Goal: Task Accomplishment & Management: Use online tool/utility

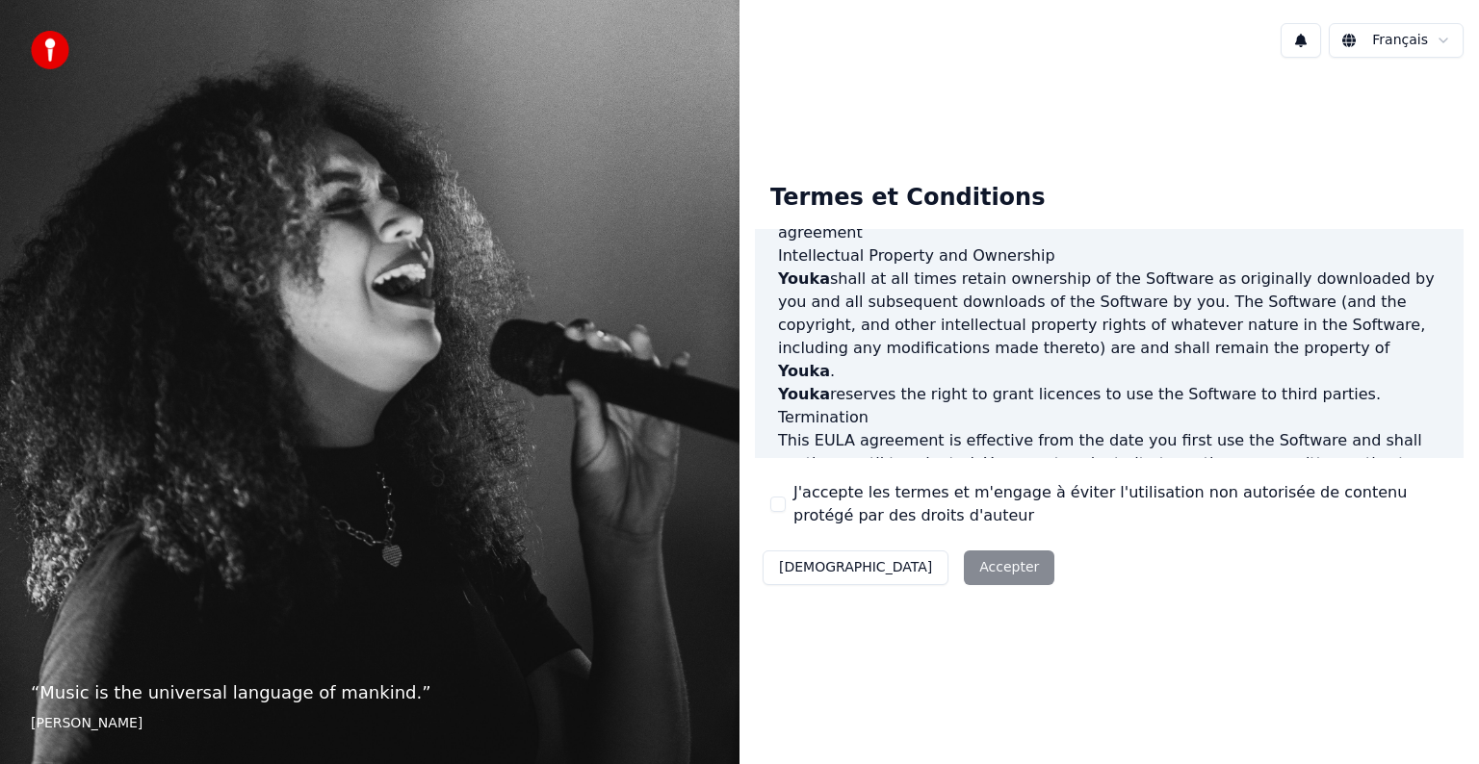
scroll to position [1041, 0]
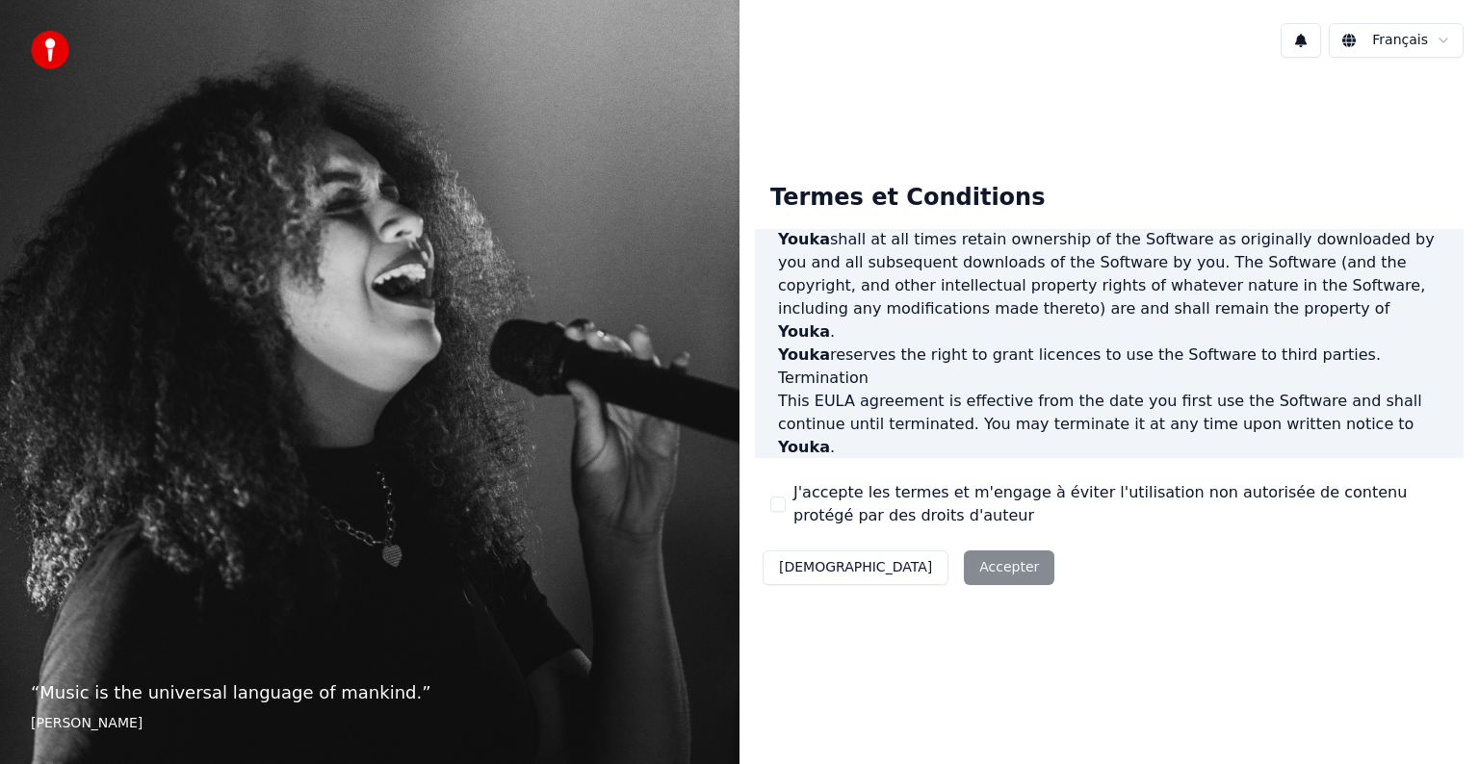
click at [911, 563] on div "Décliner Accepter" at bounding box center [908, 568] width 307 height 50
click at [889, 568] on div "Décliner Accepter" at bounding box center [908, 568] width 307 height 50
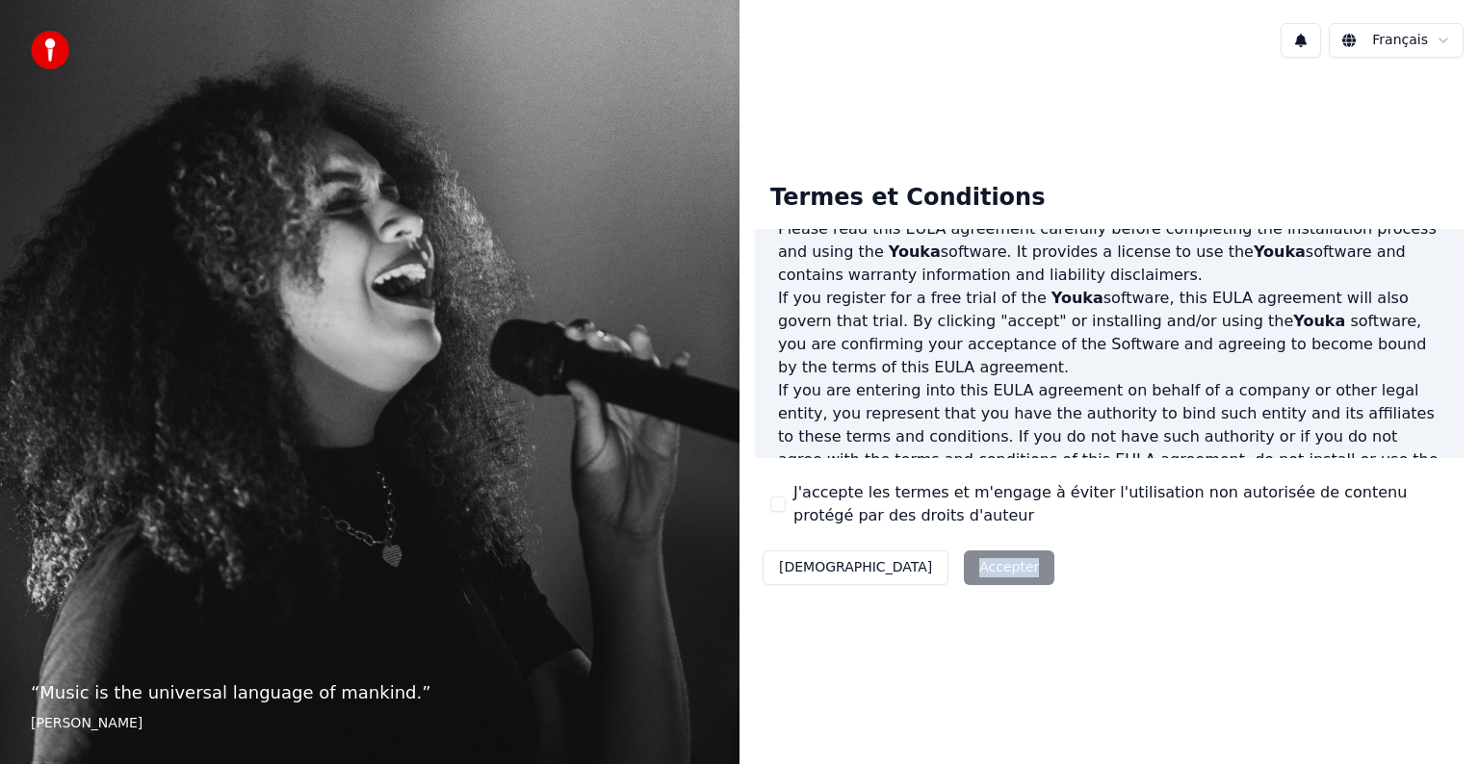
scroll to position [84, 0]
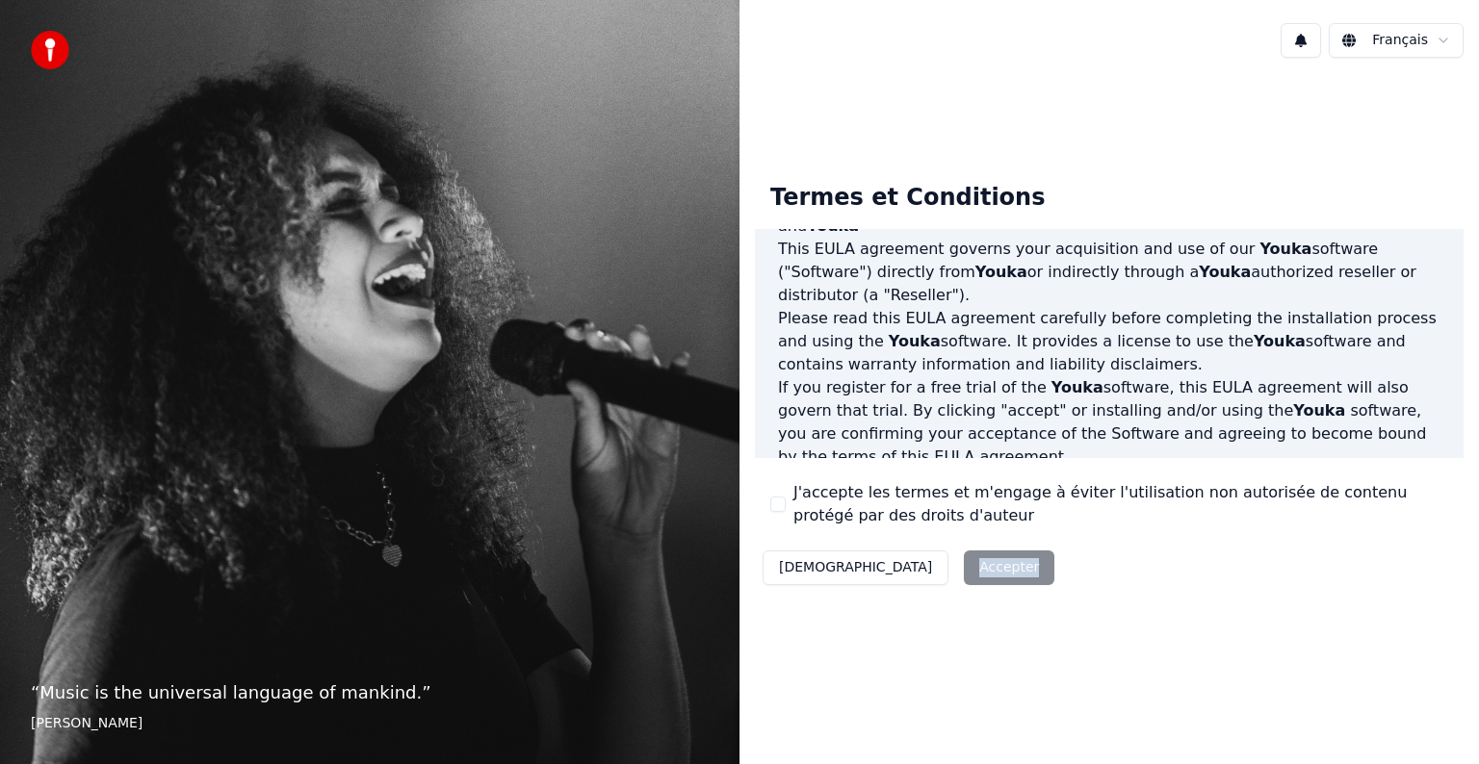
click at [779, 507] on button "J'accepte les termes et m'engage à éviter l'utilisation non autorisée de conten…" at bounding box center [777, 504] width 15 height 15
click at [964, 566] on button "Accepter" at bounding box center [1009, 568] width 90 height 35
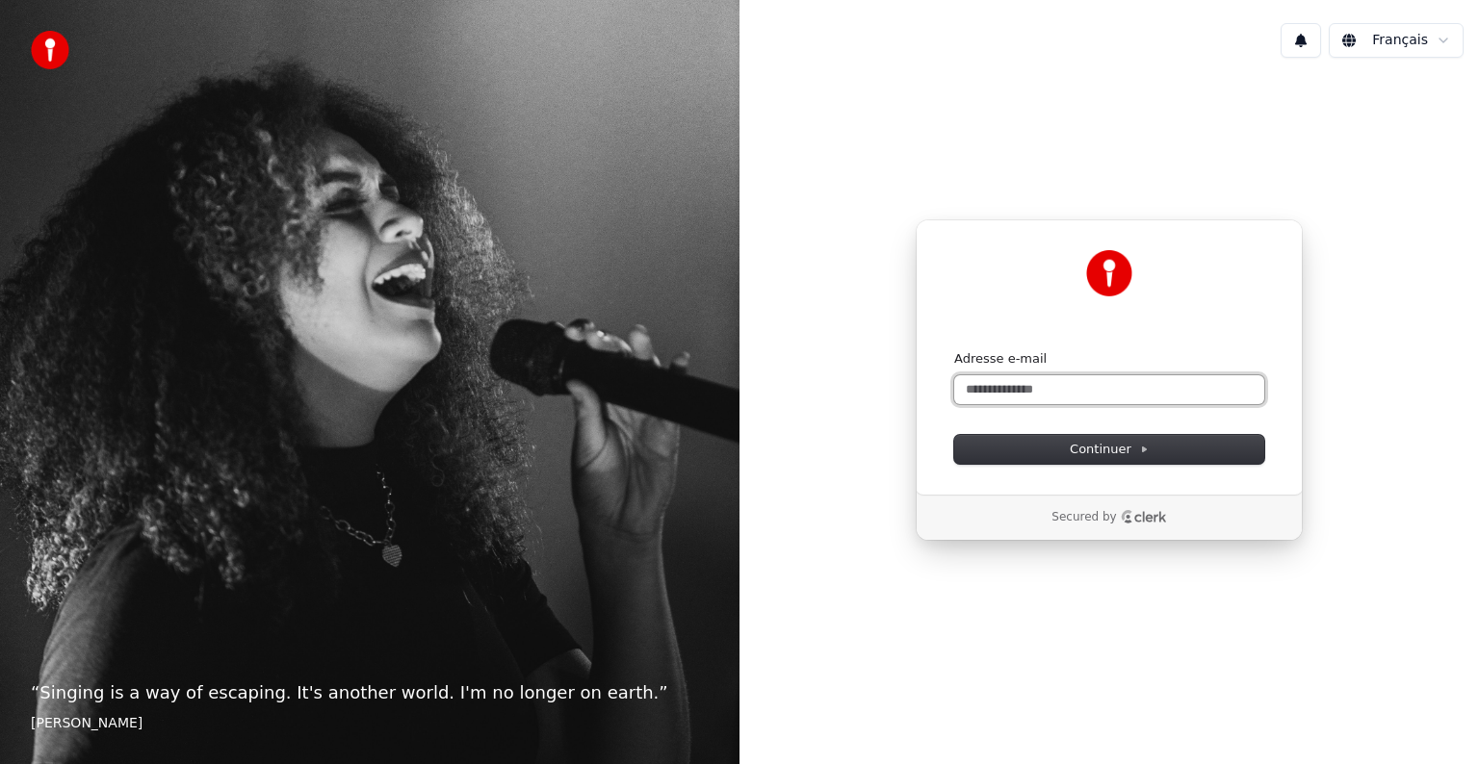
click at [1046, 393] on input "Adresse e-mail" at bounding box center [1109, 389] width 310 height 29
click at [1105, 450] on span "Continuer" at bounding box center [1108, 449] width 79 height 17
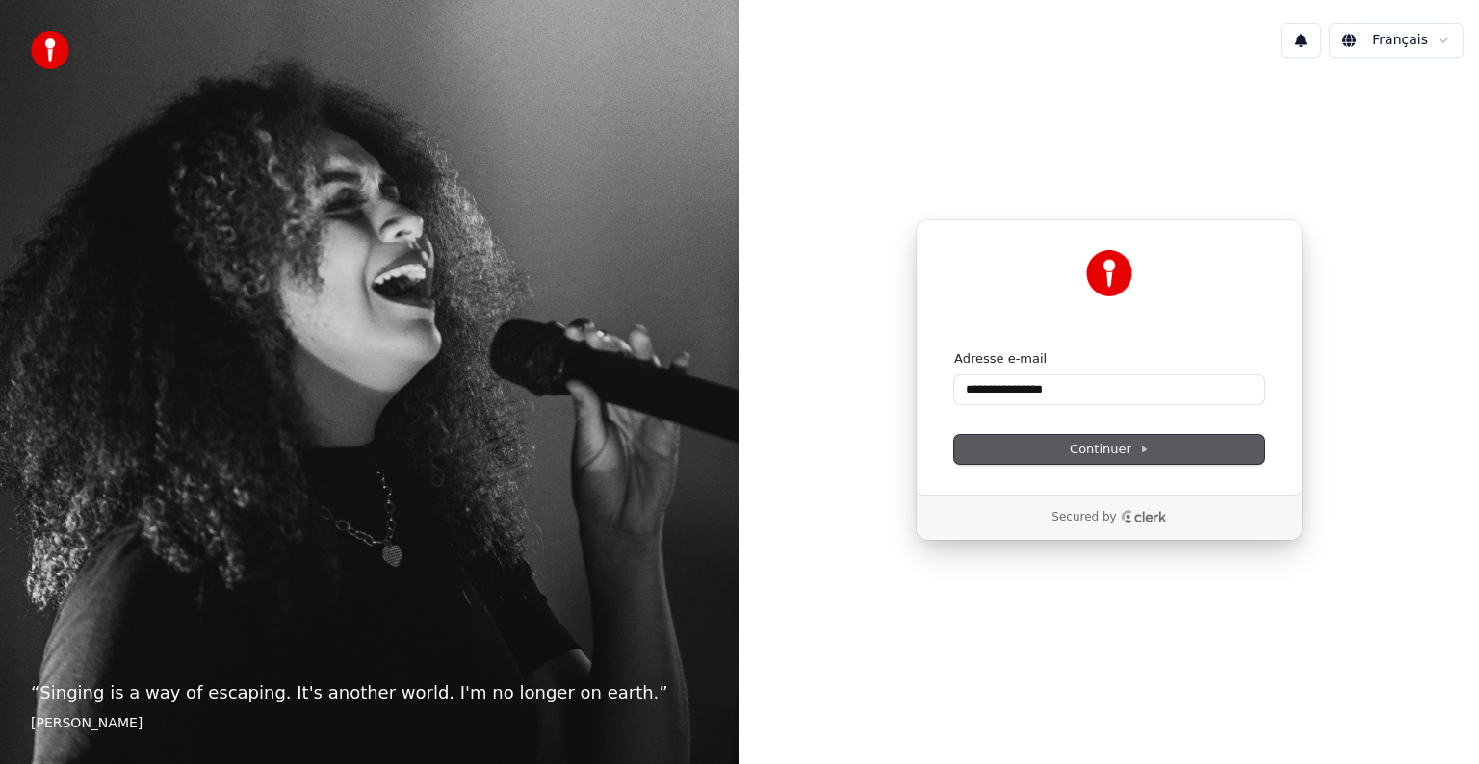
type input "**********"
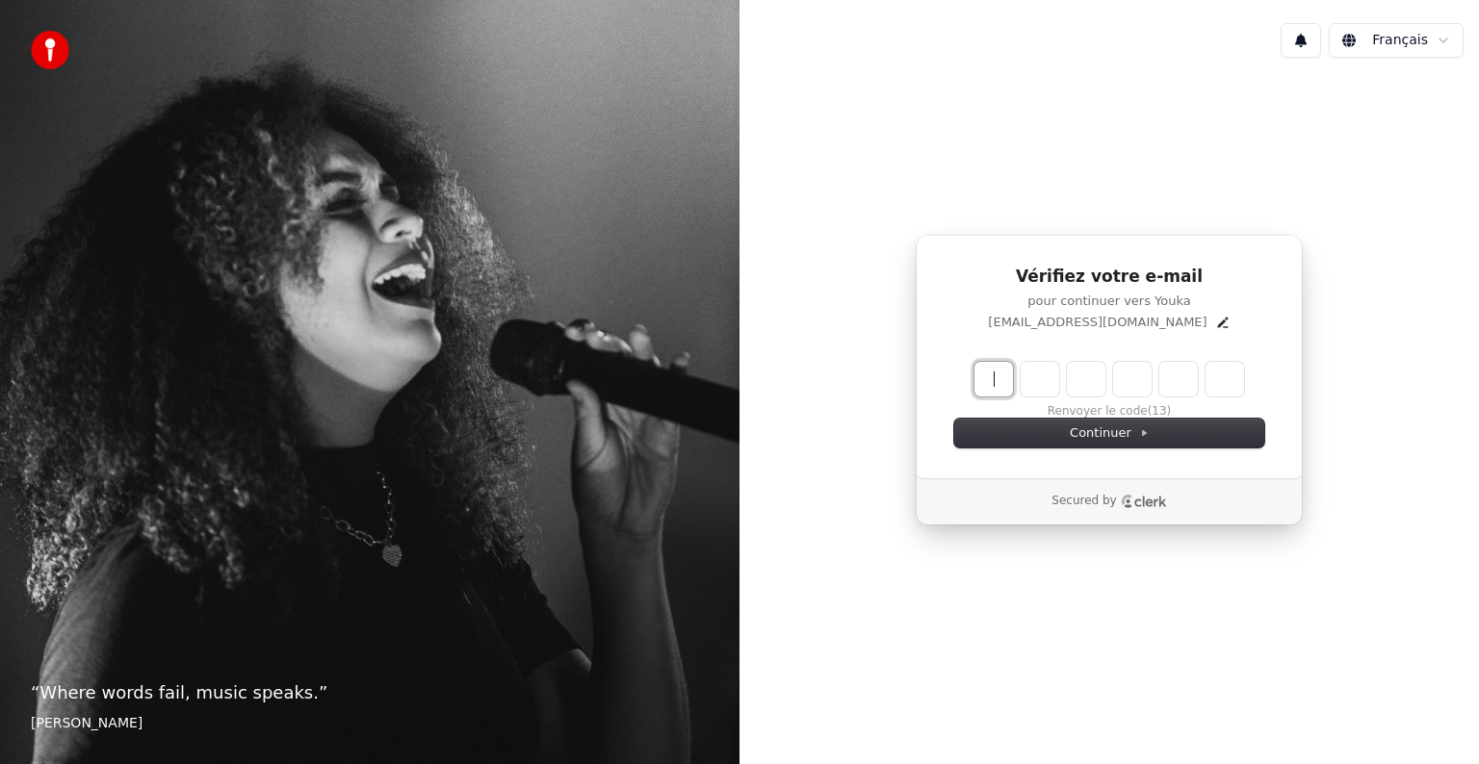
click at [997, 382] on input "Enter verification code" at bounding box center [1128, 379] width 308 height 35
type input "******"
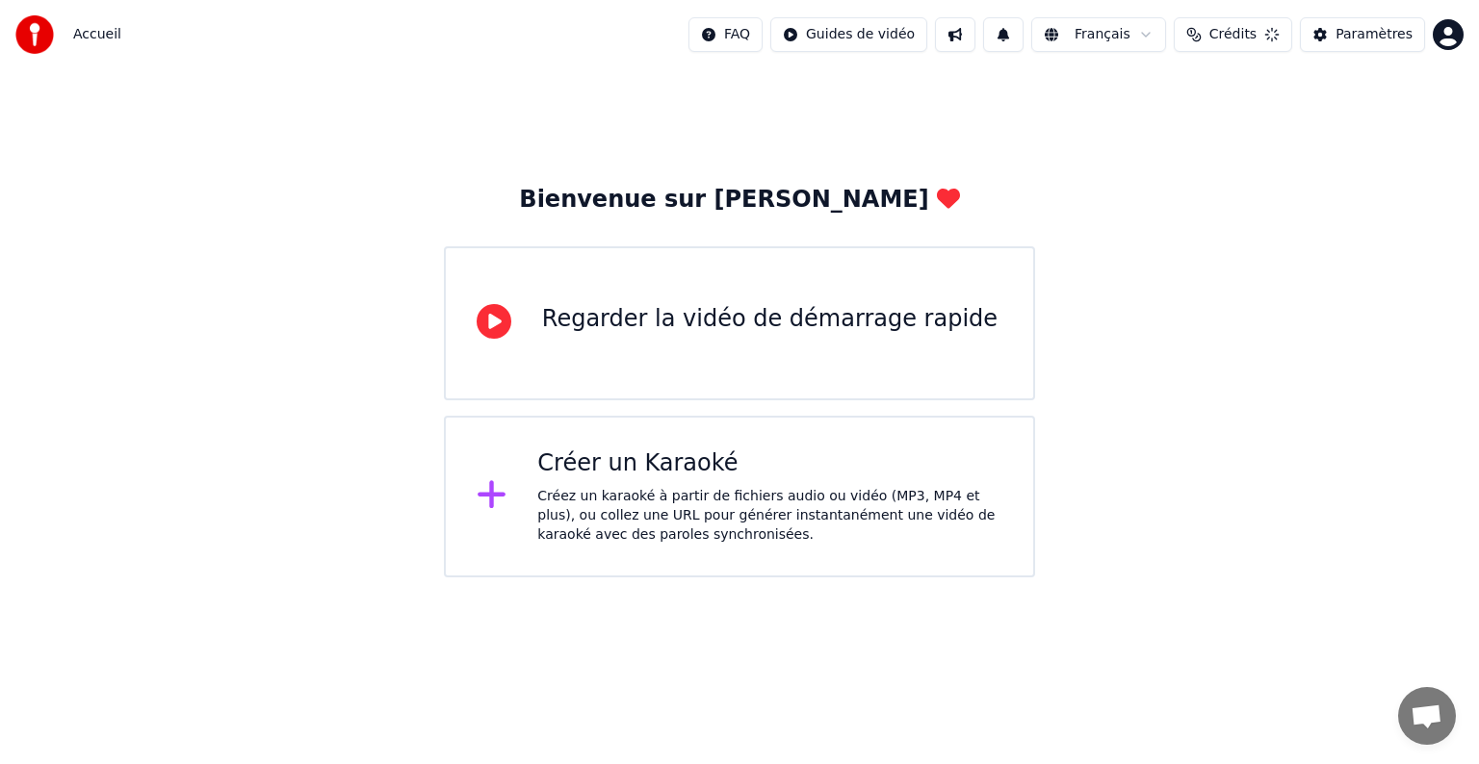
click at [778, 335] on div "Regarder la vidéo de démarrage rapide" at bounding box center [769, 323] width 455 height 39
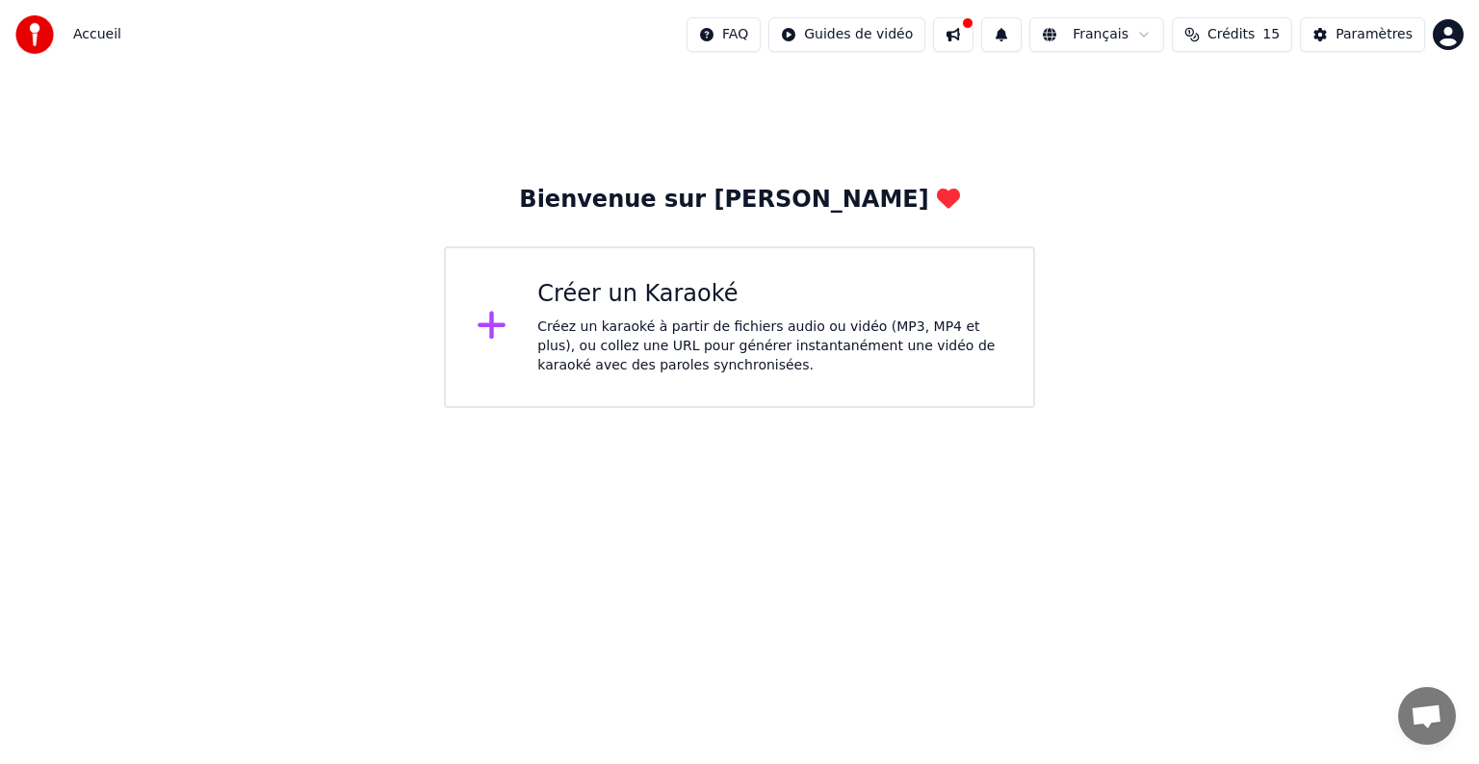
click at [620, 308] on div "Créer un Karaoké" at bounding box center [769, 294] width 465 height 31
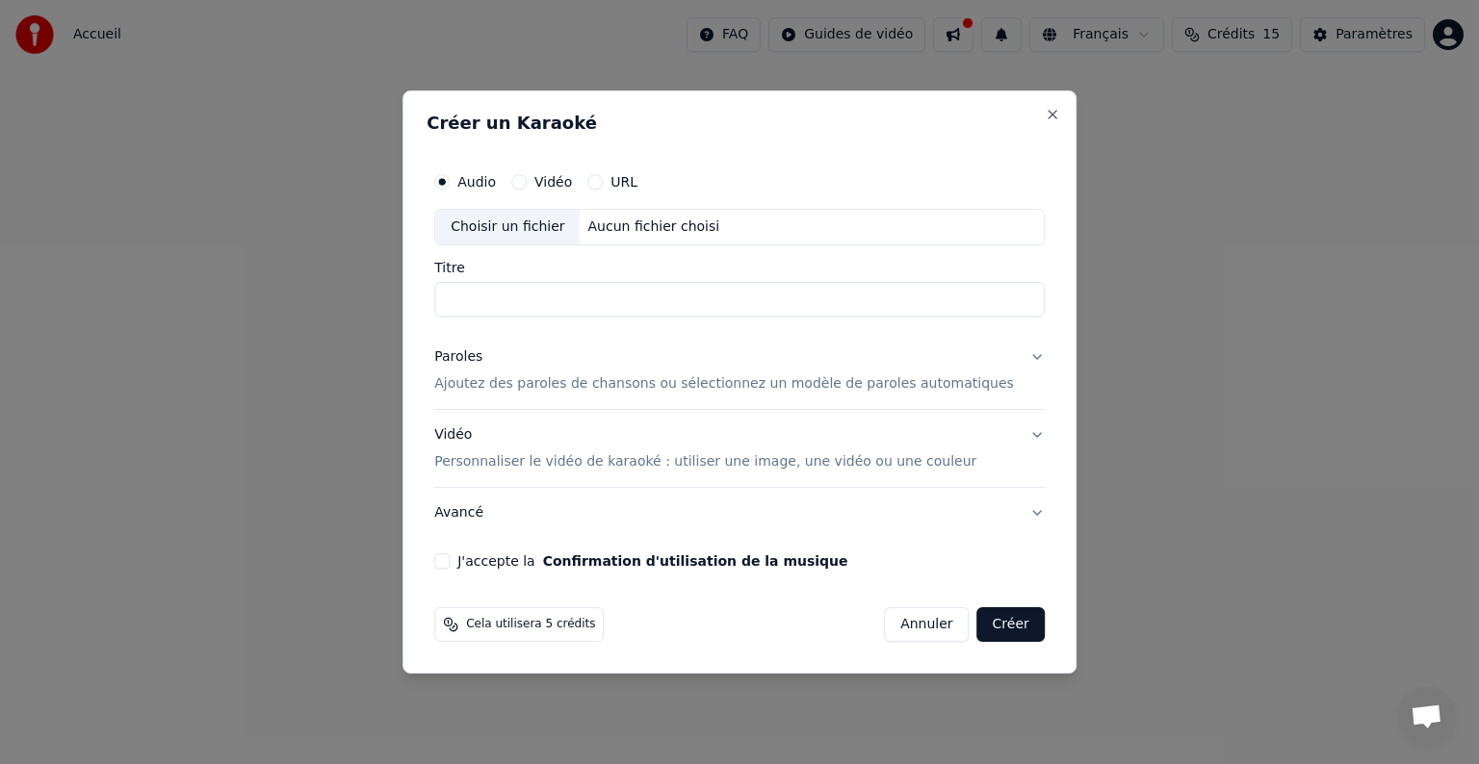
click at [554, 180] on div "Vidéo" at bounding box center [541, 181] width 61 height 15
click at [527, 183] on button "Vidéo" at bounding box center [518, 181] width 15 height 15
click at [535, 219] on div "Choisir un fichier" at bounding box center [507, 227] width 144 height 35
click at [717, 292] on input "**********" at bounding box center [739, 299] width 610 height 35
click at [883, 219] on div "C:\Users\c_mar\Downloads\[PERSON_NAME] - KONGOLESE SOUS BBL.mp4" at bounding box center [743, 227] width 327 height 19
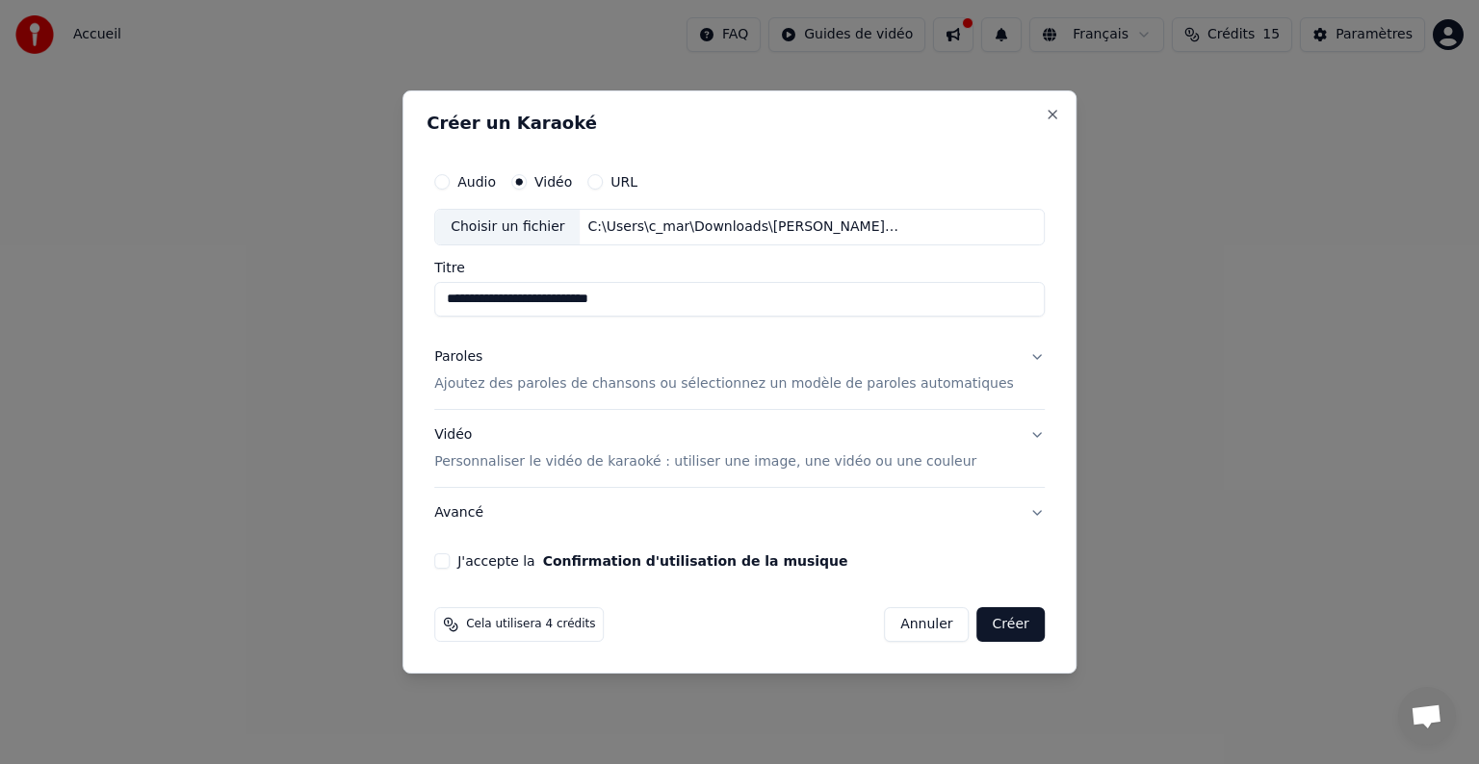
click at [933, 215] on div "Choisir un fichier C:\Users\c_mar\Downloads\[PERSON_NAME] - KONGOLESE SOUS BBL.…" at bounding box center [739, 227] width 610 height 37
click at [736, 112] on div "**********" at bounding box center [739, 381] width 674 height 583
click at [569, 219] on div "Choisir un fichier" at bounding box center [507, 227] width 144 height 35
type input "**********"
click at [1005, 358] on button "Paroles Ajoutez des paroles de chansons ou sélectionnez un modèle de paroles au…" at bounding box center [739, 370] width 610 height 77
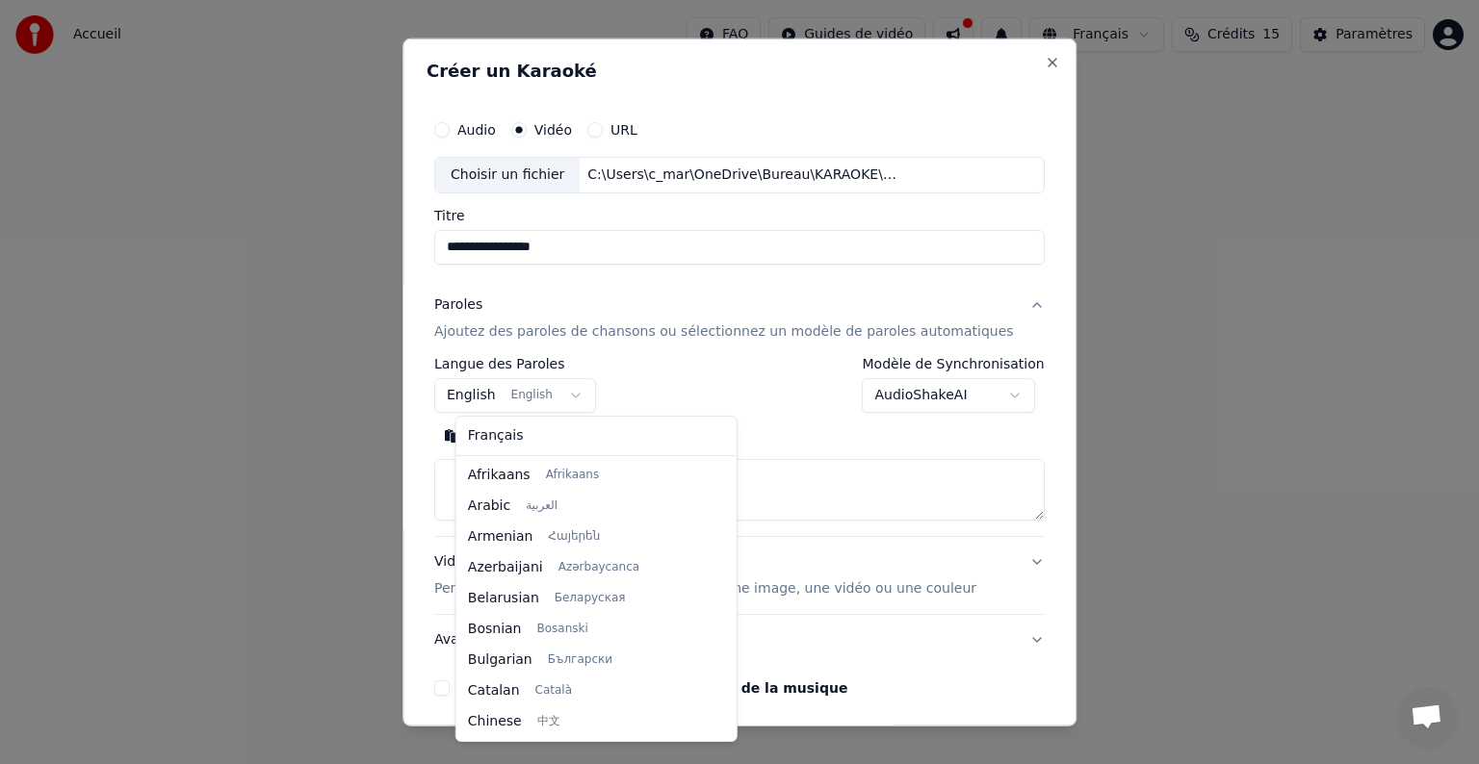
click at [584, 397] on body "**********" at bounding box center [739, 204] width 1479 height 408
select select "**"
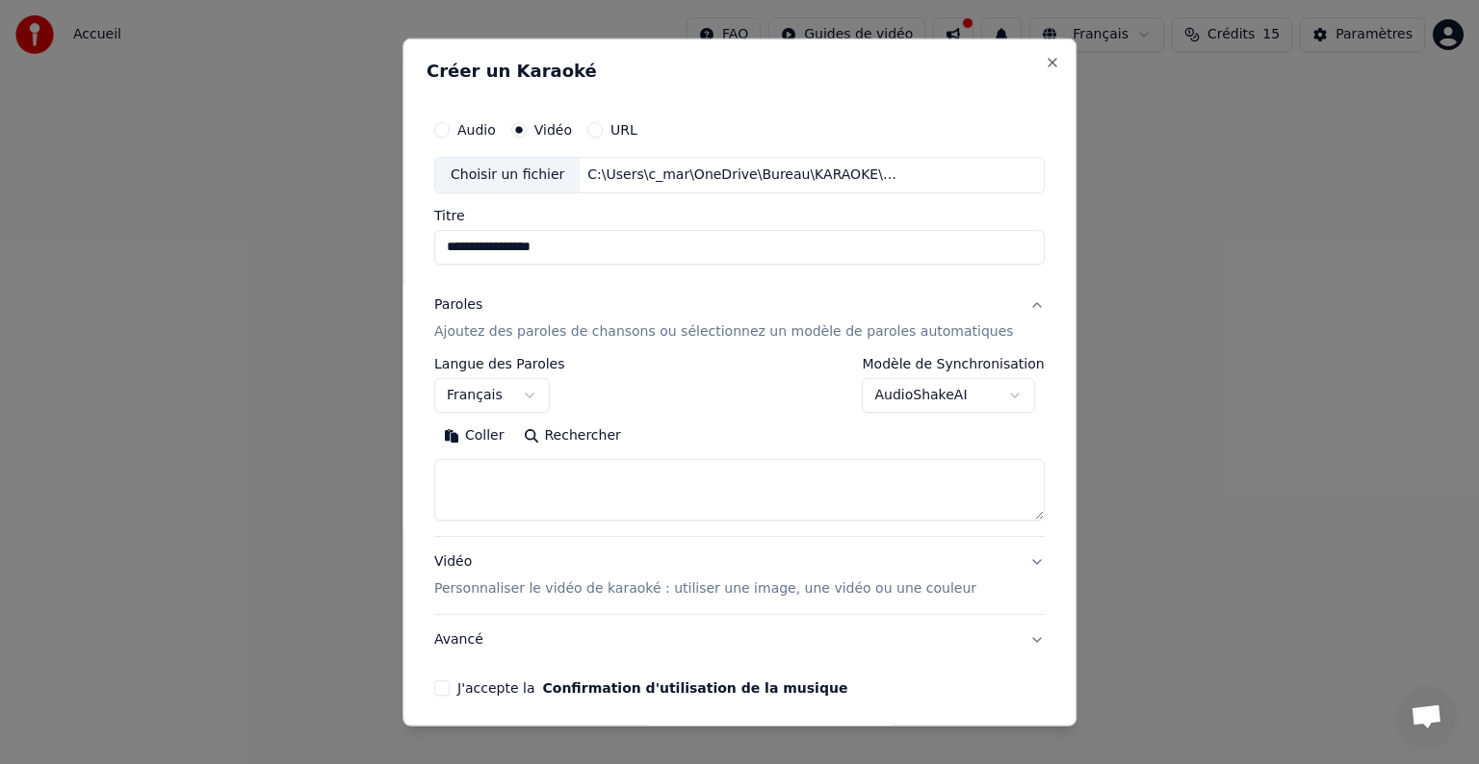
click at [605, 335] on p "Ajoutez des paroles de chansons ou sélectionnez un modèle de paroles automatiqu…" at bounding box center [724, 331] width 580 height 19
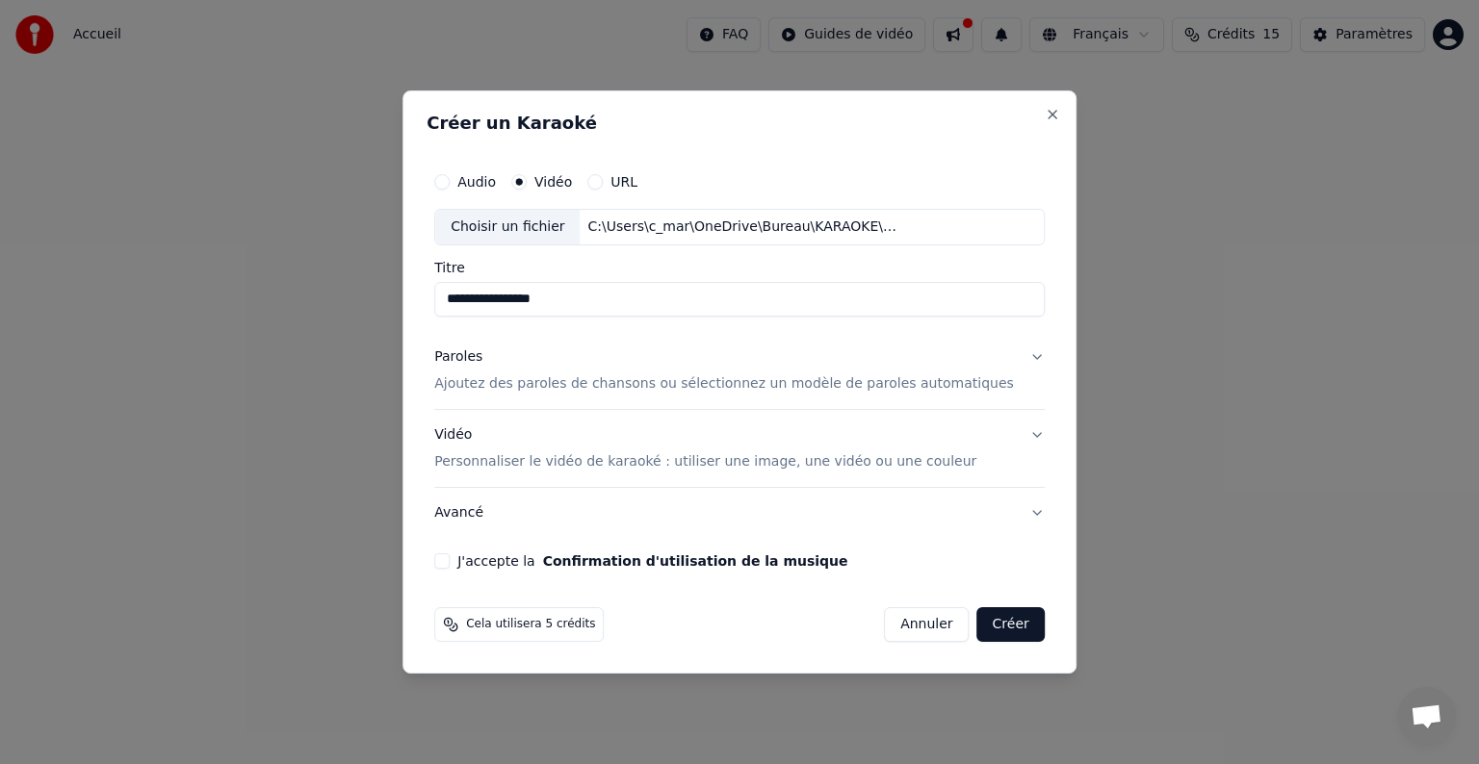
click at [617, 385] on p "Ajoutez des paroles de chansons ou sélectionnez un modèle de paroles automatiqu…" at bounding box center [724, 383] width 580 height 19
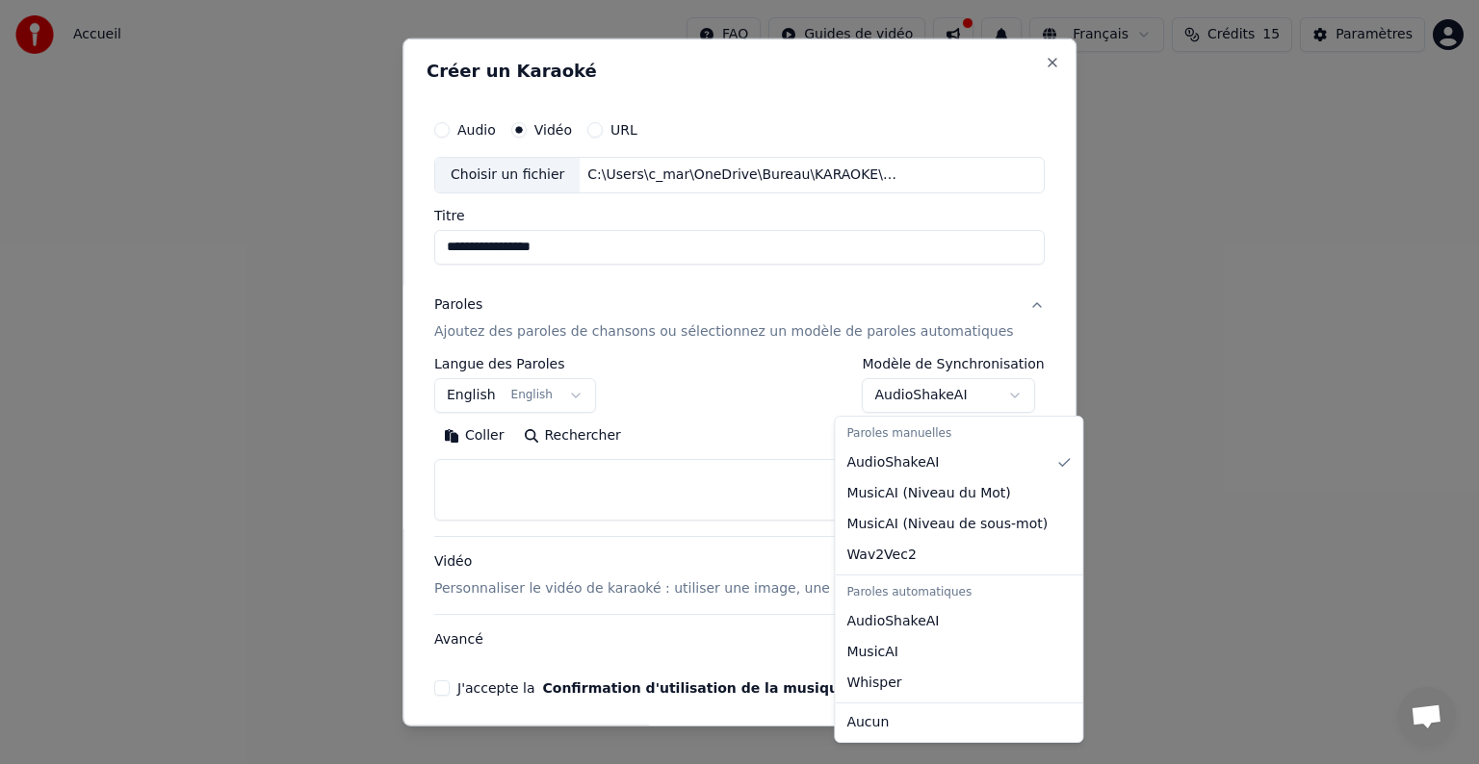
click at [990, 395] on body "**********" at bounding box center [739, 204] width 1479 height 408
select select "**********"
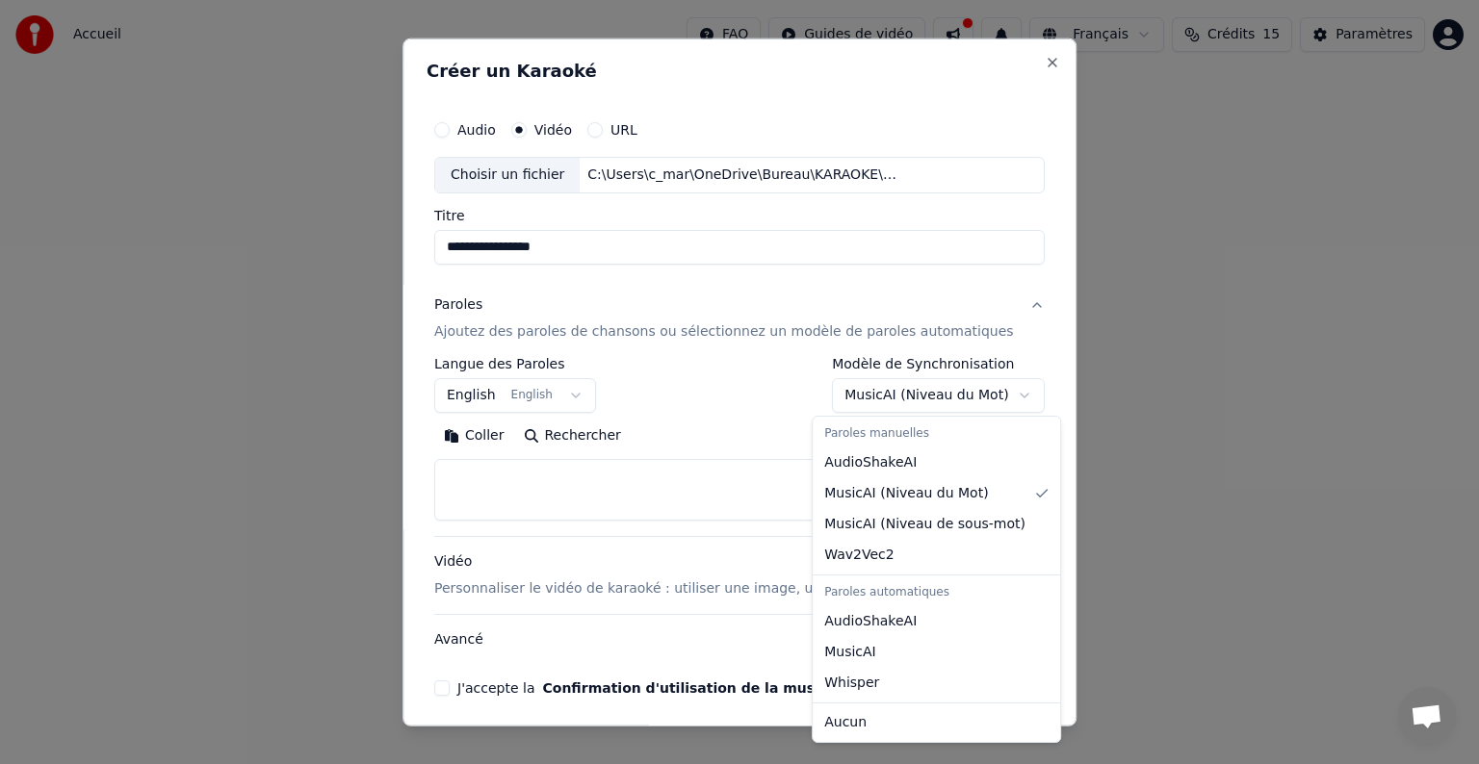
click at [989, 389] on body "**********" at bounding box center [739, 204] width 1479 height 408
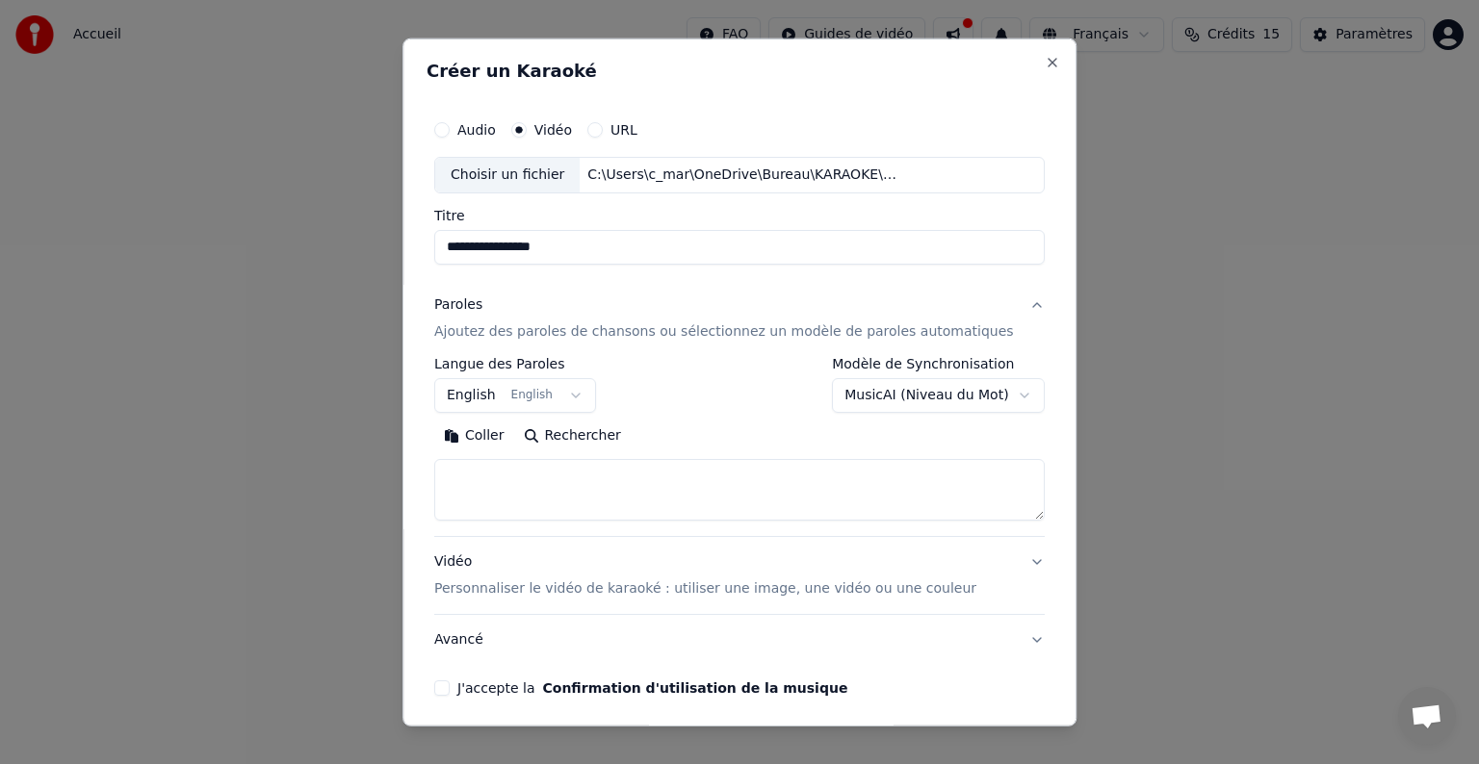
click at [682, 489] on textarea at bounding box center [739, 490] width 610 height 62
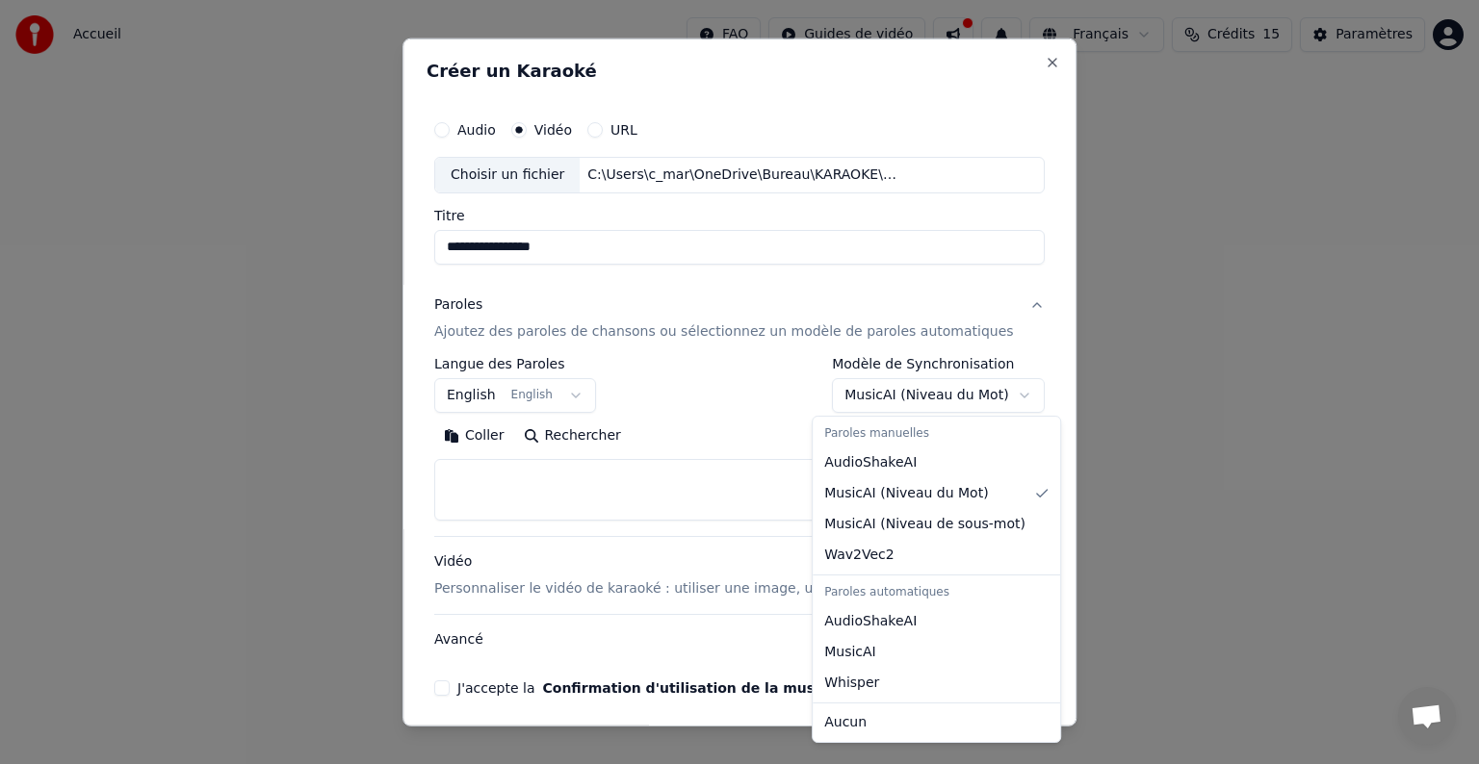
click at [982, 390] on body "**********" at bounding box center [739, 204] width 1479 height 408
click at [988, 397] on body "**********" at bounding box center [739, 204] width 1479 height 408
click at [986, 398] on body "**********" at bounding box center [739, 204] width 1479 height 408
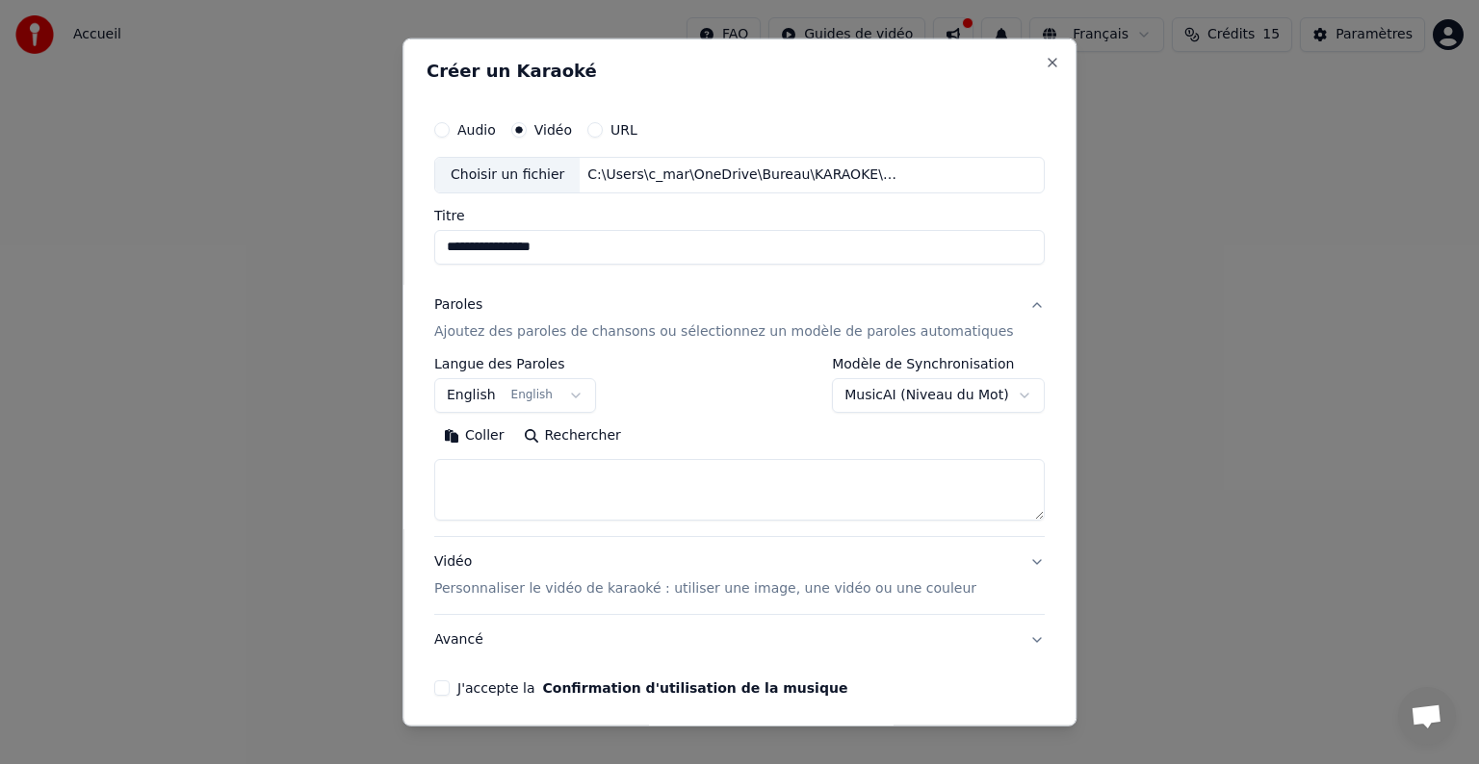
click at [555, 408] on body "**********" at bounding box center [739, 204] width 1479 height 408
click at [555, 496] on textarea at bounding box center [739, 490] width 610 height 62
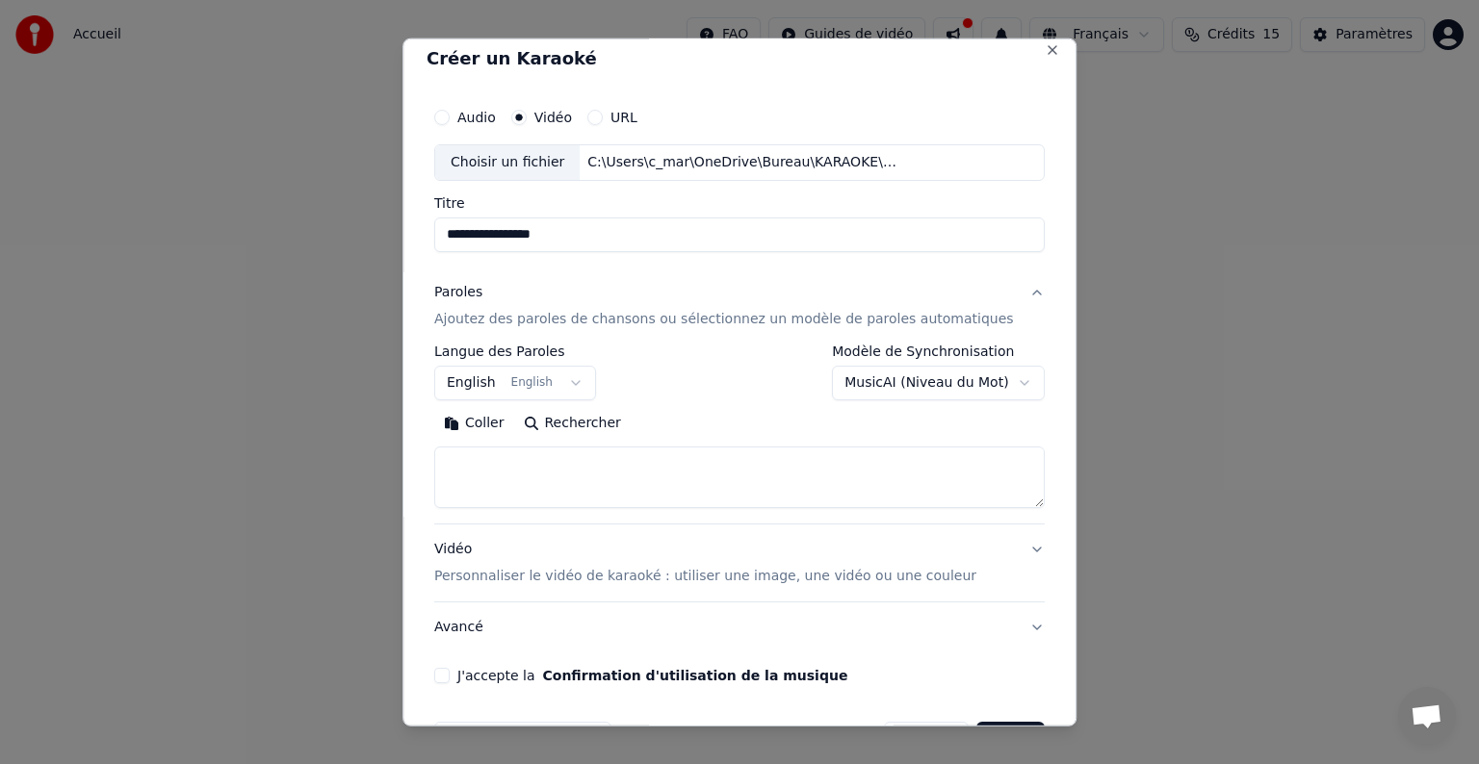
scroll to position [0, 0]
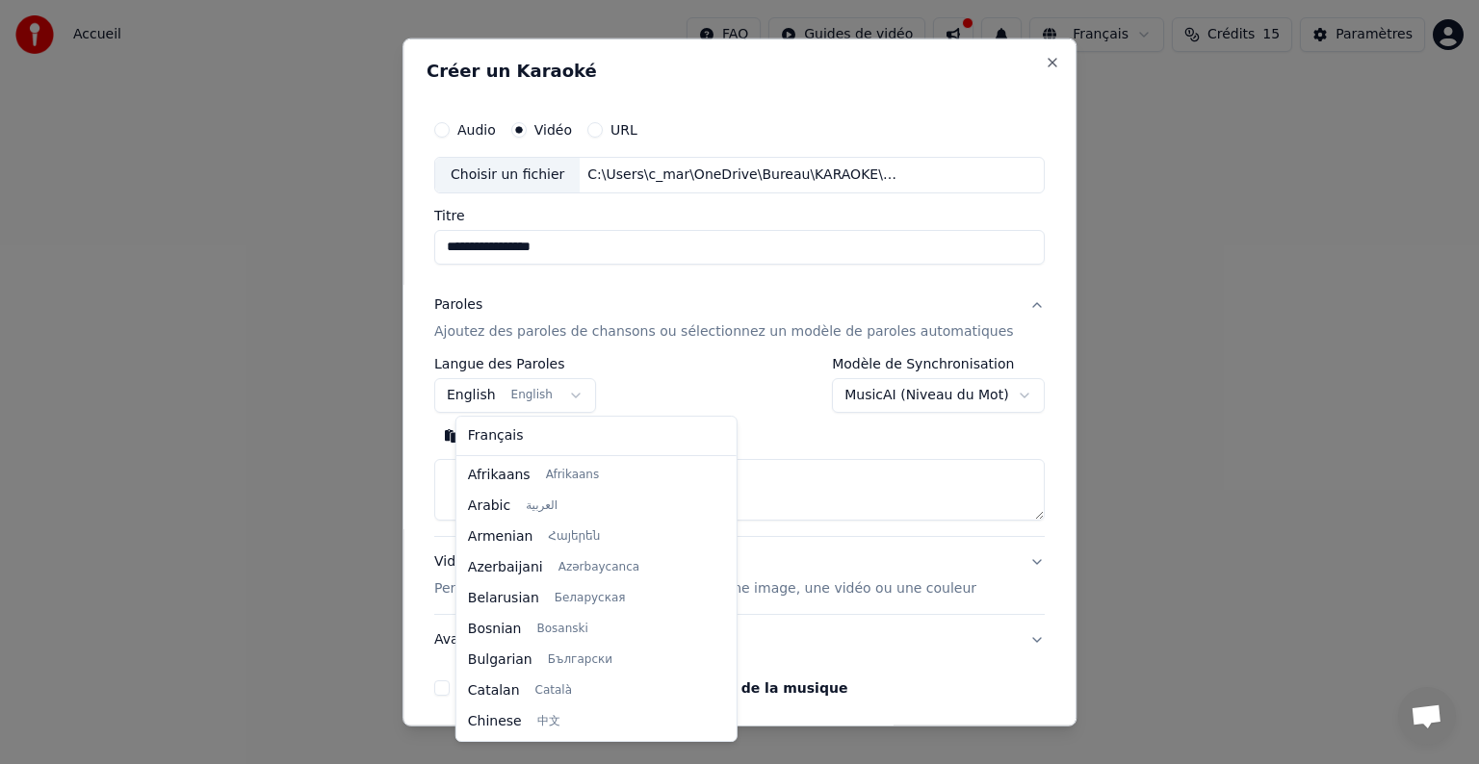
click at [584, 387] on body "**********" at bounding box center [739, 204] width 1479 height 408
select select "**"
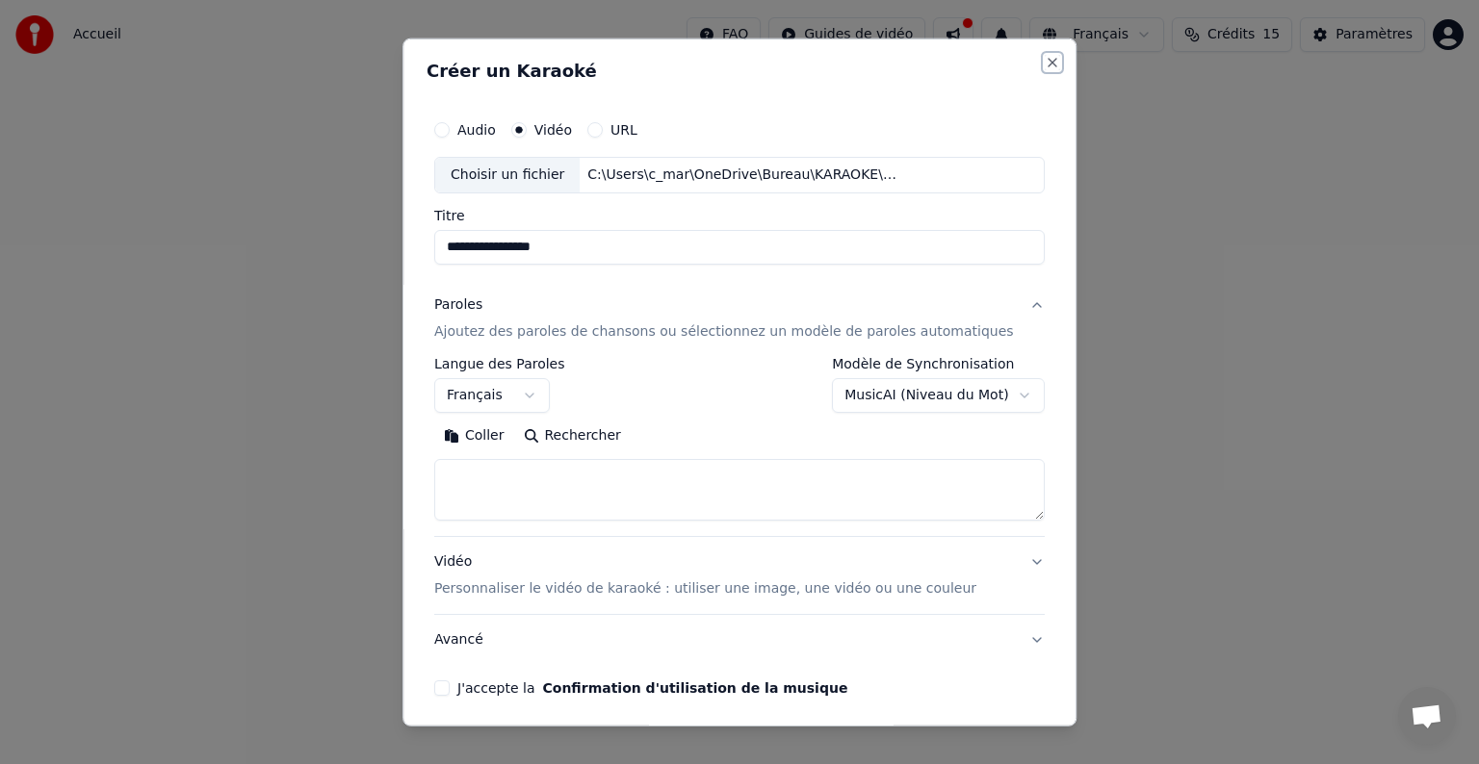
click at [1044, 65] on button "Close" at bounding box center [1051, 62] width 15 height 15
select select "**********"
select select
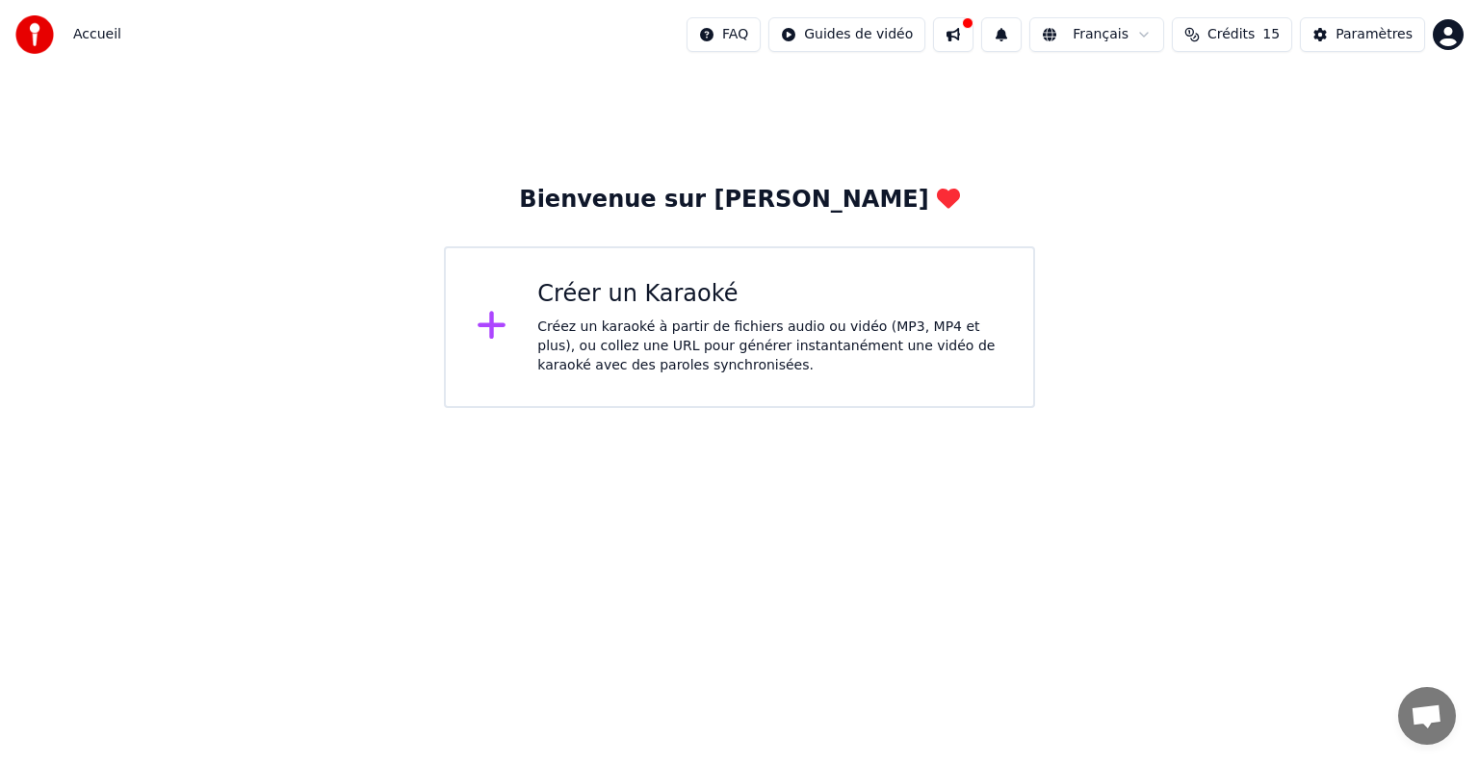
click at [665, 304] on div "Créer un Karaoké" at bounding box center [769, 294] width 465 height 31
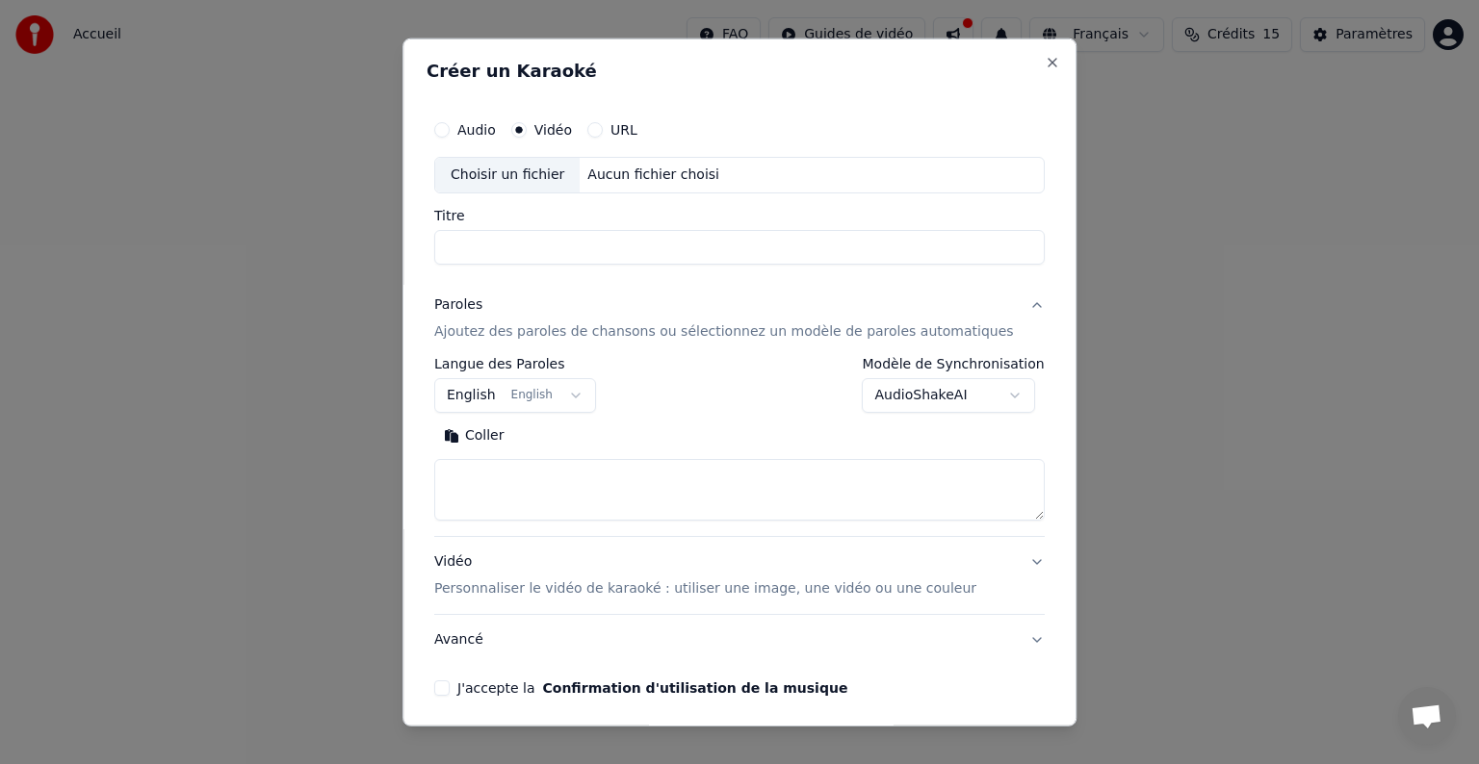
click at [535, 176] on div "Choisir un fichier" at bounding box center [507, 175] width 144 height 35
type input "**********"
click at [603, 131] on button "URL" at bounding box center [594, 129] width 15 height 15
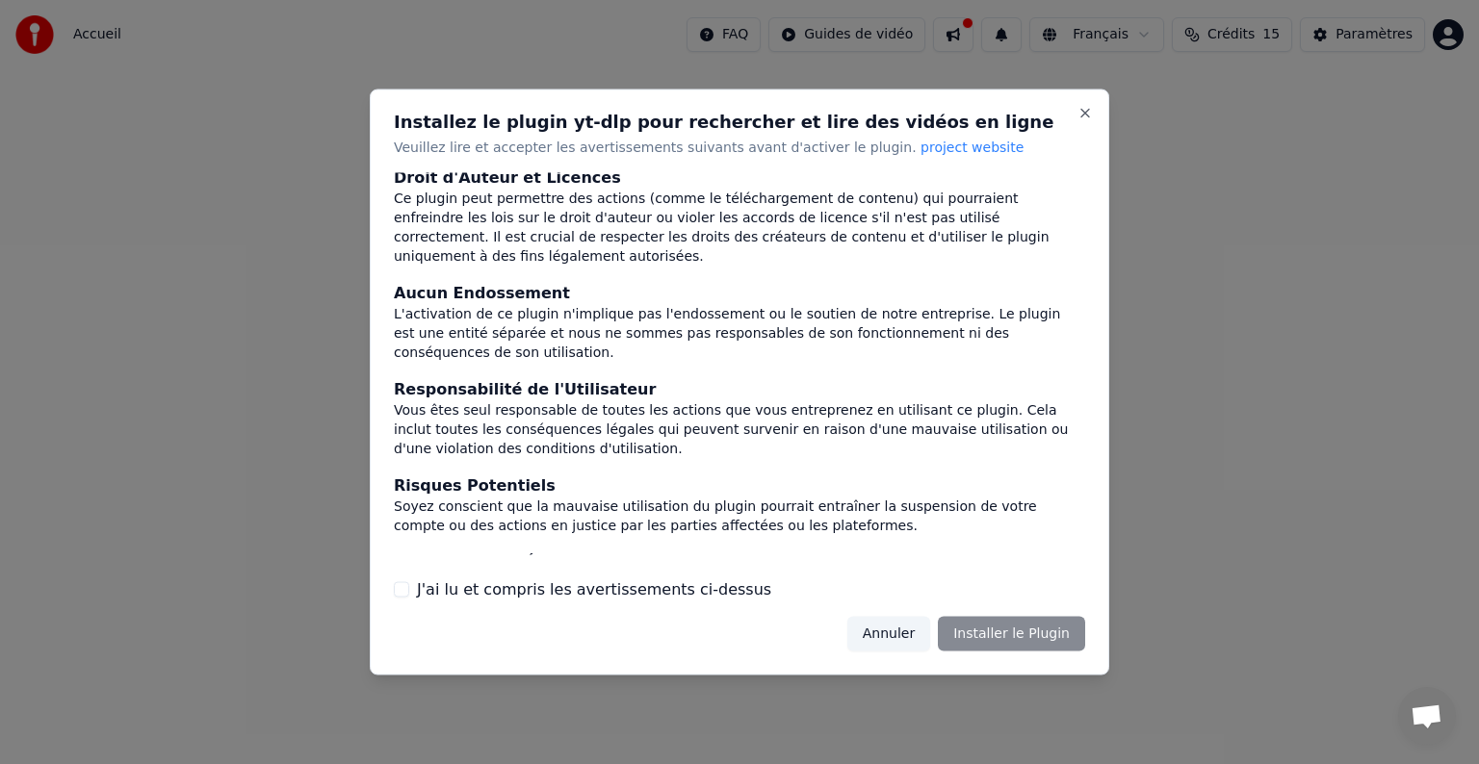
scroll to position [0, 0]
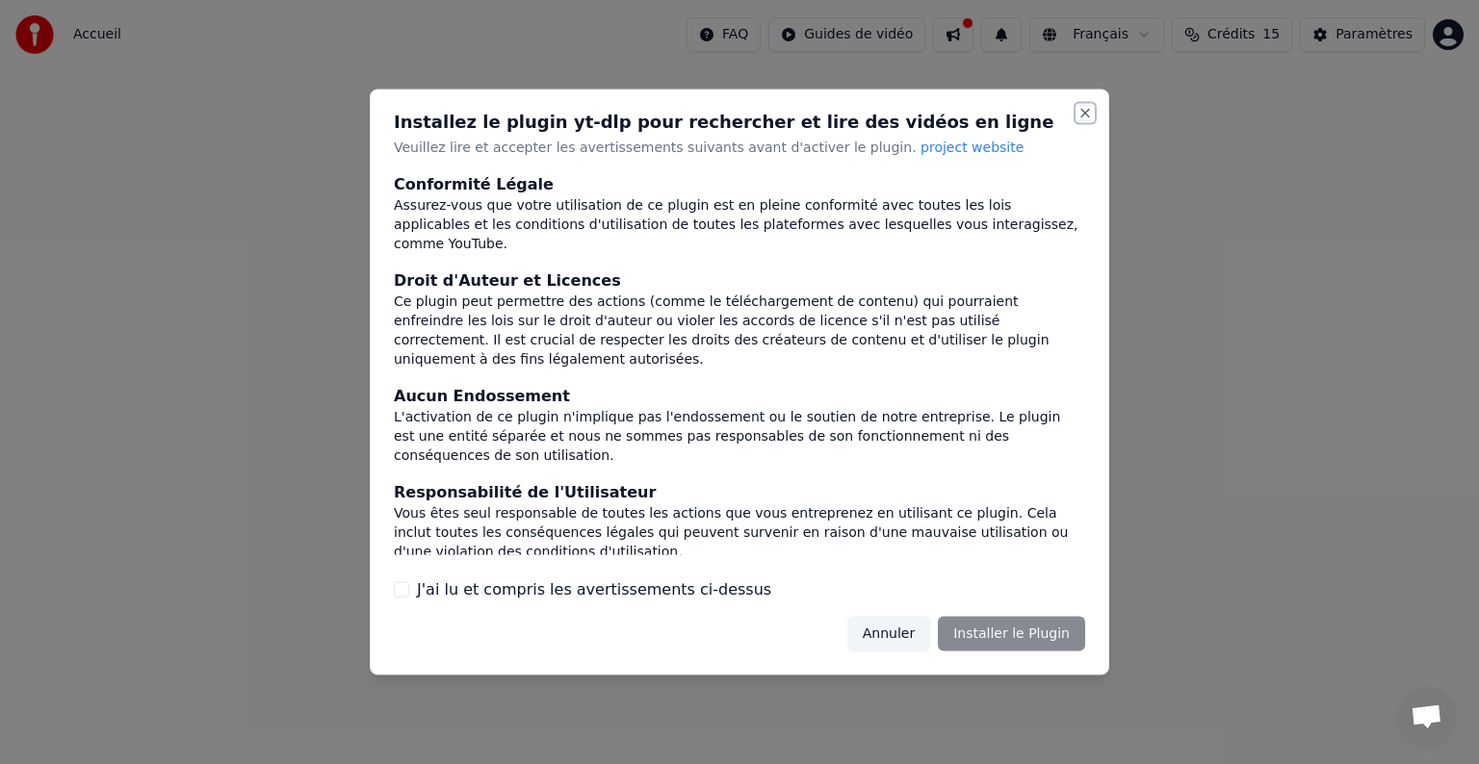
click at [1082, 108] on button "Close" at bounding box center [1084, 113] width 15 height 15
click at [1086, 114] on button "Close" at bounding box center [1084, 113] width 15 height 15
click at [896, 631] on button "Annuler" at bounding box center [888, 633] width 83 height 35
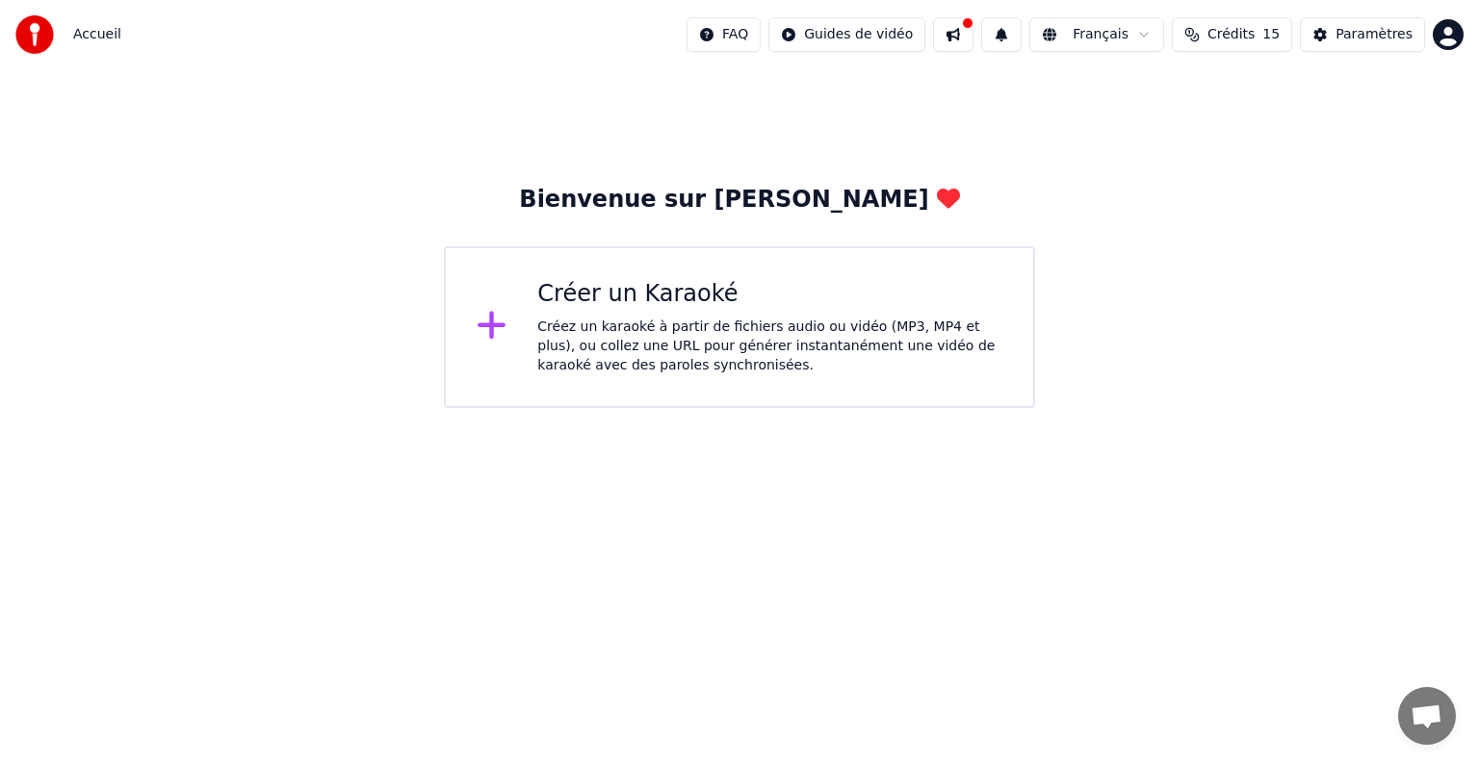
click at [679, 312] on div "Créer un Karaoké Créez un karaoké à partir de fichiers audio ou vidéo (MP3, MP4…" at bounding box center [769, 327] width 465 height 96
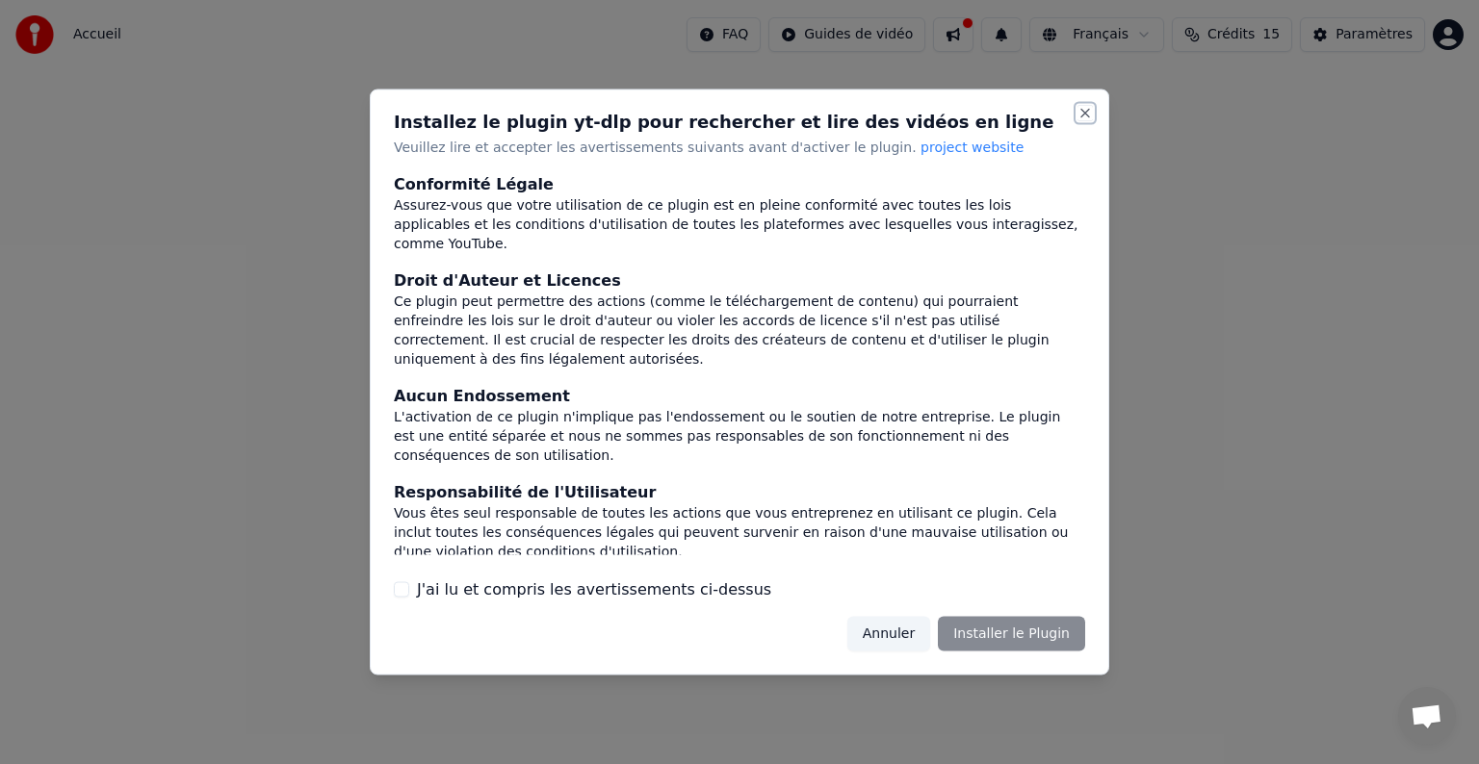
click at [1082, 116] on button "Close" at bounding box center [1084, 113] width 15 height 15
click at [886, 624] on button "Annuler" at bounding box center [888, 633] width 83 height 35
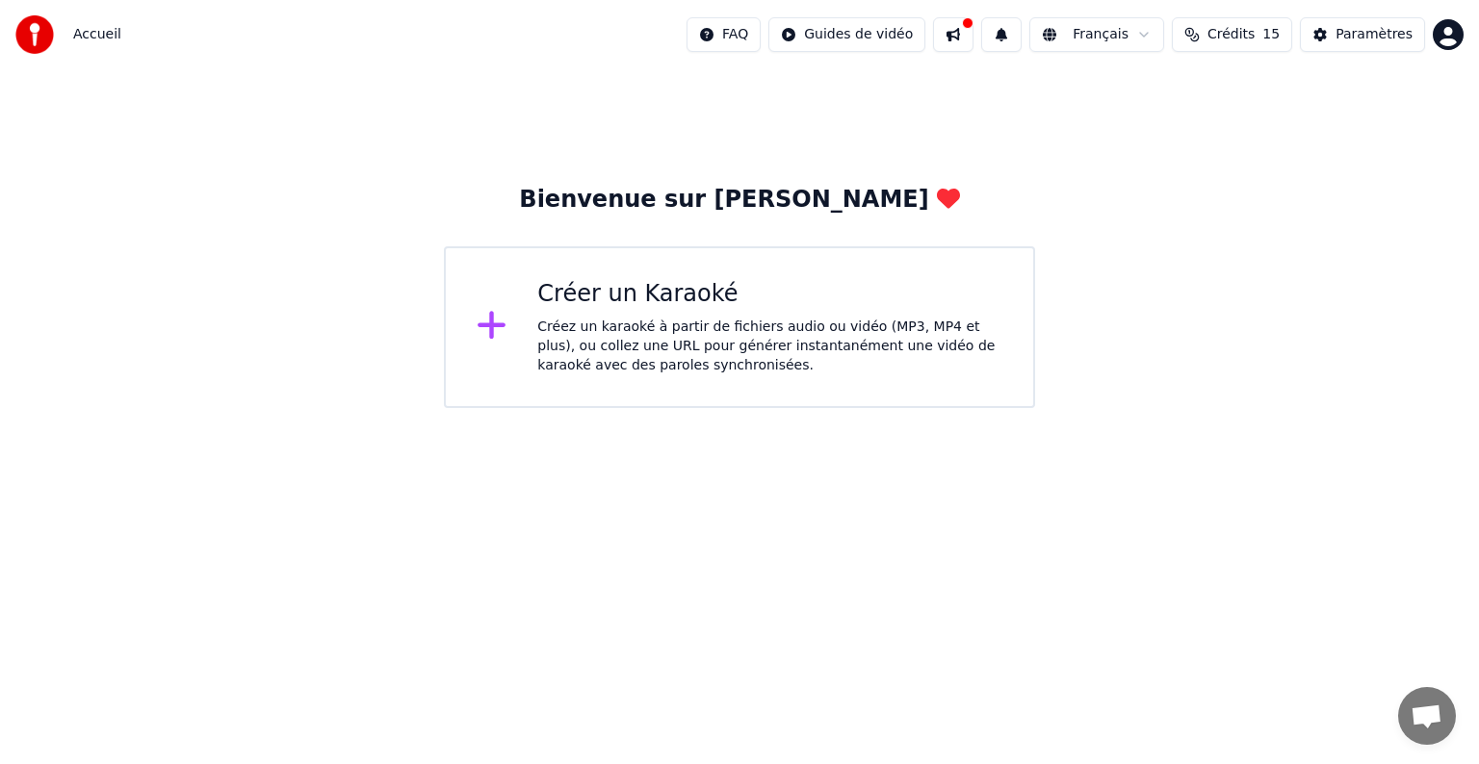
click at [578, 327] on div "Créez un karaoké à partir de fichiers audio ou vidéo (MP3, MP4 et plus), ou col…" at bounding box center [769, 347] width 465 height 58
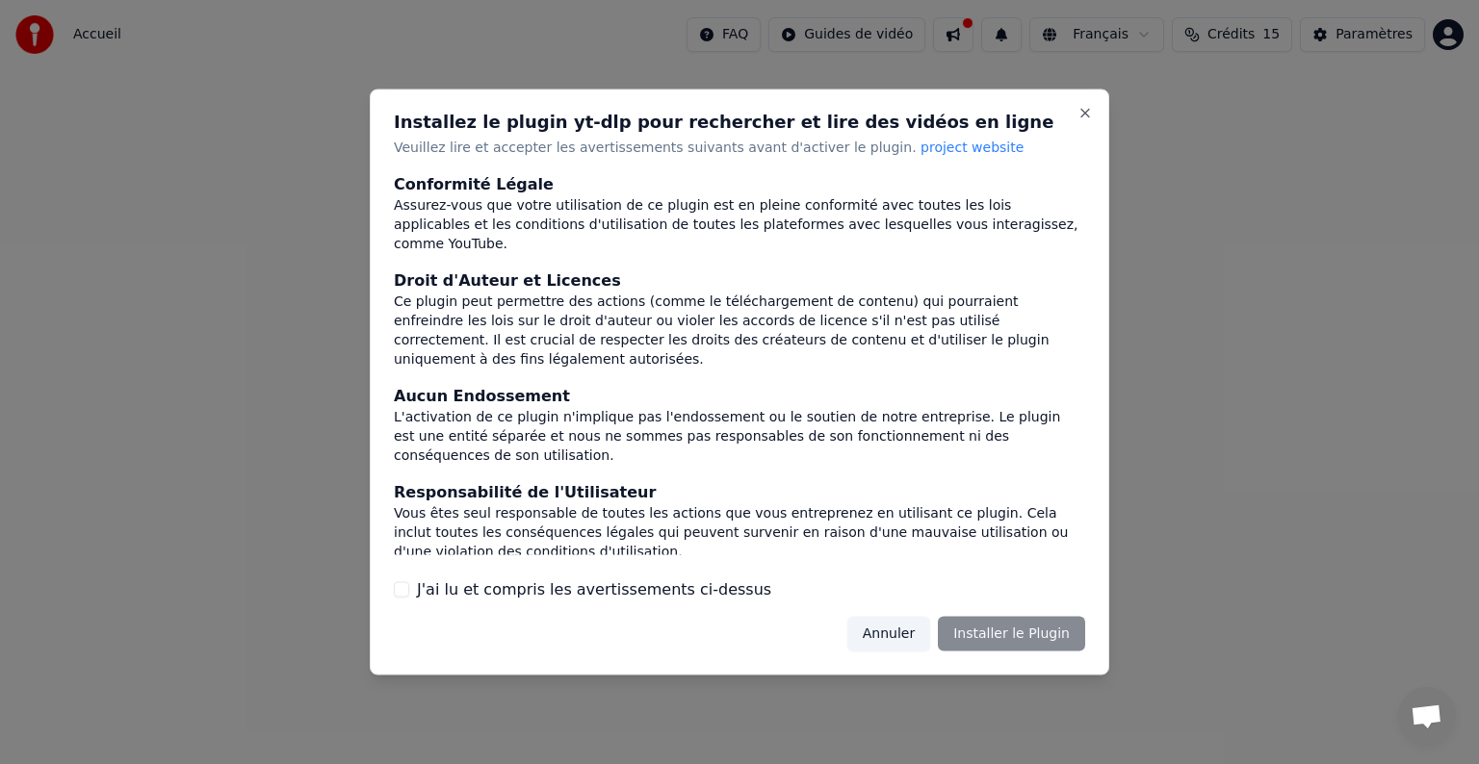
scroll to position [103, 0]
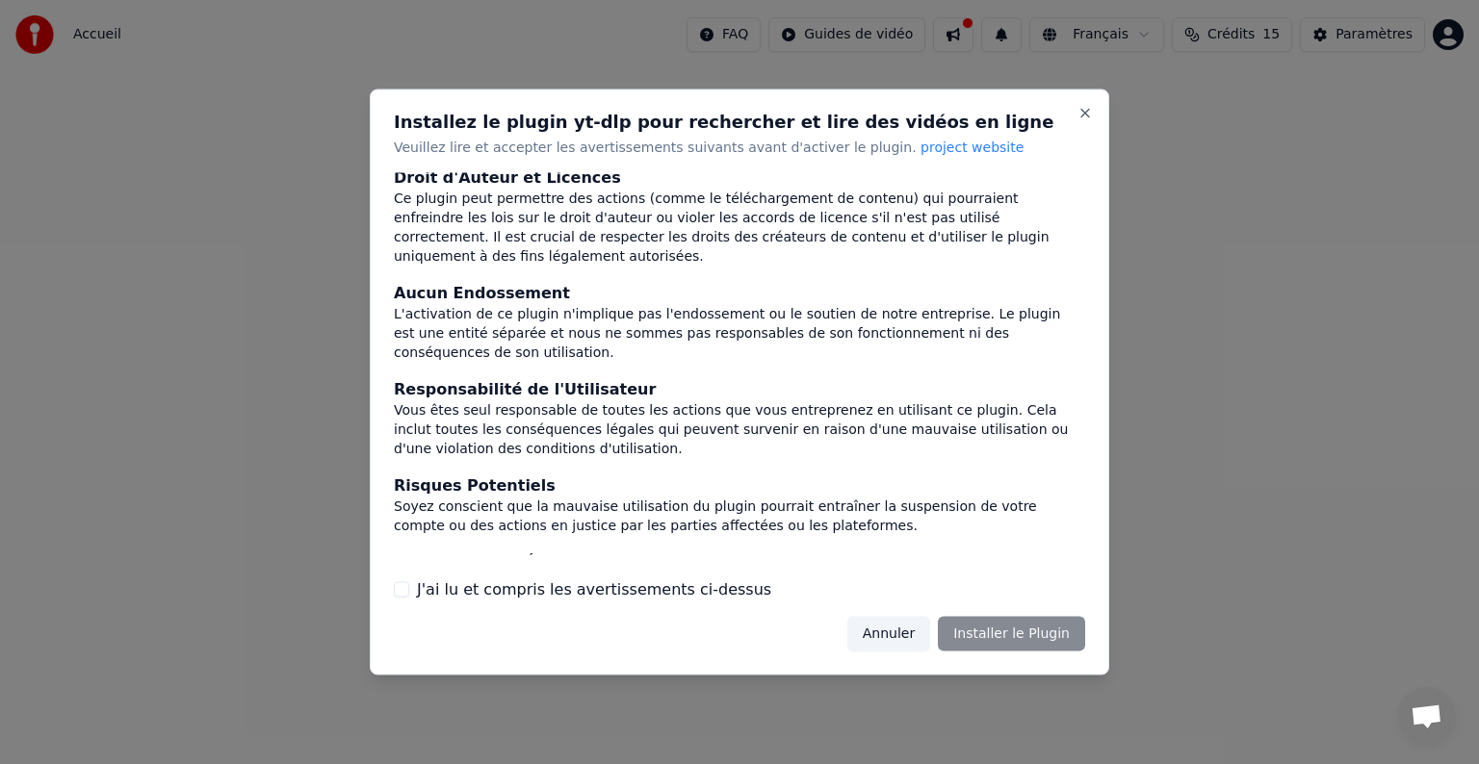
click at [407, 593] on button "J'ai lu et compris les avertissements ci-dessus" at bounding box center [401, 588] width 15 height 15
click at [904, 622] on button "Annuler" at bounding box center [888, 633] width 83 height 35
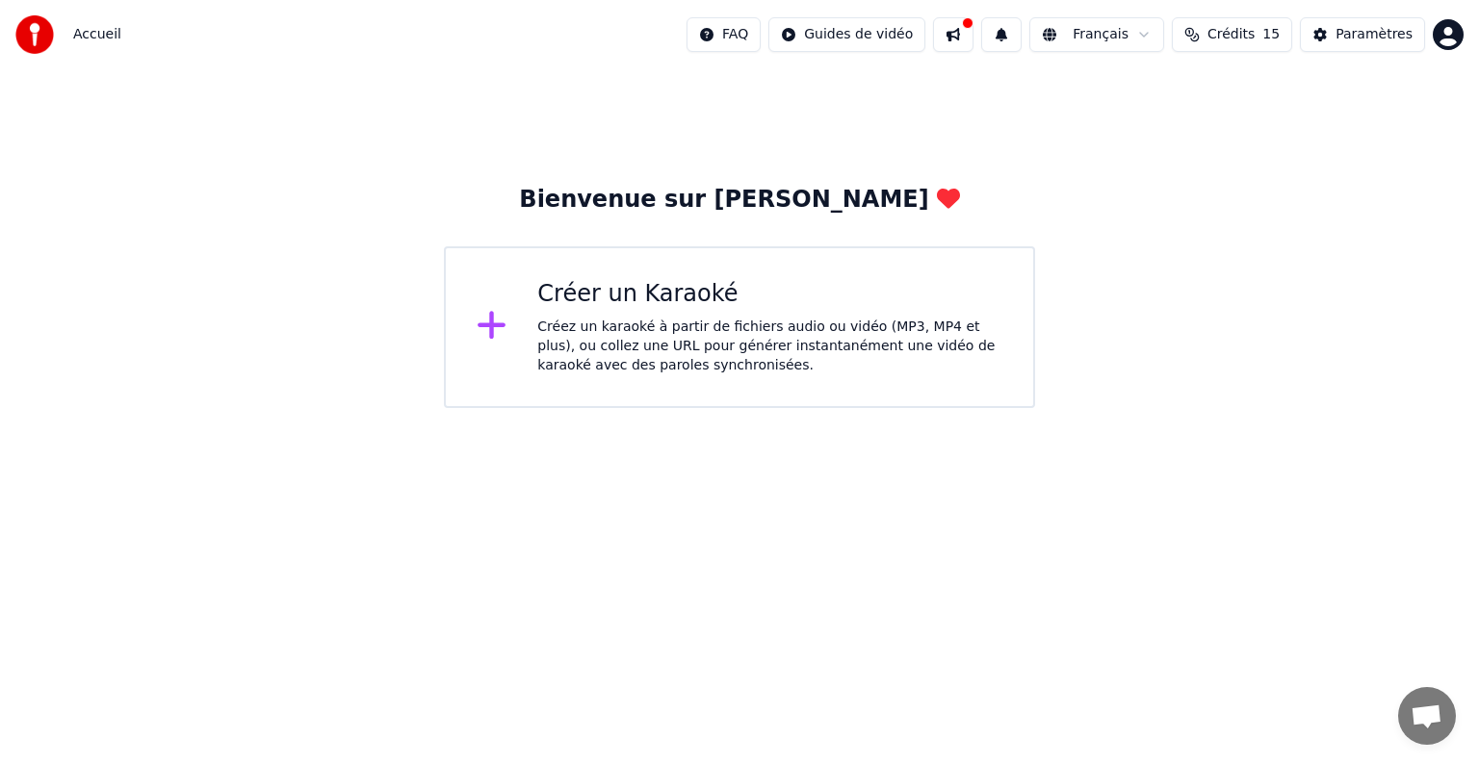
click at [643, 305] on div "Créer un Karaoké" at bounding box center [769, 294] width 465 height 31
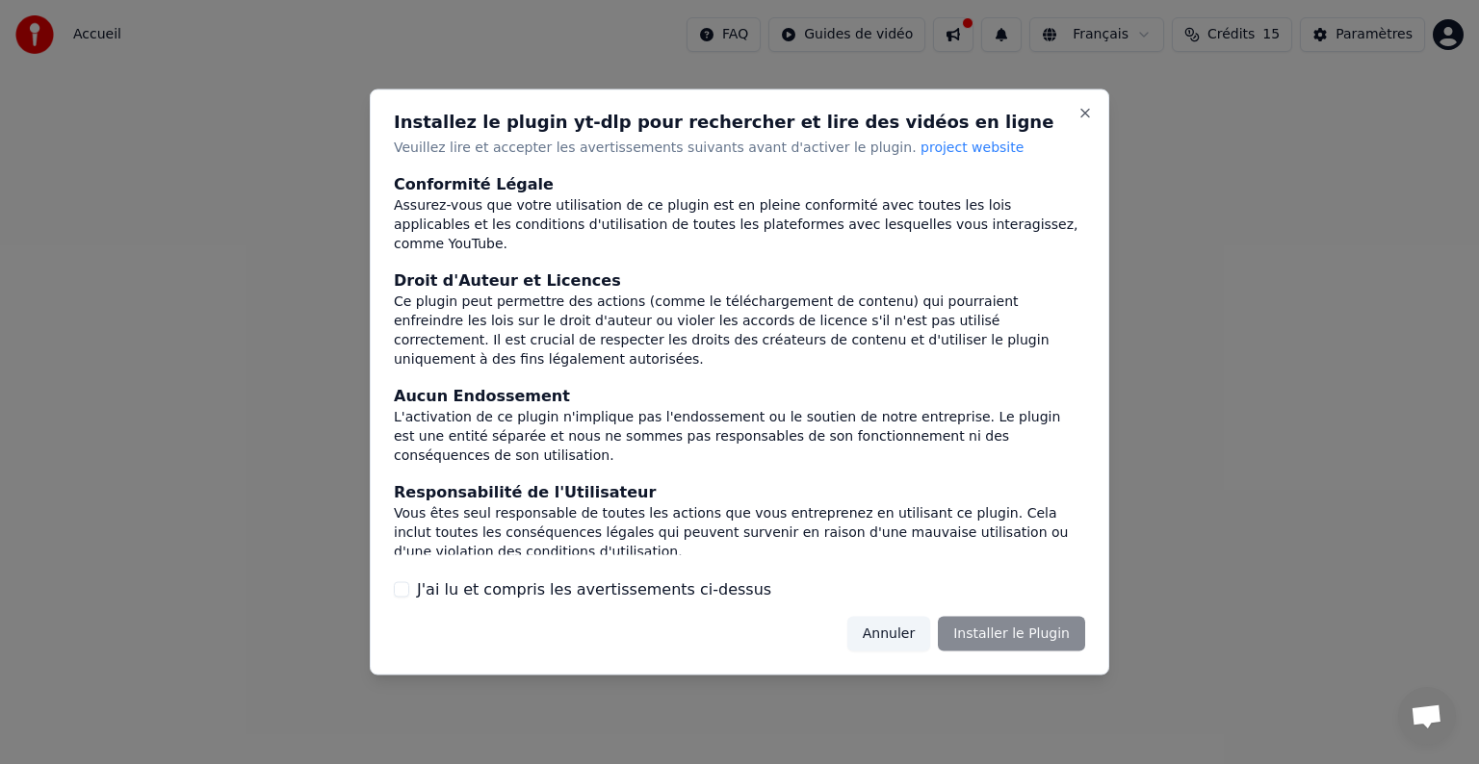
click at [538, 594] on label "J'ai lu et compris les avertissements ci-dessus" at bounding box center [594, 589] width 354 height 23
click at [409, 594] on button "J'ai lu et compris les avertissements ci-dessus" at bounding box center [401, 588] width 15 height 15
click at [983, 631] on button "Installer le Plugin" at bounding box center [1011, 633] width 147 height 35
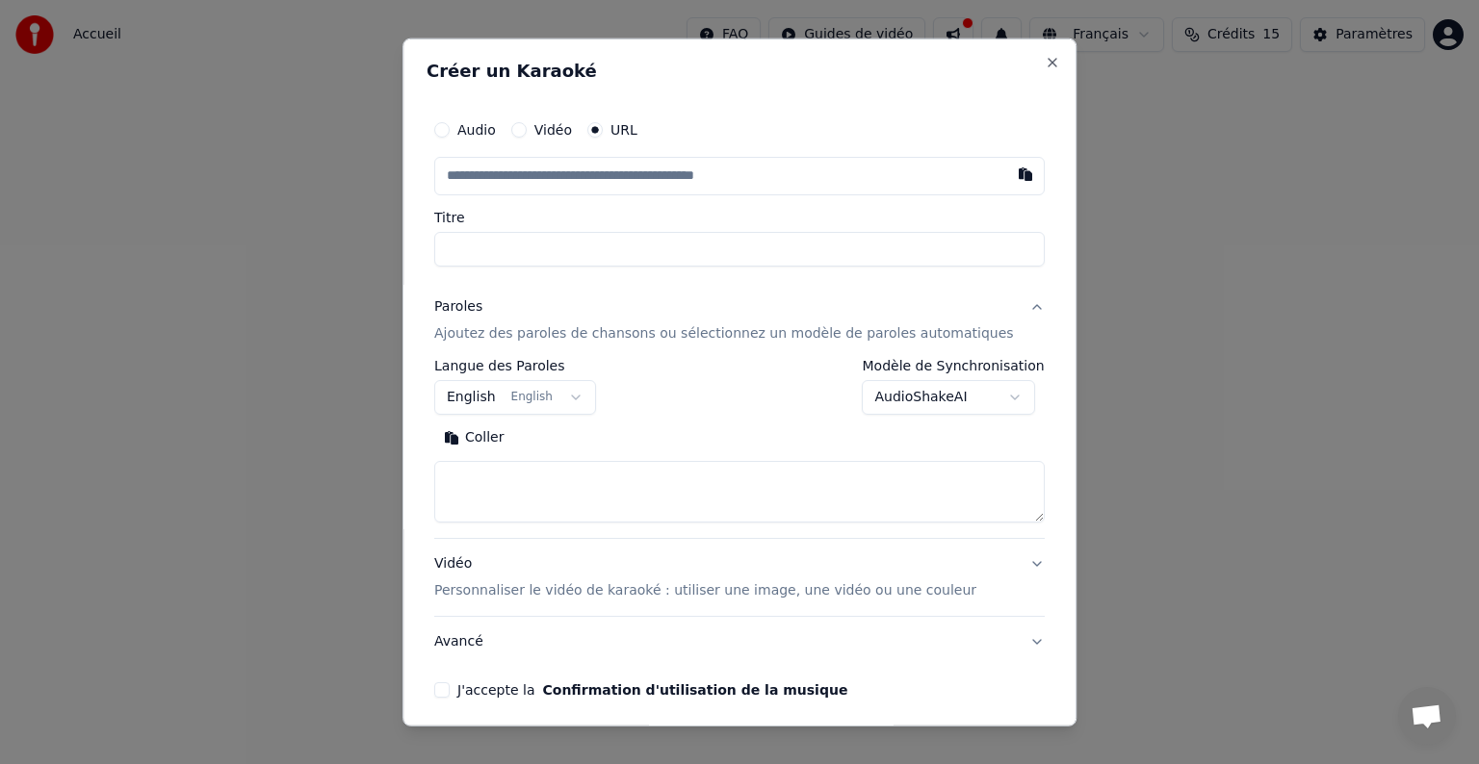
click at [723, 176] on input "text" at bounding box center [739, 176] width 610 height 39
click at [548, 177] on input "text" at bounding box center [739, 176] width 610 height 39
click at [595, 173] on input "text" at bounding box center [739, 176] width 610 height 39
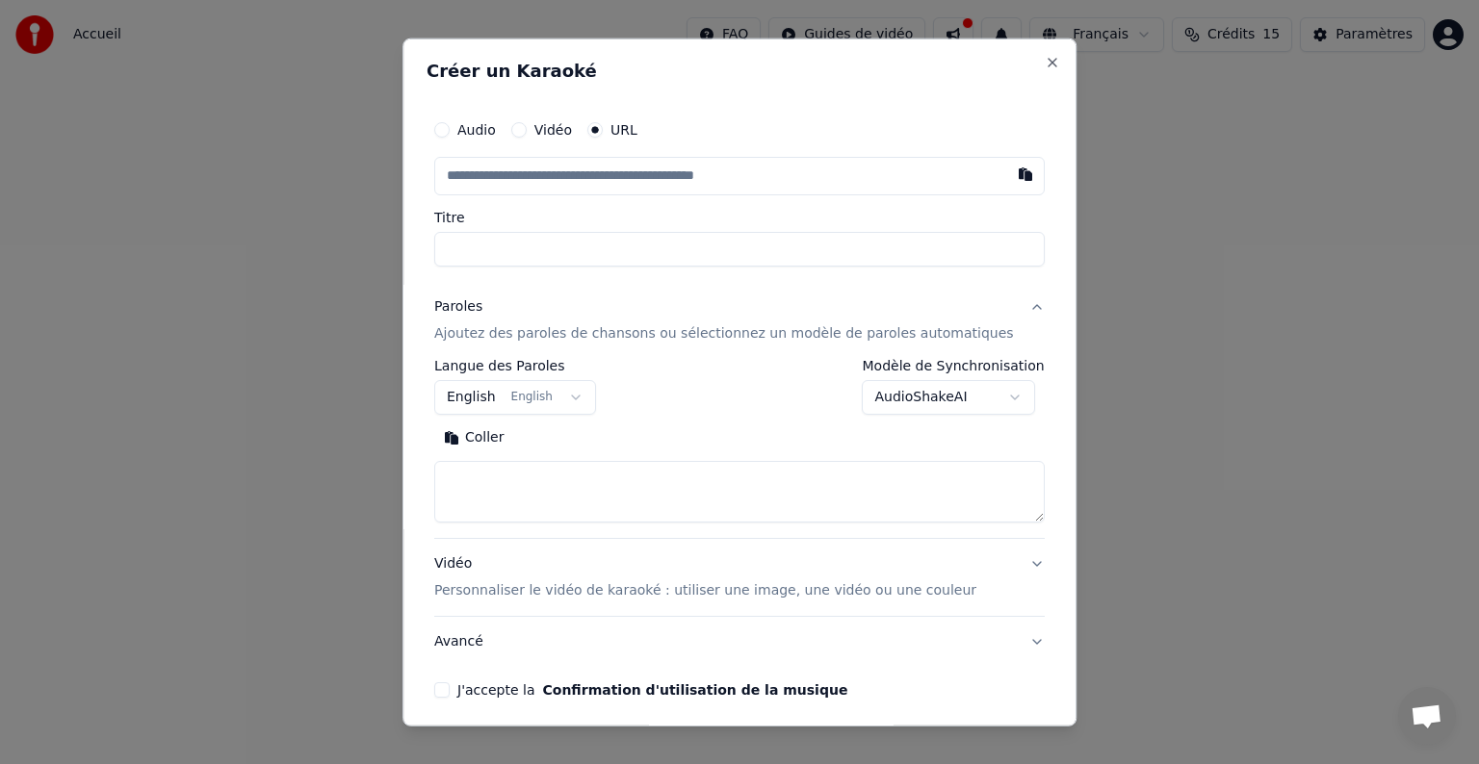
click at [595, 173] on input "text" at bounding box center [739, 176] width 610 height 39
click at [1006, 173] on button "button" at bounding box center [1025, 174] width 39 height 35
type input "**********"
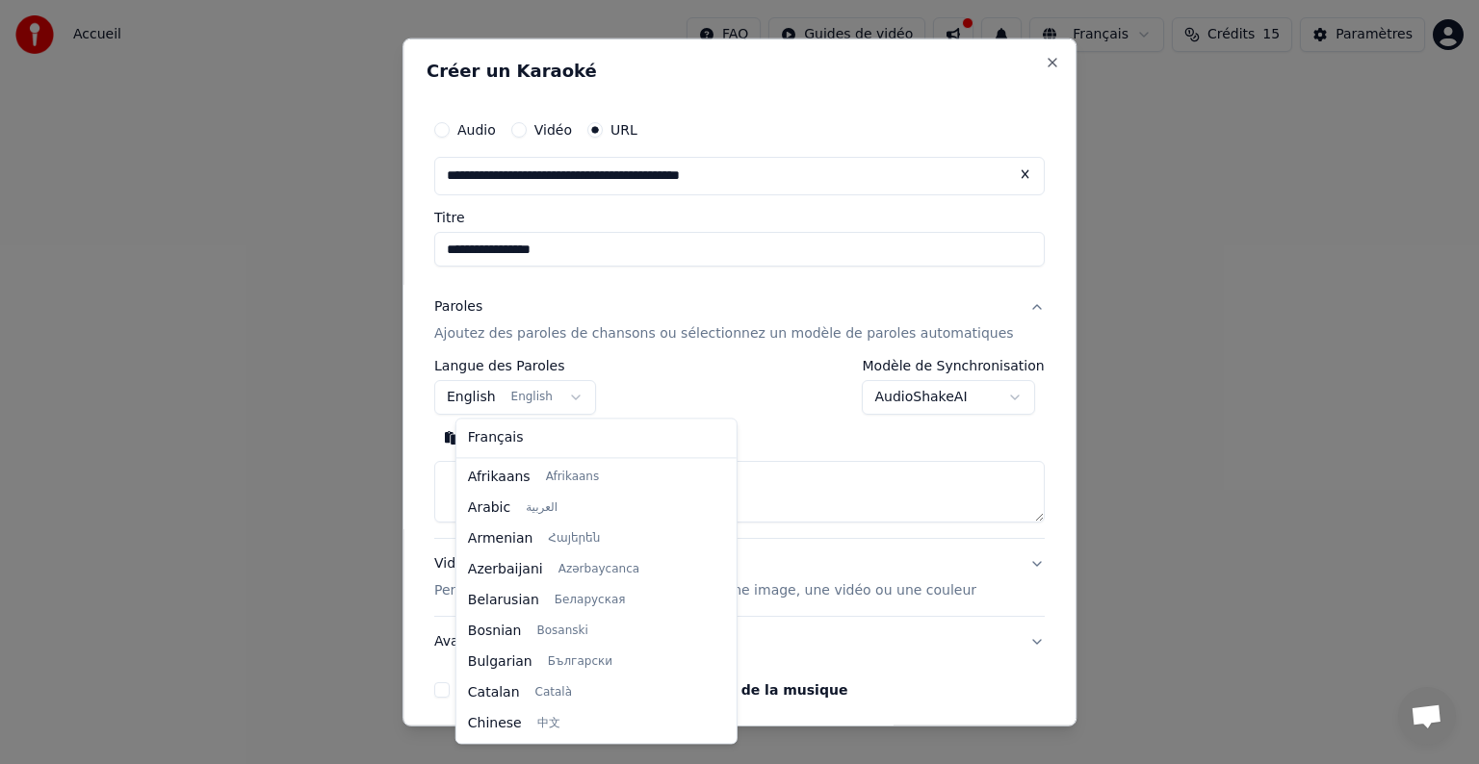
click at [584, 395] on body "**********" at bounding box center [739, 204] width 1479 height 408
select select "**"
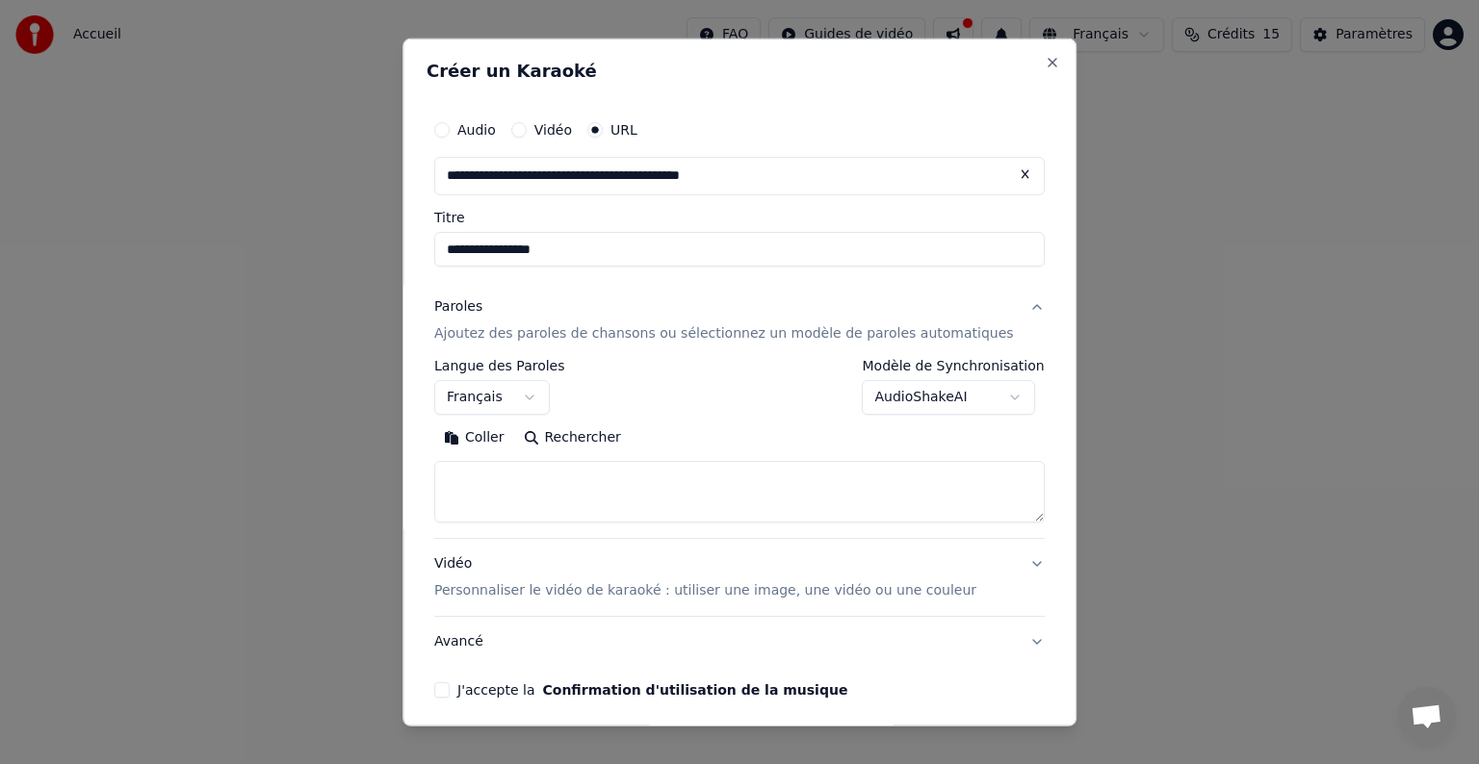
click at [529, 483] on textarea at bounding box center [739, 492] width 610 height 62
click at [491, 434] on button "Coller" at bounding box center [474, 438] width 80 height 31
drag, startPoint x: 1003, startPoint y: 563, endPoint x: 1003, endPoint y: 604, distance: 40.4
click at [1003, 604] on button "Vidéo Personnaliser le vidéo de karaoké : utiliser une image, une vidéo ou une …" at bounding box center [739, 577] width 610 height 77
type textarea "**********"
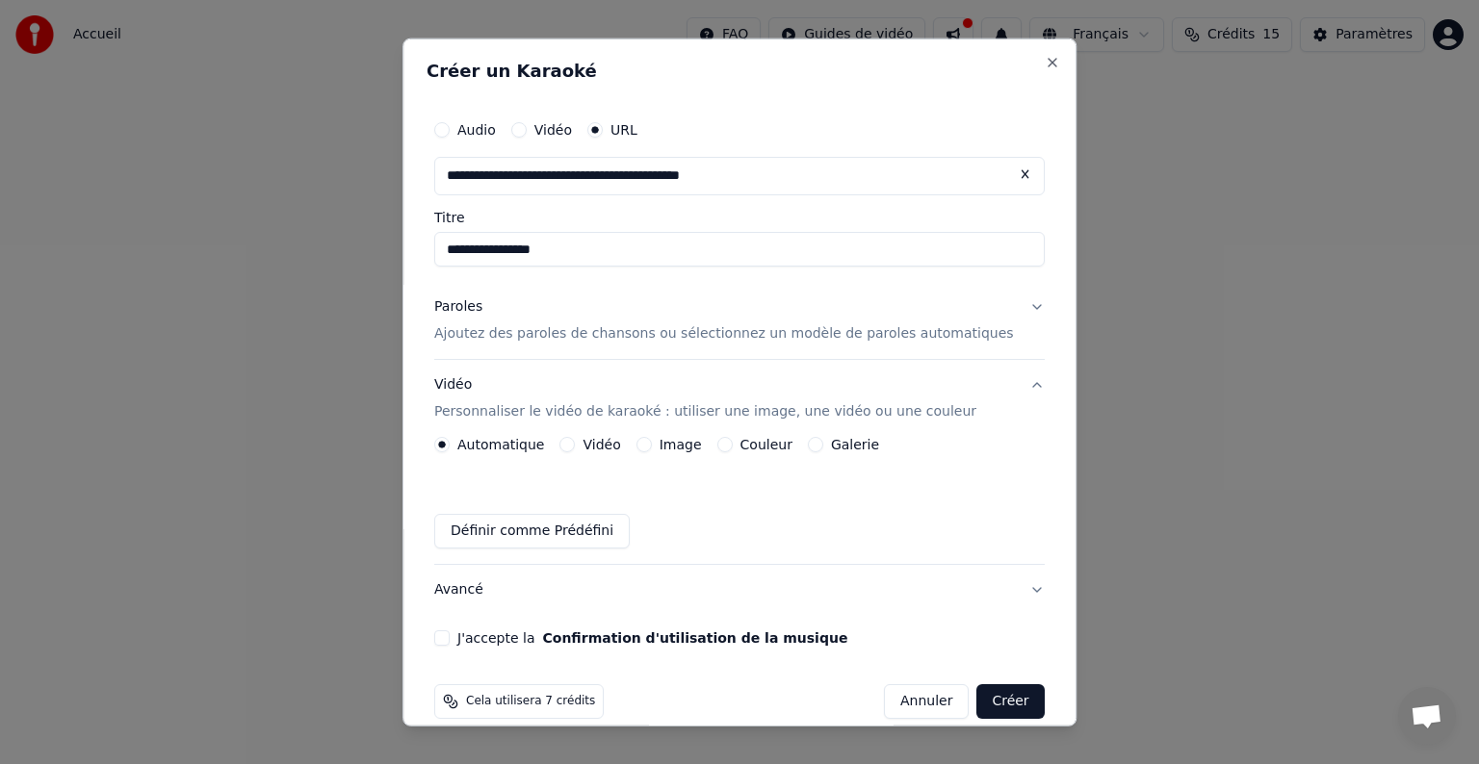
click at [605, 441] on label "Vidéo" at bounding box center [602, 444] width 38 height 13
click at [576, 441] on button "Vidéo" at bounding box center [567, 444] width 15 height 15
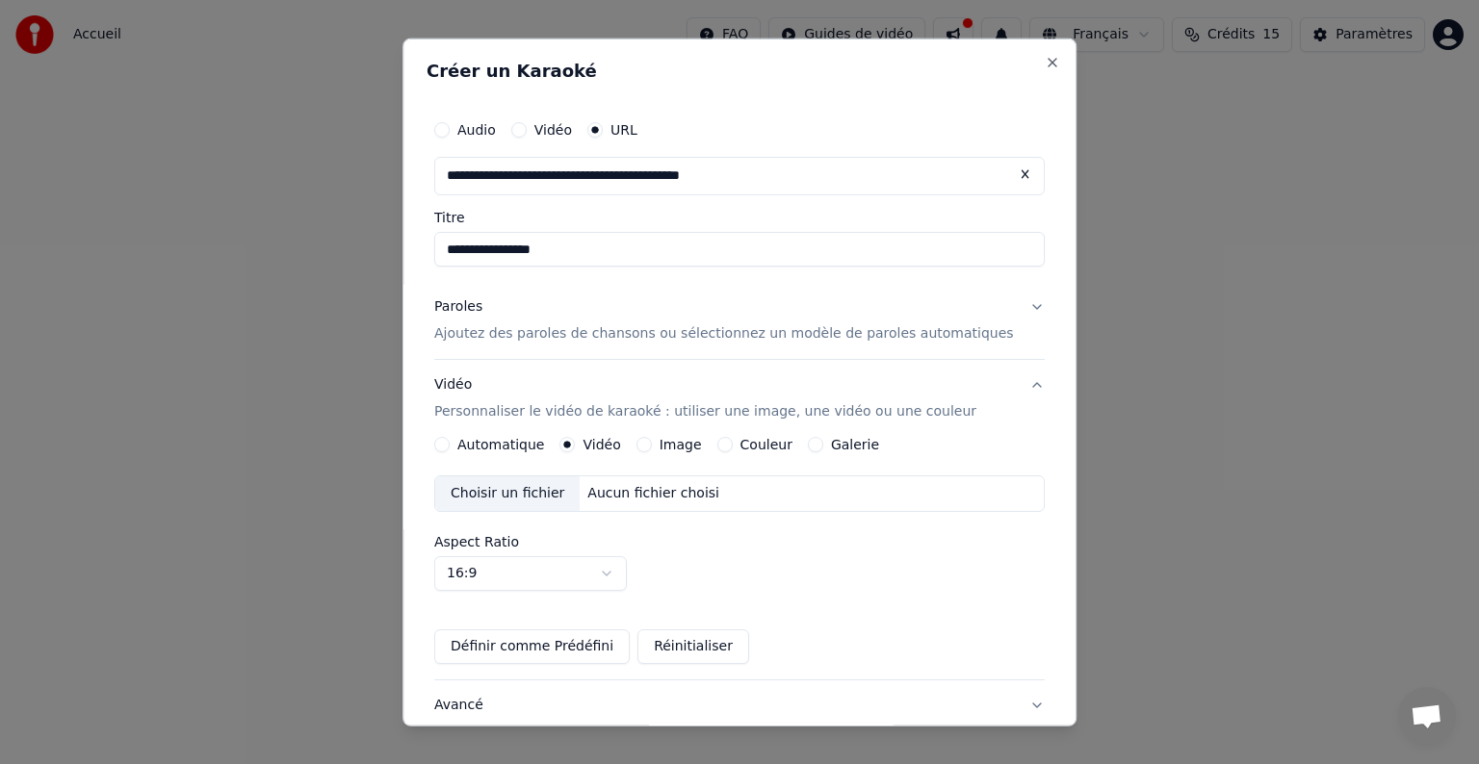
click at [487, 442] on label "Automatique" at bounding box center [500, 444] width 87 height 13
click at [450, 442] on button "Automatique" at bounding box center [441, 444] width 15 height 15
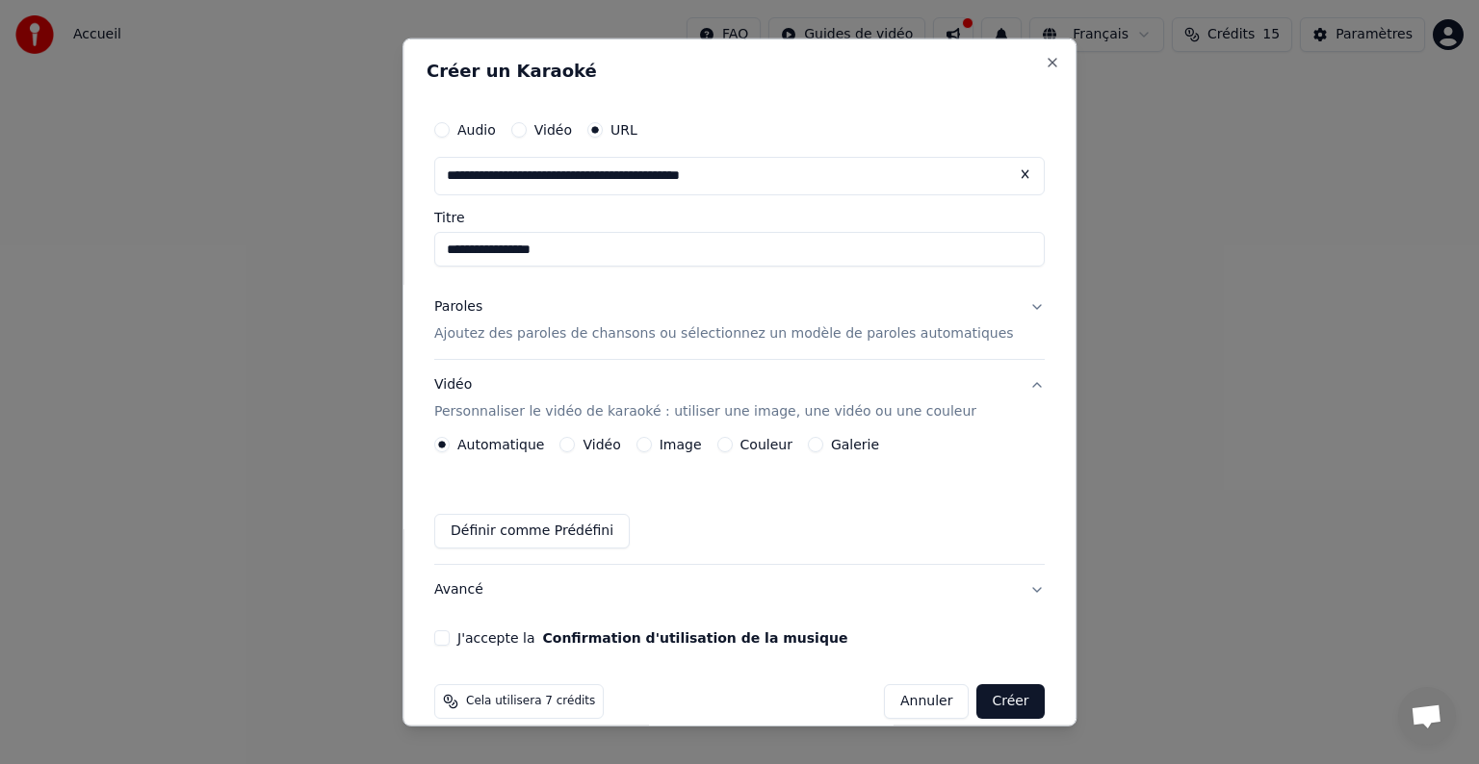
click at [450, 635] on button "J'accepte la Confirmation d'utilisation de la musique" at bounding box center [441, 638] width 15 height 15
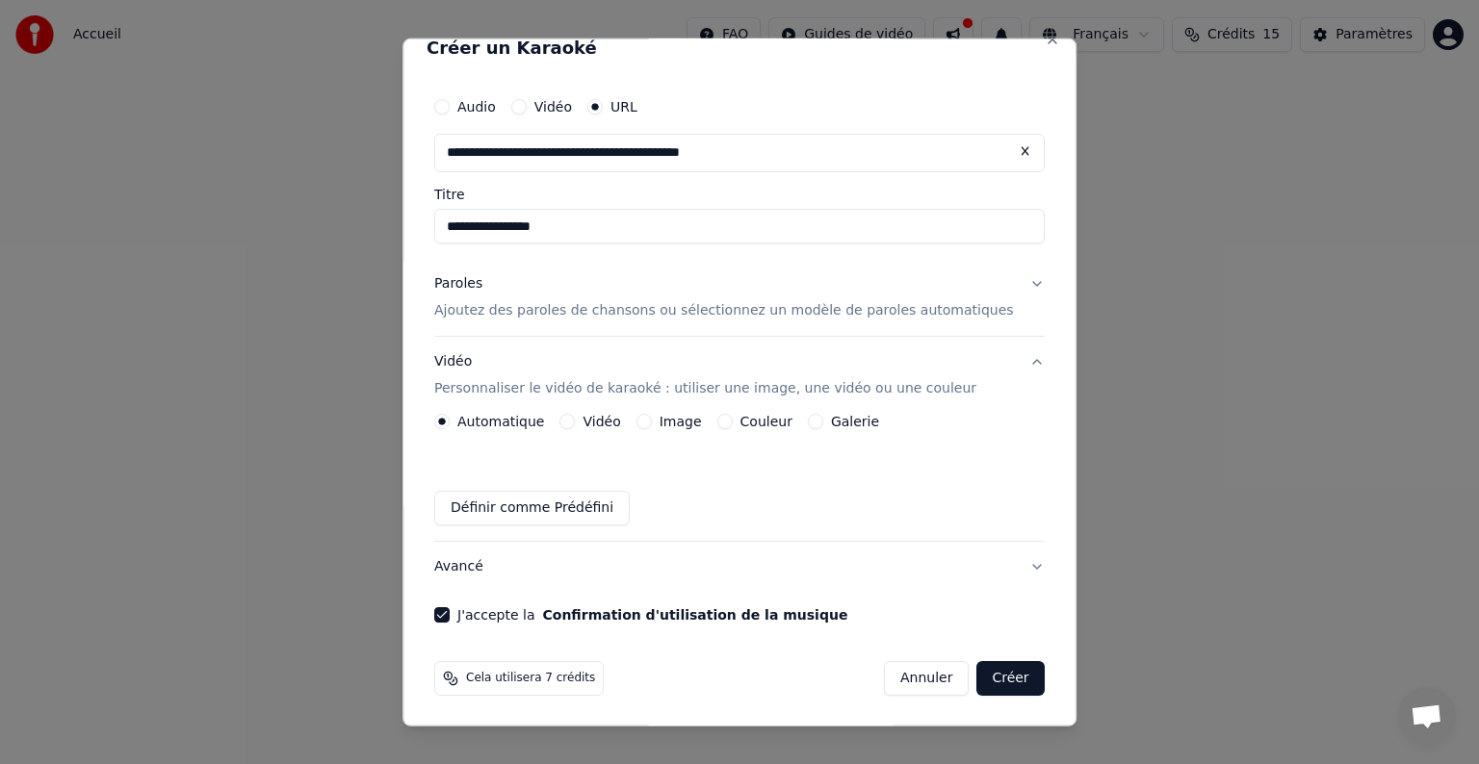
scroll to position [0, 0]
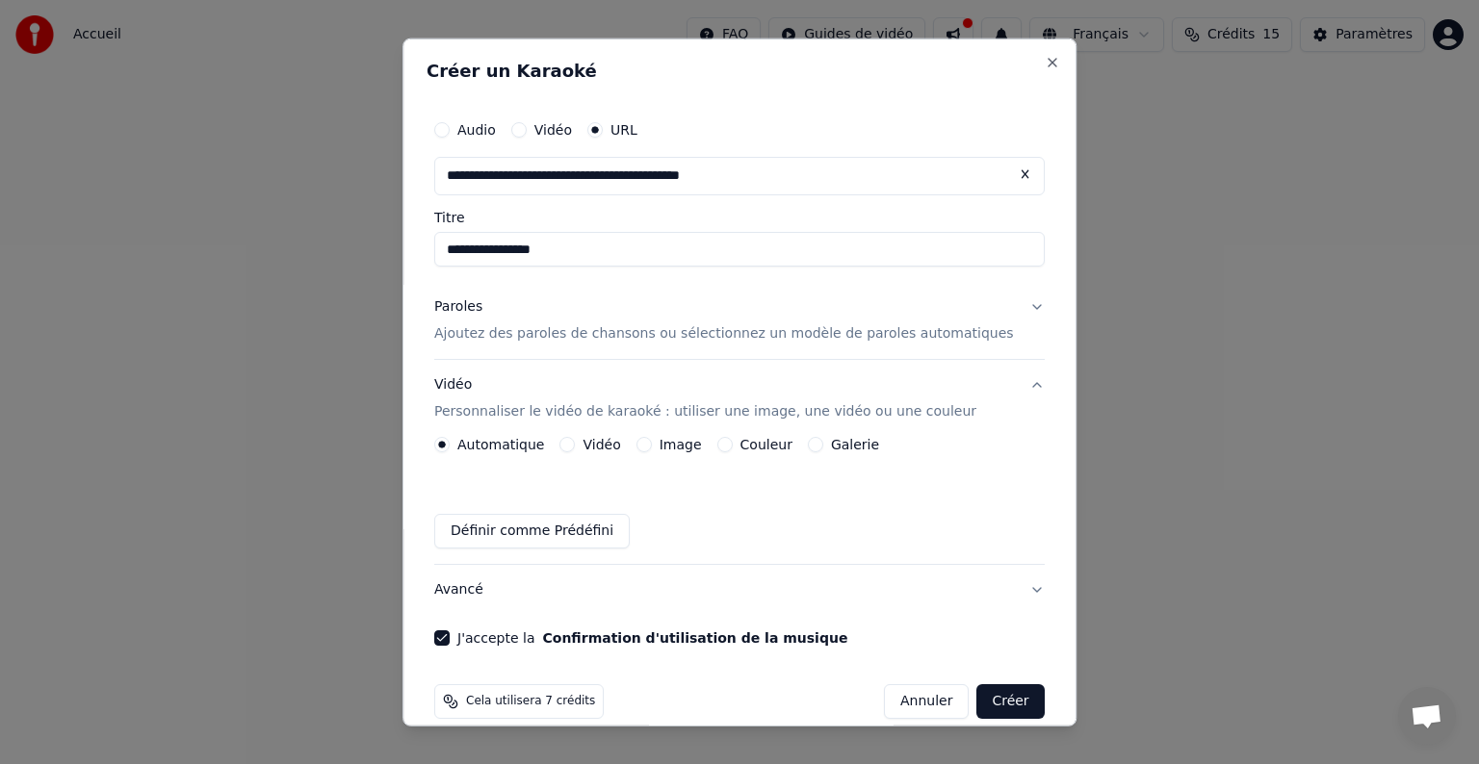
click at [977, 708] on button "Créer" at bounding box center [1010, 701] width 67 height 35
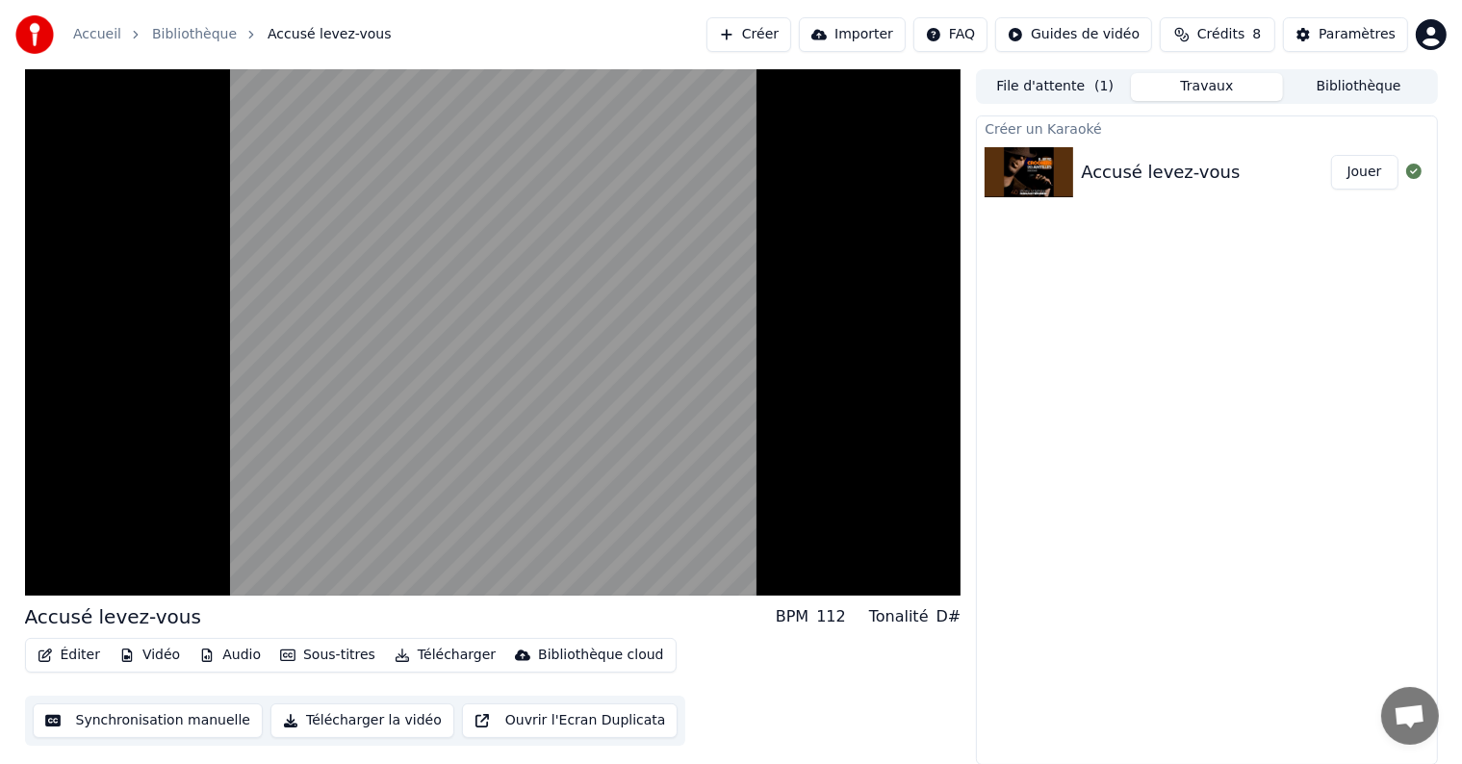
click at [890, 34] on button "Importer" at bounding box center [852, 34] width 107 height 35
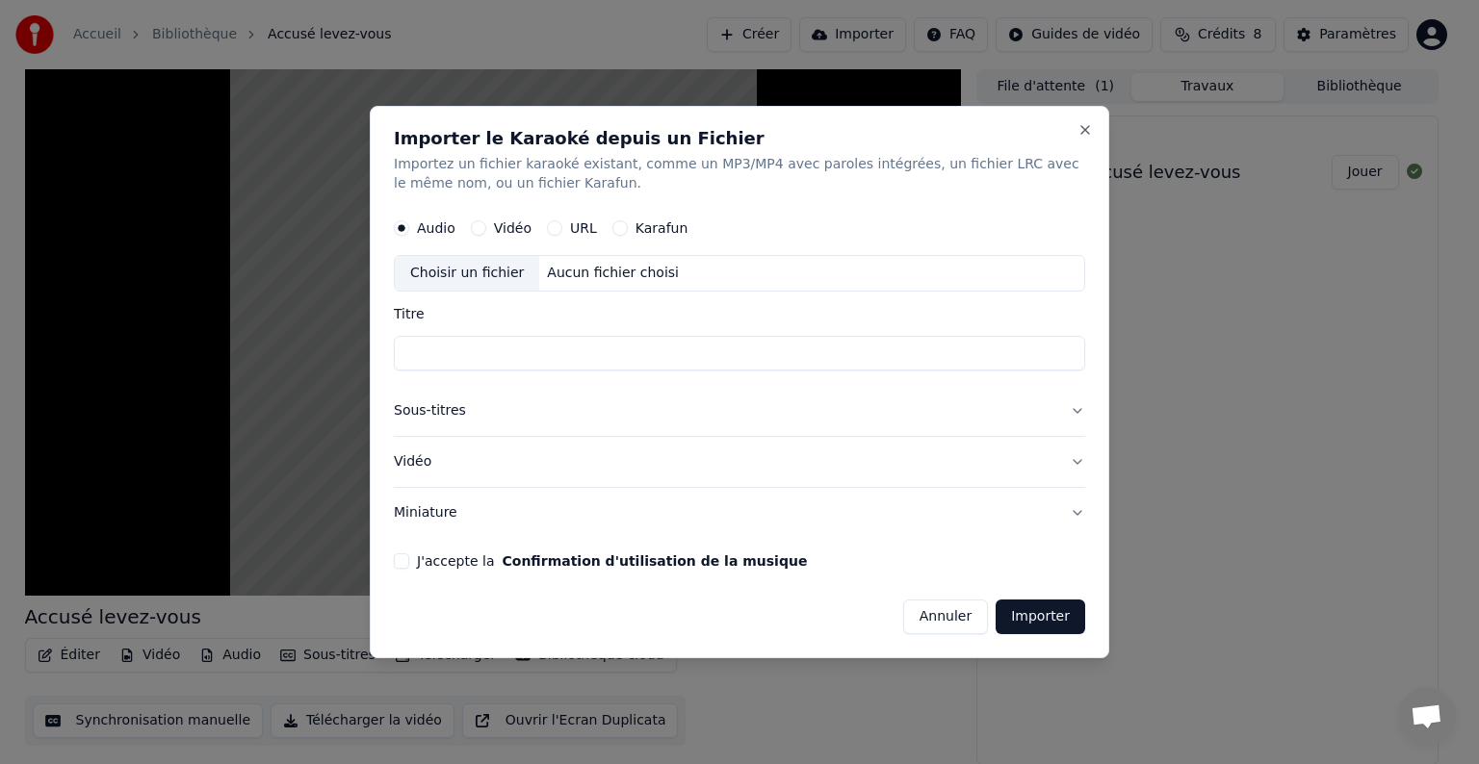
click at [485, 226] on div "Vidéo" at bounding box center [501, 227] width 61 height 15
click at [475, 227] on button "Vidéo" at bounding box center [478, 227] width 15 height 15
click at [1092, 131] on button "Close" at bounding box center [1084, 129] width 15 height 15
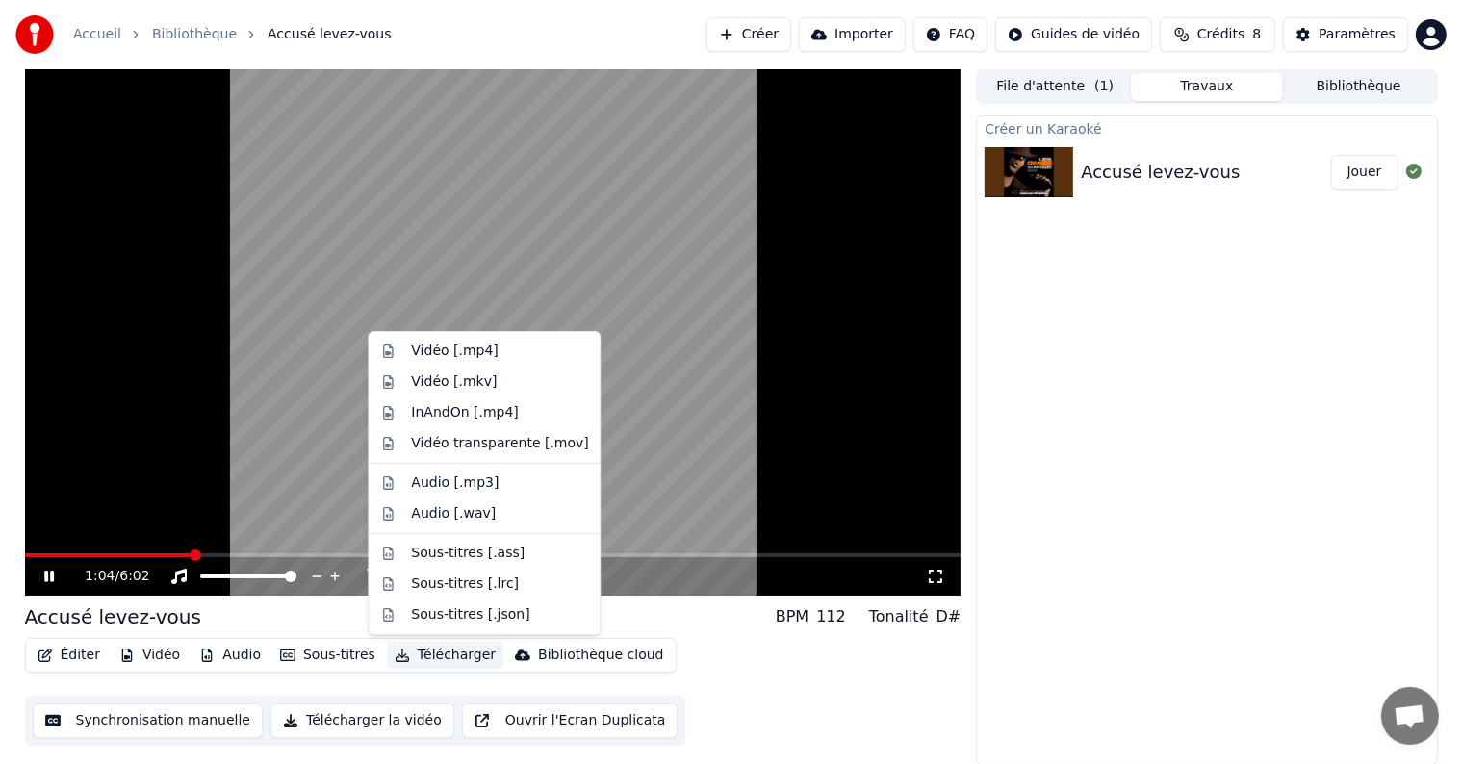
click at [398, 654] on button "Télécharger" at bounding box center [445, 655] width 116 height 27
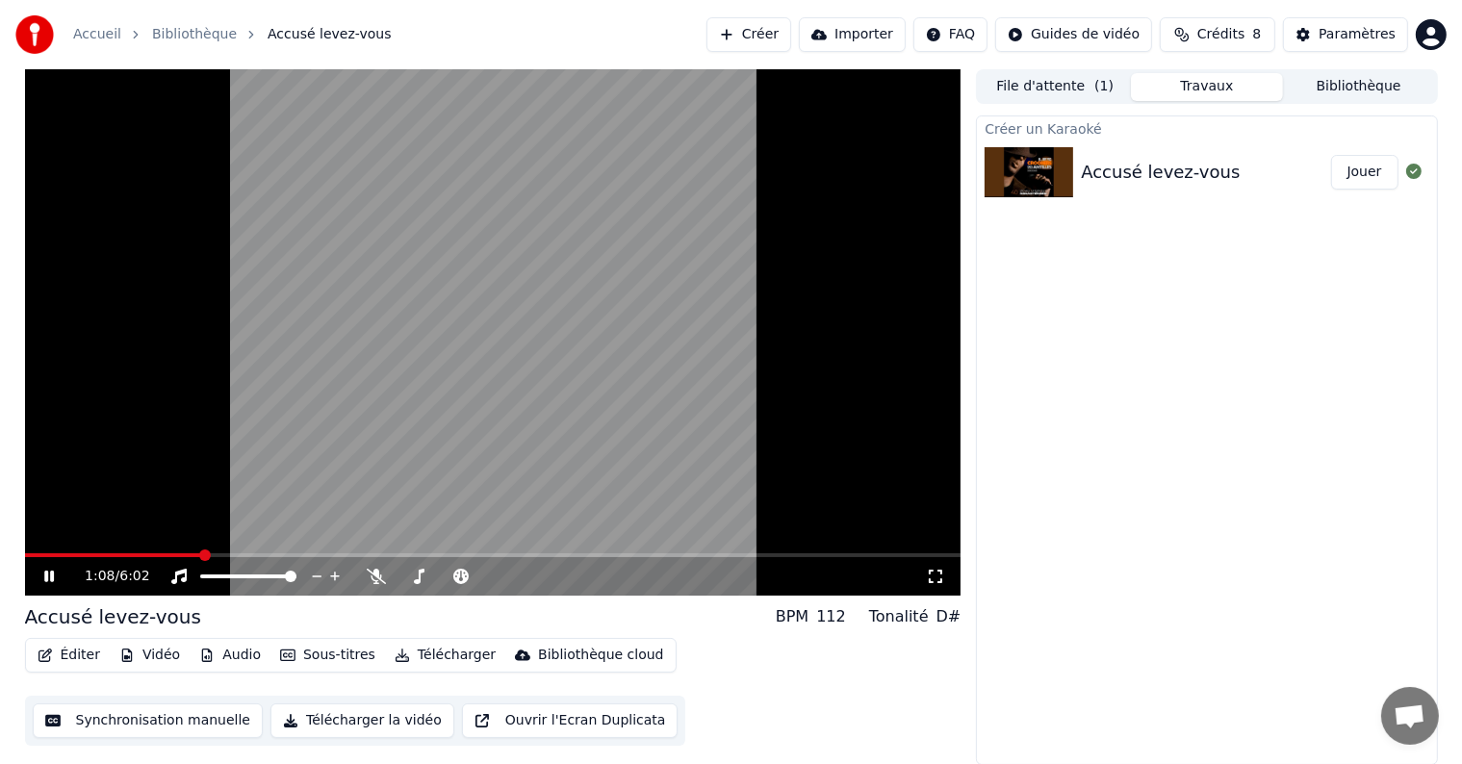
click at [1141, 350] on div "Créer un Karaoké Accusé levez-vous Jouer" at bounding box center [1206, 441] width 461 height 650
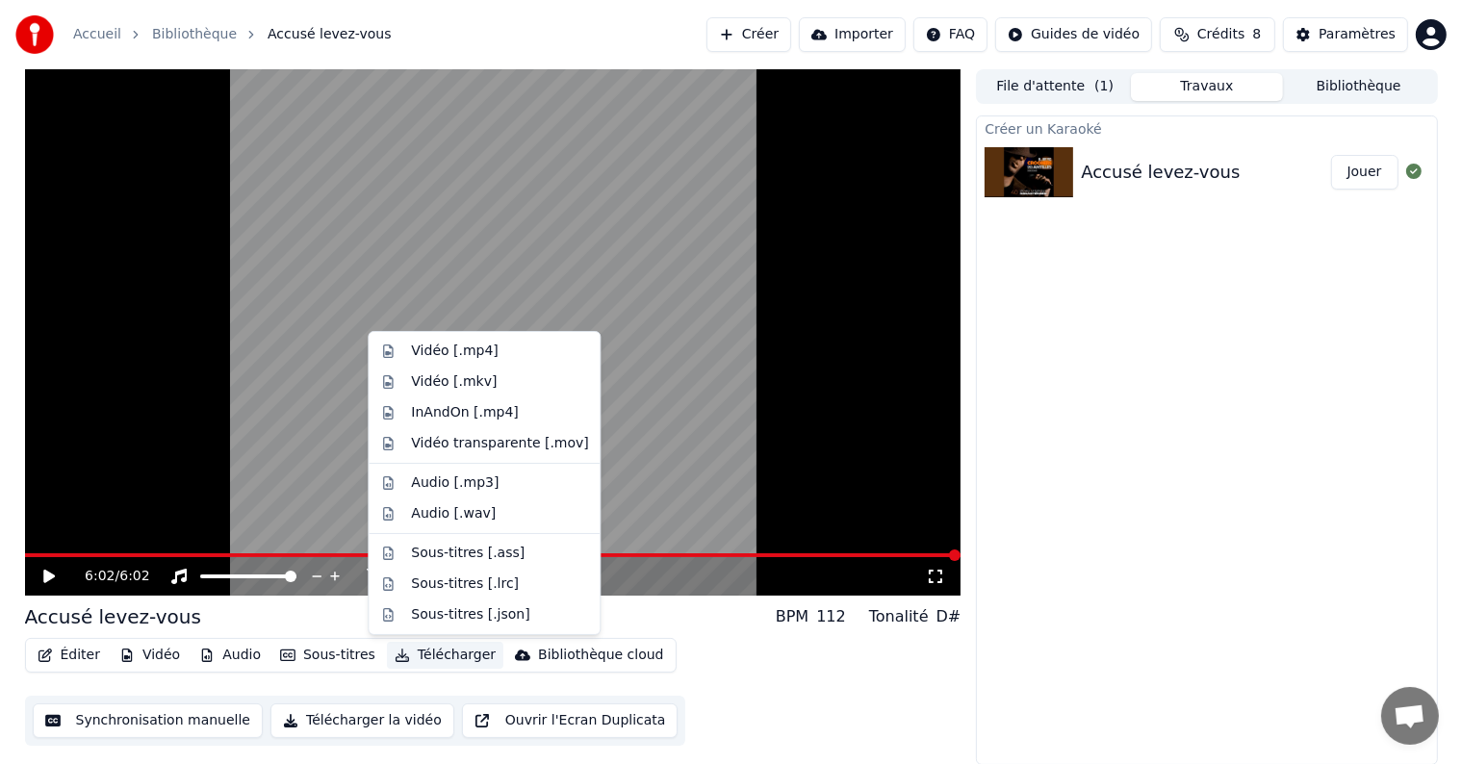
click at [402, 655] on button "Télécharger" at bounding box center [445, 655] width 116 height 27
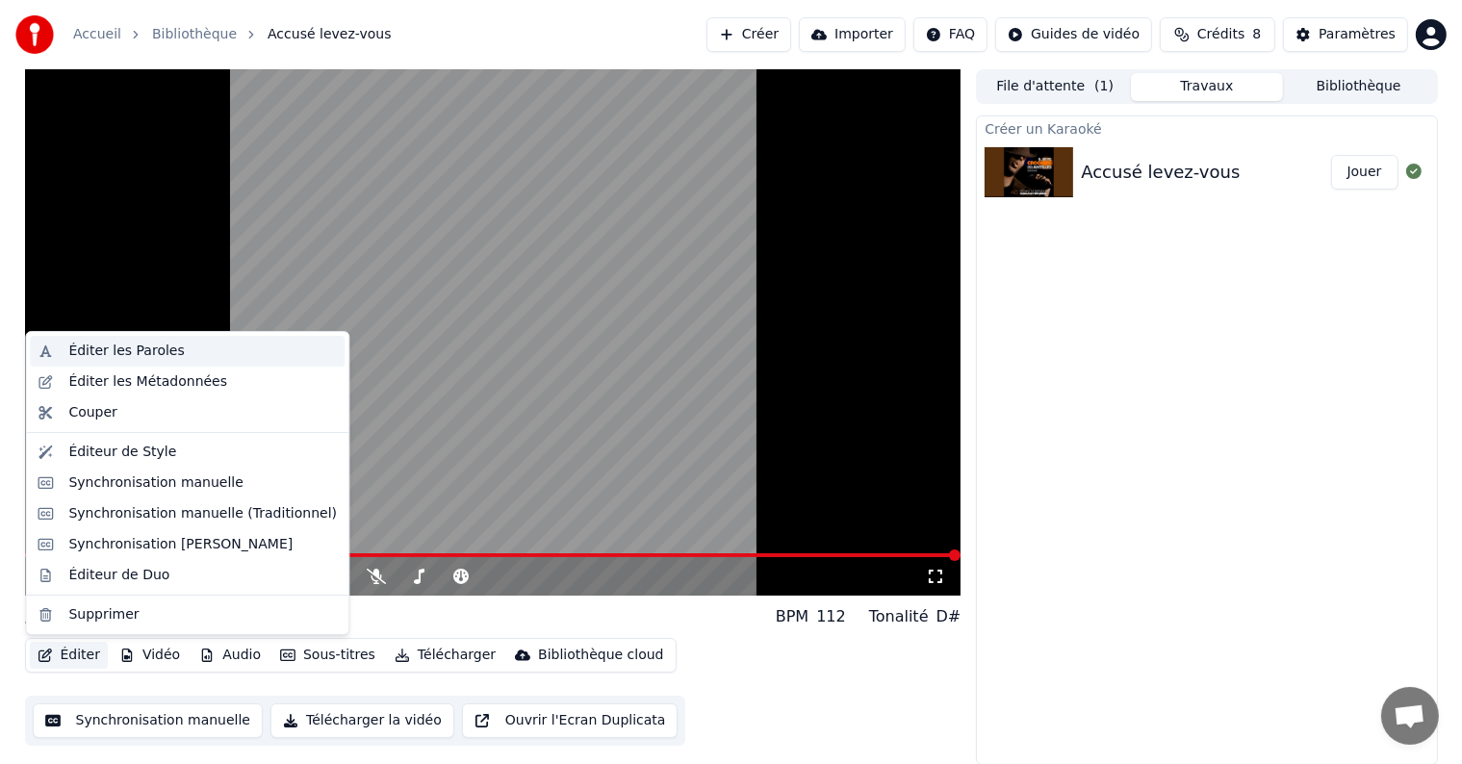
click at [131, 348] on div "Éditer les Paroles" at bounding box center [126, 351] width 116 height 19
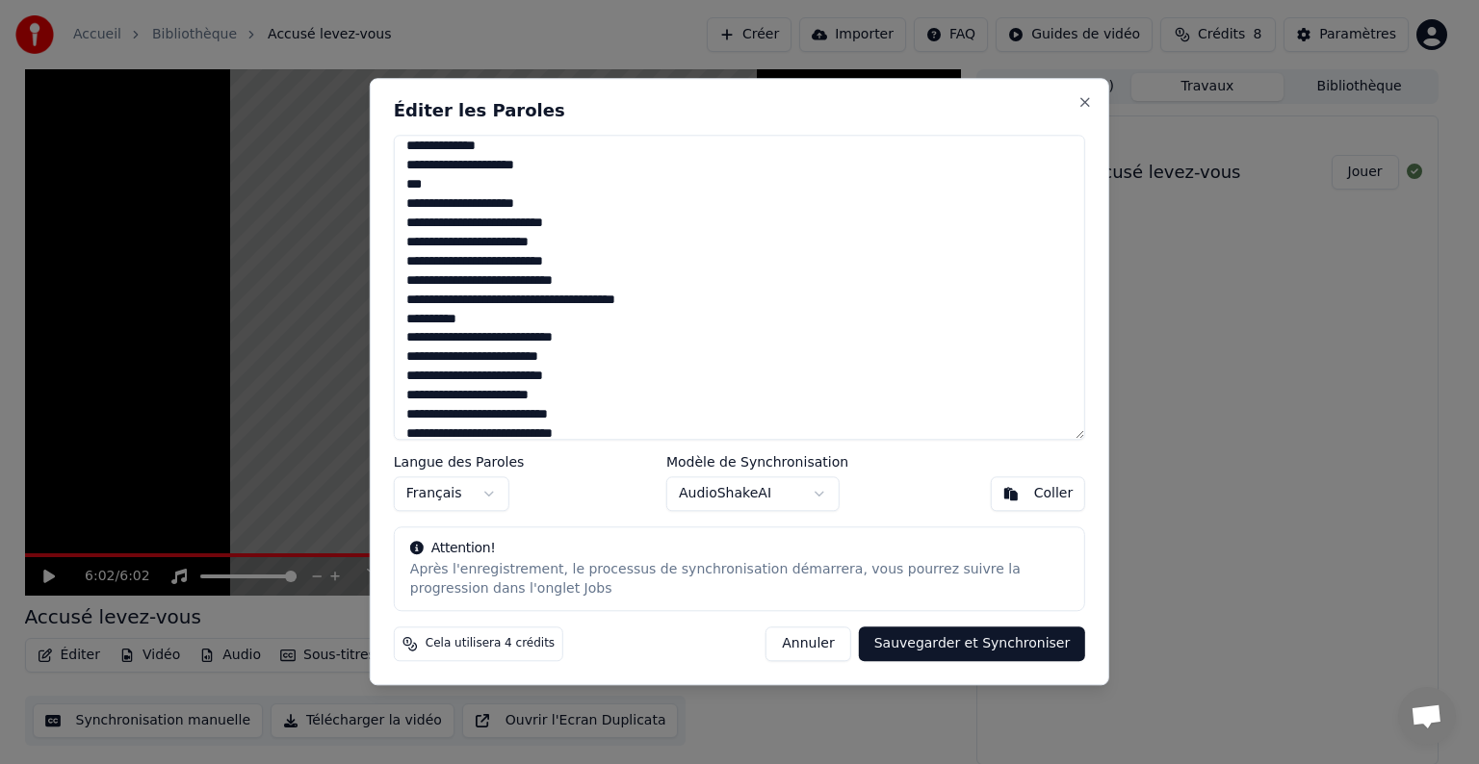
scroll to position [462, 0]
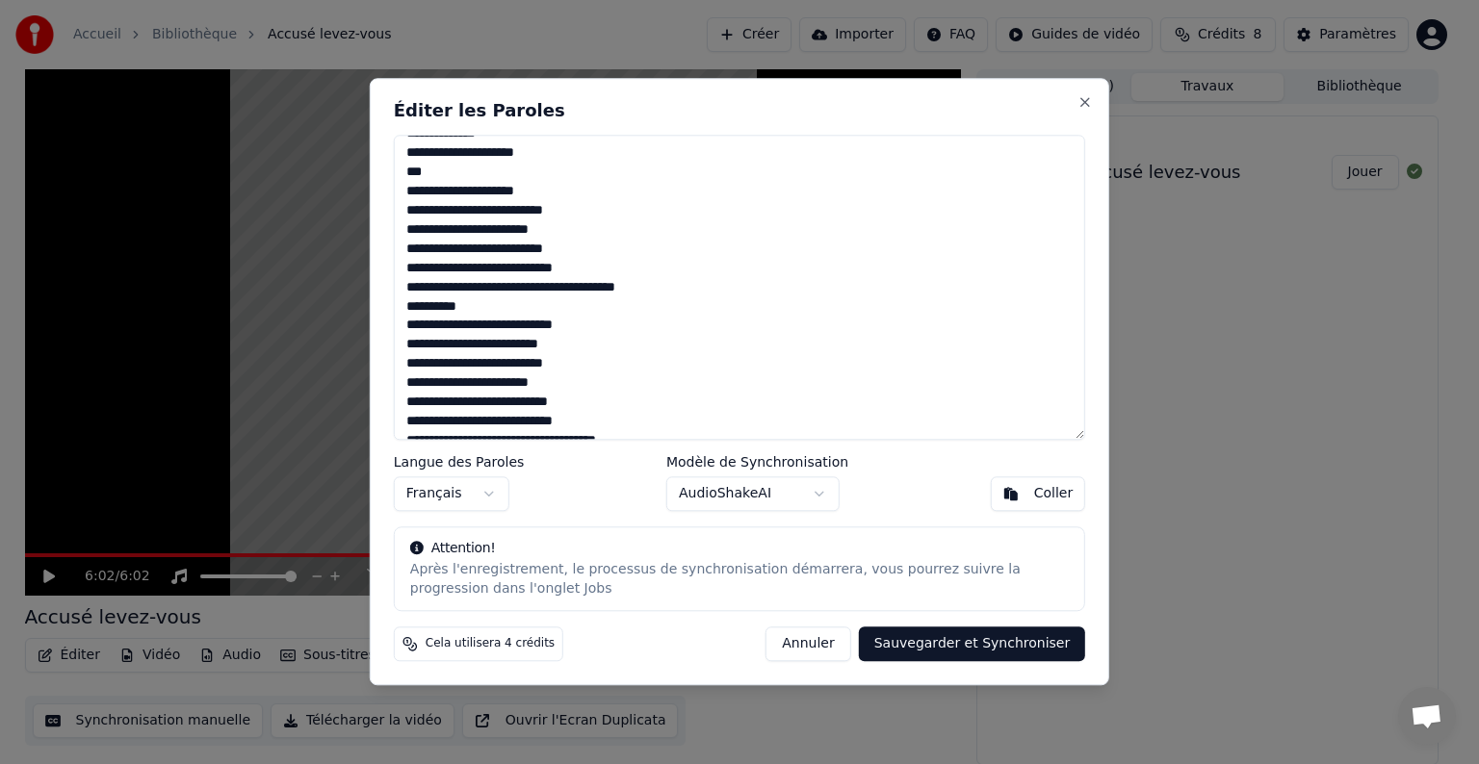
click at [462, 246] on textarea at bounding box center [739, 287] width 691 height 305
click at [577, 267] on textarea at bounding box center [739, 287] width 691 height 305
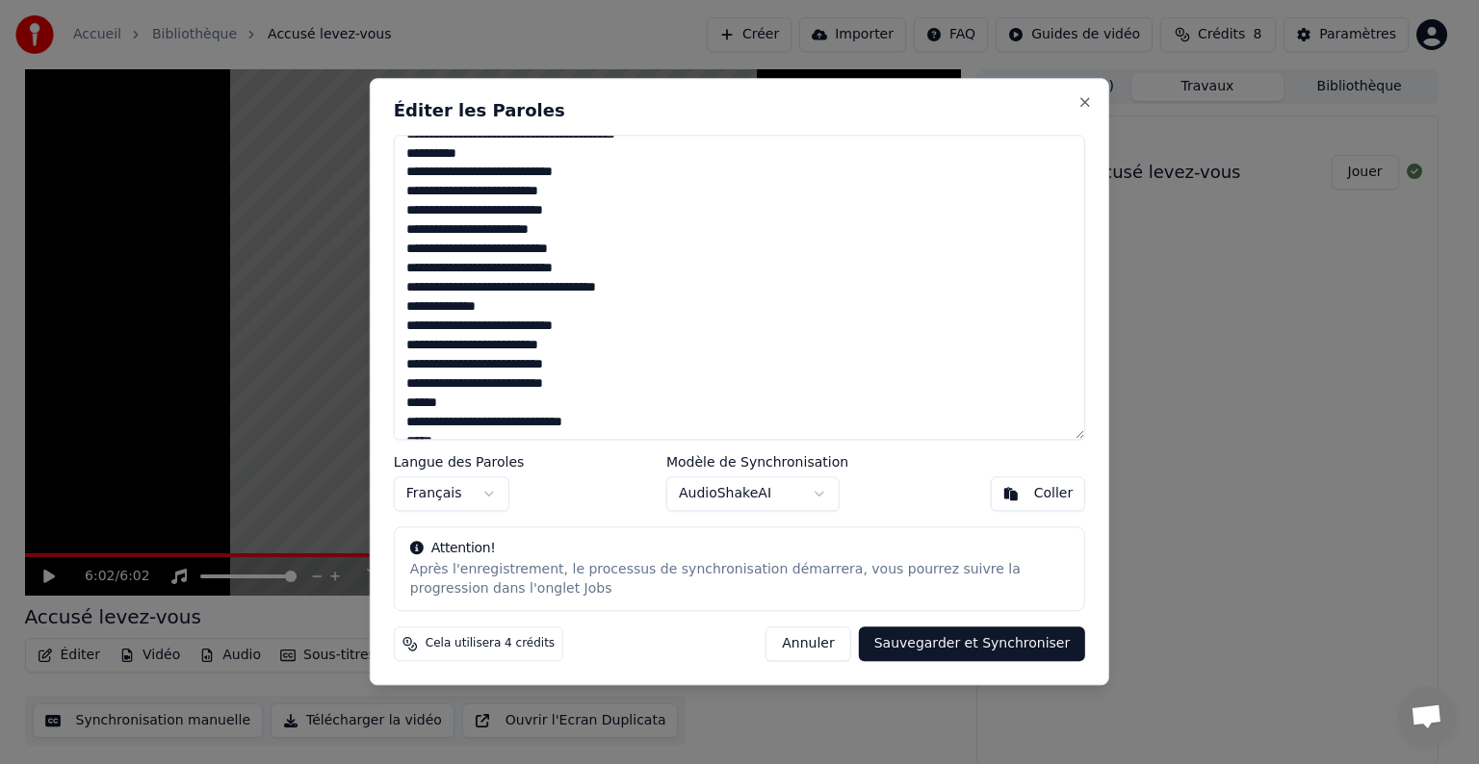
scroll to position [616, 0]
click at [454, 304] on textarea at bounding box center [739, 287] width 691 height 305
type textarea "**********"
click at [943, 652] on button "Sauvegarder et Synchroniser" at bounding box center [972, 645] width 227 height 35
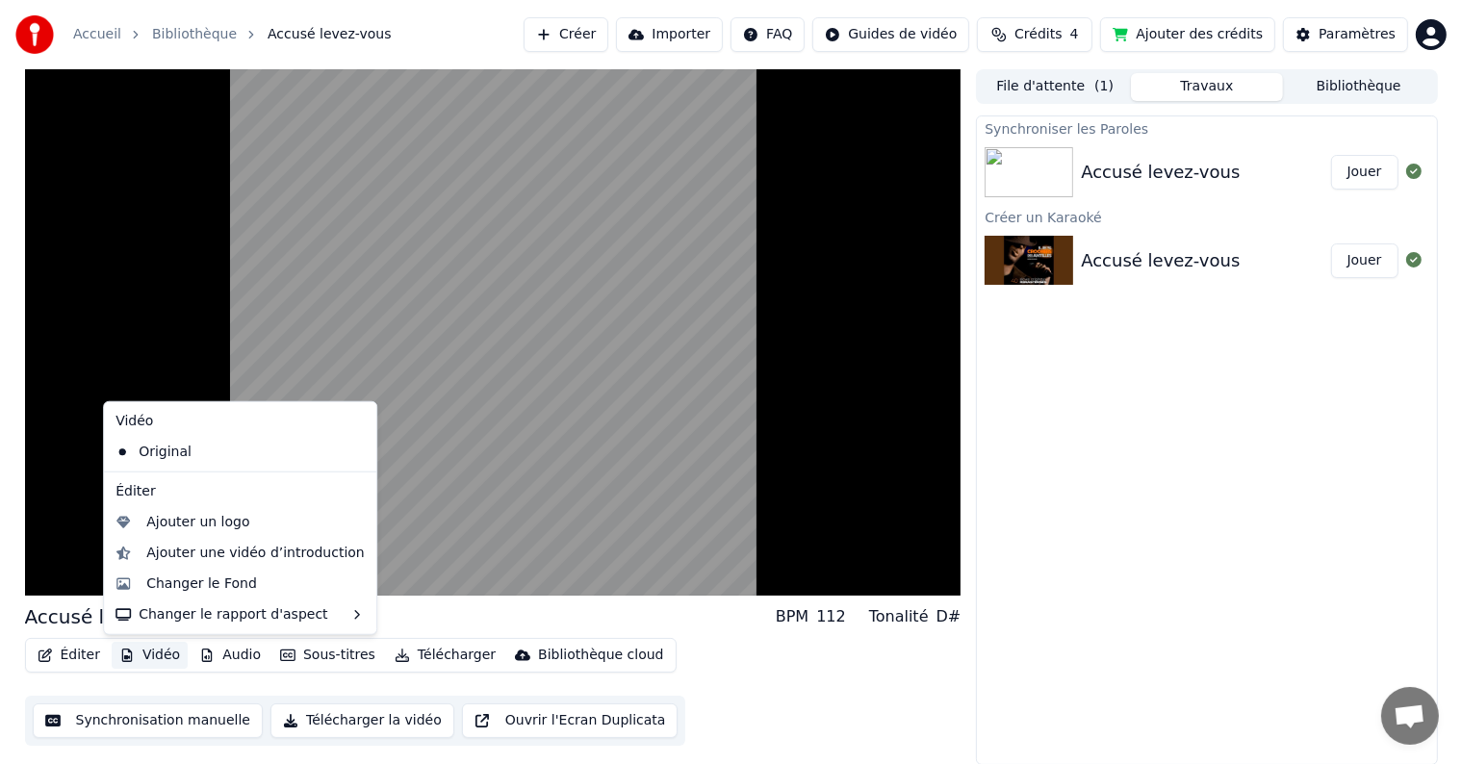
click at [127, 655] on icon "button" at bounding box center [126, 655] width 15 height 13
click at [210, 581] on div "Changer le Fond" at bounding box center [201, 584] width 111 height 19
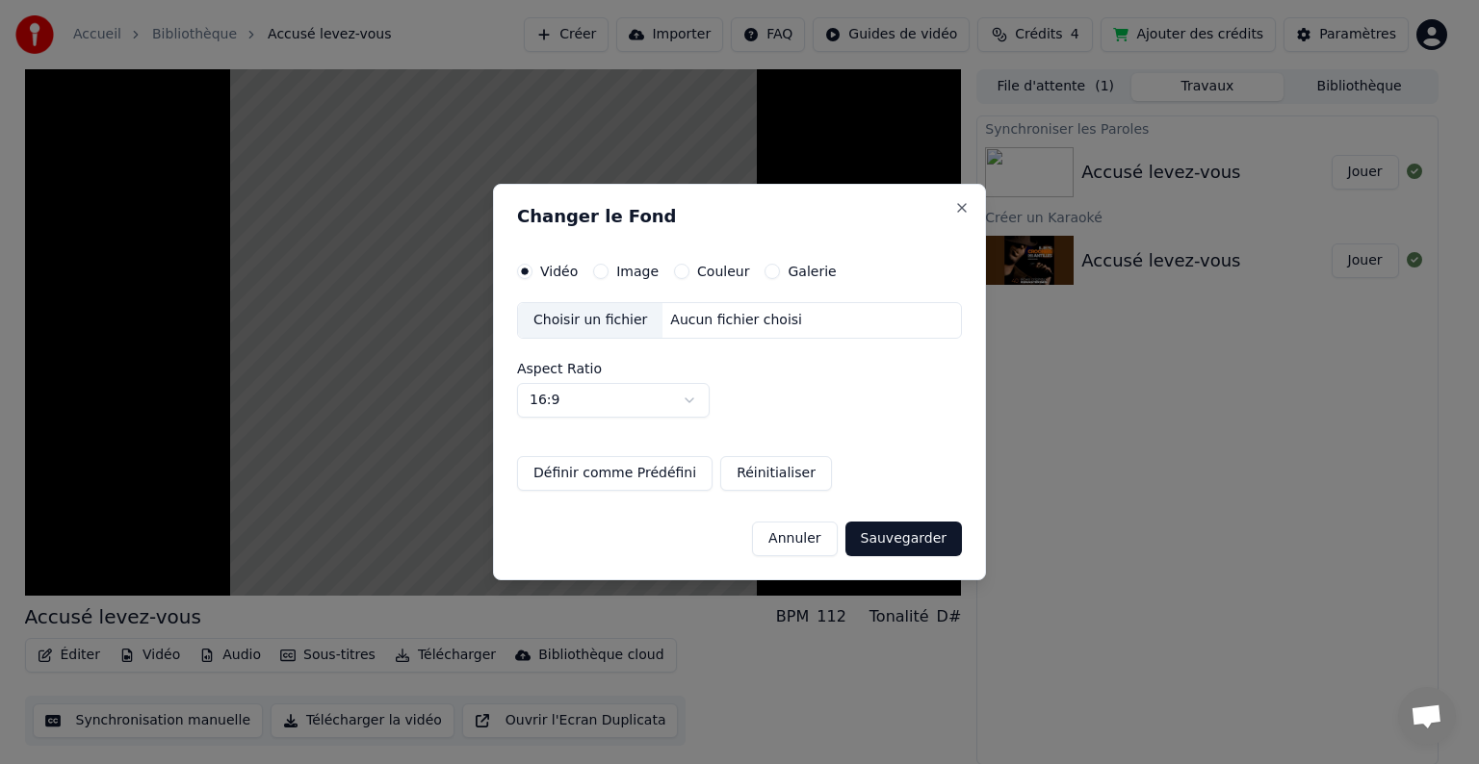
click at [685, 270] on div "Couleur" at bounding box center [711, 271] width 75 height 15
click at [674, 270] on button "Couleur" at bounding box center [681, 271] width 15 height 15
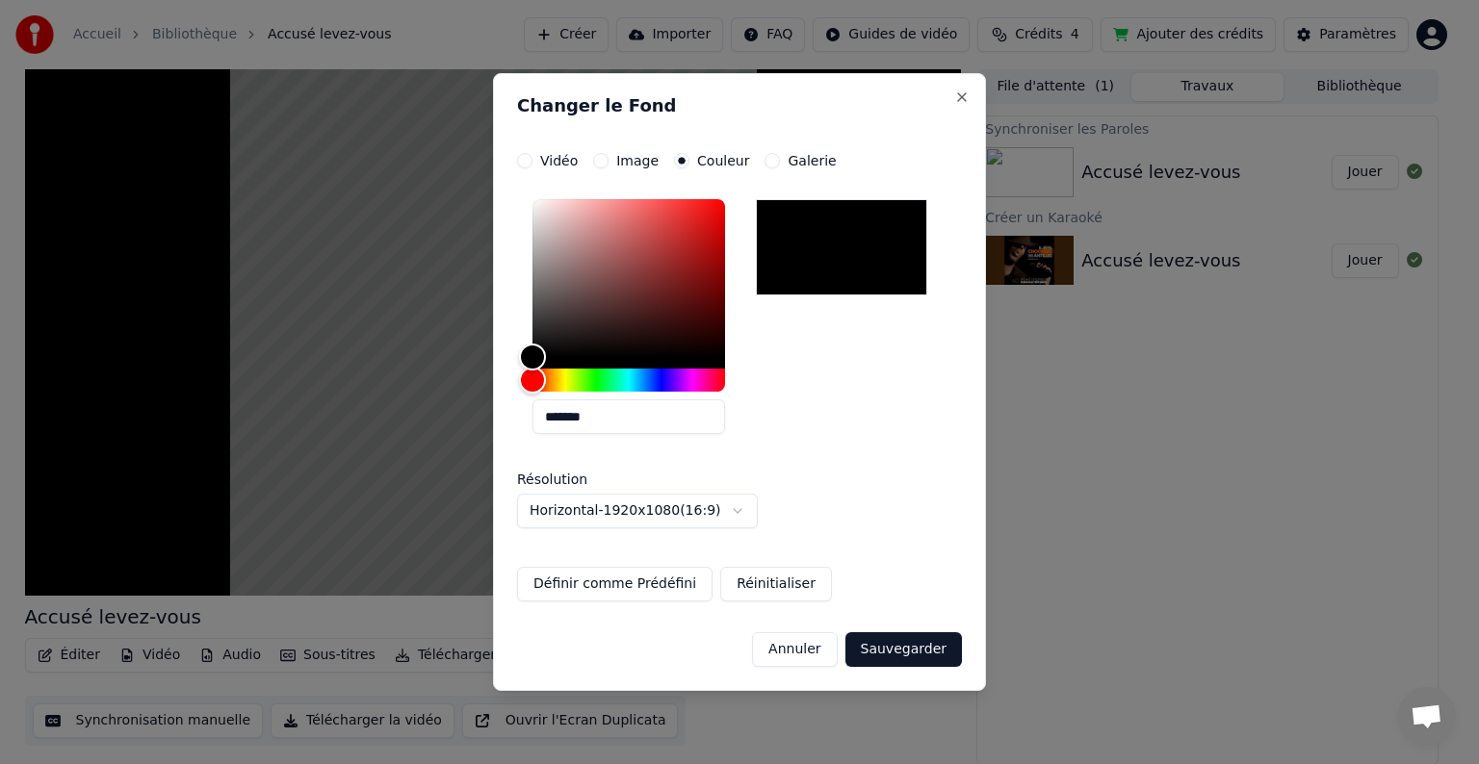
click at [606, 165] on div "Image" at bounding box center [625, 160] width 65 height 15
click at [599, 159] on button "Image" at bounding box center [600, 160] width 15 height 15
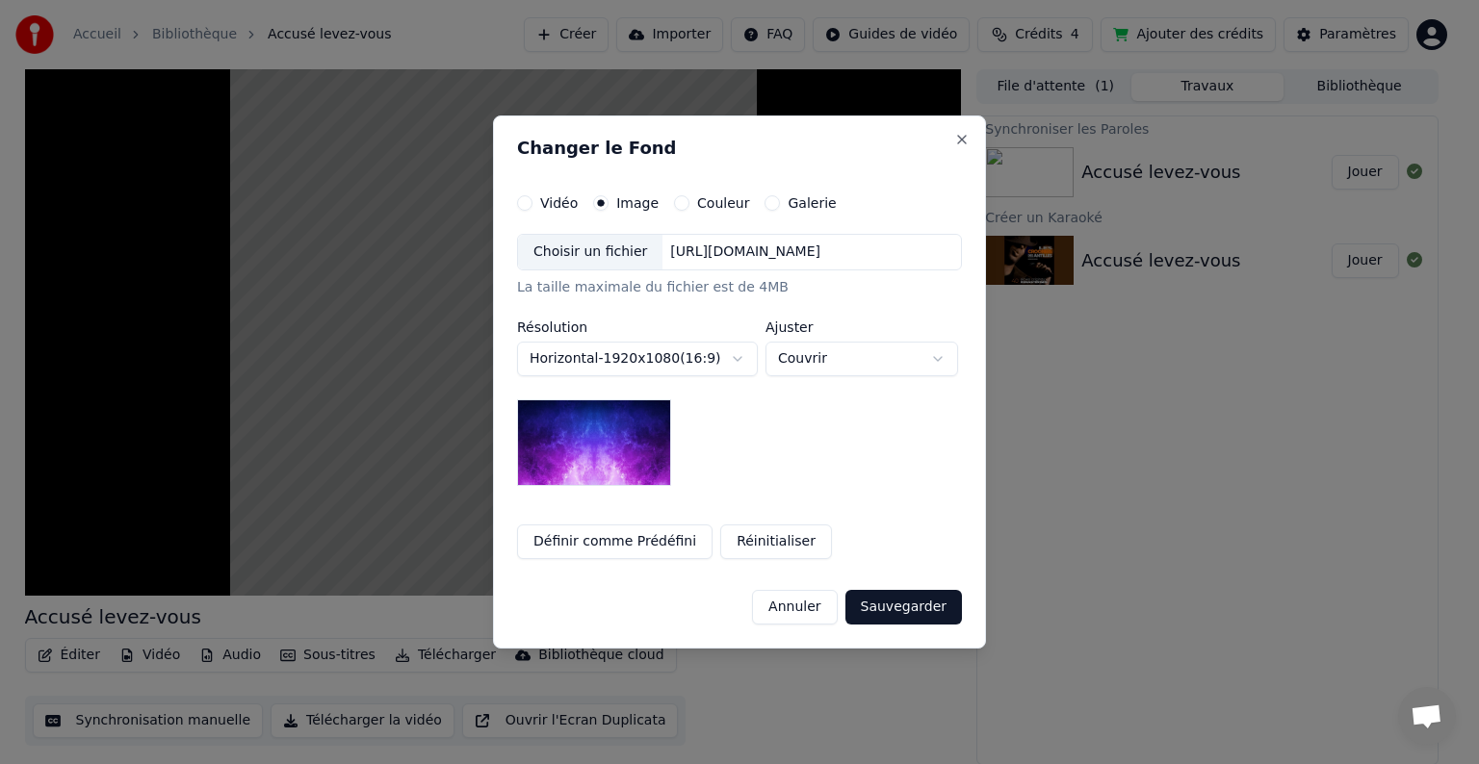
click at [642, 466] on img at bounding box center [594, 442] width 154 height 87
click at [911, 602] on button "Sauvegarder" at bounding box center [903, 607] width 116 height 35
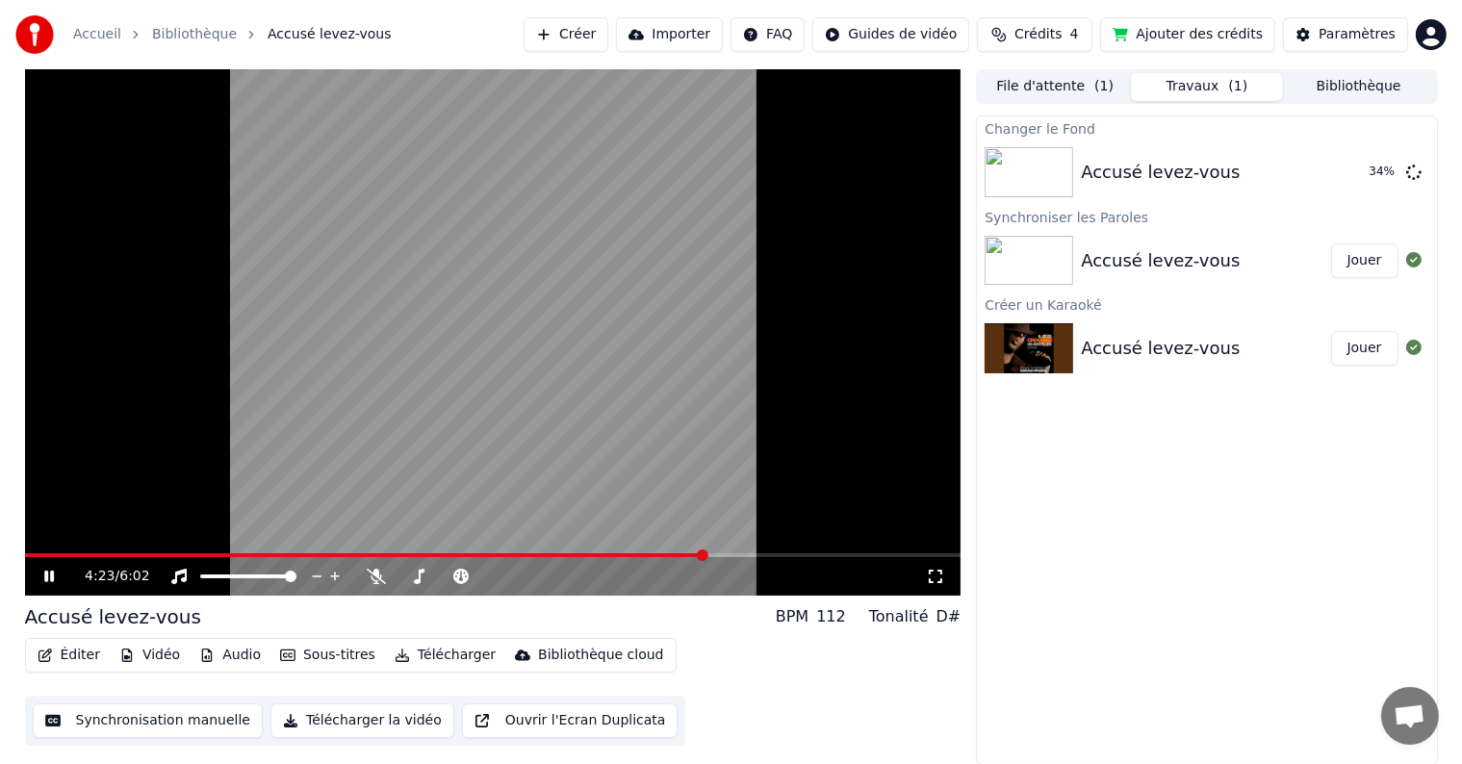
click at [54, 573] on icon at bounding box center [62, 576] width 45 height 15
click at [1355, 177] on button "Jouer" at bounding box center [1364, 172] width 67 height 35
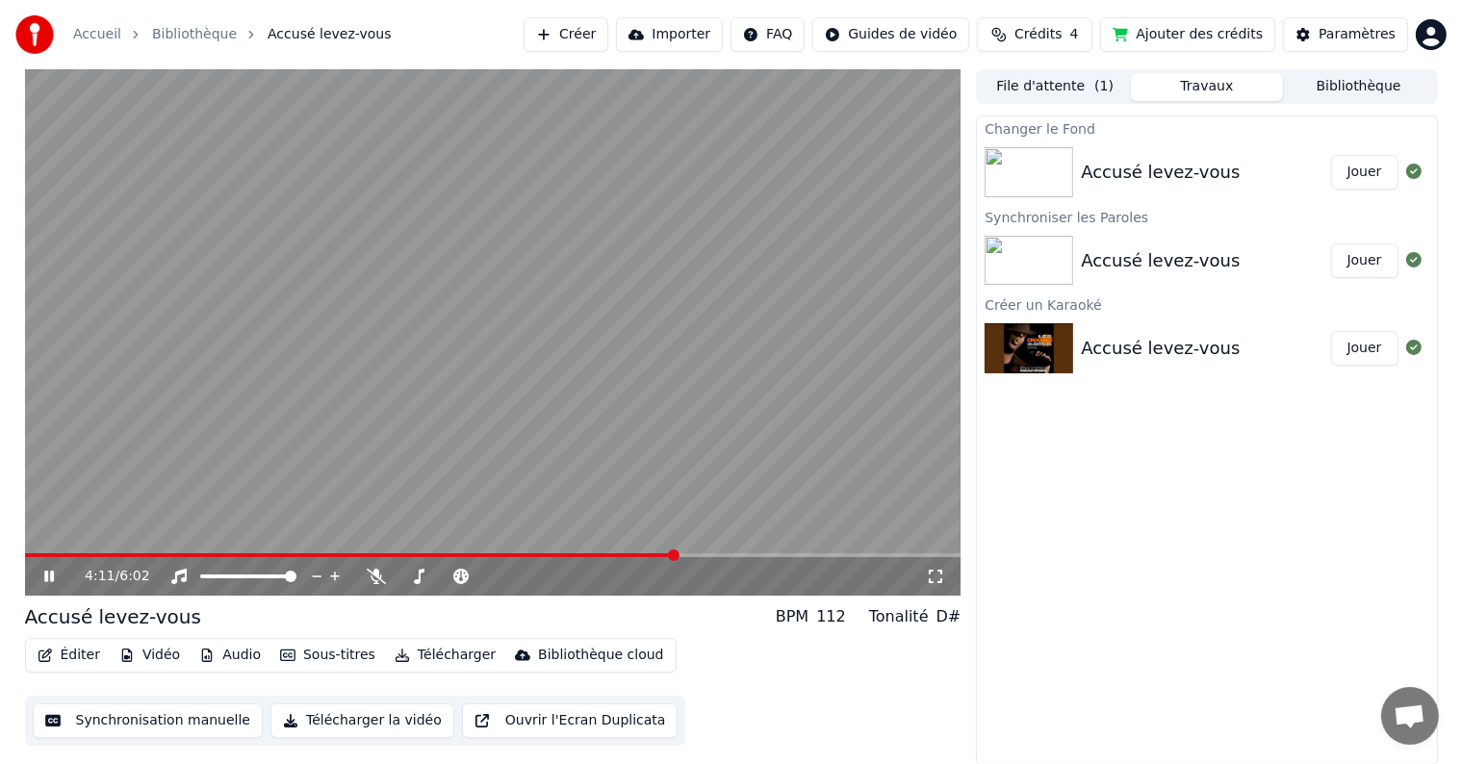
click at [49, 574] on icon at bounding box center [62, 576] width 45 height 15
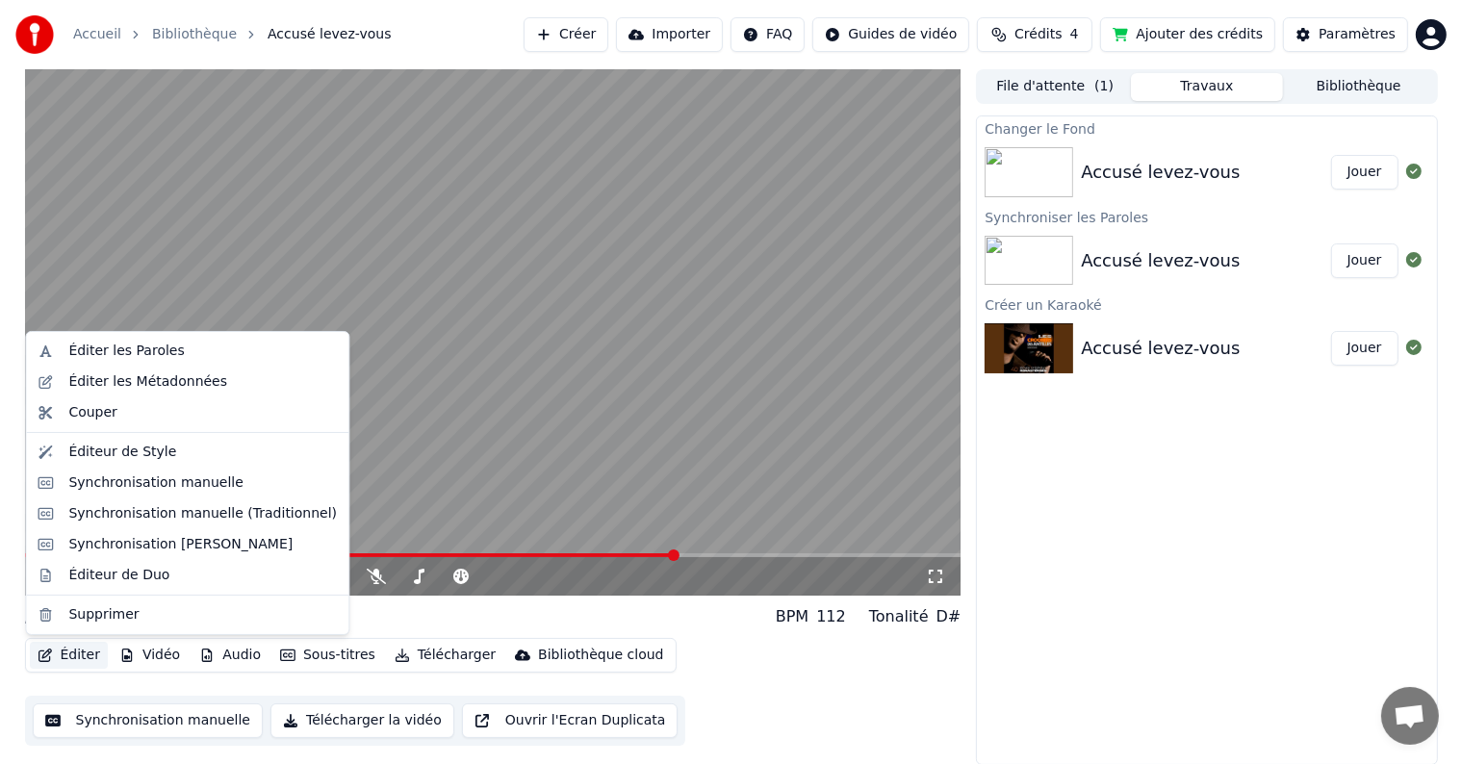
click at [79, 650] on button "Éditer" at bounding box center [69, 655] width 78 height 27
click at [162, 356] on div "Éditer les Paroles" at bounding box center [126, 351] width 116 height 19
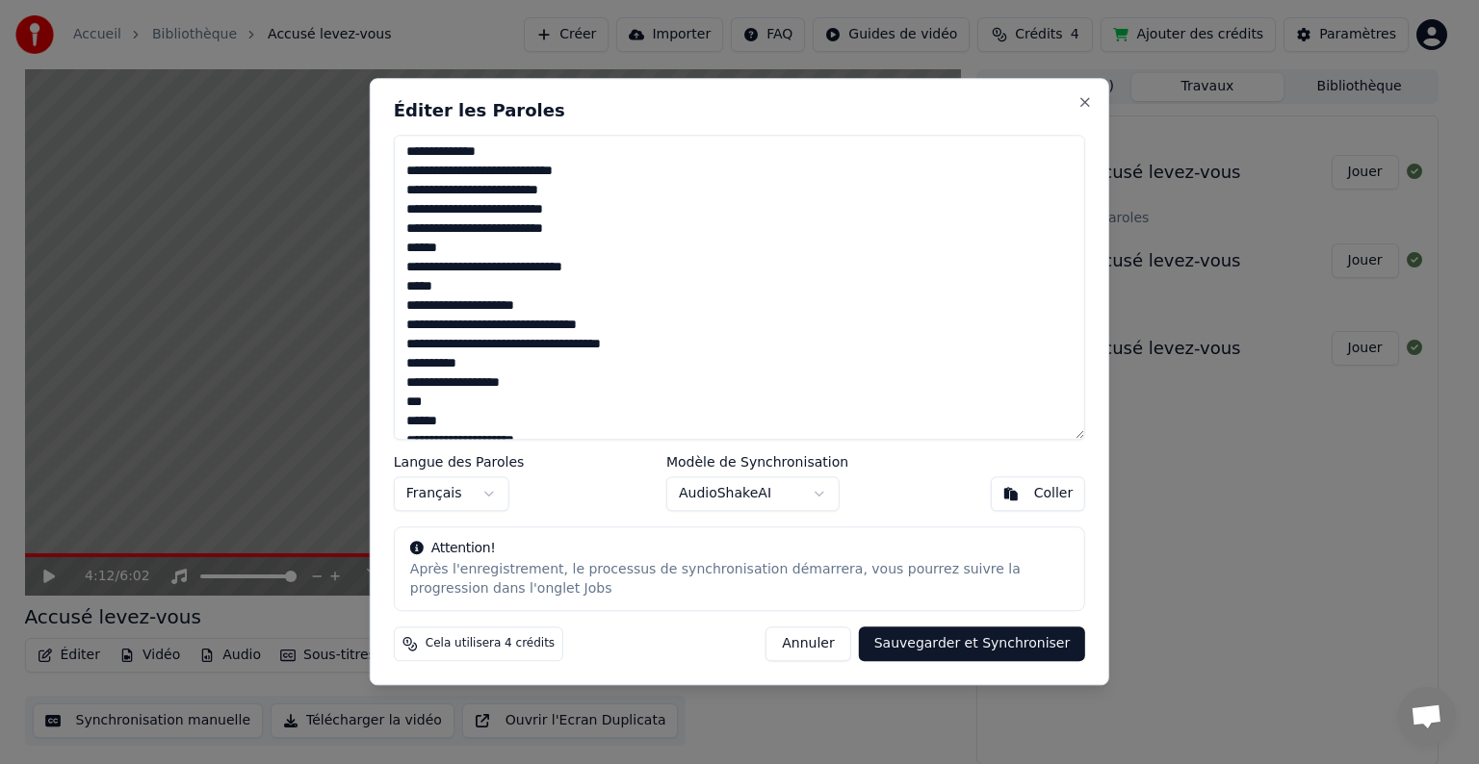
scroll to position [809, 0]
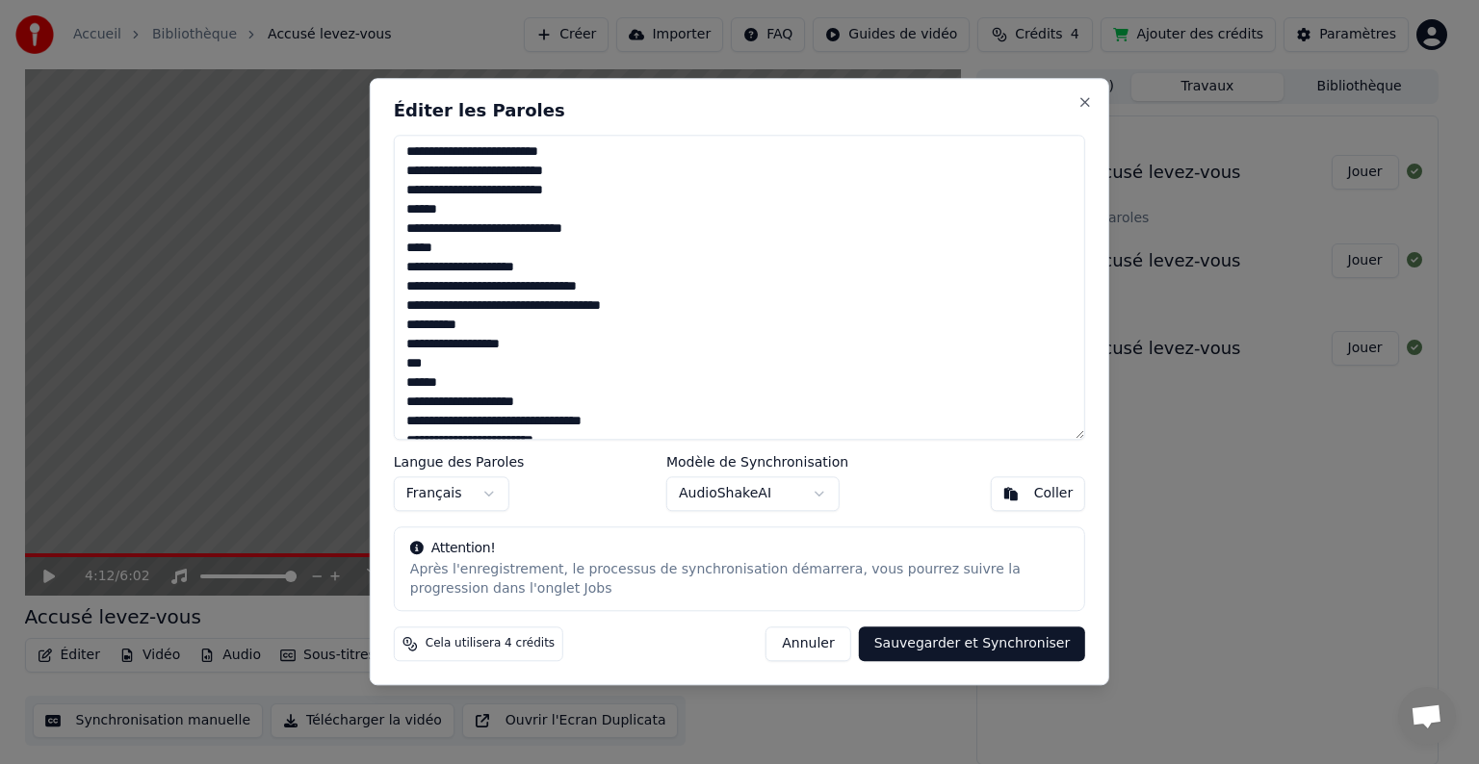
click at [635, 303] on textarea at bounding box center [739, 287] width 691 height 305
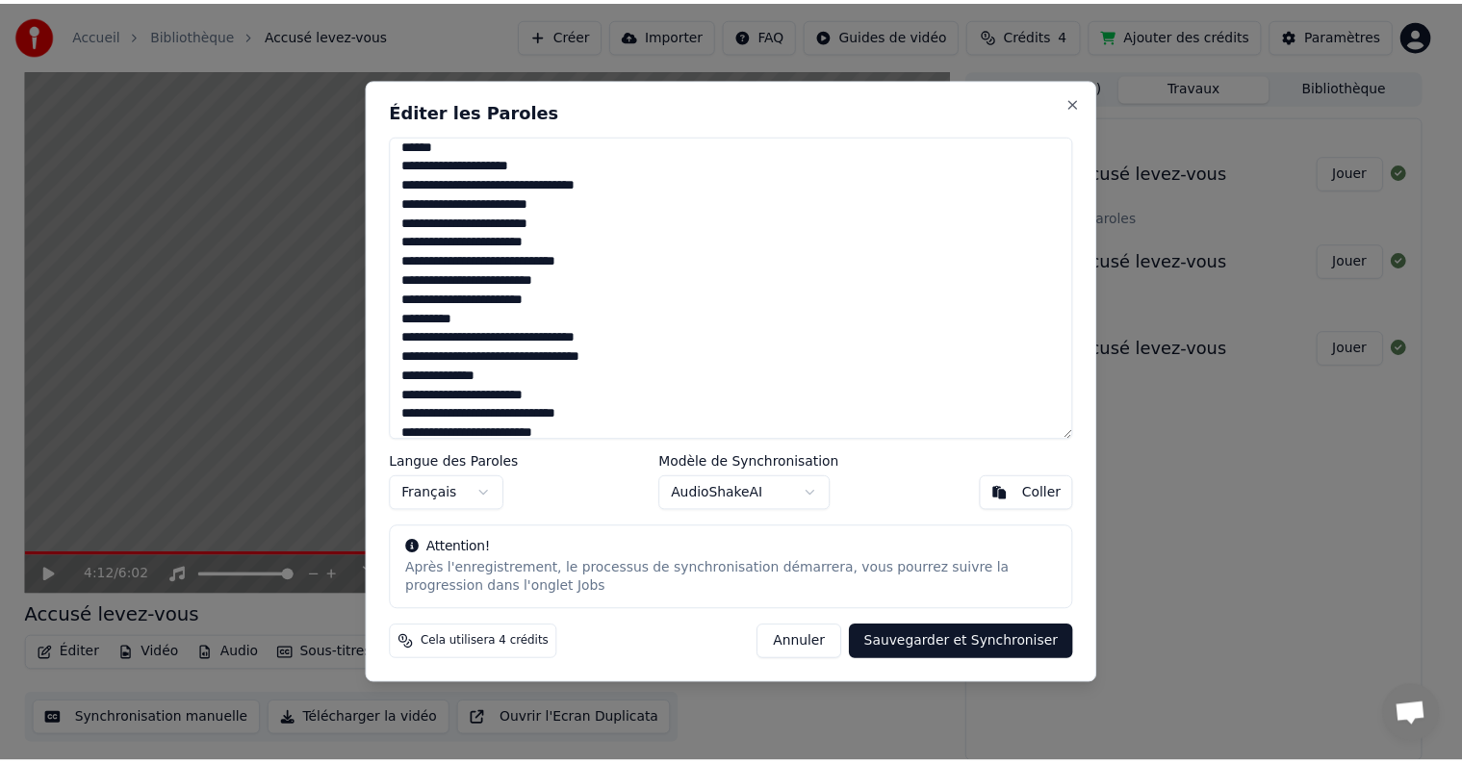
scroll to position [0, 0]
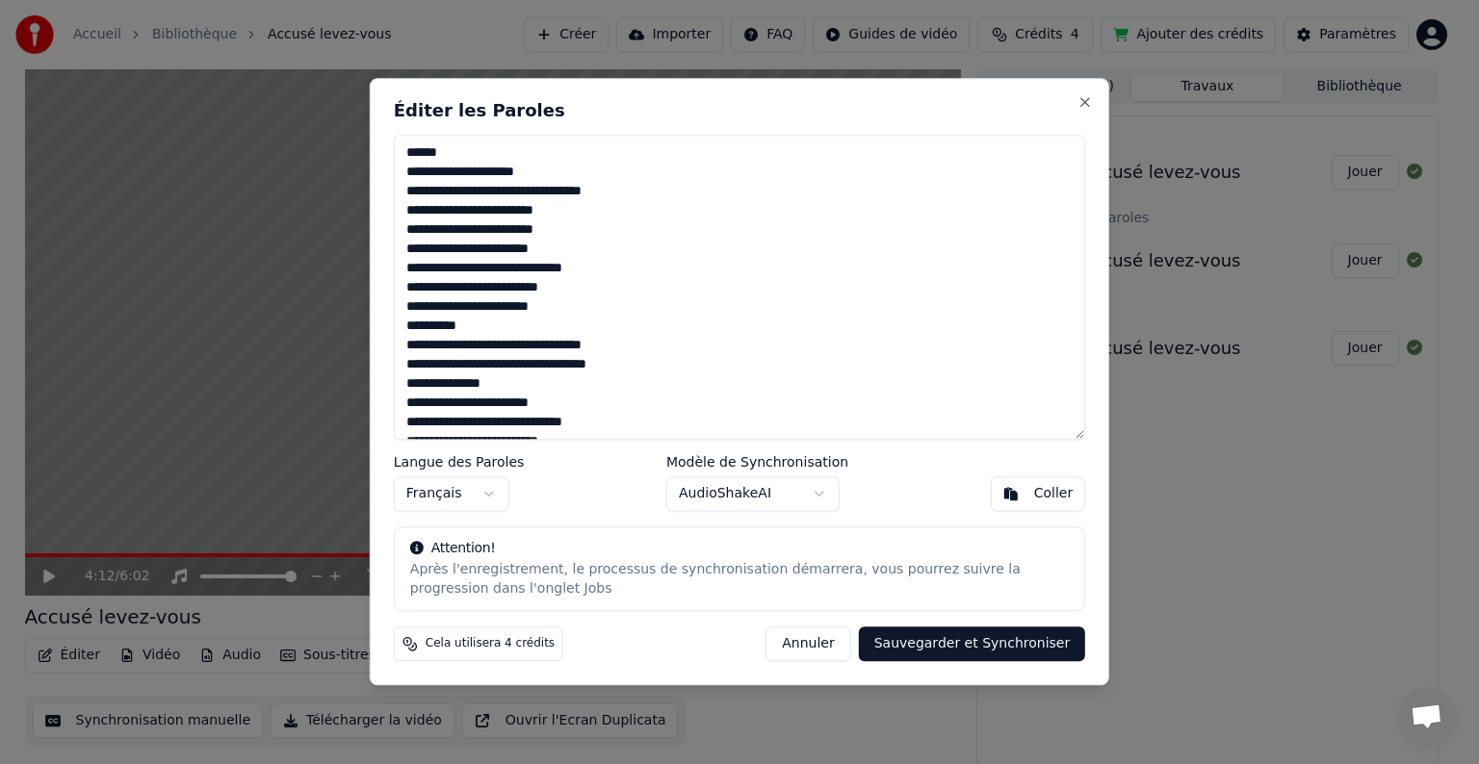
type textarea "**********"
click at [920, 635] on button "Sauvegarder et Synchroniser" at bounding box center [972, 645] width 227 height 35
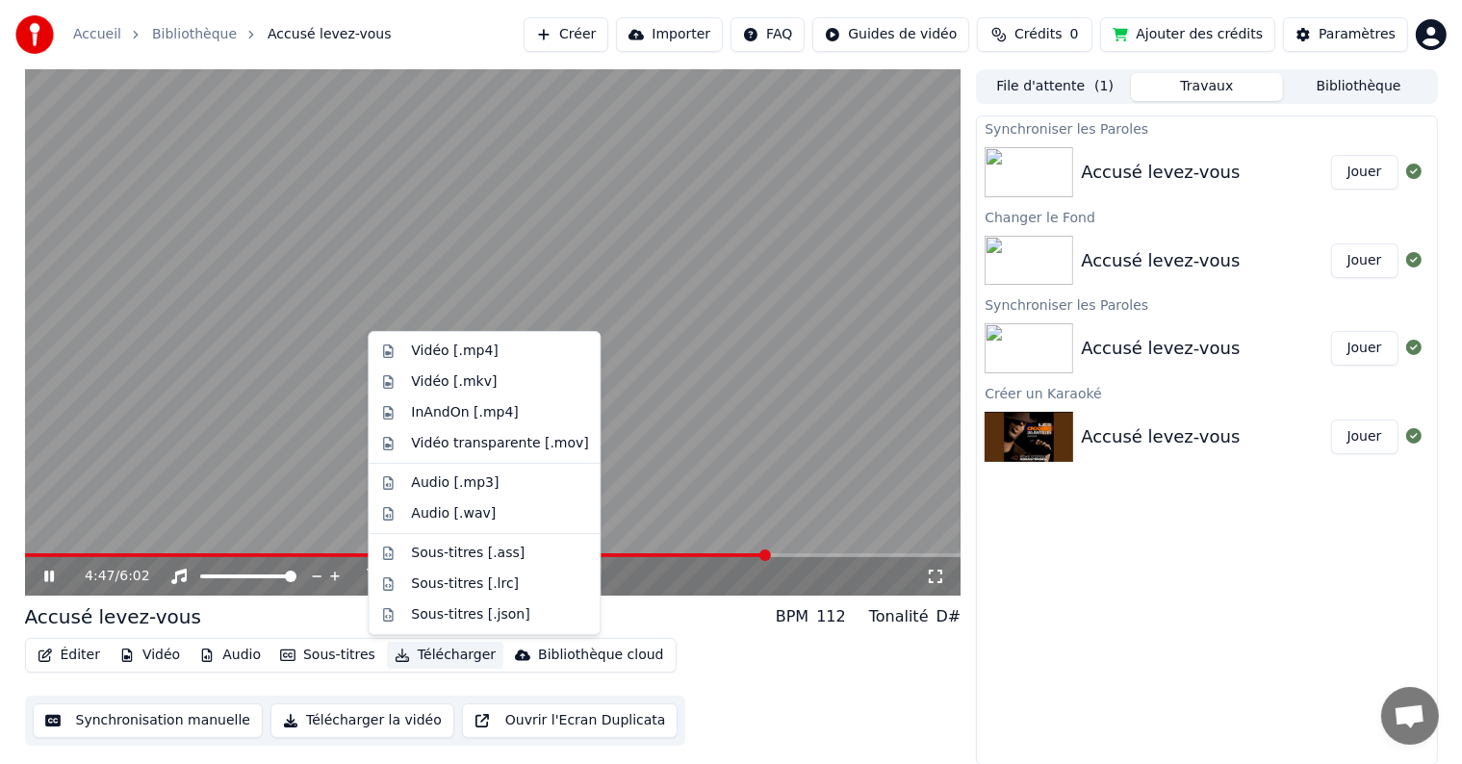
click at [395, 655] on icon "button" at bounding box center [402, 655] width 15 height 13
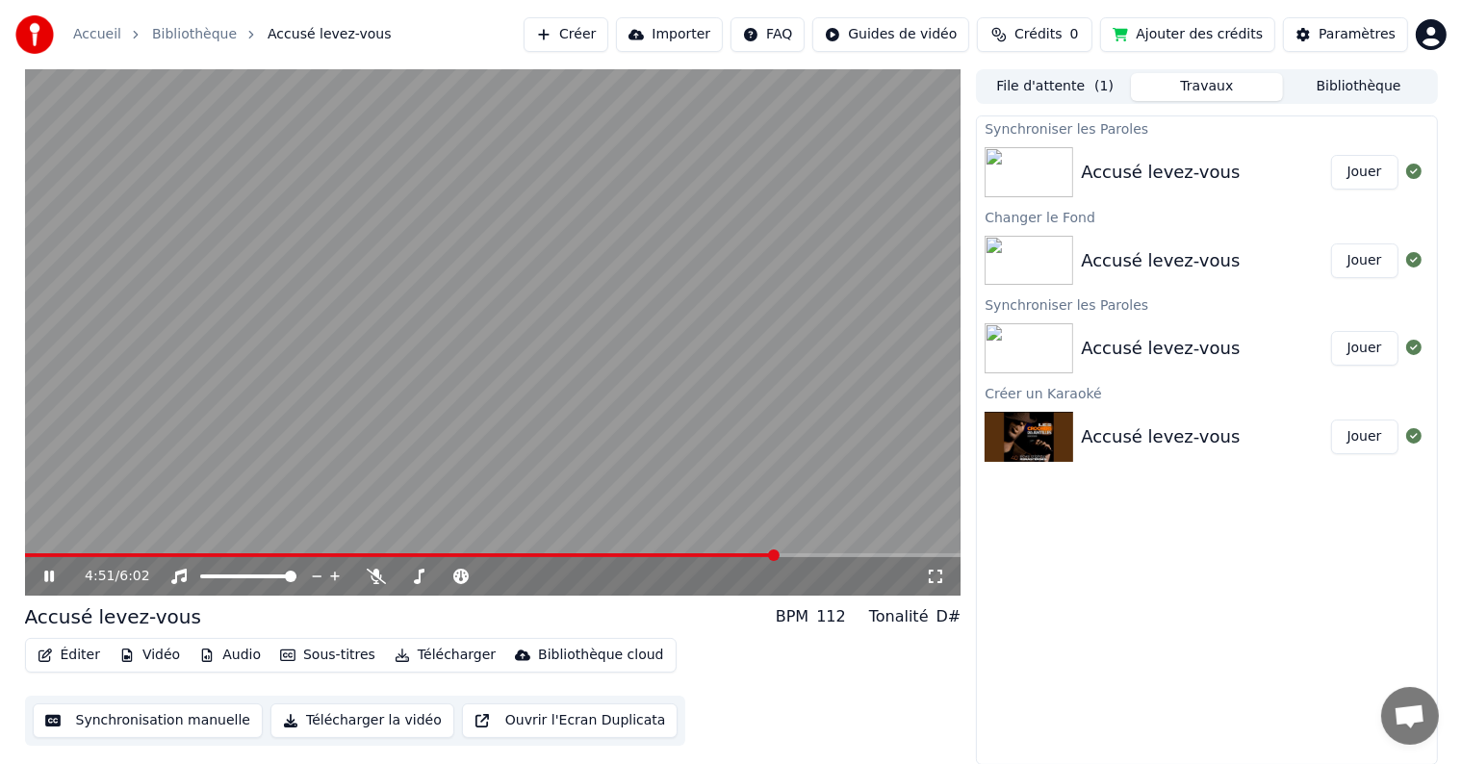
click at [721, 662] on div "Éditer Vidéo Audio Sous-titres Télécharger Bibliothèque cloud Synchronisation m…" at bounding box center [493, 692] width 937 height 108
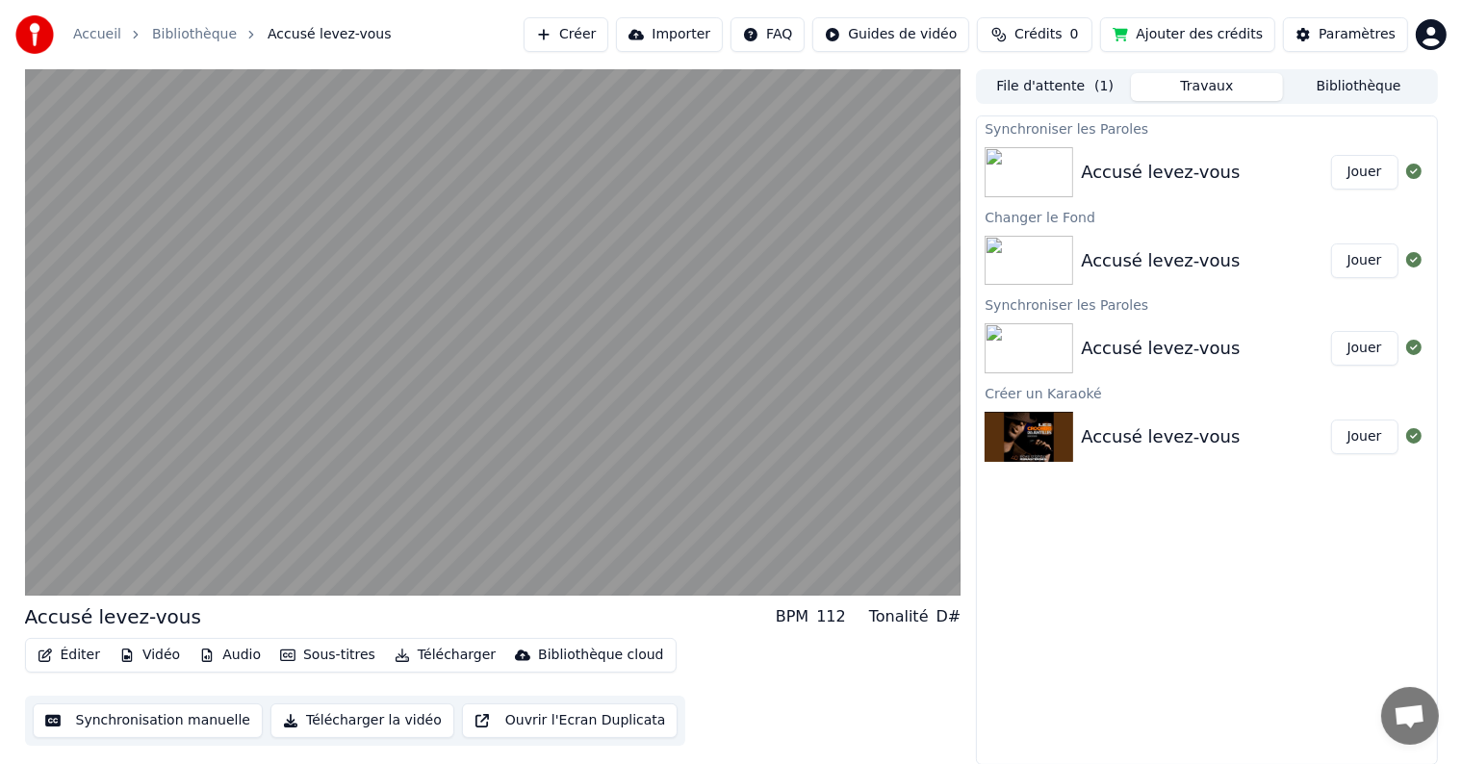
click at [280, 718] on button "Télécharger la vidéo" at bounding box center [363, 721] width 184 height 35
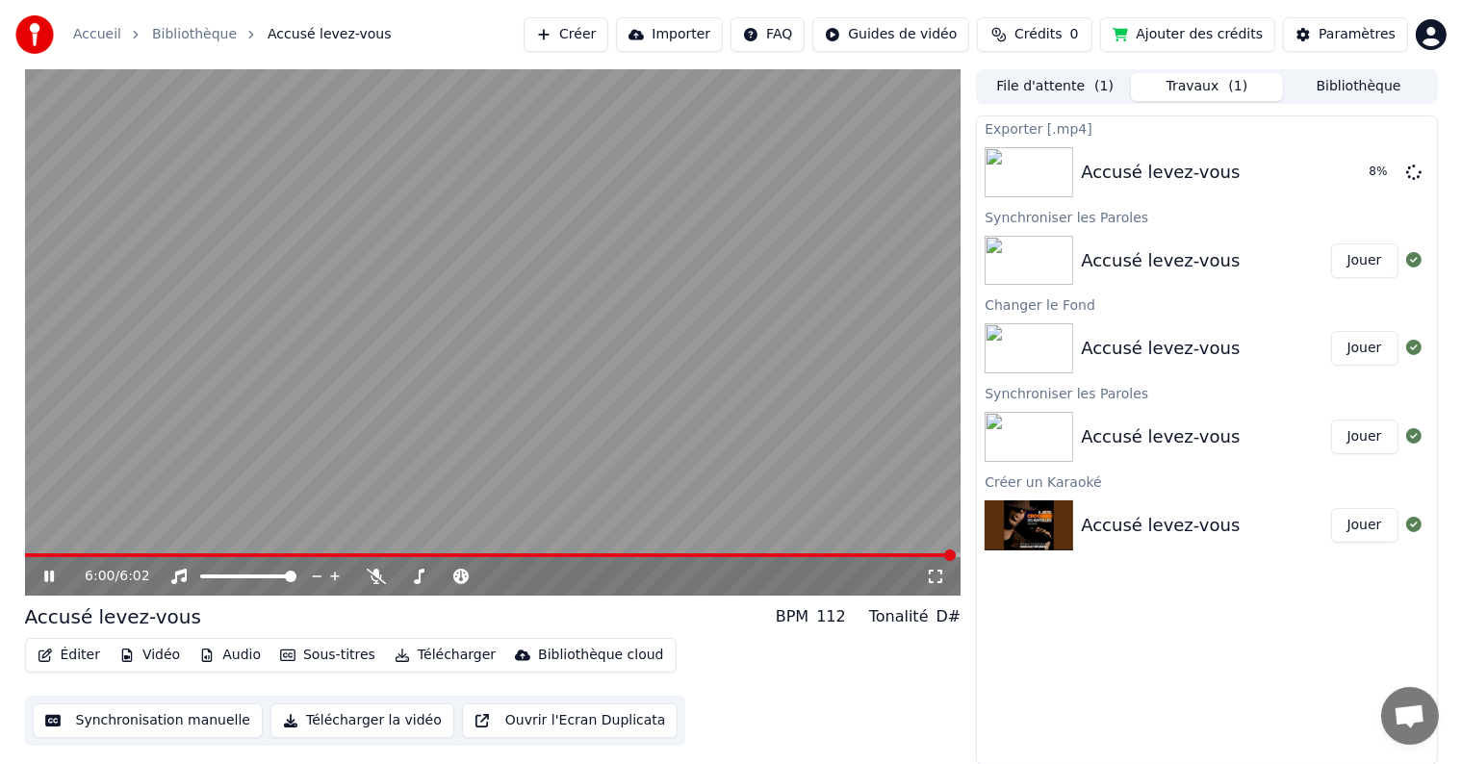
click at [52, 573] on icon at bounding box center [49, 577] width 10 height 12
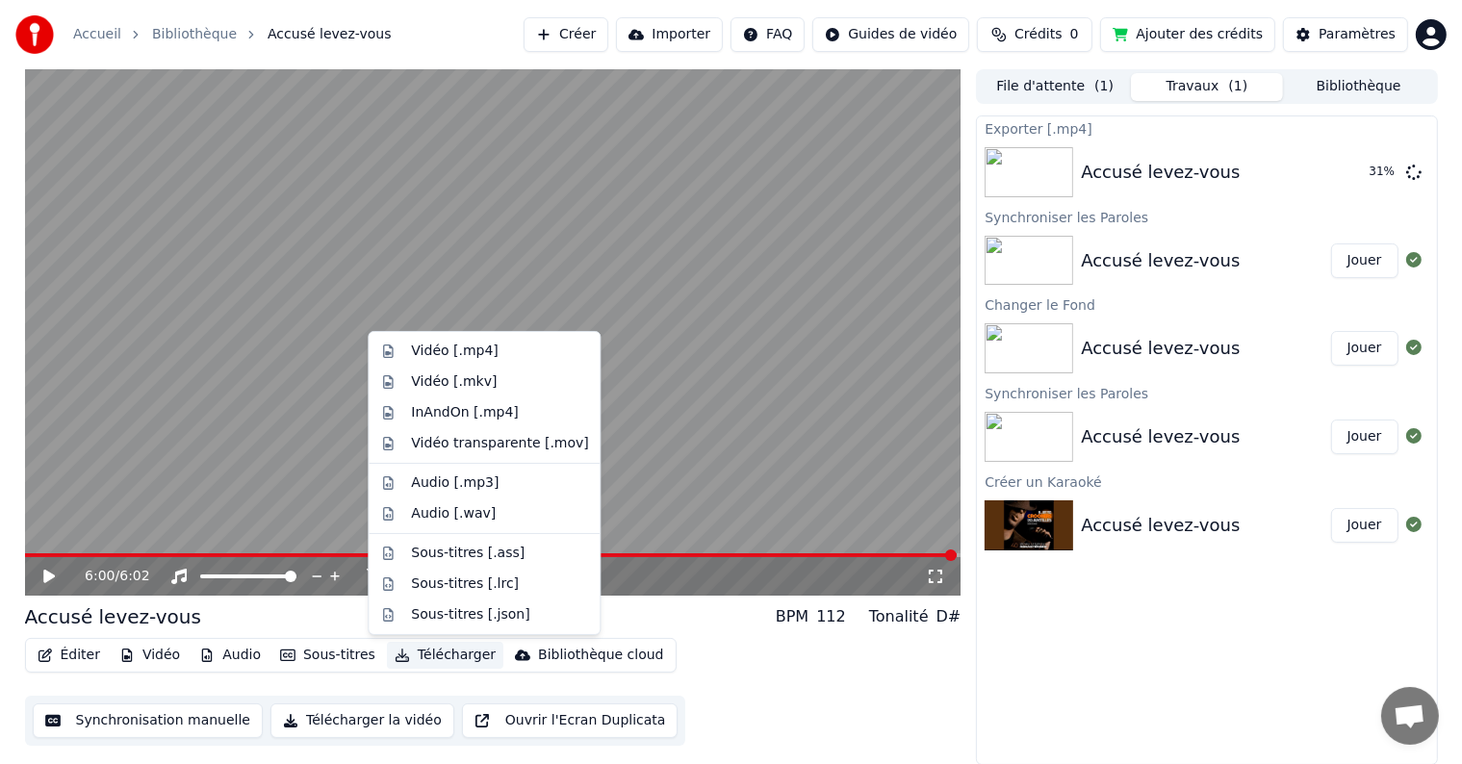
click at [396, 657] on icon "button" at bounding box center [402, 655] width 13 height 13
click at [458, 350] on div "Vidéo [.mp4]" at bounding box center [454, 351] width 87 height 19
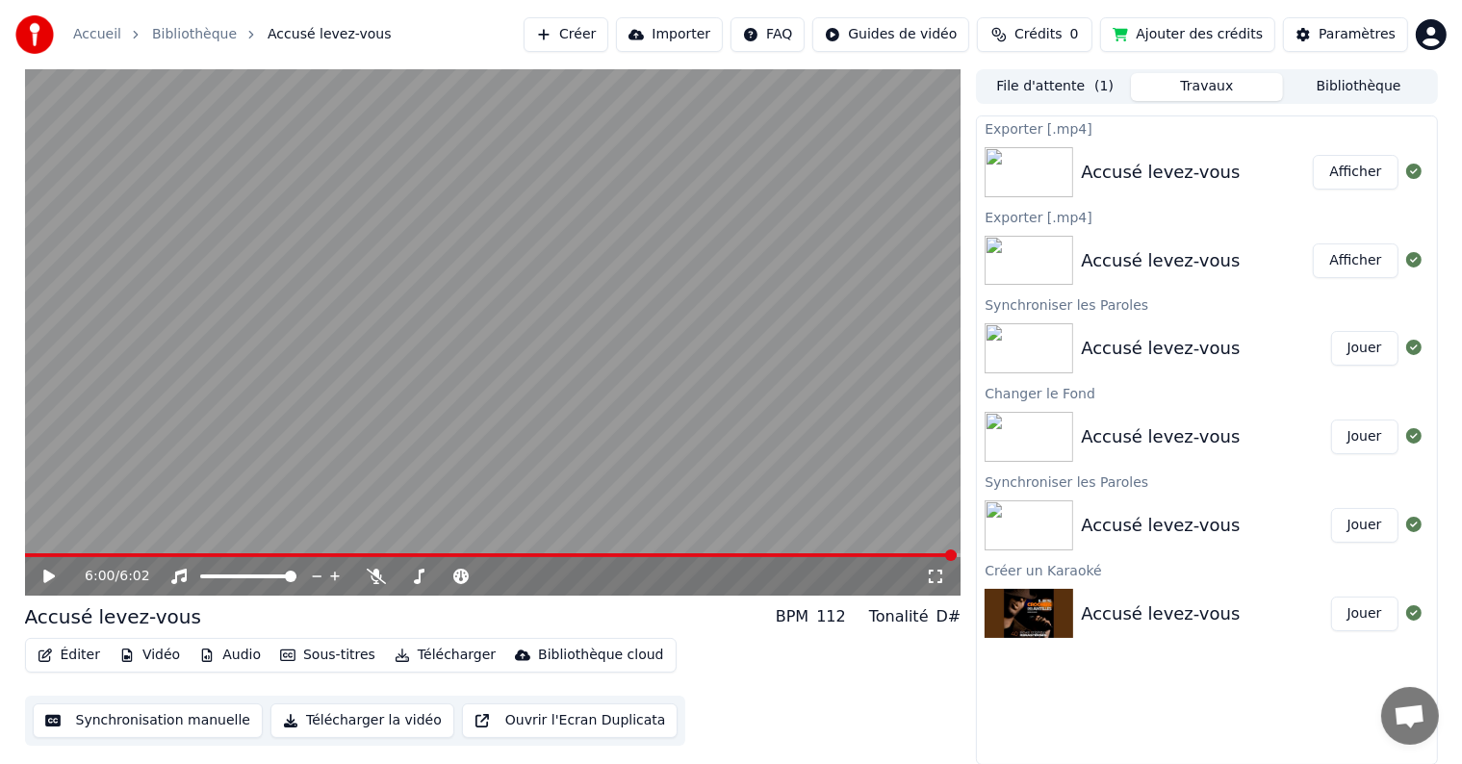
click at [934, 574] on icon at bounding box center [935, 576] width 19 height 15
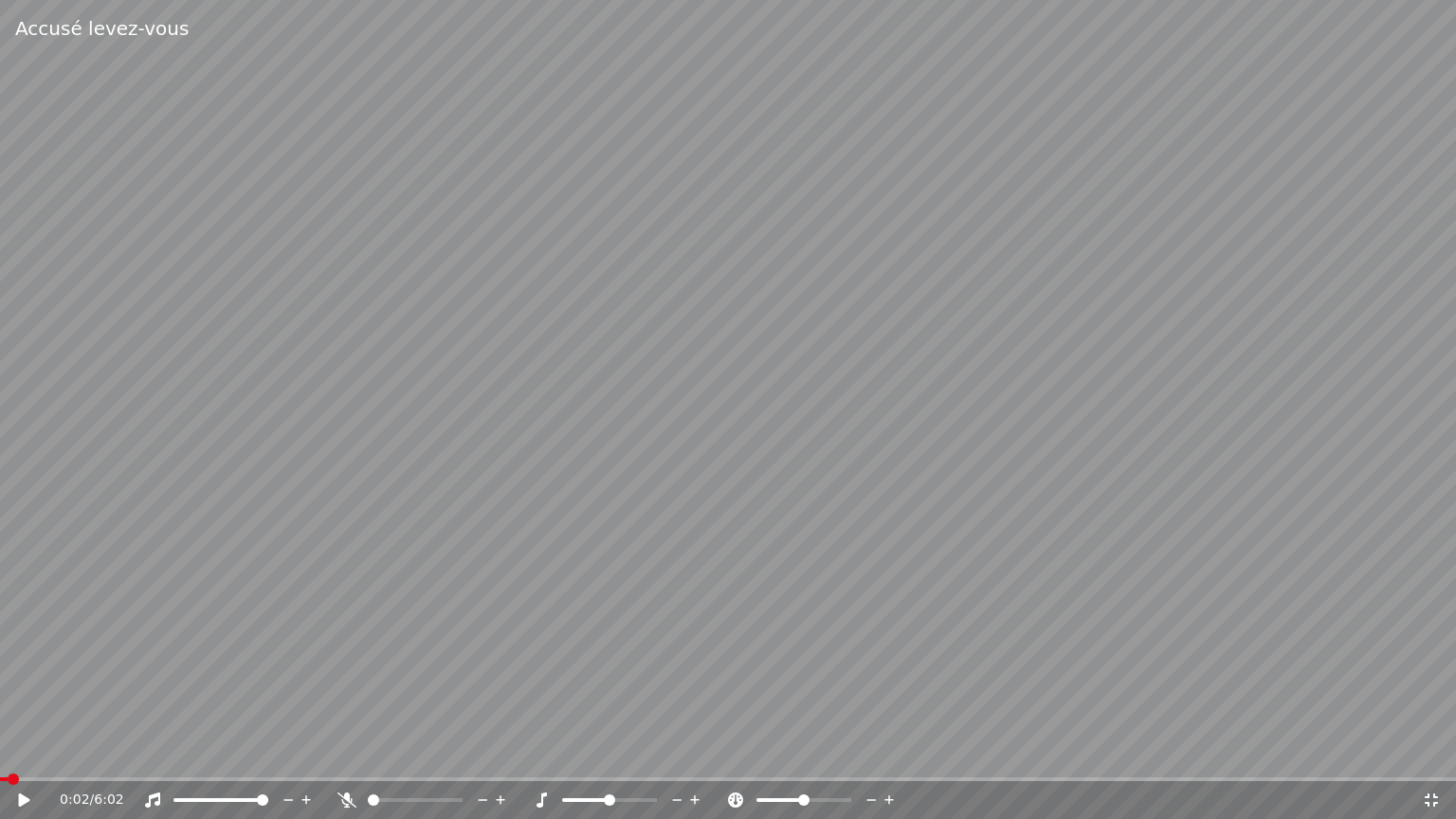
click at [7, 751] on span at bounding box center [4, 779] width 8 height 4
click at [4, 751] on span at bounding box center [6, 780] width 12 height 12
click at [1429, 751] on icon at bounding box center [1430, 799] width 19 height 15
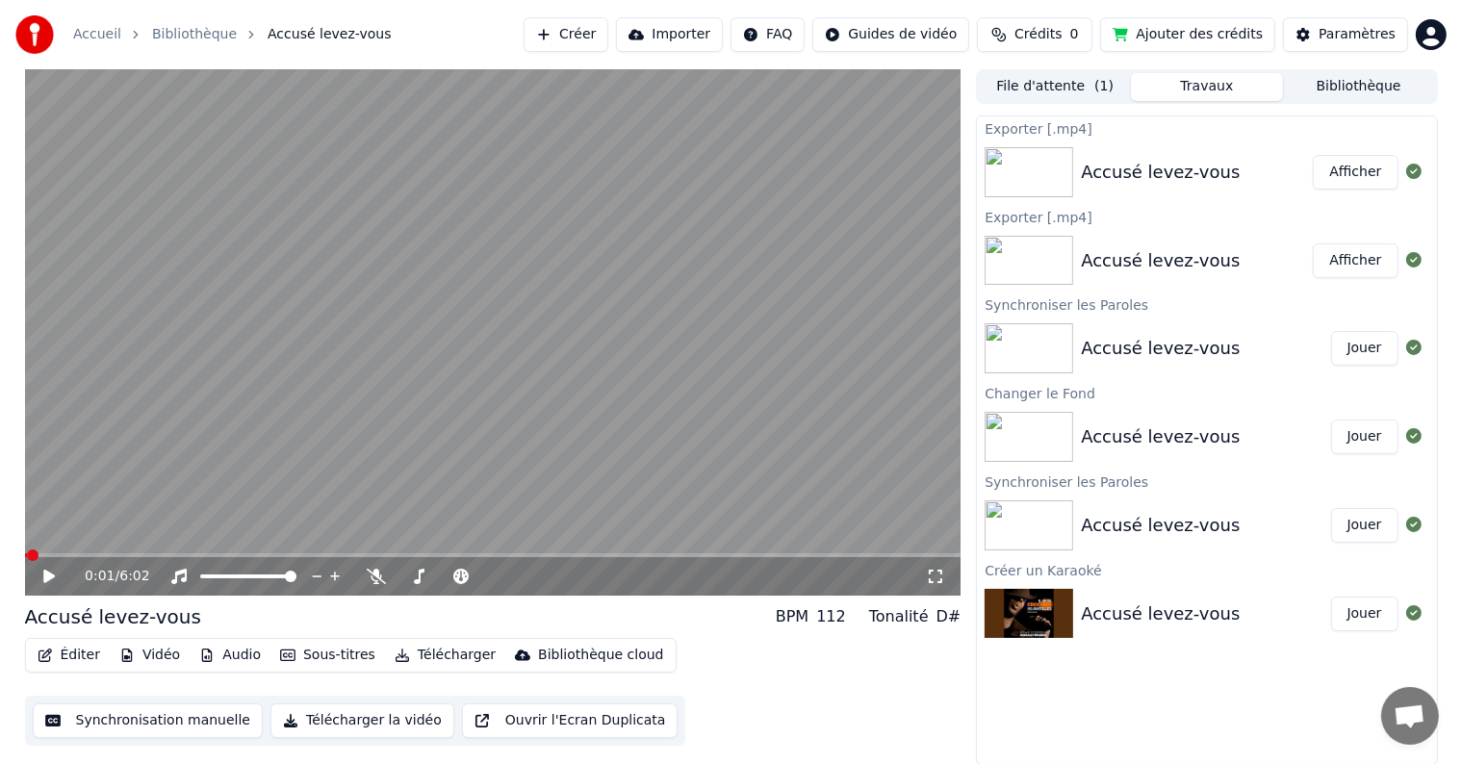
click at [935, 581] on icon at bounding box center [935, 576] width 19 height 15
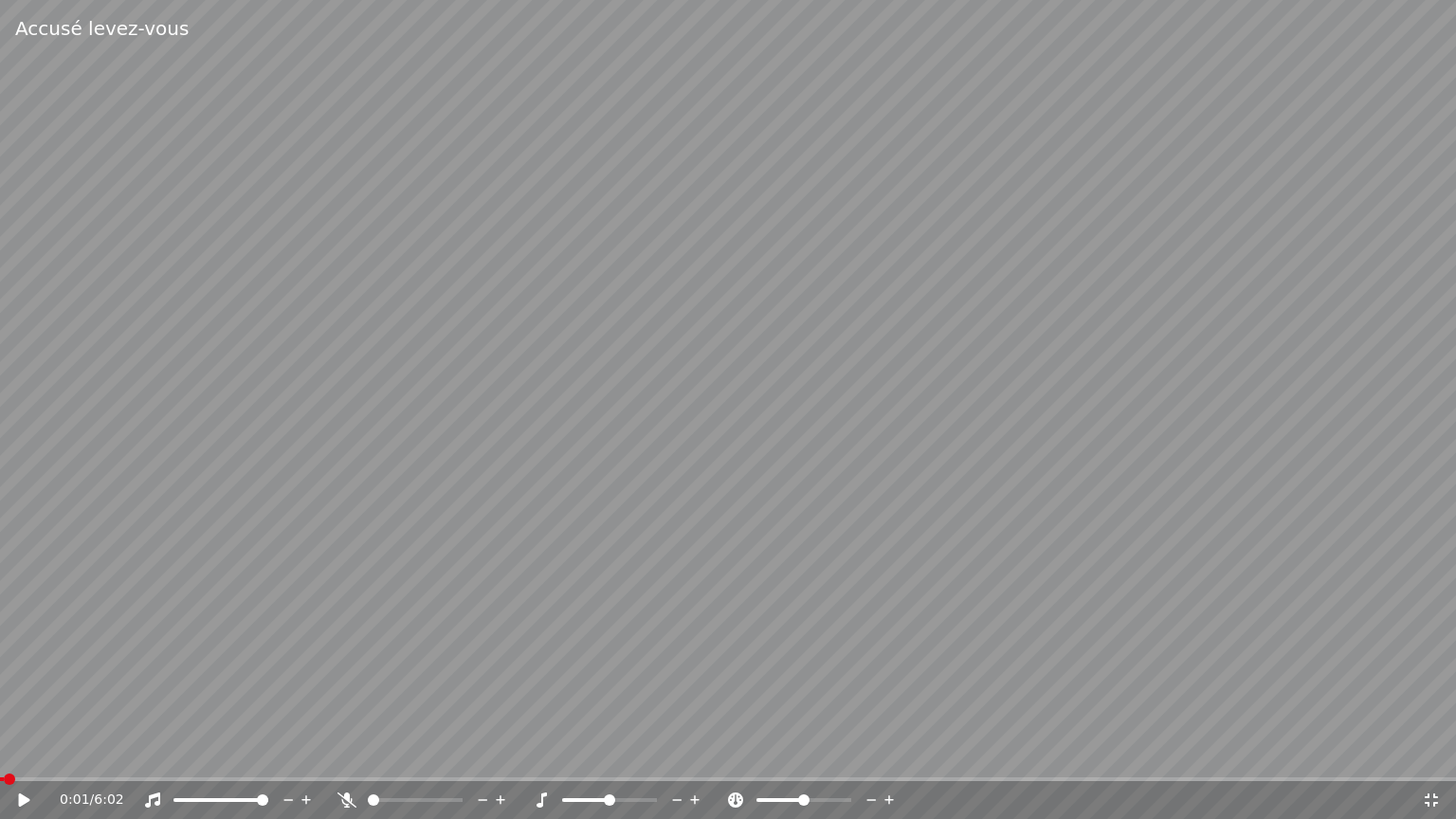
click at [1433, 751] on icon at bounding box center [1430, 799] width 19 height 15
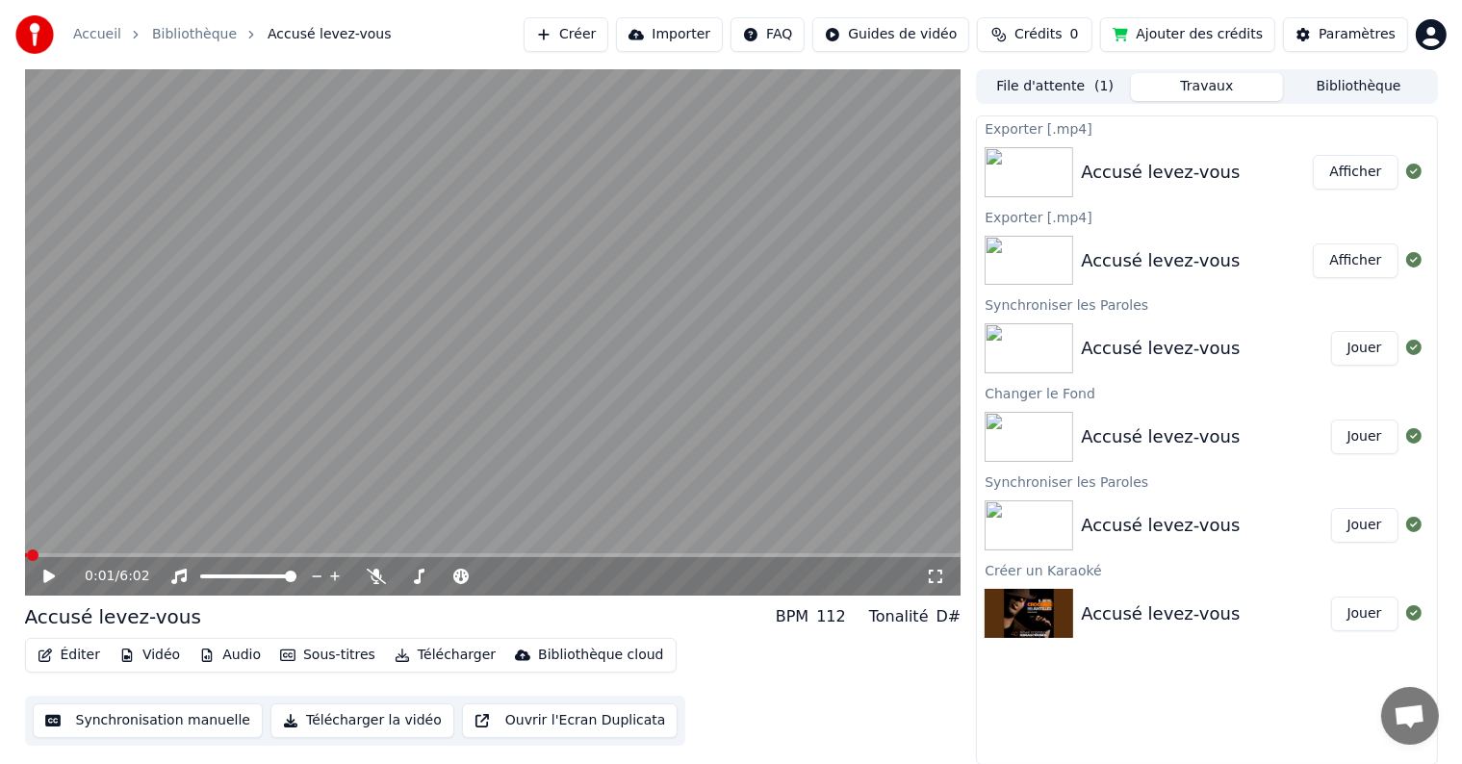
click at [939, 585] on div "0:01 / 6:02" at bounding box center [493, 576] width 921 height 19
click at [936, 578] on icon at bounding box center [935, 576] width 19 height 15
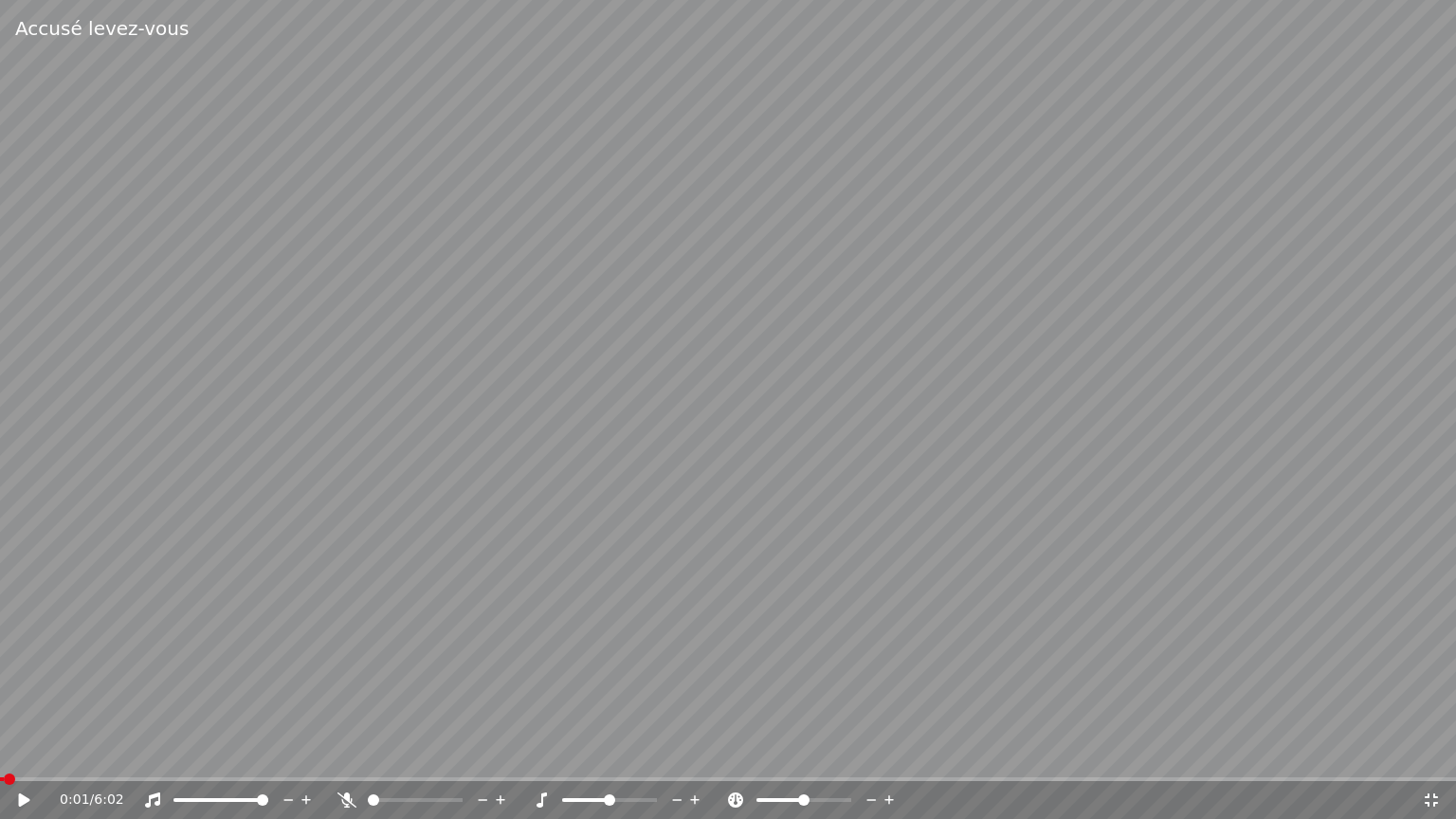
click at [1428, 751] on icon at bounding box center [1430, 799] width 19 height 15
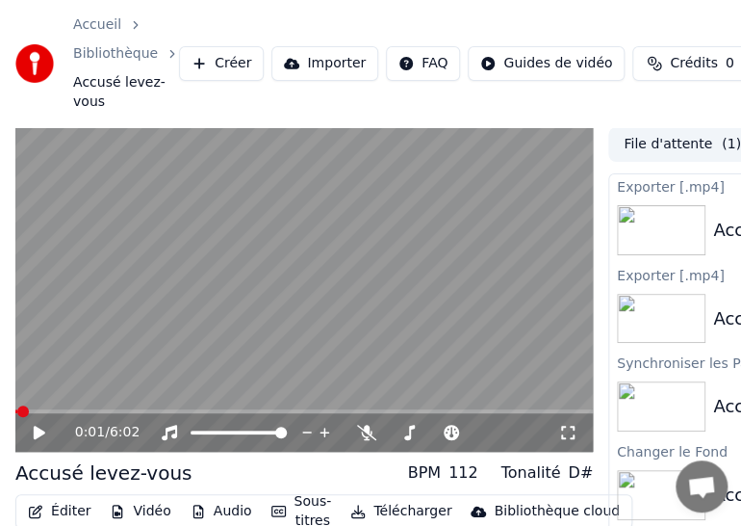
click at [567, 437] on icon at bounding box center [567, 432] width 19 height 15
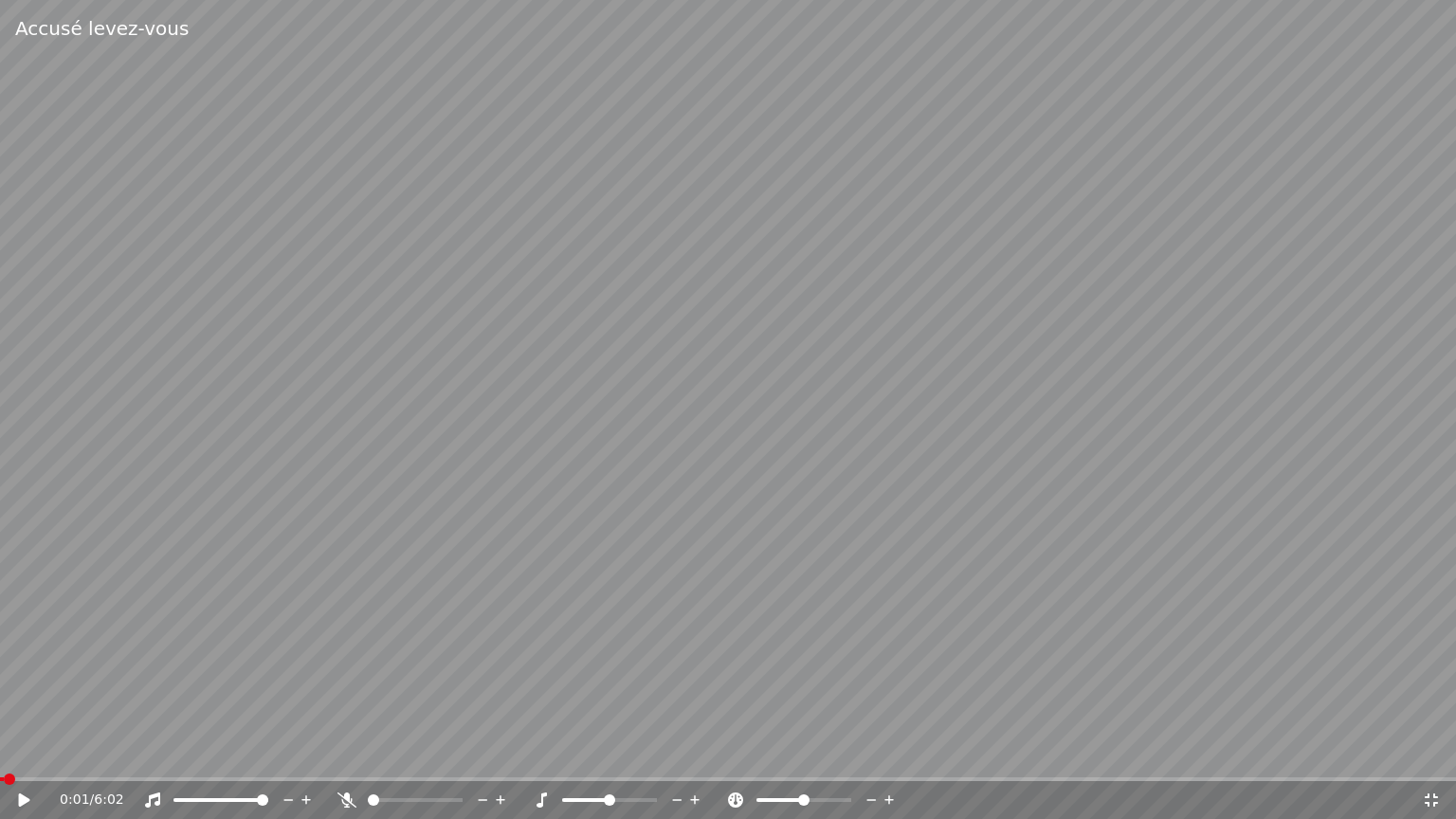
click at [1432, 751] on icon at bounding box center [1430, 799] width 19 height 15
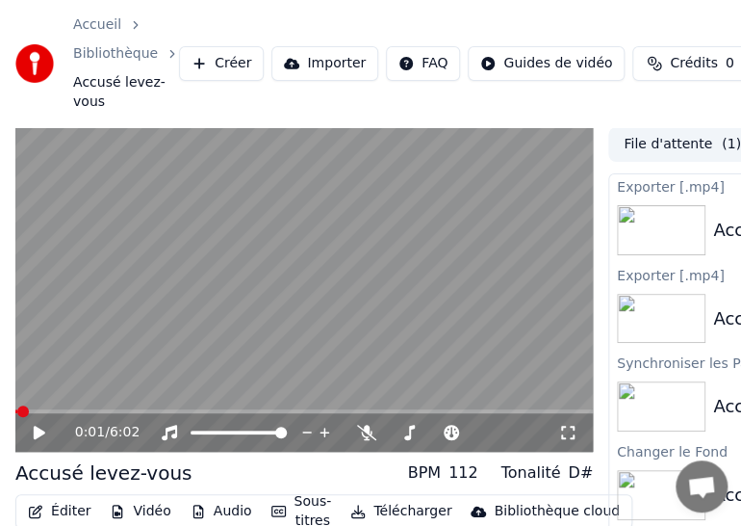
click at [570, 428] on icon at bounding box center [567, 432] width 19 height 15
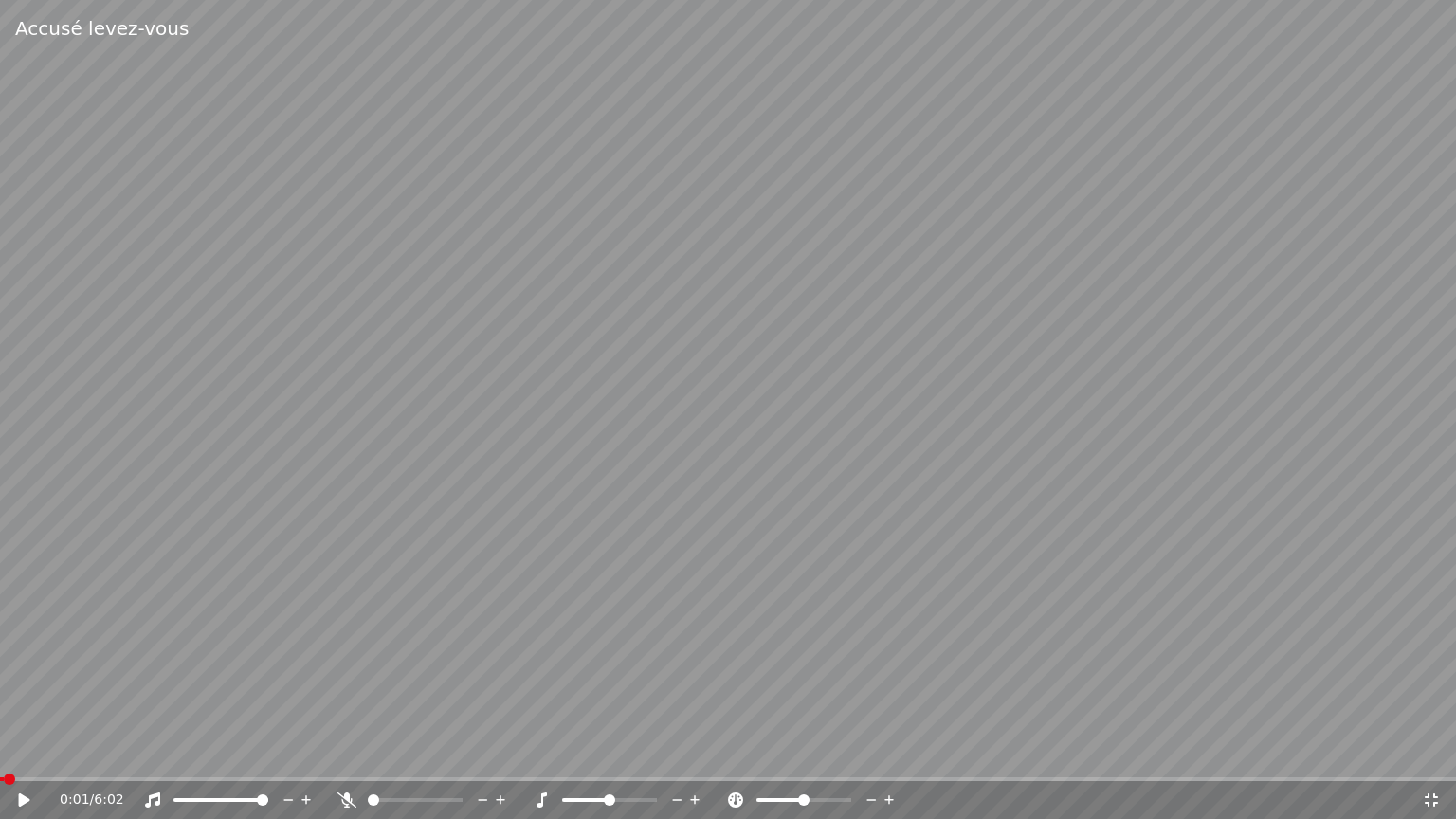
click at [23, 751] on icon at bounding box center [25, 799] width 12 height 13
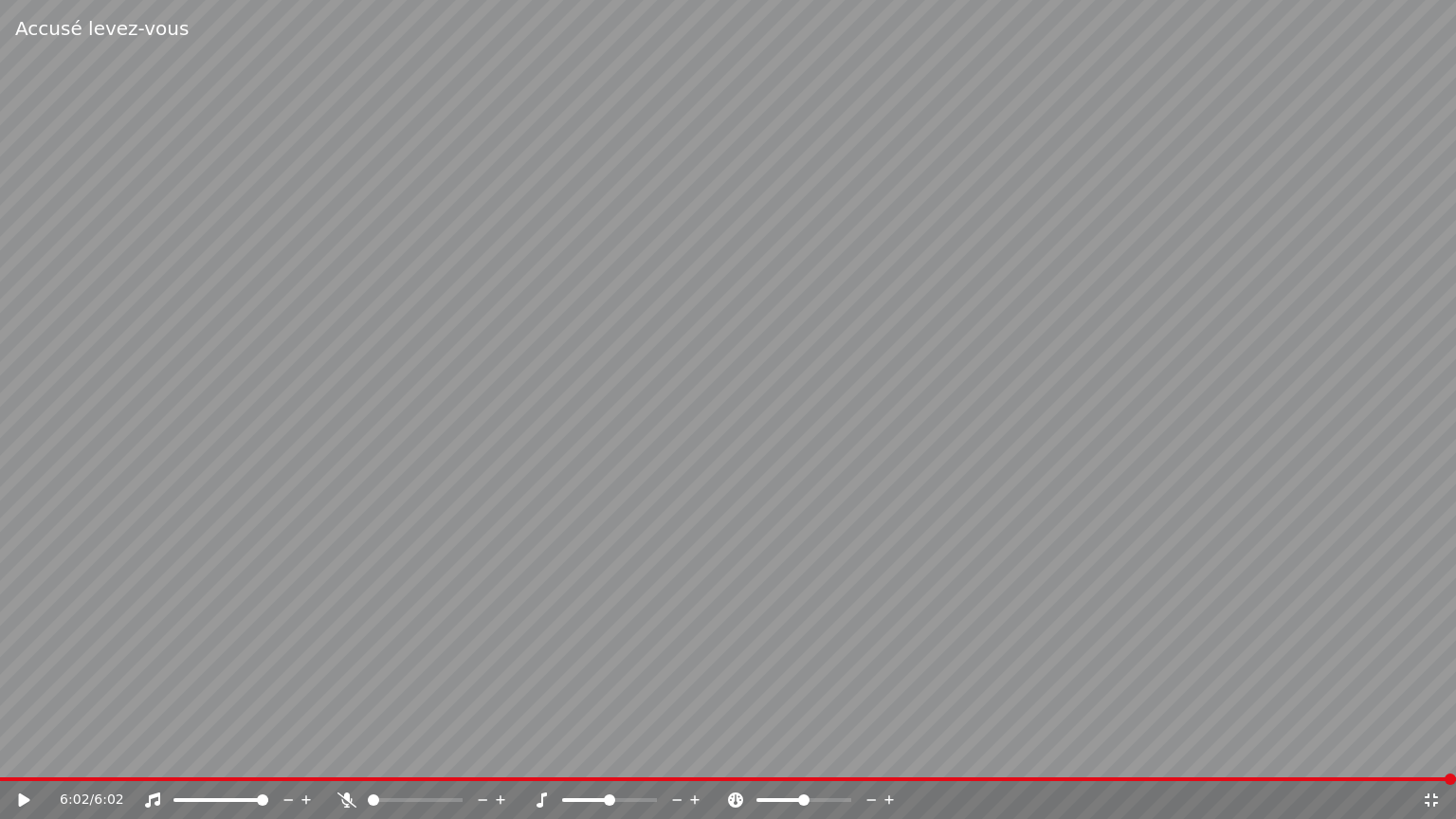
click at [1427, 751] on icon at bounding box center [1430, 799] width 13 height 13
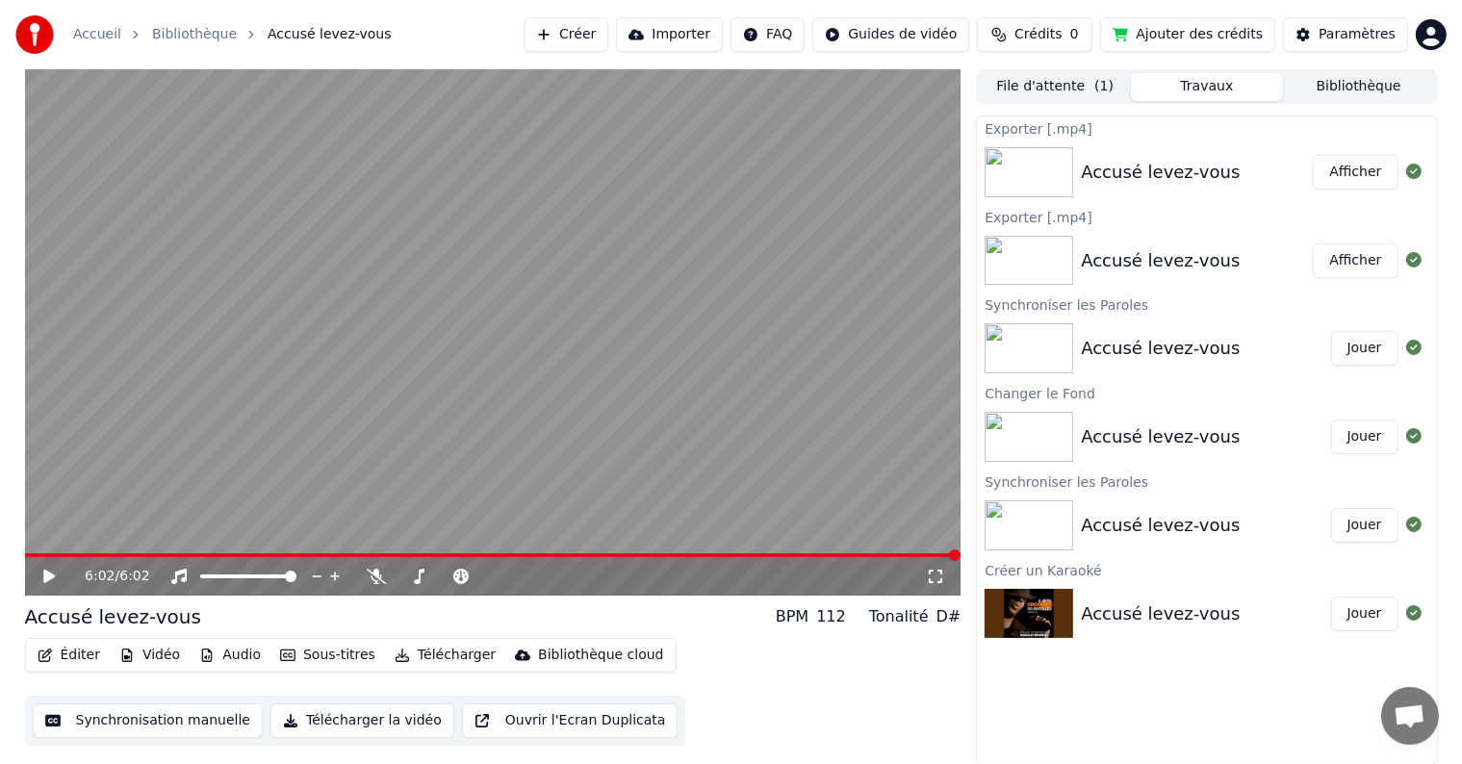
click at [601, 41] on button "Créer" at bounding box center [566, 34] width 85 height 35
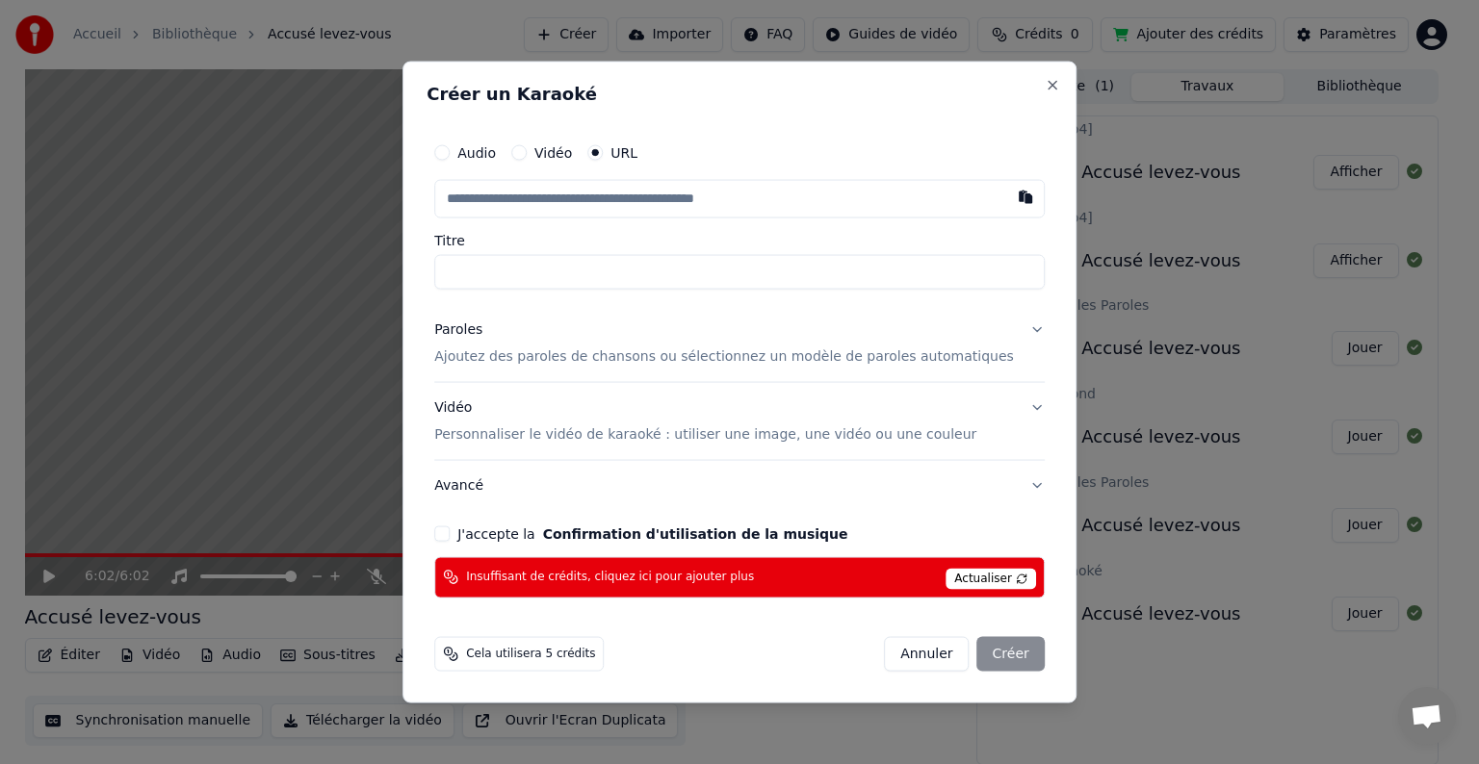
click at [572, 160] on label "Vidéo" at bounding box center [553, 152] width 38 height 13
click at [527, 161] on button "Vidéo" at bounding box center [518, 152] width 15 height 15
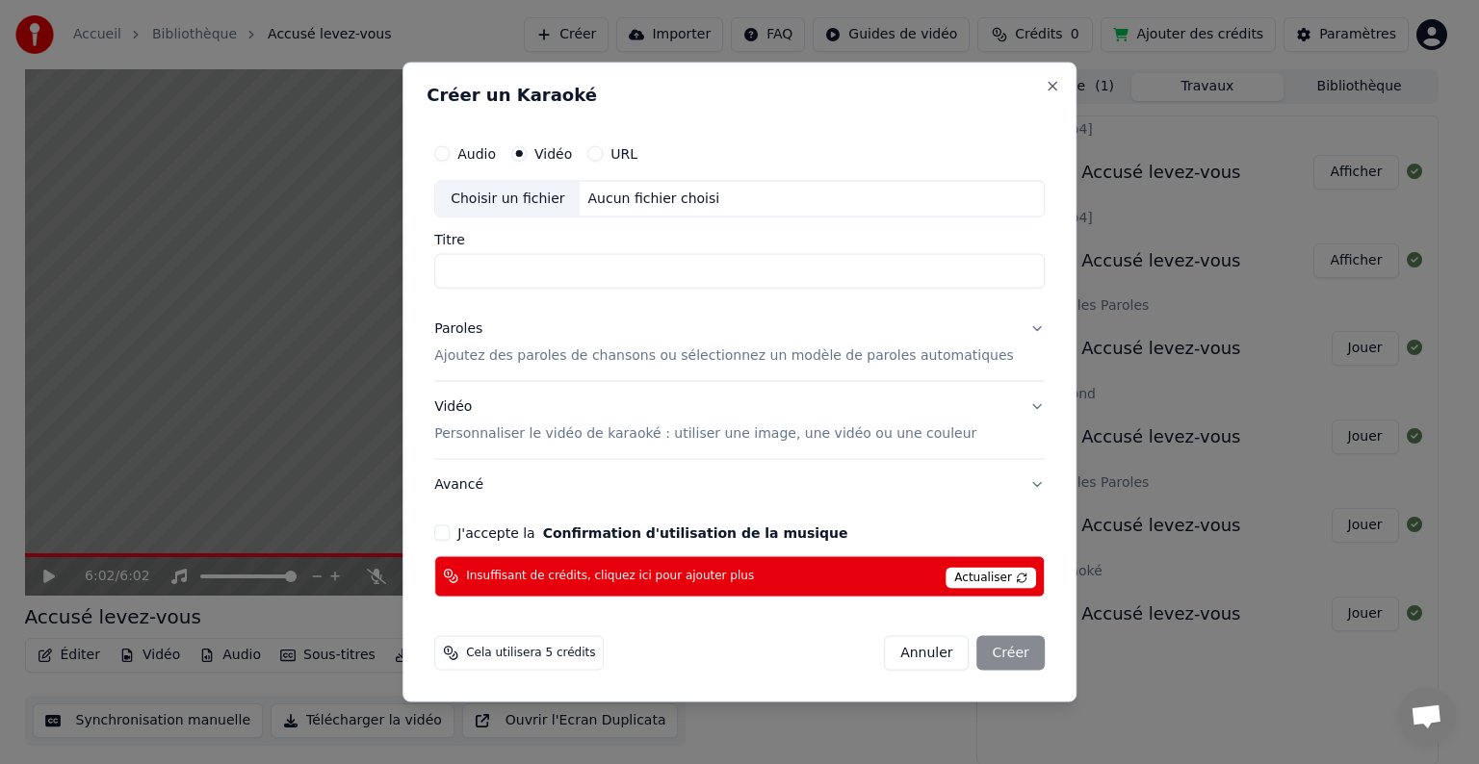
click at [664, 82] on div "Créer un Karaoké Audio Vidéo URL Choisir un fichier Aucun fichier choisi Titre …" at bounding box center [739, 383] width 674 height 640
click at [1044, 89] on button "Close" at bounding box center [1051, 86] width 15 height 15
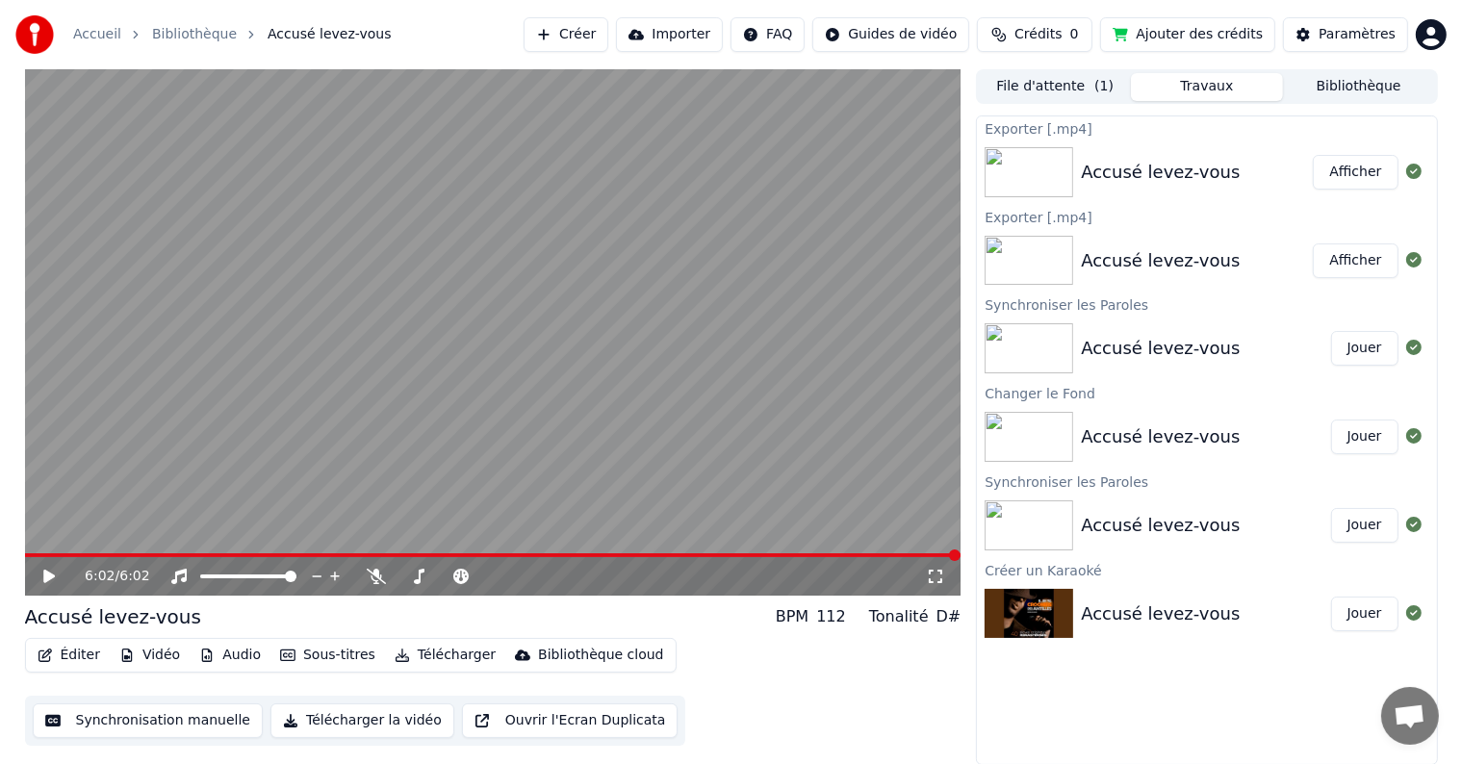
click at [700, 33] on button "Importer" at bounding box center [669, 34] width 107 height 35
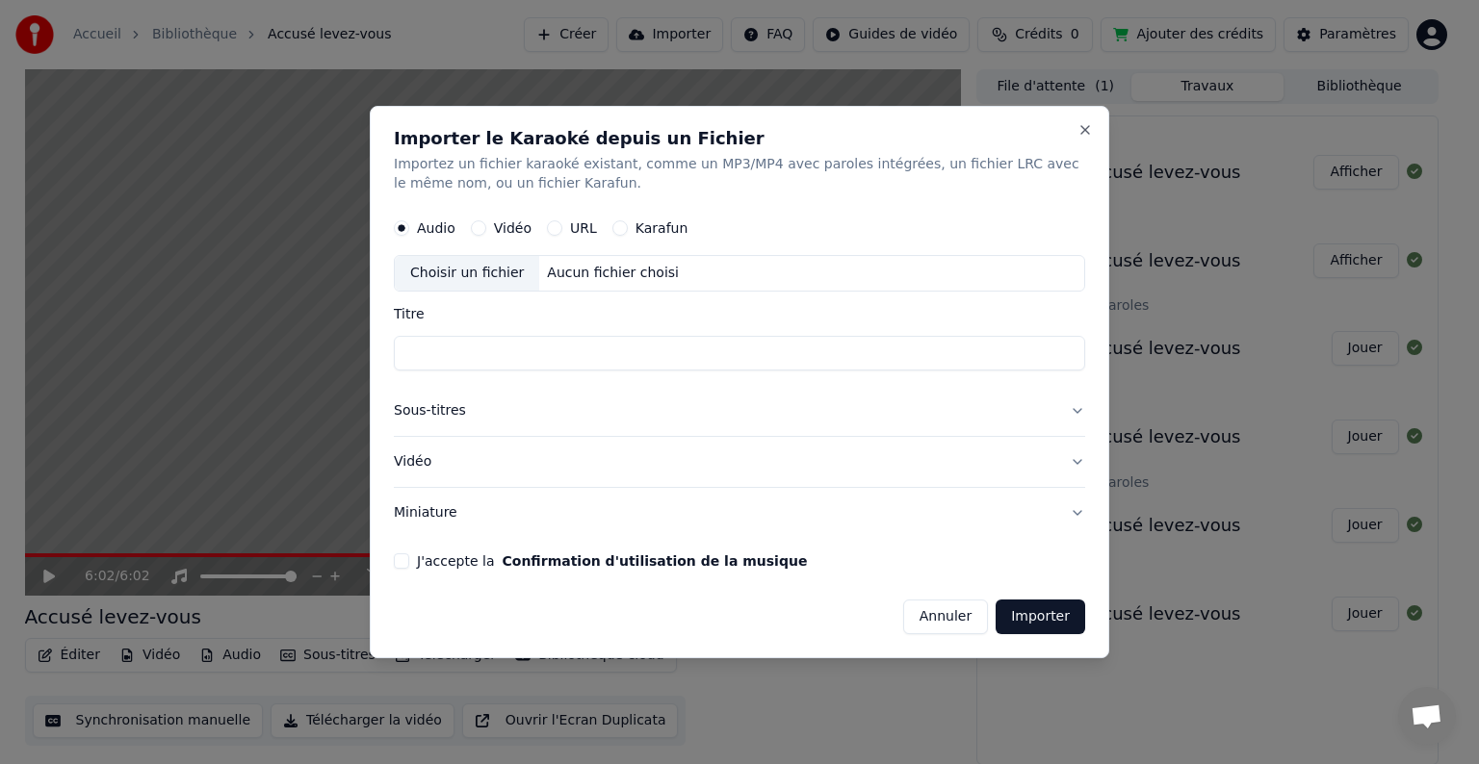
click at [512, 231] on label "Vidéo" at bounding box center [513, 227] width 38 height 13
click at [486, 231] on button "Vidéo" at bounding box center [478, 227] width 15 height 15
click at [489, 264] on div "Choisir un fichier" at bounding box center [467, 273] width 144 height 35
type input "**********"
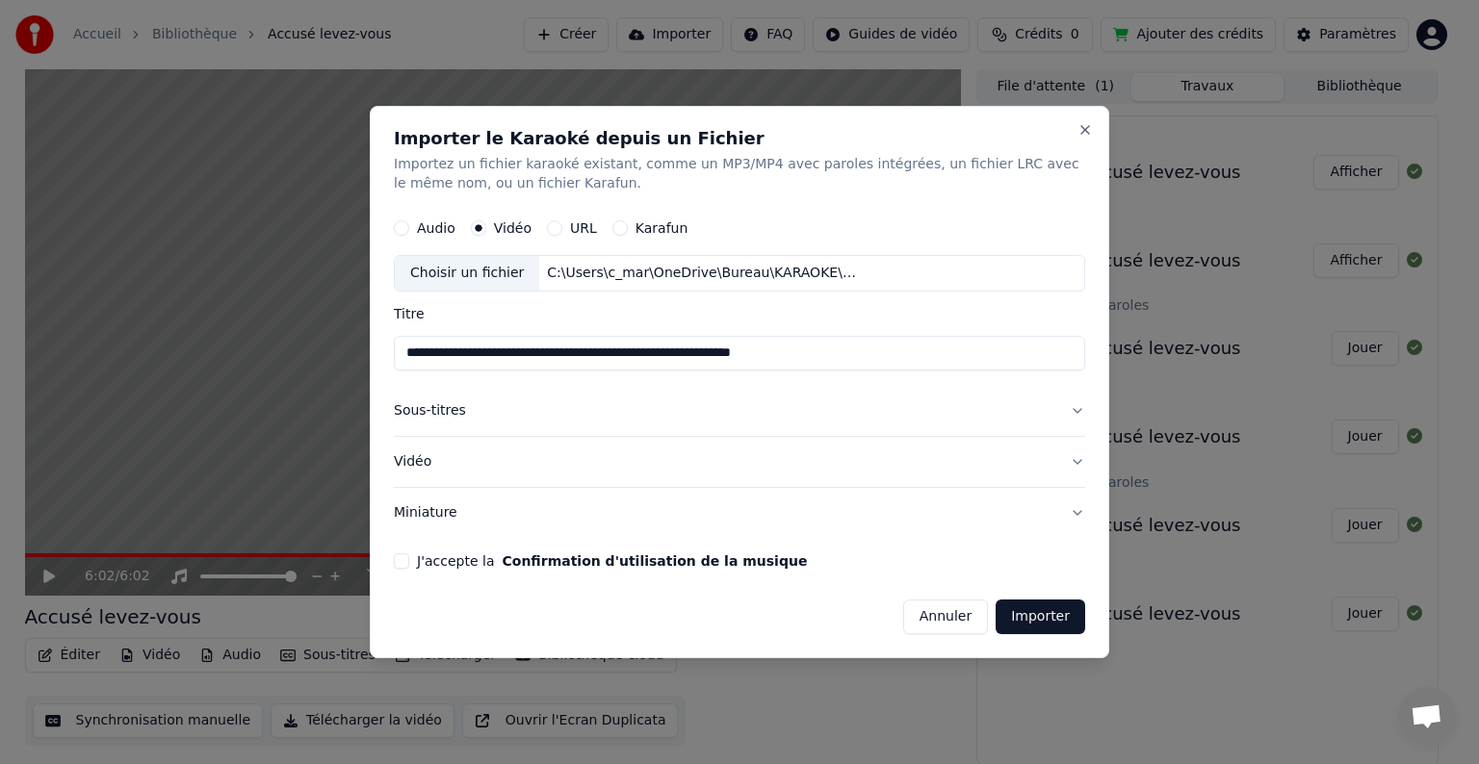
click at [1031, 620] on button "Importer" at bounding box center [1040, 617] width 90 height 35
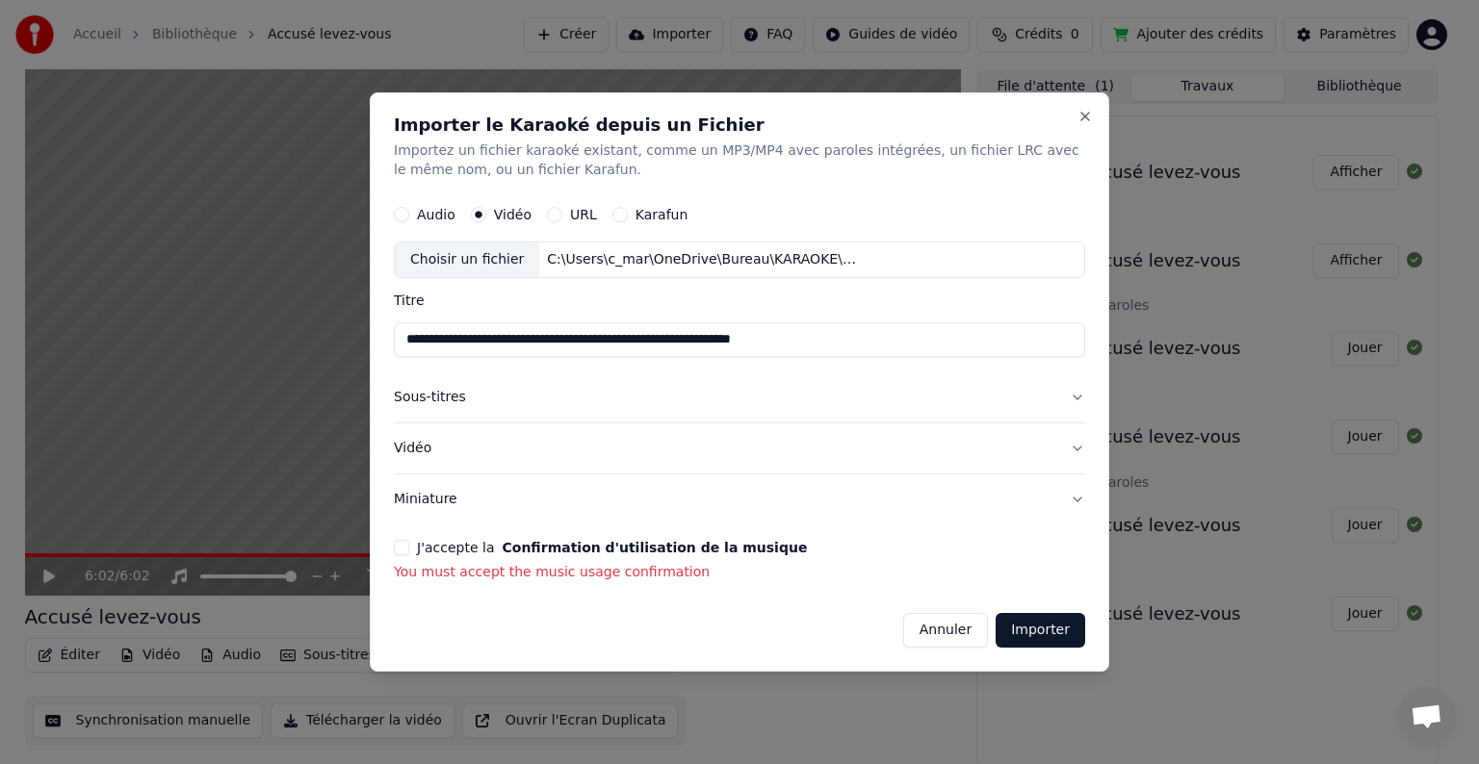
click at [399, 552] on button "J'accepte la Confirmation d'utilisation de la musique" at bounding box center [401, 547] width 15 height 15
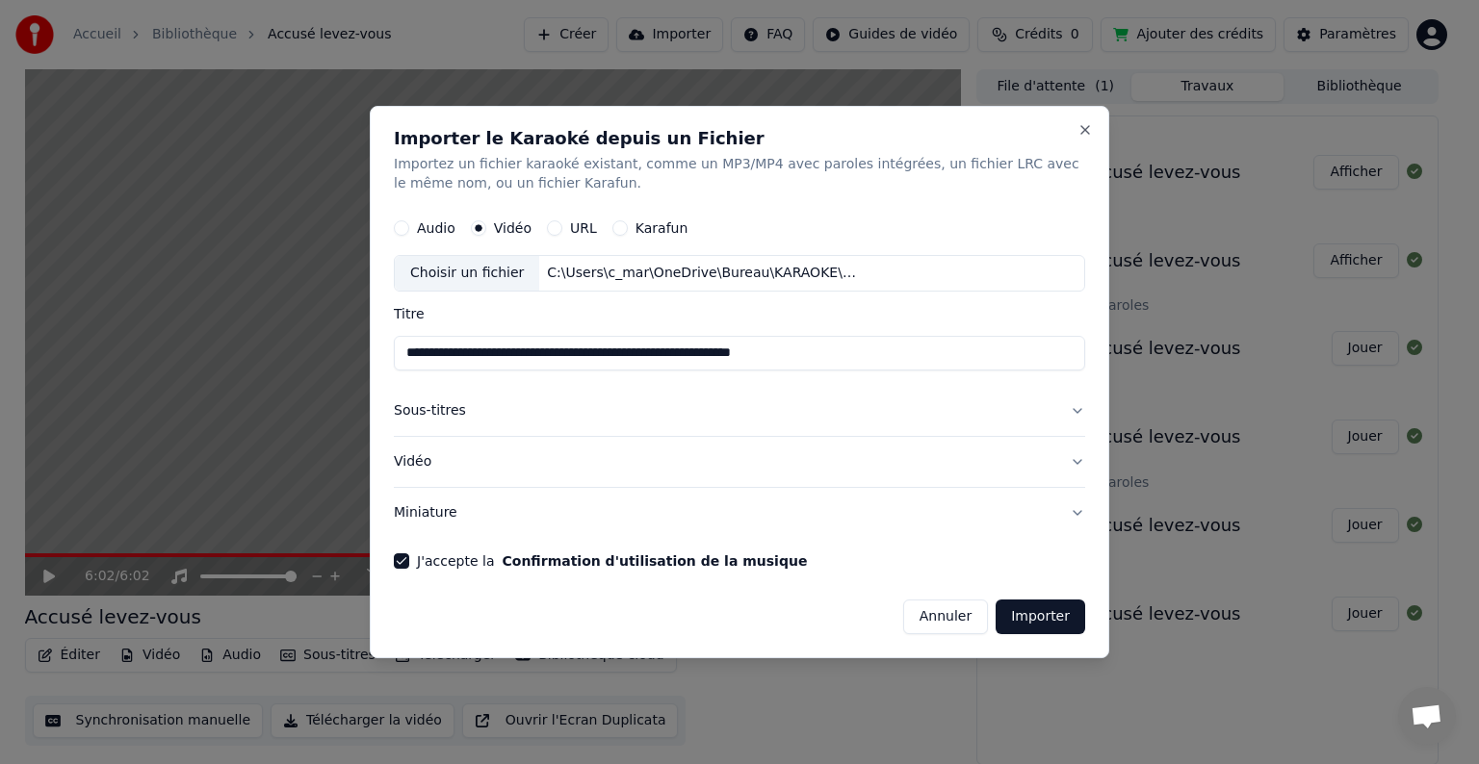
click at [1037, 616] on button "Importer" at bounding box center [1040, 617] width 90 height 35
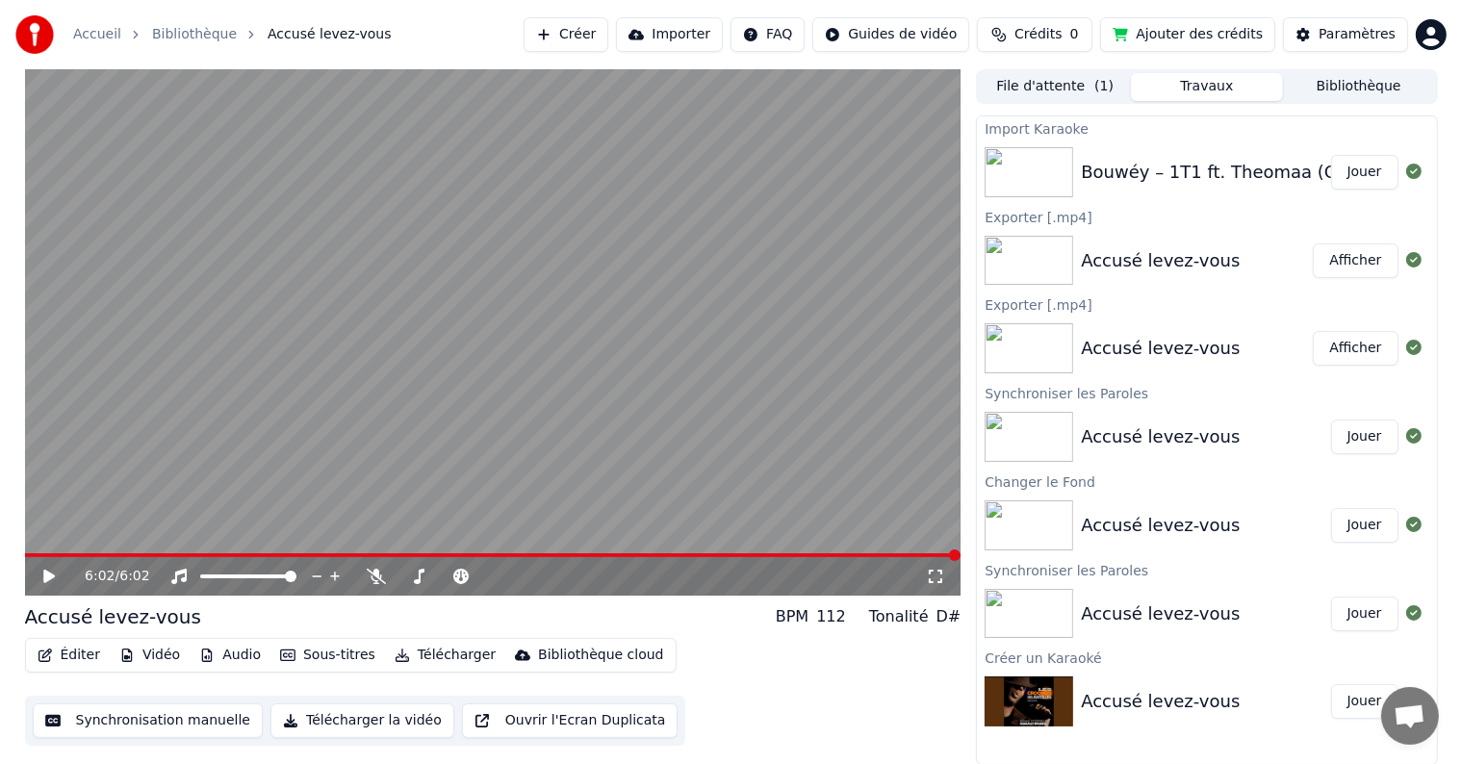
click at [1224, 180] on div "Bouwéy – 1T1 ft. Theomaa (Official Lyrics Video) Afro-Fusion Vibes" at bounding box center [1367, 172] width 573 height 27
click at [1371, 170] on button "Jouer" at bounding box center [1364, 172] width 67 height 35
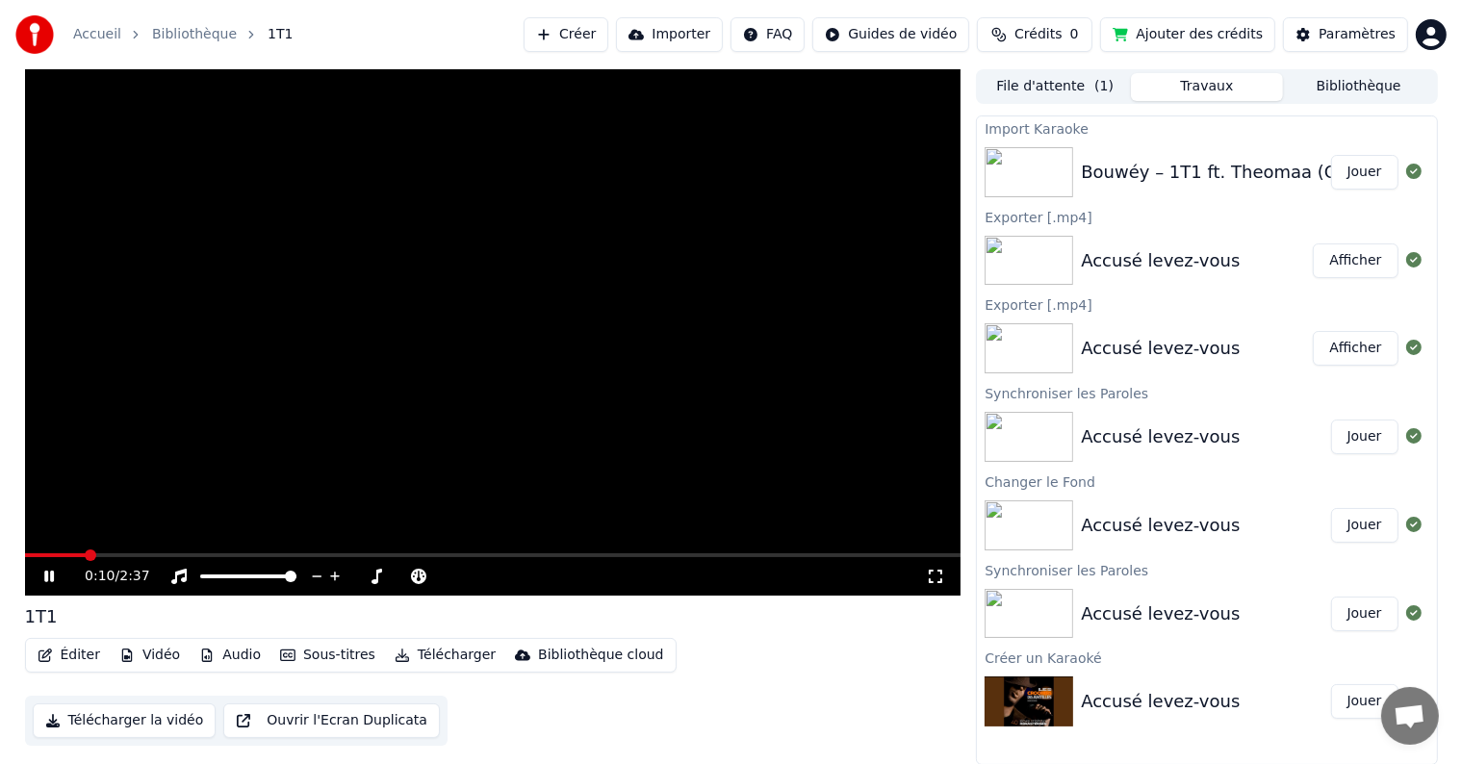
click at [42, 580] on icon at bounding box center [62, 576] width 45 height 15
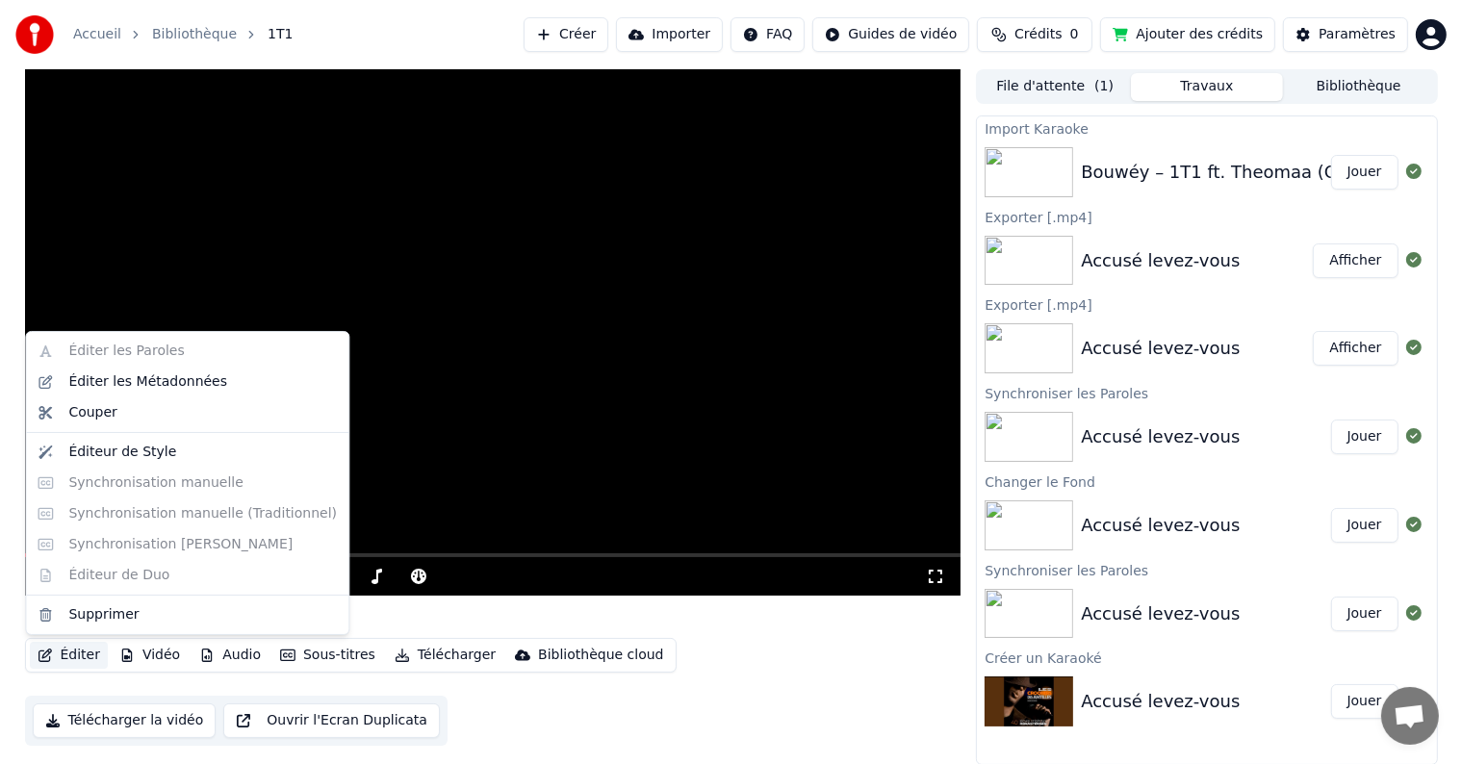
click at [67, 661] on button "Éditer" at bounding box center [69, 655] width 78 height 27
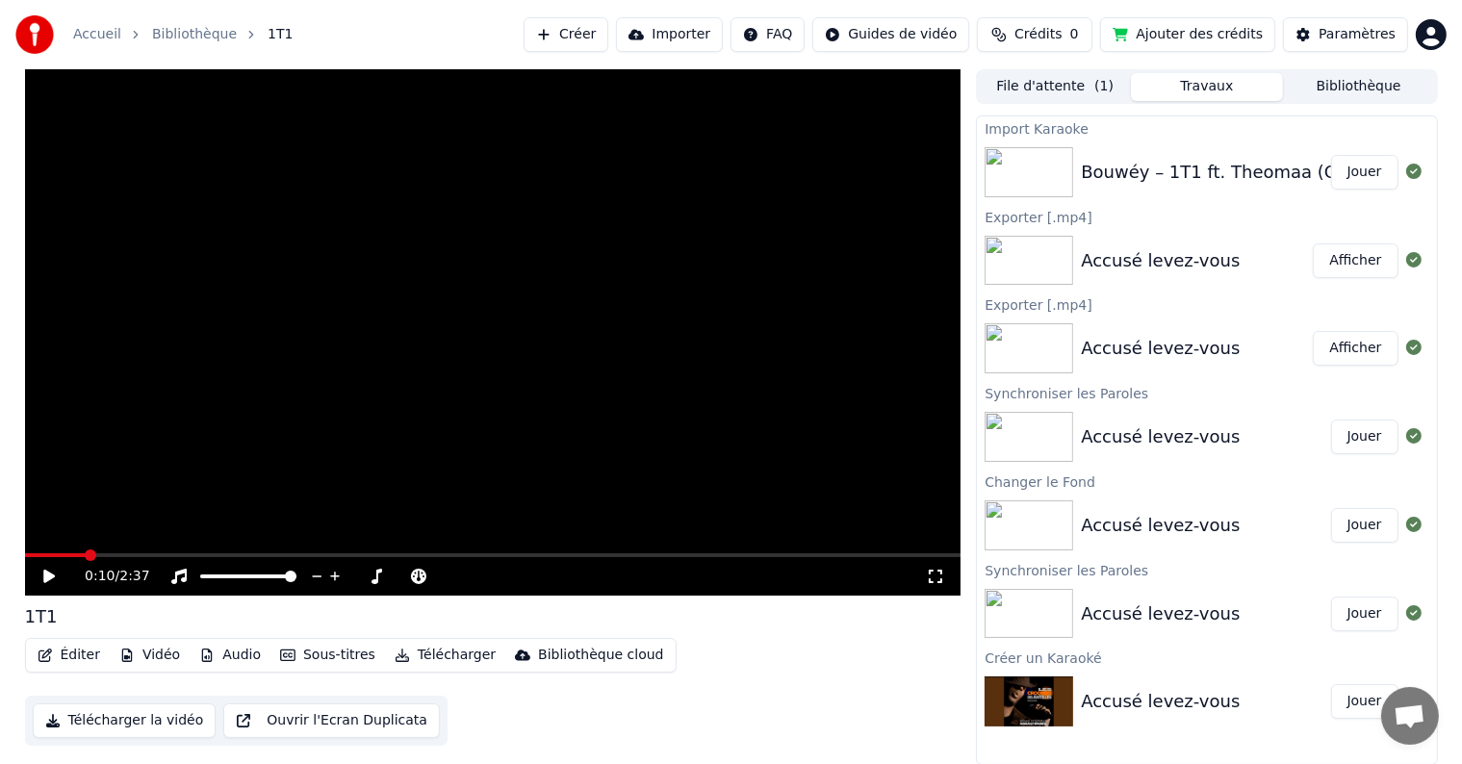
click at [589, 625] on div "1T1" at bounding box center [493, 617] width 937 height 27
click at [50, 574] on icon at bounding box center [49, 576] width 12 height 13
click at [145, 554] on span at bounding box center [493, 556] width 937 height 4
click at [42, 577] on icon at bounding box center [62, 576] width 45 height 15
click at [45, 570] on icon at bounding box center [49, 576] width 12 height 13
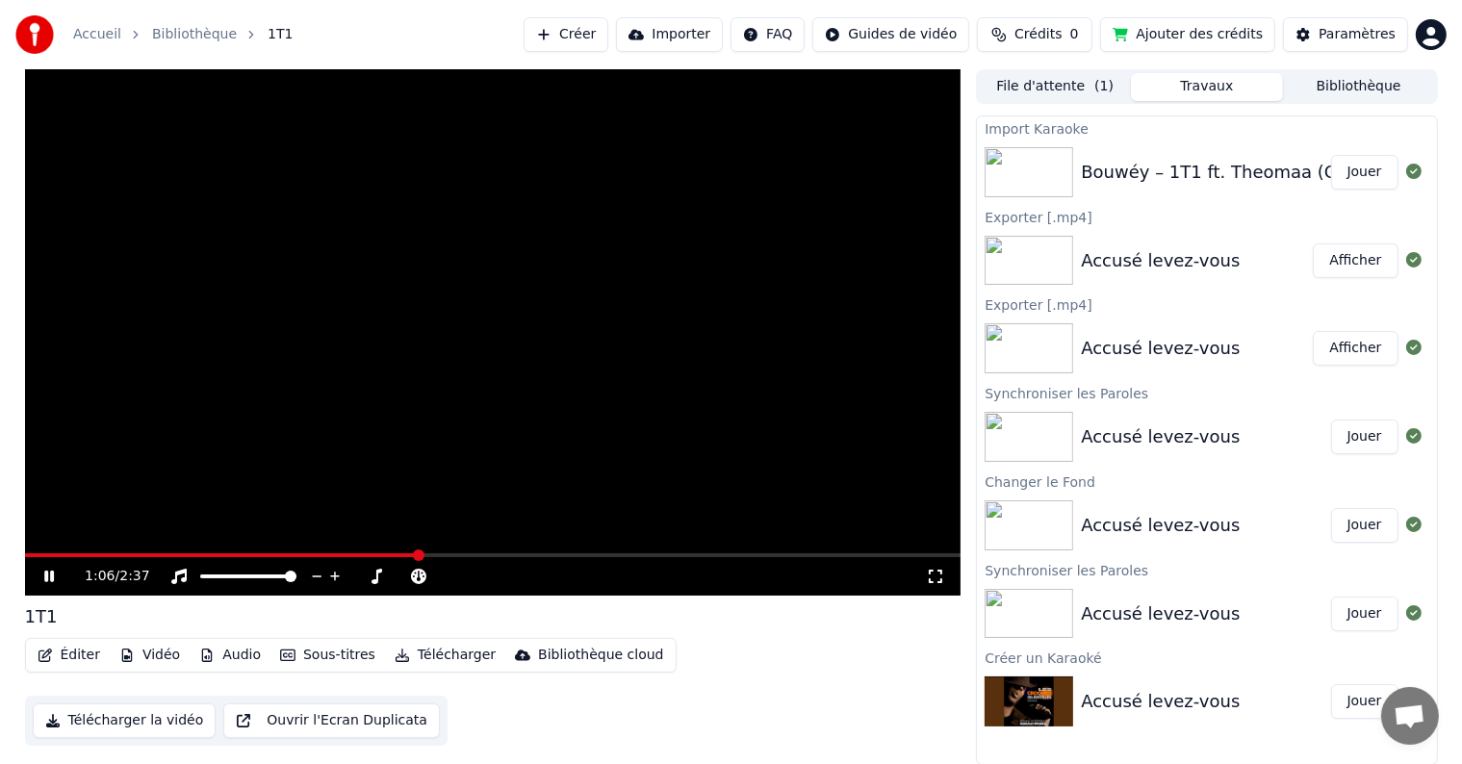
click at [419, 554] on span at bounding box center [222, 556] width 394 height 4
click at [381, 554] on span at bounding box center [222, 556] width 394 height 4
click at [364, 554] on span at bounding box center [195, 556] width 340 height 4
click at [54, 574] on icon at bounding box center [62, 576] width 45 height 15
click at [49, 580] on icon at bounding box center [62, 576] width 45 height 15
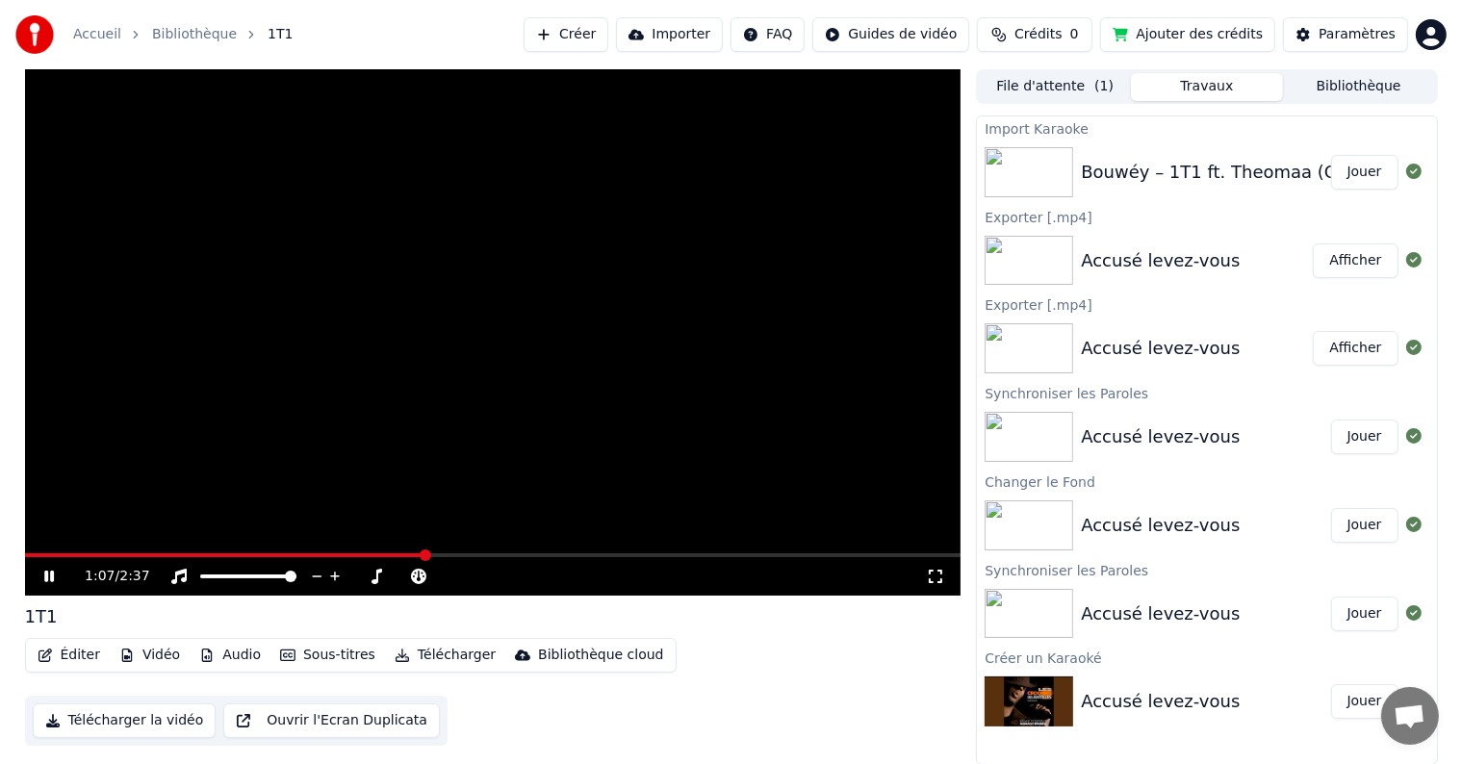
click at [46, 574] on icon at bounding box center [49, 577] width 10 height 12
click at [416, 554] on span at bounding box center [222, 556] width 394 height 4
click at [54, 570] on icon at bounding box center [62, 576] width 45 height 15
click at [403, 552] on video at bounding box center [493, 332] width 937 height 527
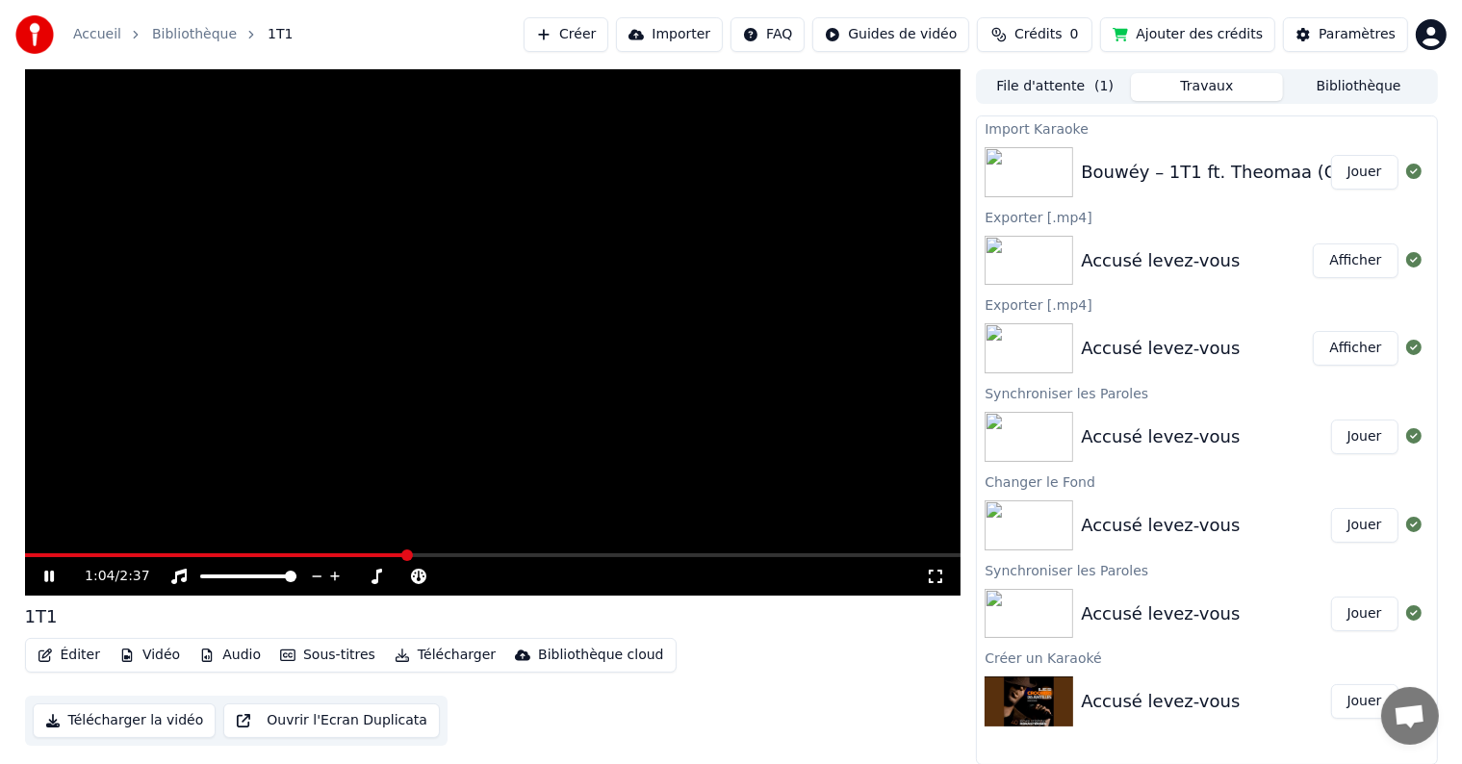
click at [406, 554] on span at bounding box center [215, 556] width 381 height 4
click at [54, 578] on icon at bounding box center [62, 576] width 45 height 15
click at [52, 576] on icon at bounding box center [49, 576] width 12 height 13
click at [590, 557] on div "1:47 / 2:37" at bounding box center [493, 576] width 937 height 39
click at [615, 552] on video at bounding box center [493, 332] width 937 height 527
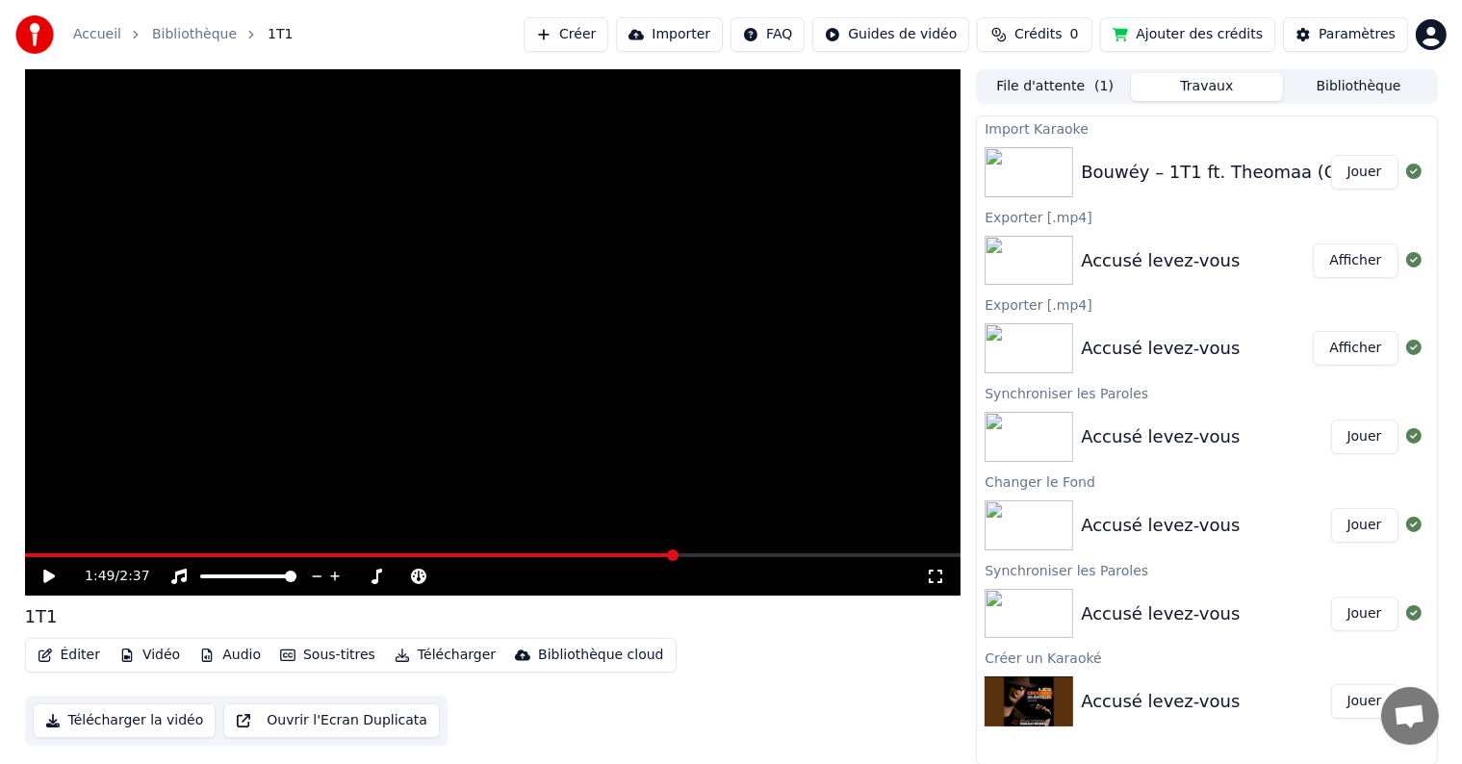
click at [610, 551] on video at bounding box center [493, 332] width 937 height 527
click at [574, 551] on video at bounding box center [493, 332] width 937 height 527
click at [542, 554] on span at bounding box center [284, 556] width 519 height 4
click at [542, 554] on span at bounding box center [543, 556] width 12 height 12
click at [48, 578] on icon at bounding box center [49, 576] width 12 height 13
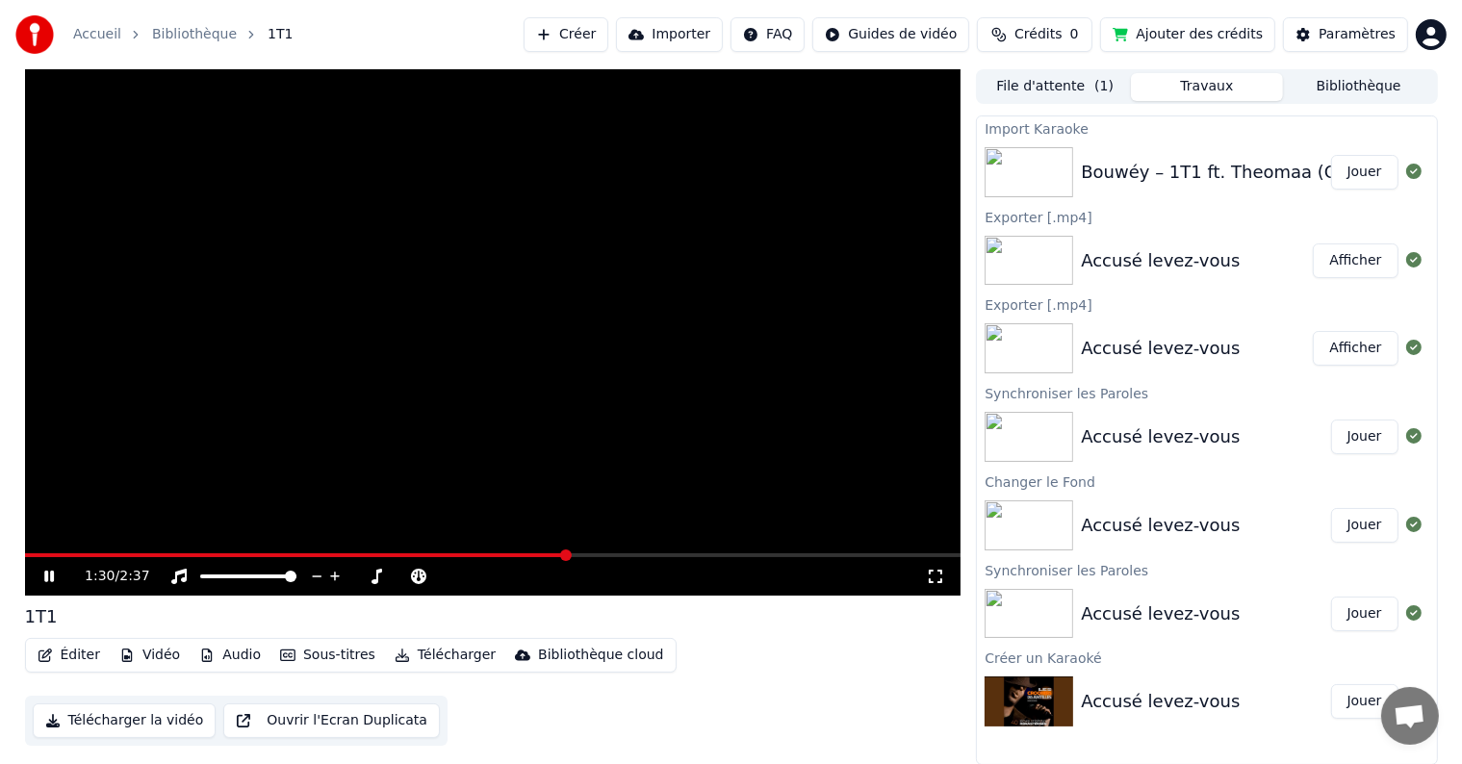
click at [48, 578] on icon at bounding box center [62, 576] width 45 height 15
click at [51, 574] on icon at bounding box center [49, 576] width 12 height 13
click at [608, 35] on button "Créer" at bounding box center [566, 34] width 85 height 35
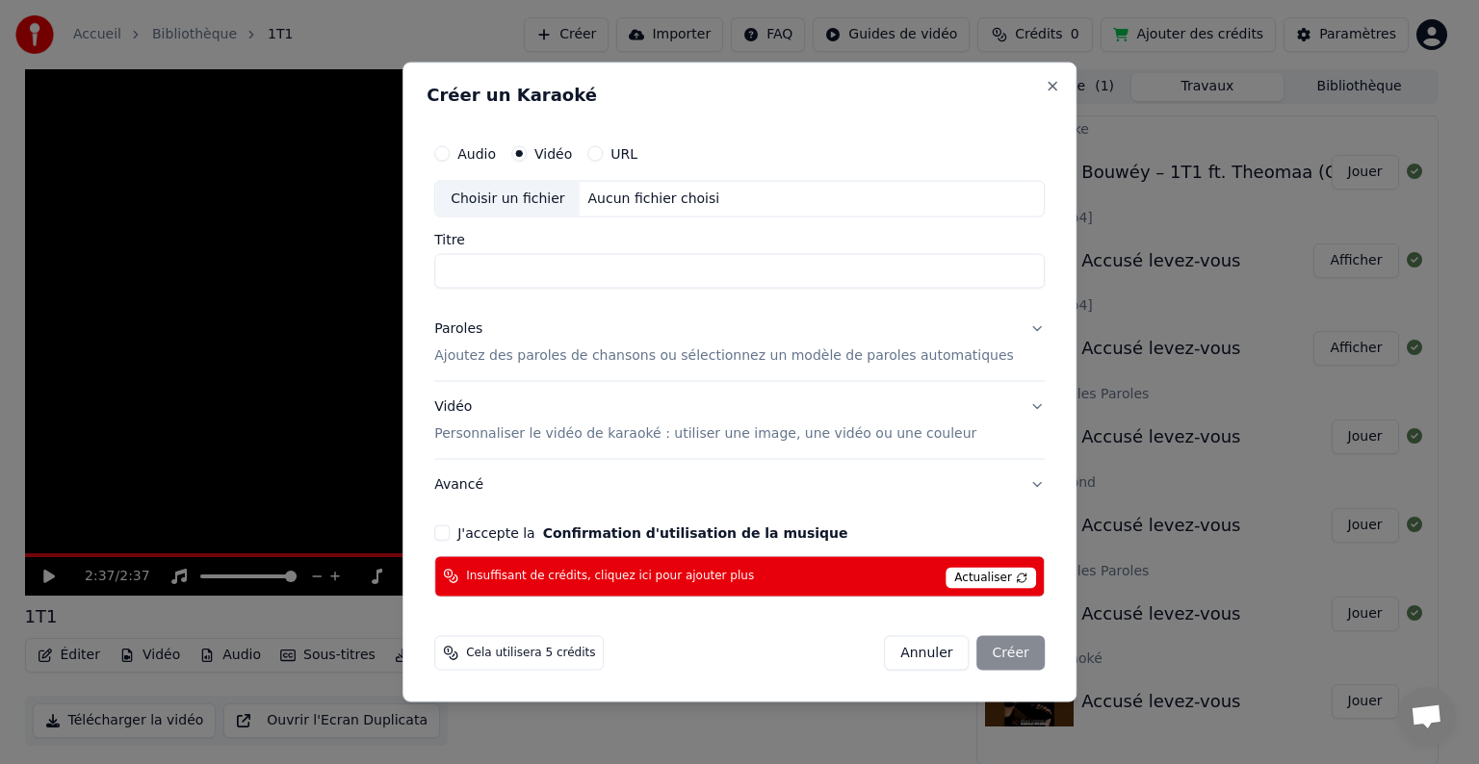
click at [559, 195] on div "Choisir un fichier" at bounding box center [507, 199] width 144 height 35
type input "**********"
click at [1005, 331] on button "Paroles Ajoutez des paroles de chansons ou sélectionnez un modèle de paroles au…" at bounding box center [739, 342] width 610 height 77
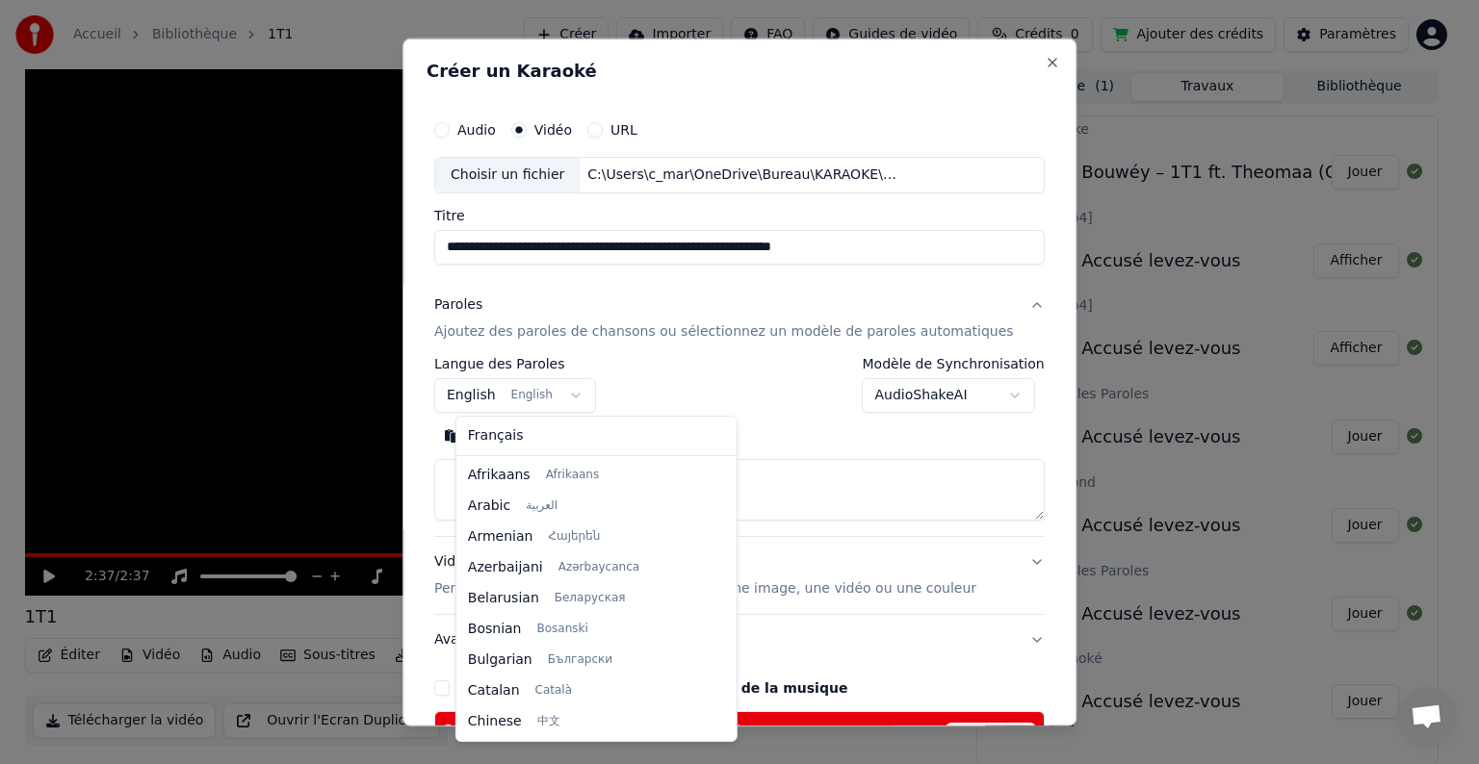
scroll to position [154, 0]
click at [581, 390] on body "**********" at bounding box center [731, 382] width 1462 height 764
select select "**"
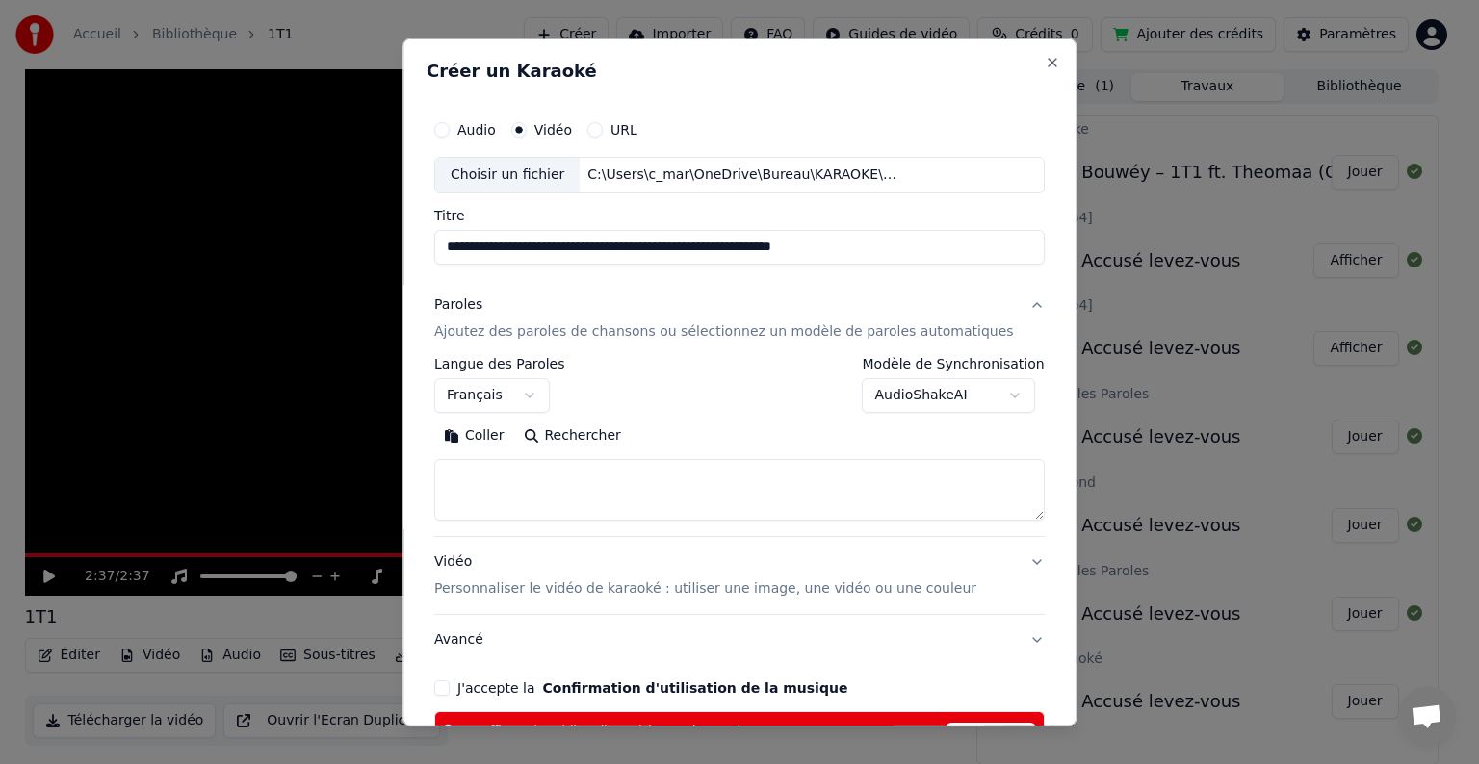
click at [493, 434] on button "Coller" at bounding box center [474, 436] width 80 height 31
type textarea "**********"
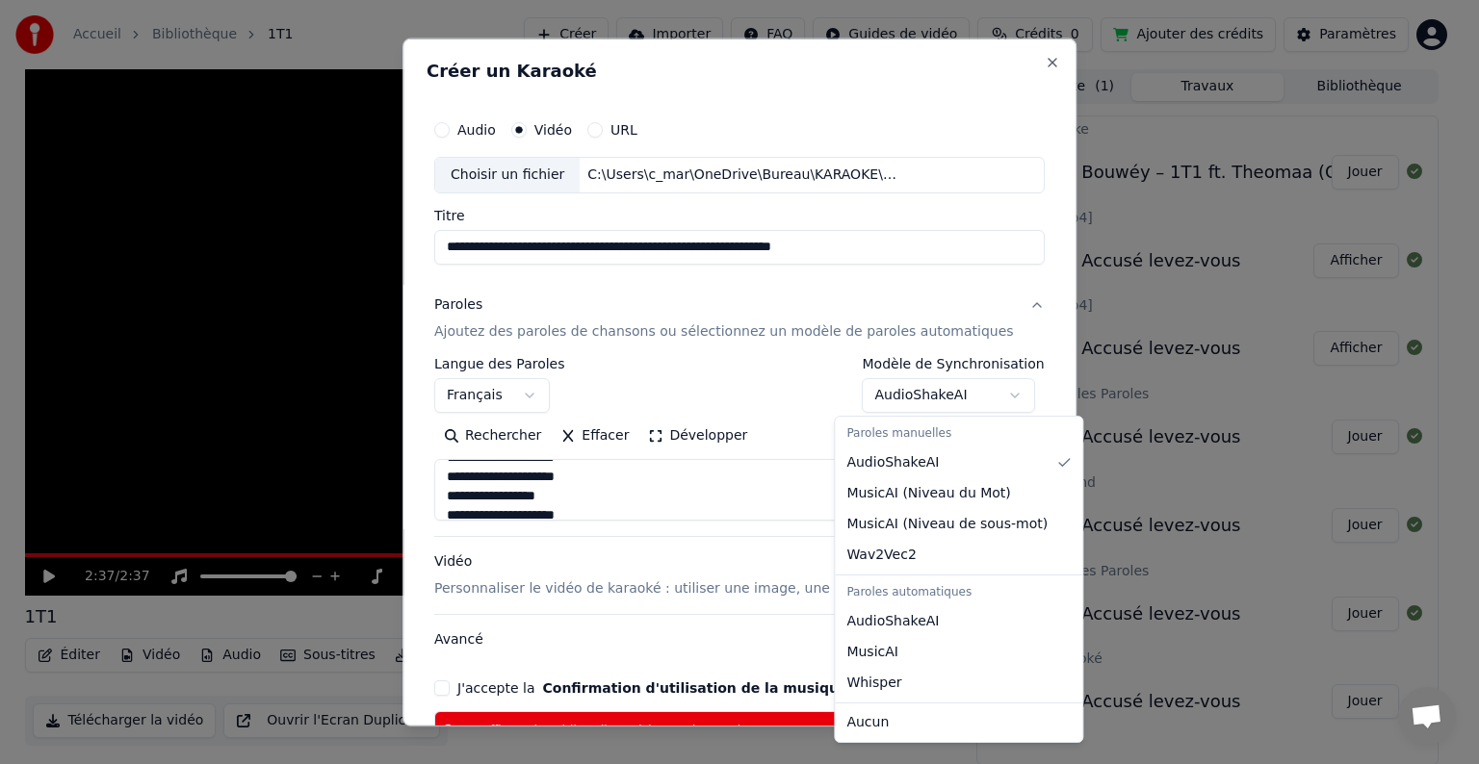
click at [992, 391] on body "**********" at bounding box center [731, 382] width 1462 height 764
click at [991, 399] on body "**********" at bounding box center [731, 382] width 1462 height 764
select select "**********"
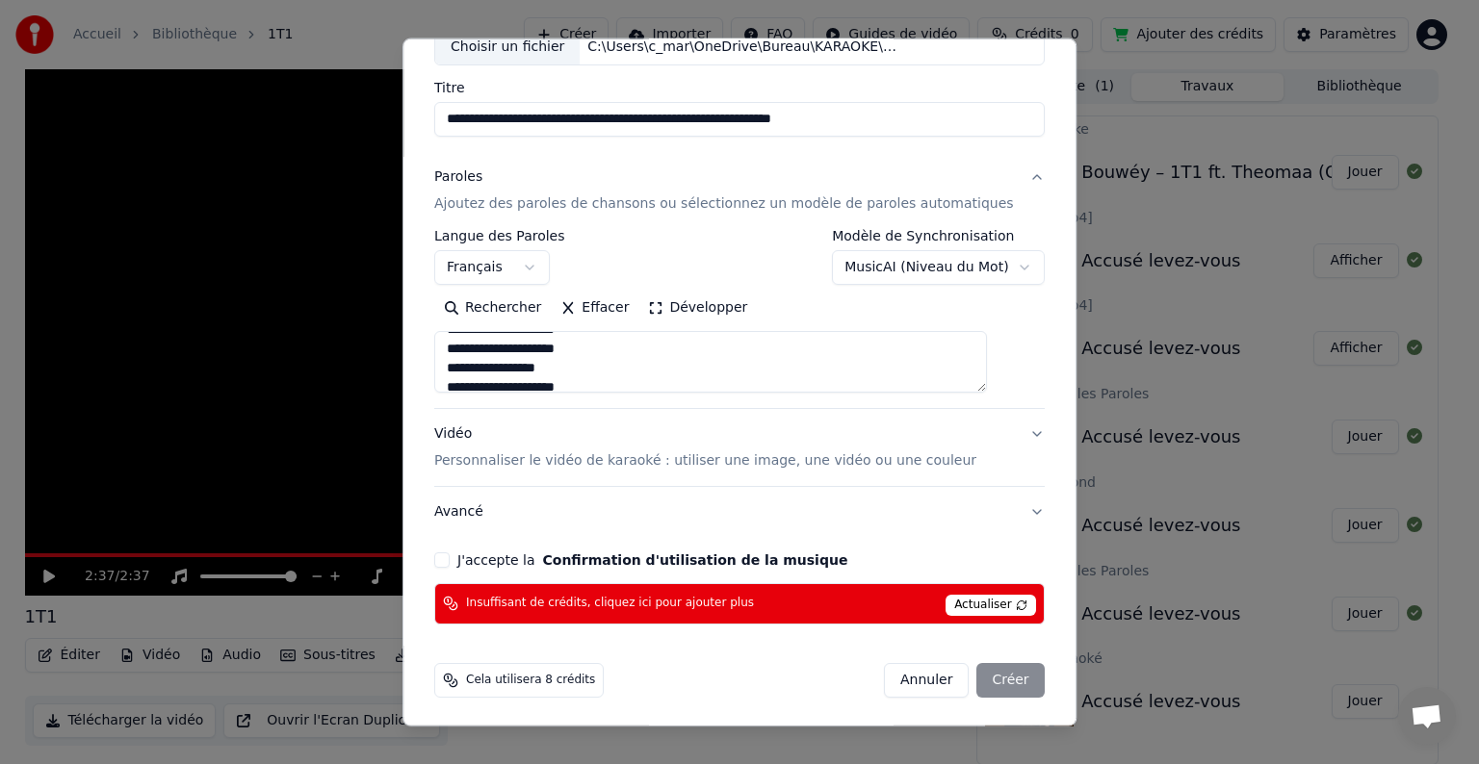
scroll to position [129, 0]
click at [471, 558] on div "J'accepte la Confirmation d'utilisation de la musique" at bounding box center [739, 559] width 610 height 15
click at [450, 558] on button "J'accepte la Confirmation d'utilisation de la musique" at bounding box center [441, 559] width 15 height 15
click at [1001, 429] on button "Vidéo Personnaliser le vidéo de karaoké : utiliser une image, une vidéo ou une …" at bounding box center [739, 446] width 610 height 77
type textarea "**********"
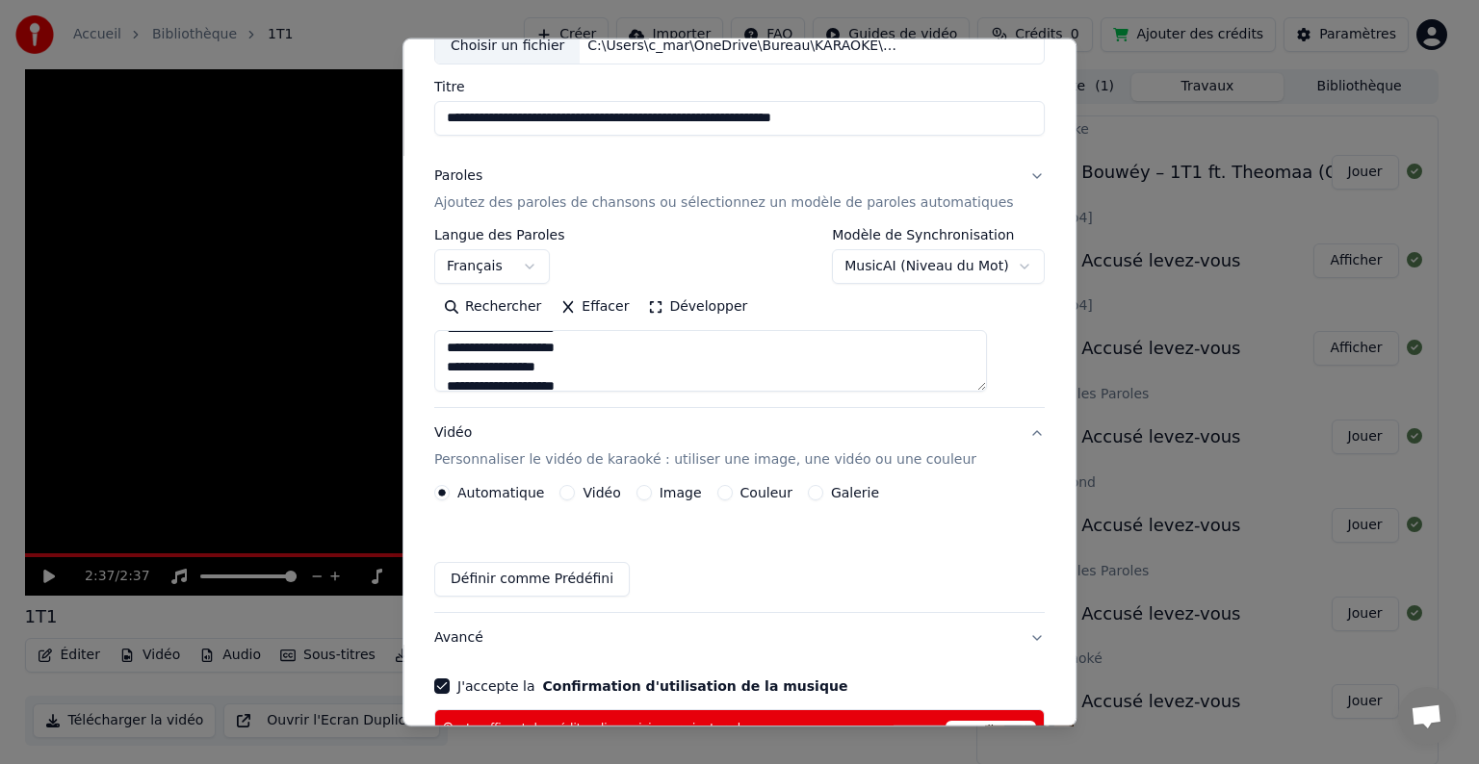
scroll to position [77, 0]
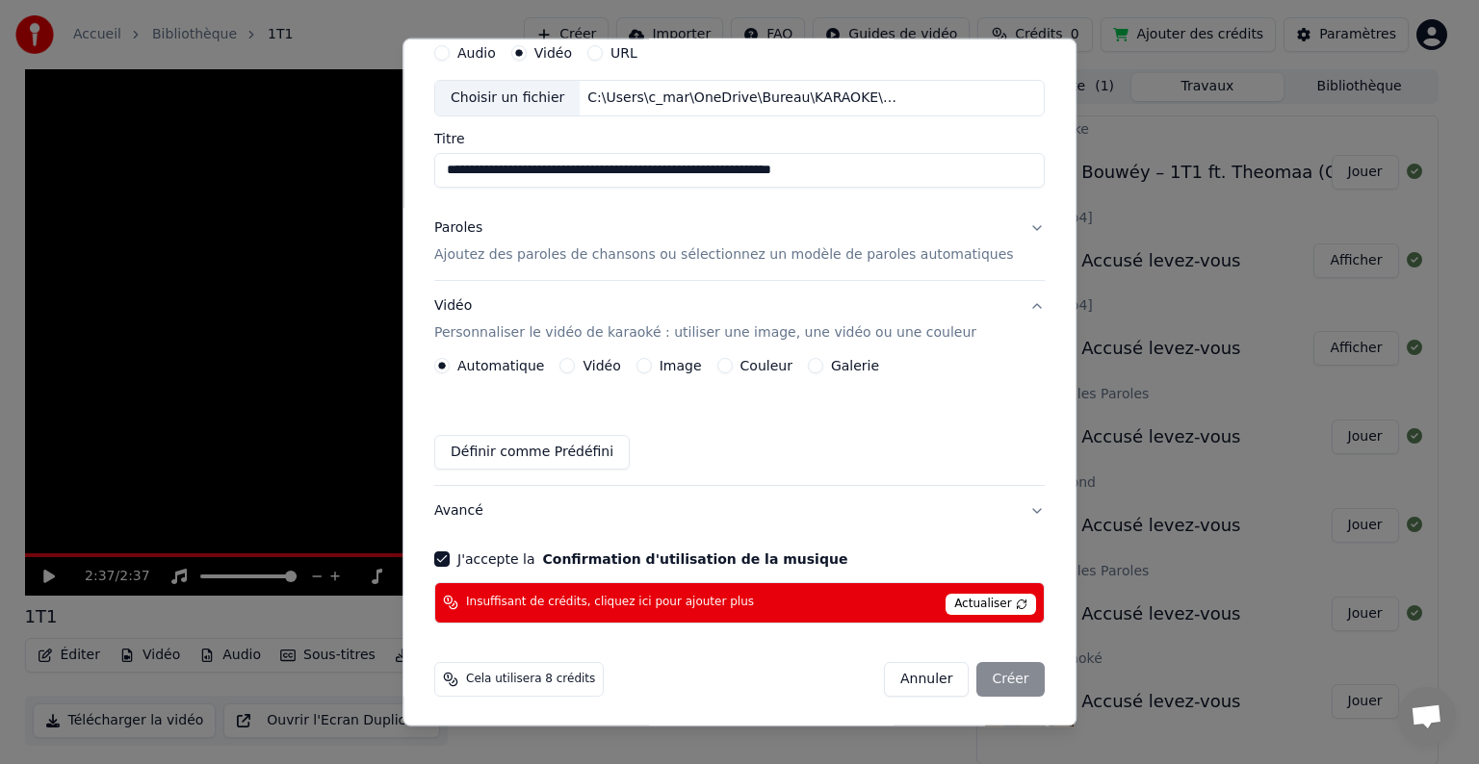
click at [674, 365] on label "Image" at bounding box center [680, 365] width 42 height 13
click at [652, 365] on button "Image" at bounding box center [643, 365] width 15 height 15
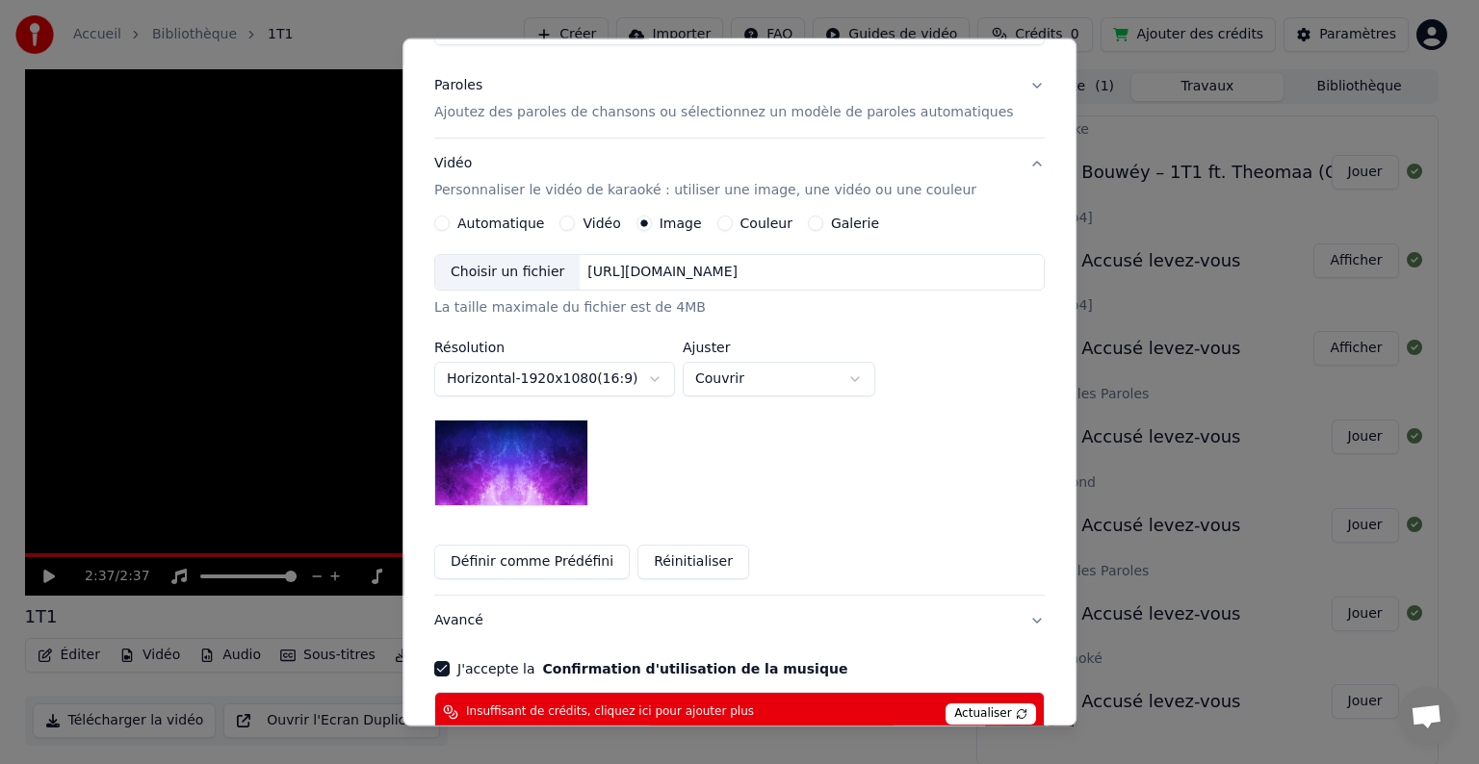
scroll to position [202, 0]
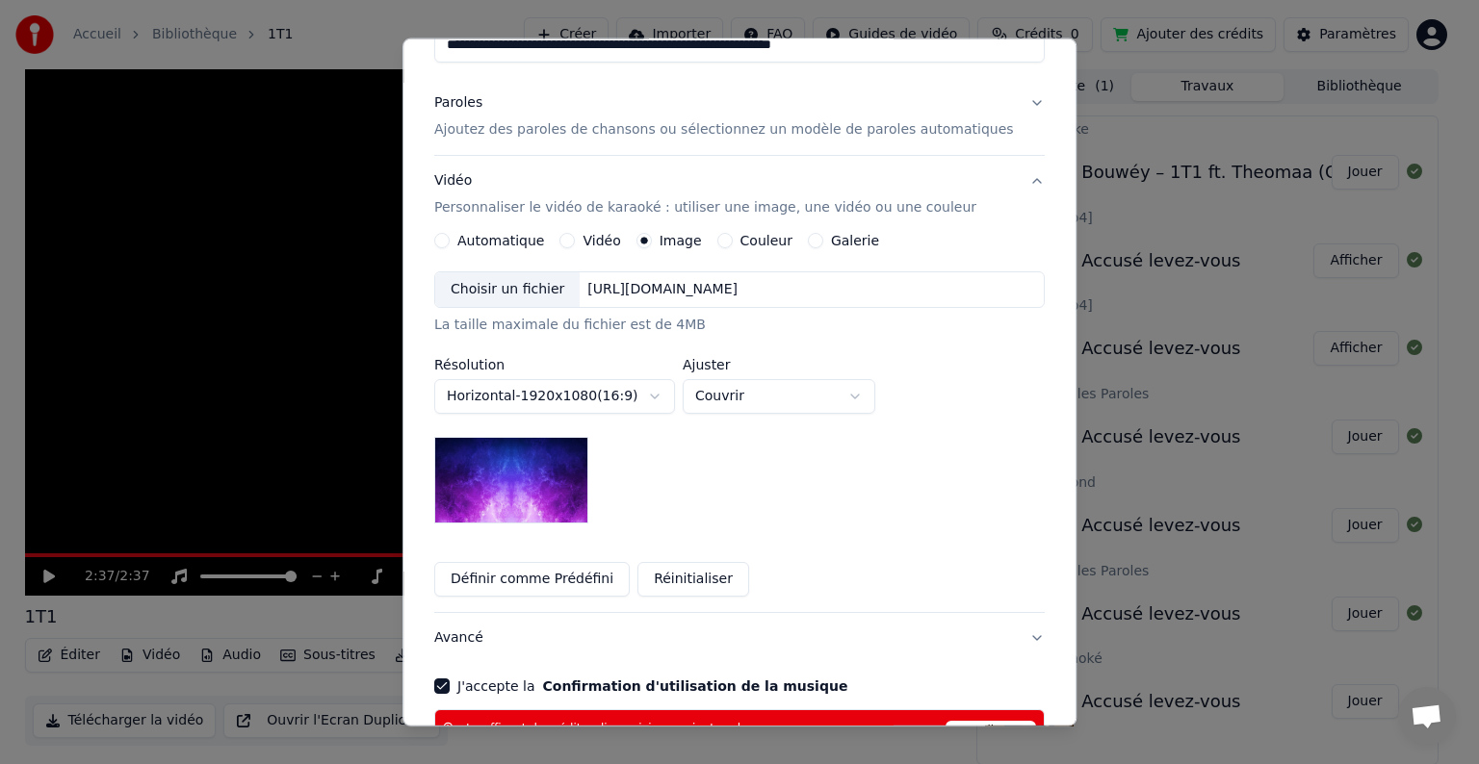
click at [768, 243] on label "Couleur" at bounding box center [766, 240] width 52 height 13
click at [733, 243] on button "Couleur" at bounding box center [724, 240] width 15 height 15
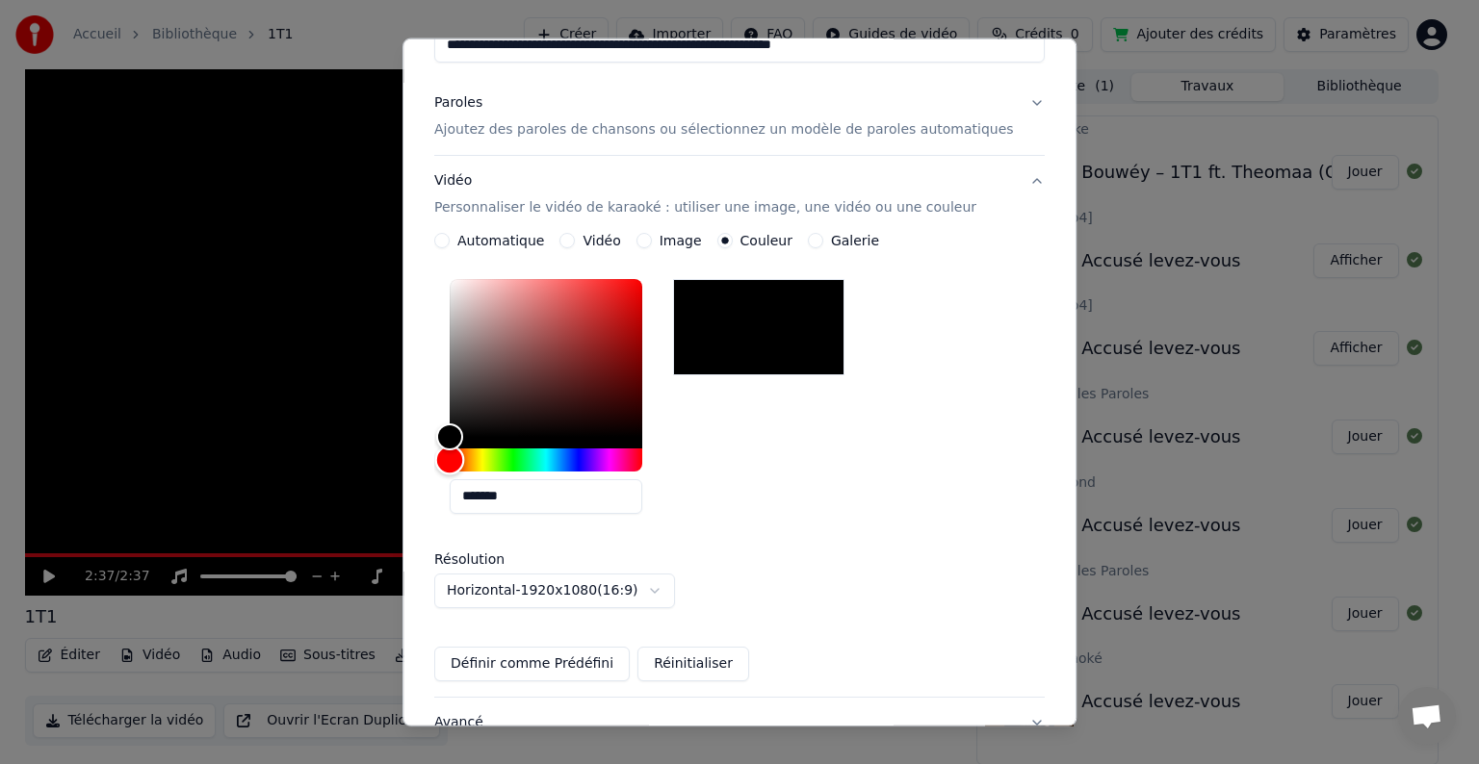
click at [465, 459] on div "Hue" at bounding box center [450, 460] width 30 height 30
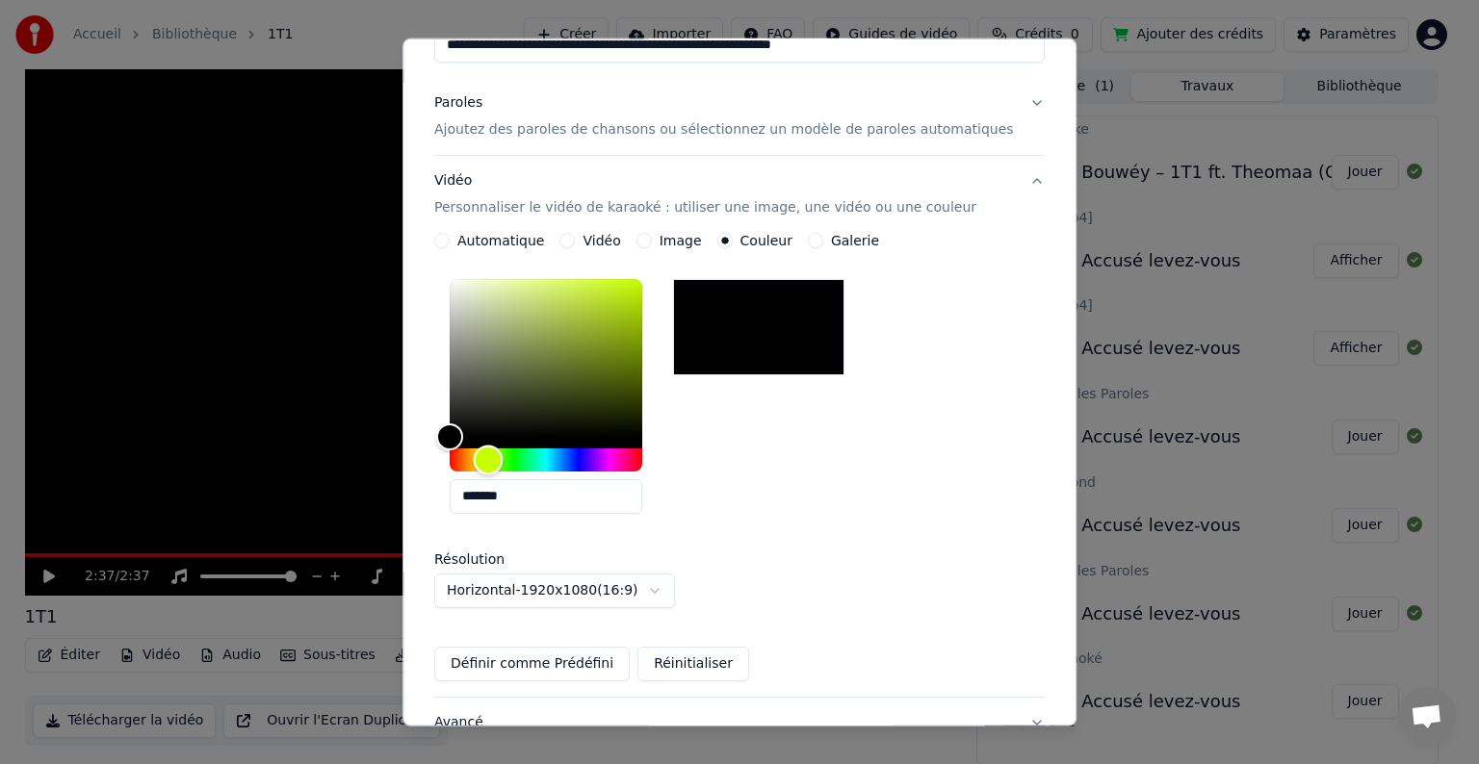
click at [509, 455] on div "Hue" at bounding box center [546, 460] width 193 height 23
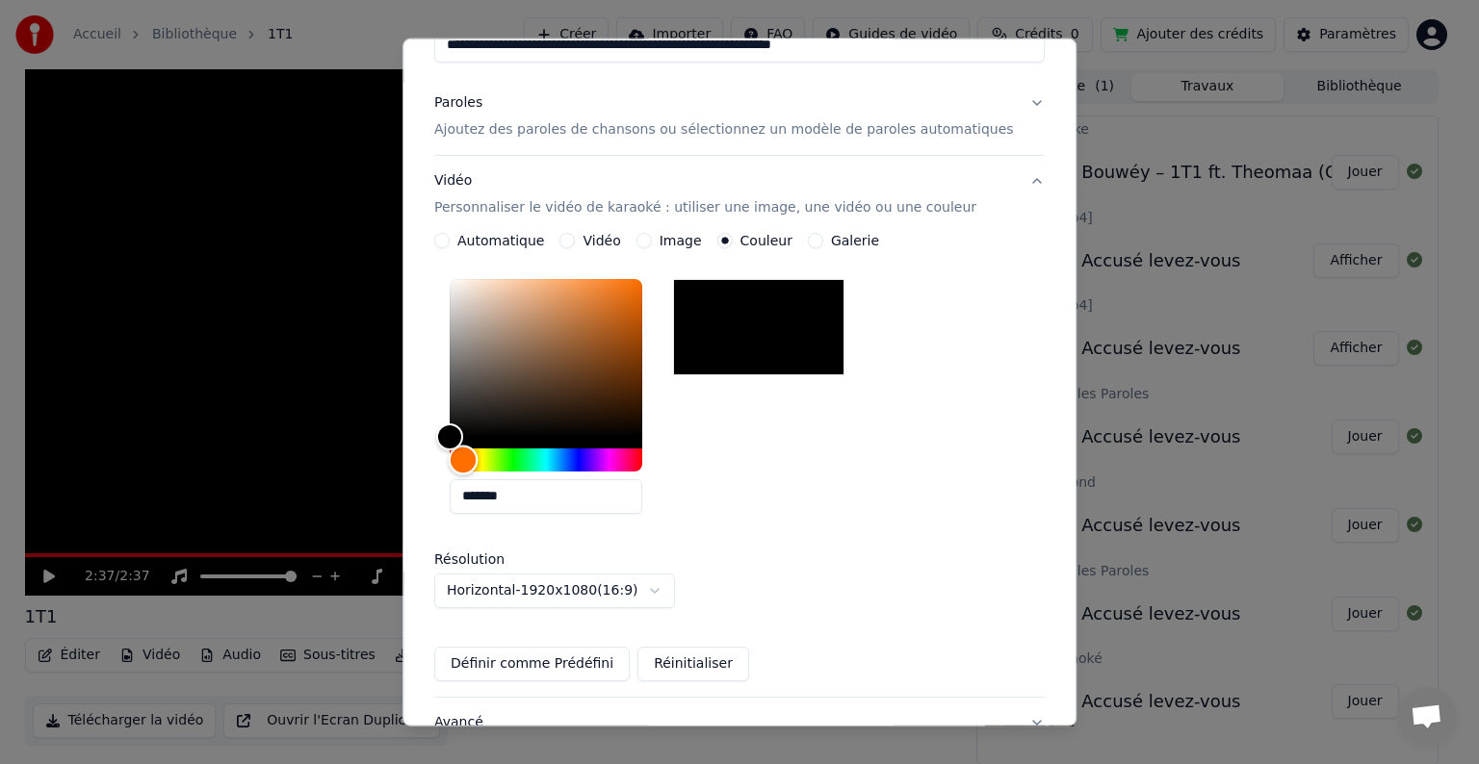
click at [484, 459] on div "Hue" at bounding box center [546, 460] width 193 height 23
type input "*******"
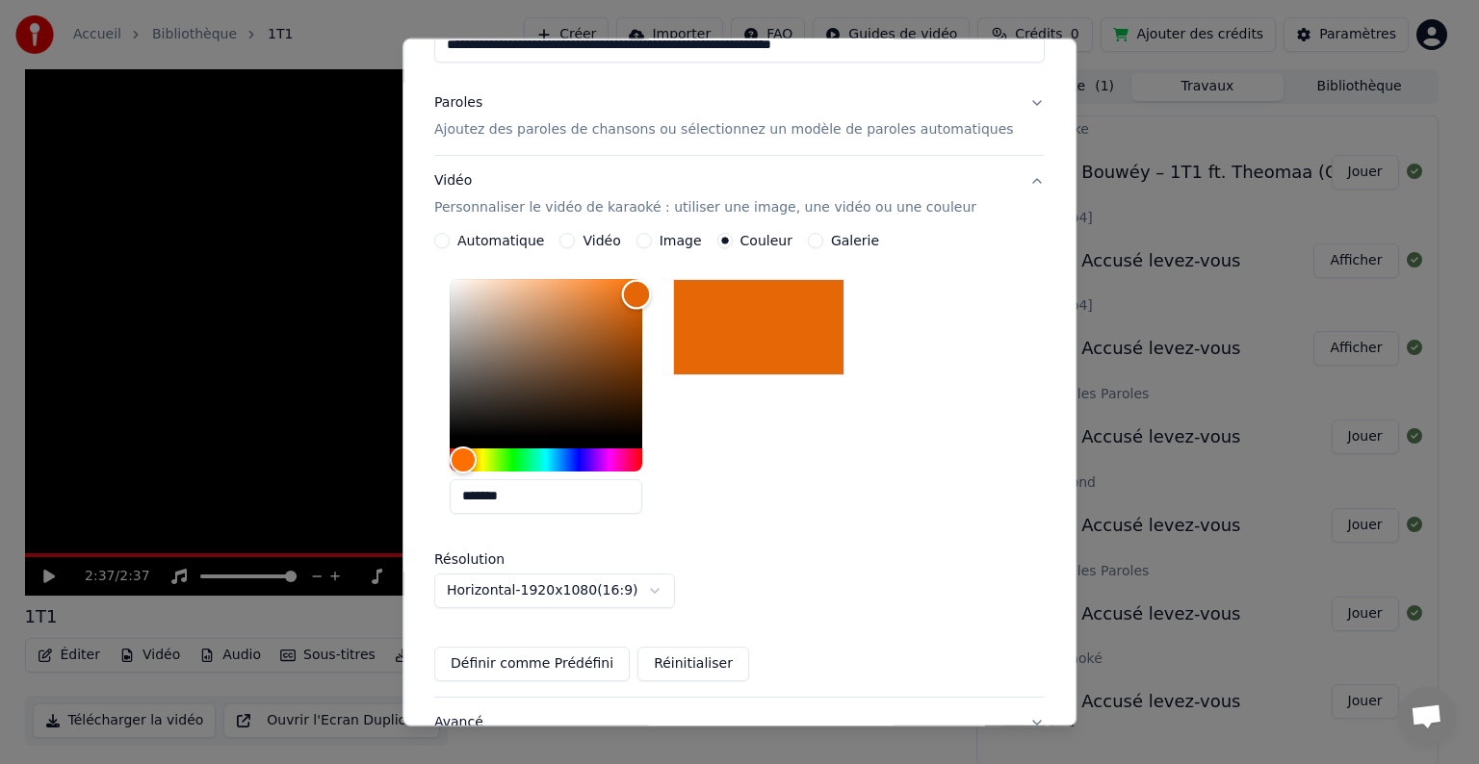
click at [642, 293] on div "Color" at bounding box center [546, 358] width 193 height 158
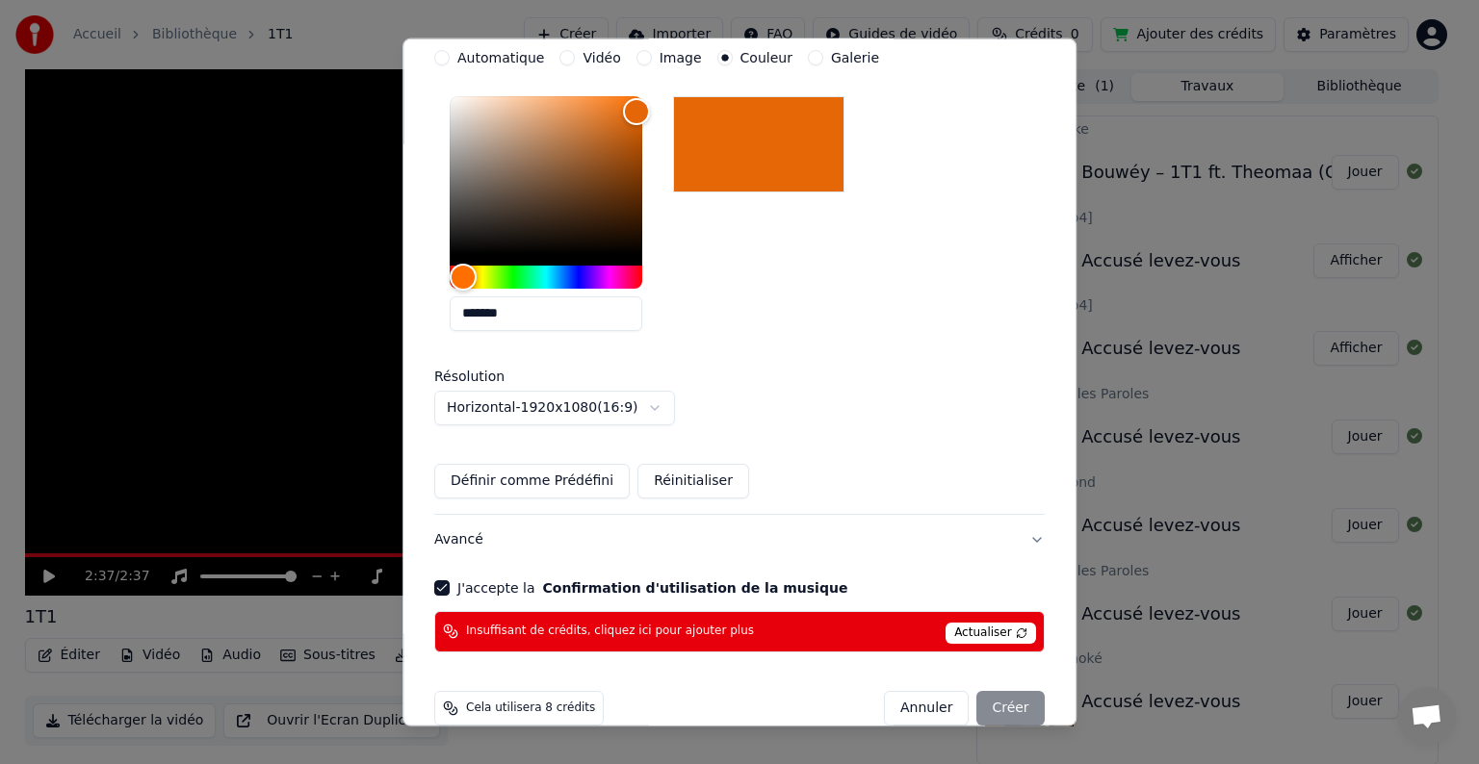
scroll to position [414, 0]
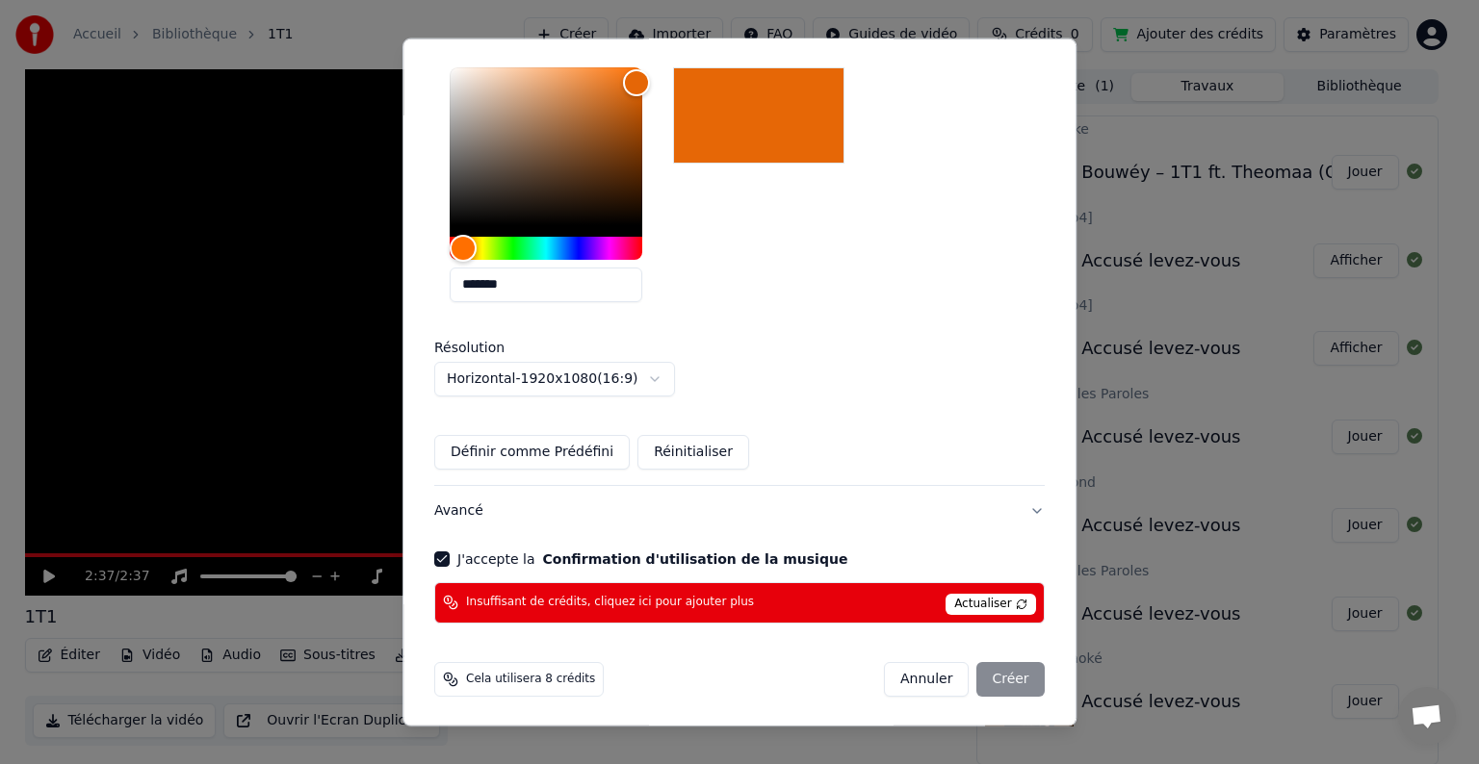
click at [971, 677] on div "Annuler Créer" at bounding box center [964, 679] width 161 height 35
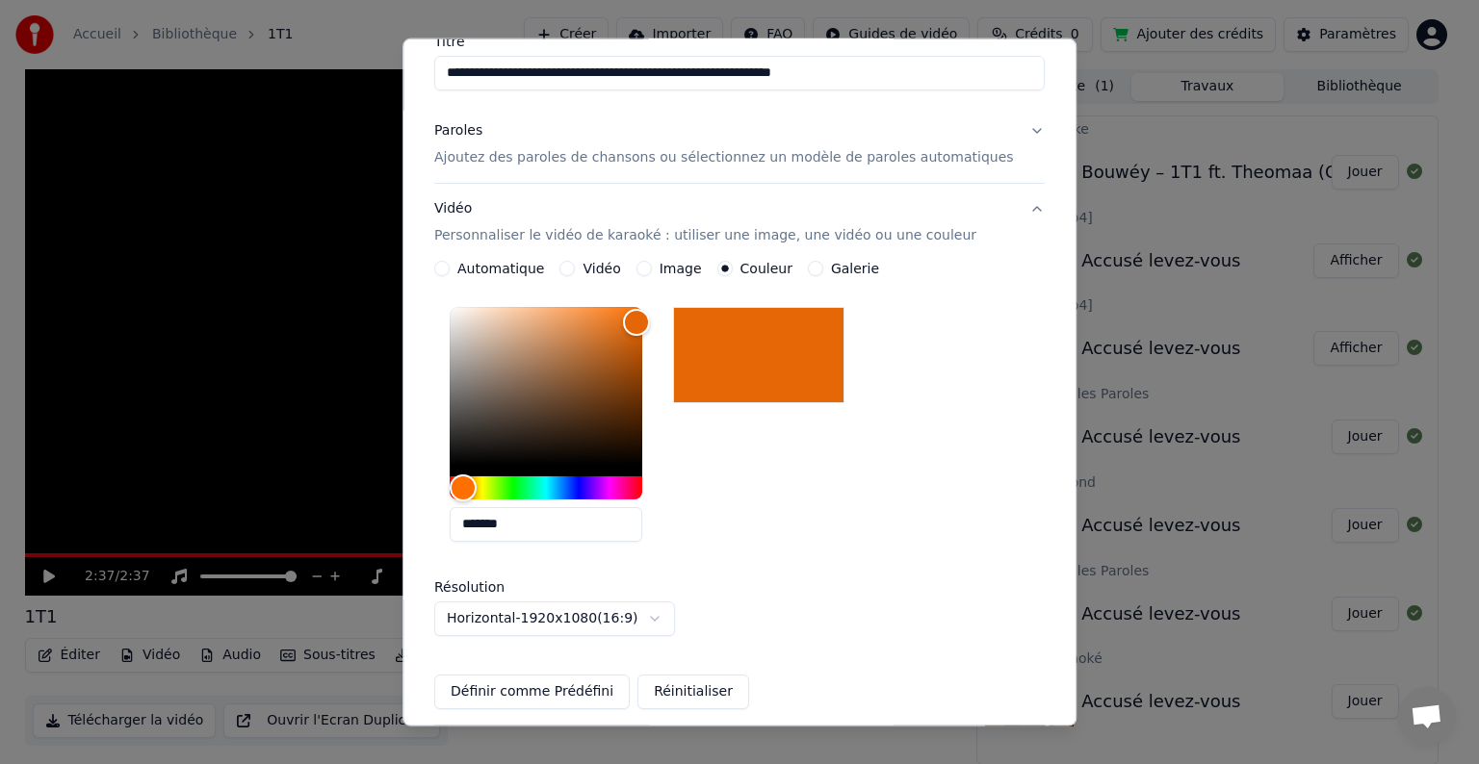
scroll to position [167, 0]
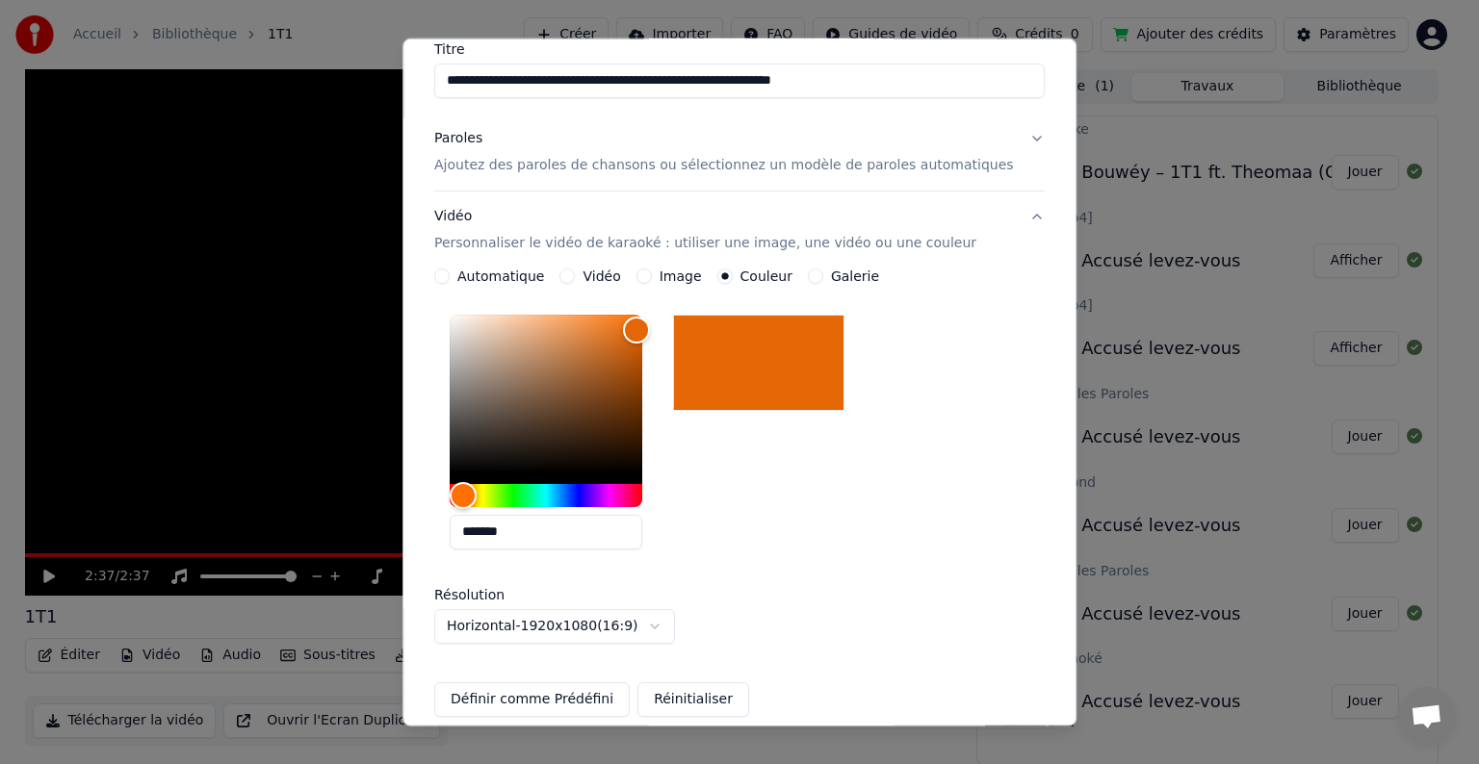
click at [652, 273] on button "Image" at bounding box center [643, 276] width 15 height 15
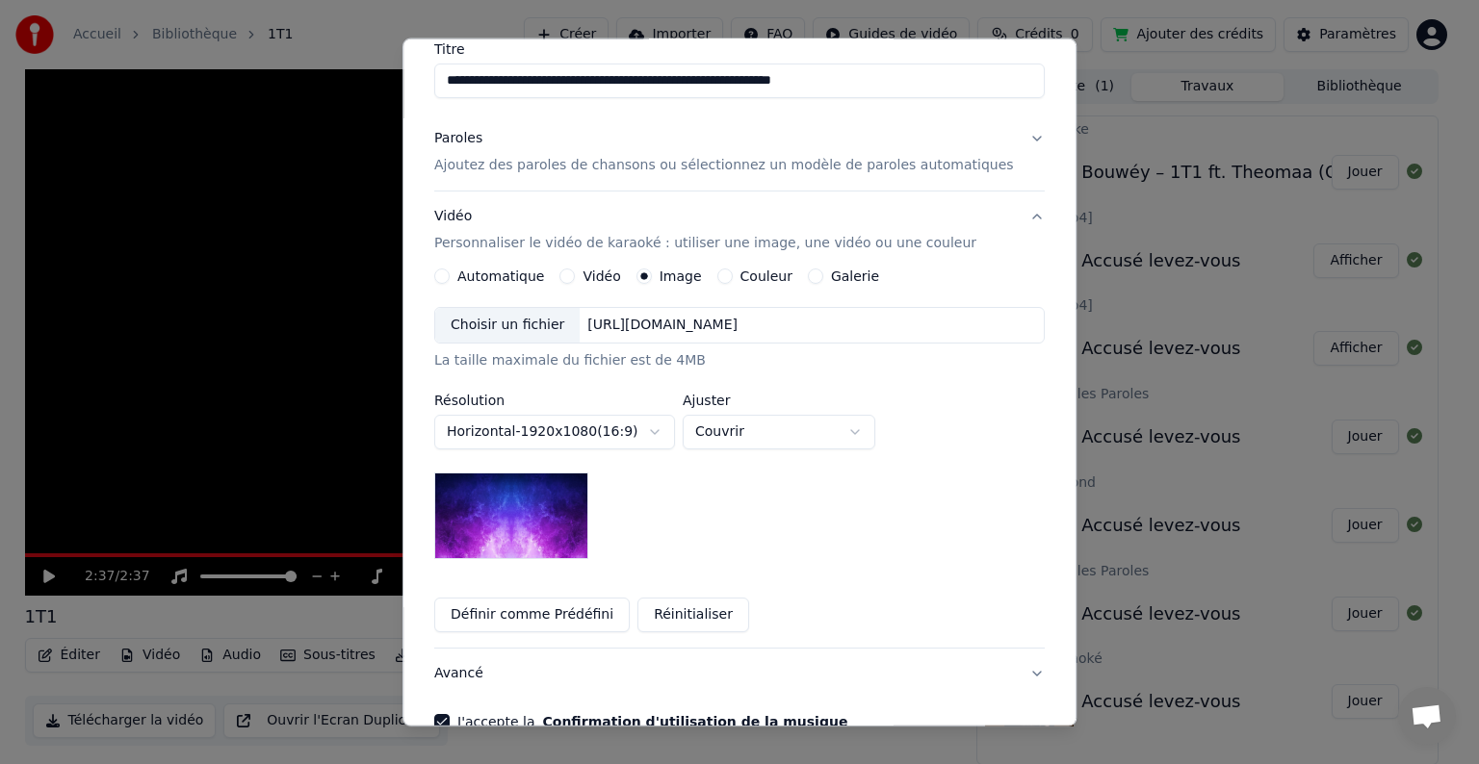
scroll to position [328, 0]
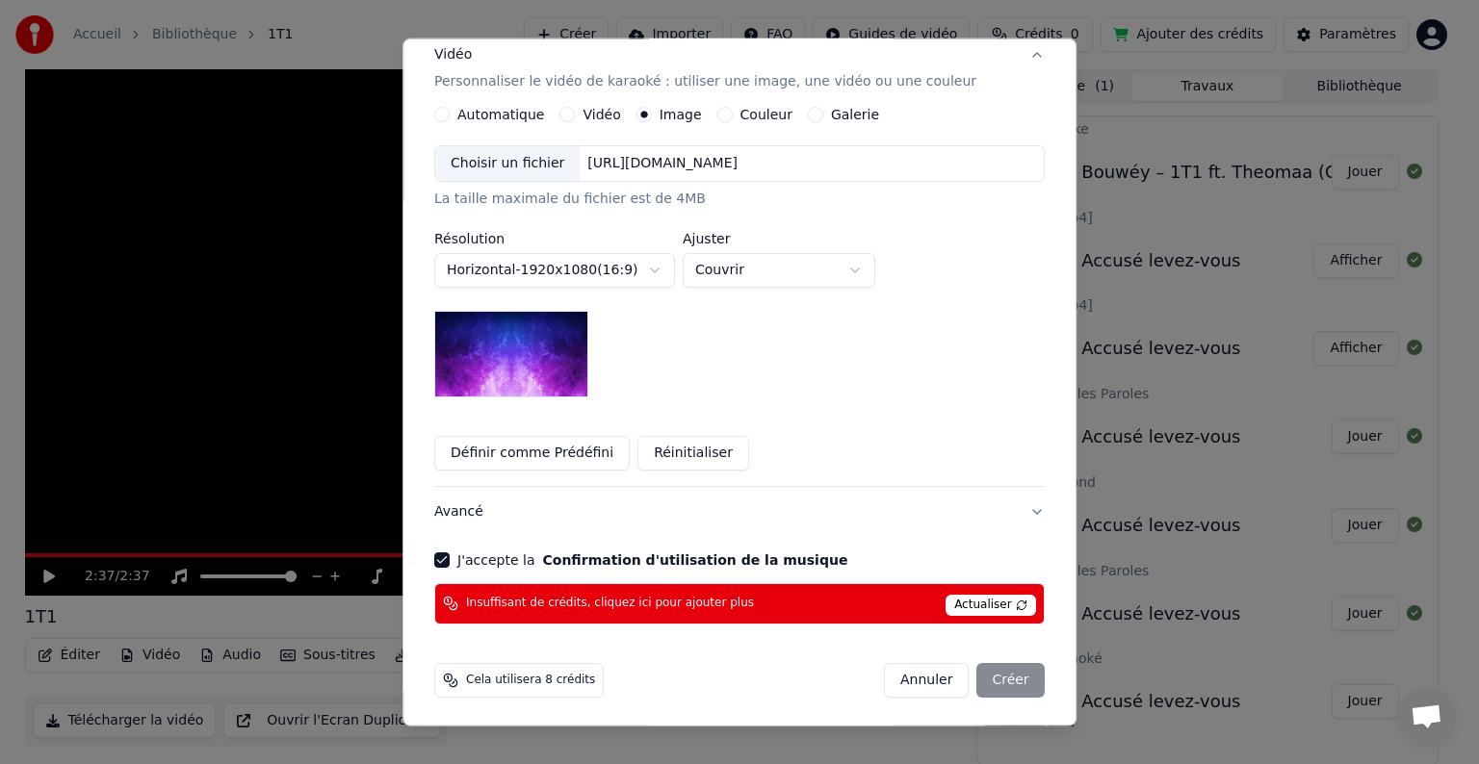
click at [450, 555] on button "J'accepte la Confirmation d'utilisation de la musique" at bounding box center [441, 560] width 15 height 15
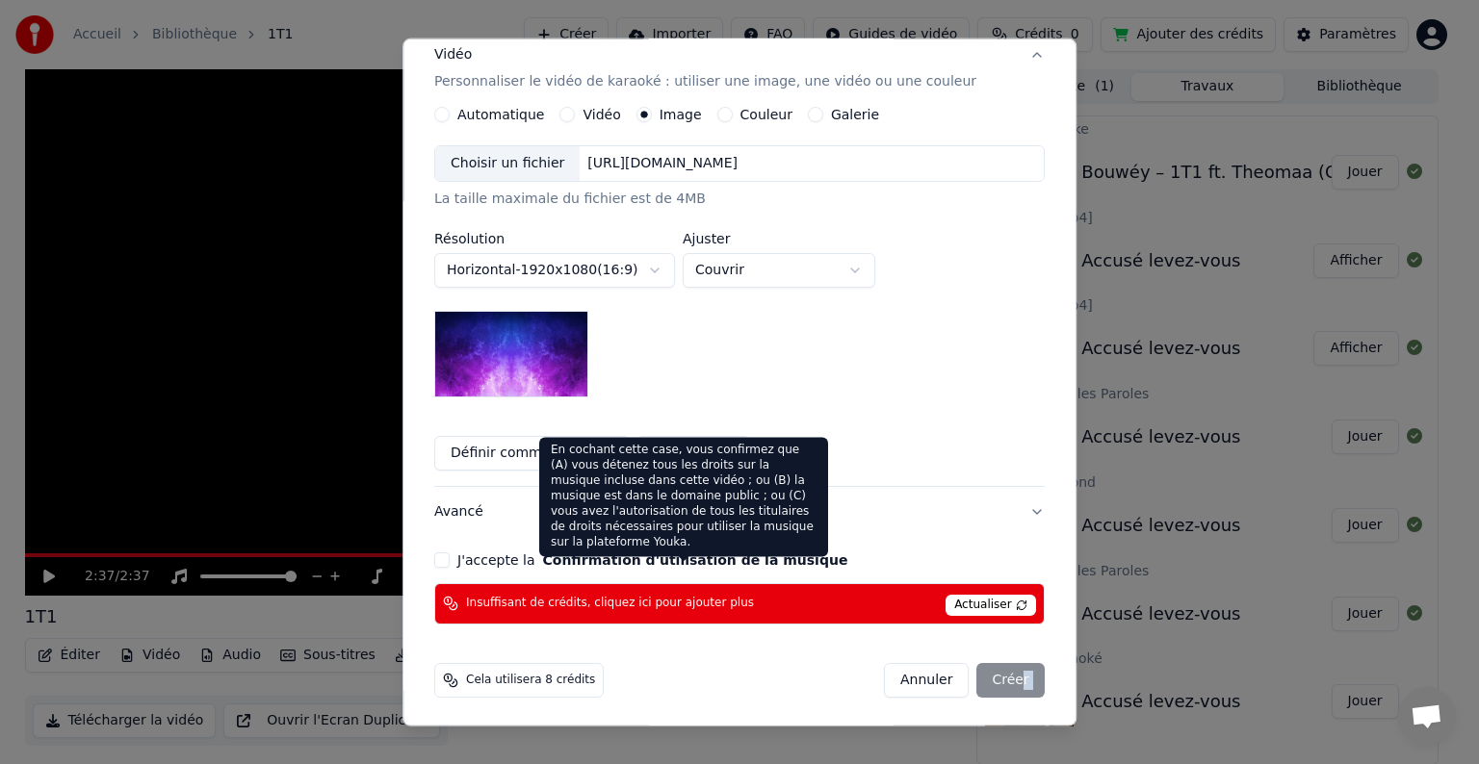
drag, startPoint x: 986, startPoint y: 682, endPoint x: 792, endPoint y: 520, distance: 252.2
click at [792, 520] on body "**********" at bounding box center [731, 382] width 1462 height 764
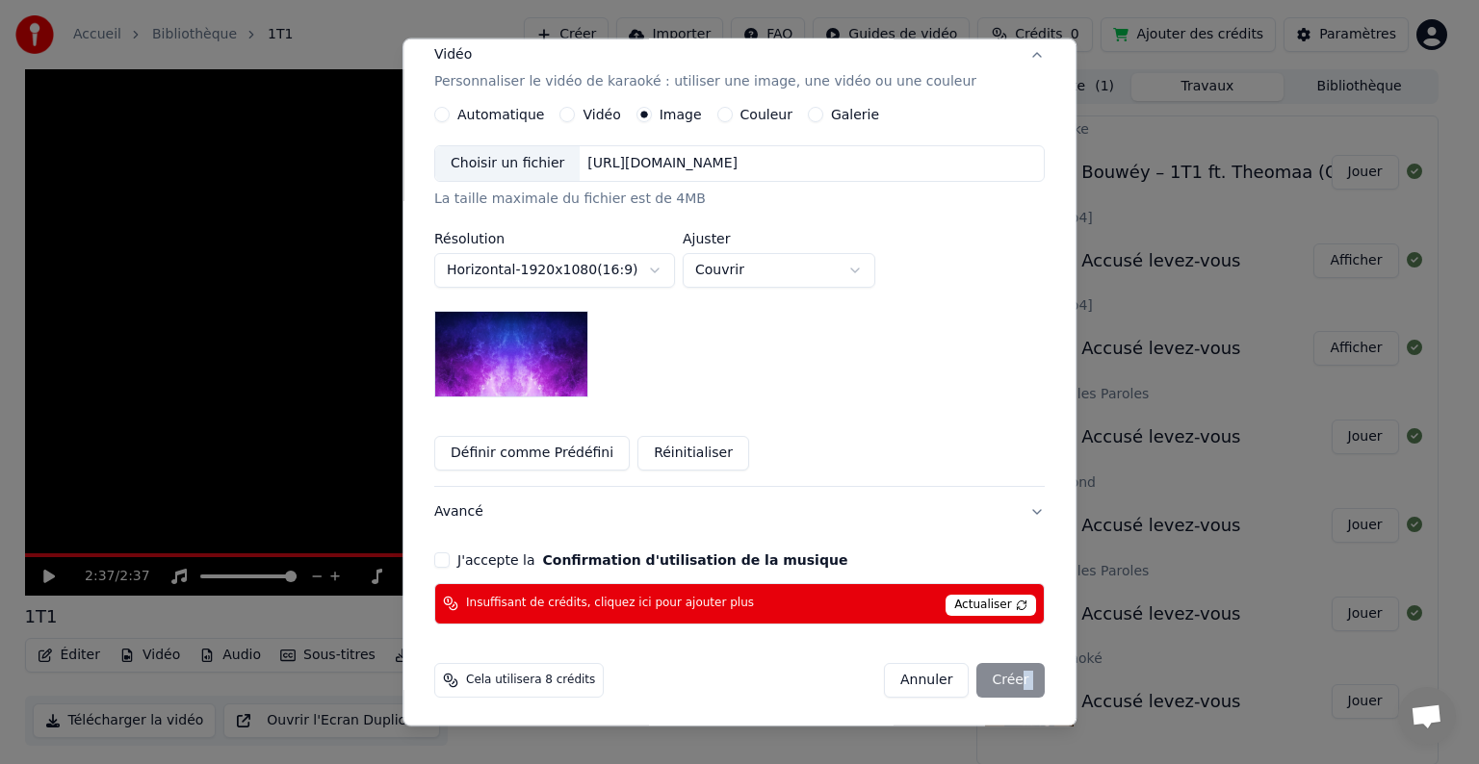
click at [928, 525] on button "Avancé" at bounding box center [739, 512] width 610 height 50
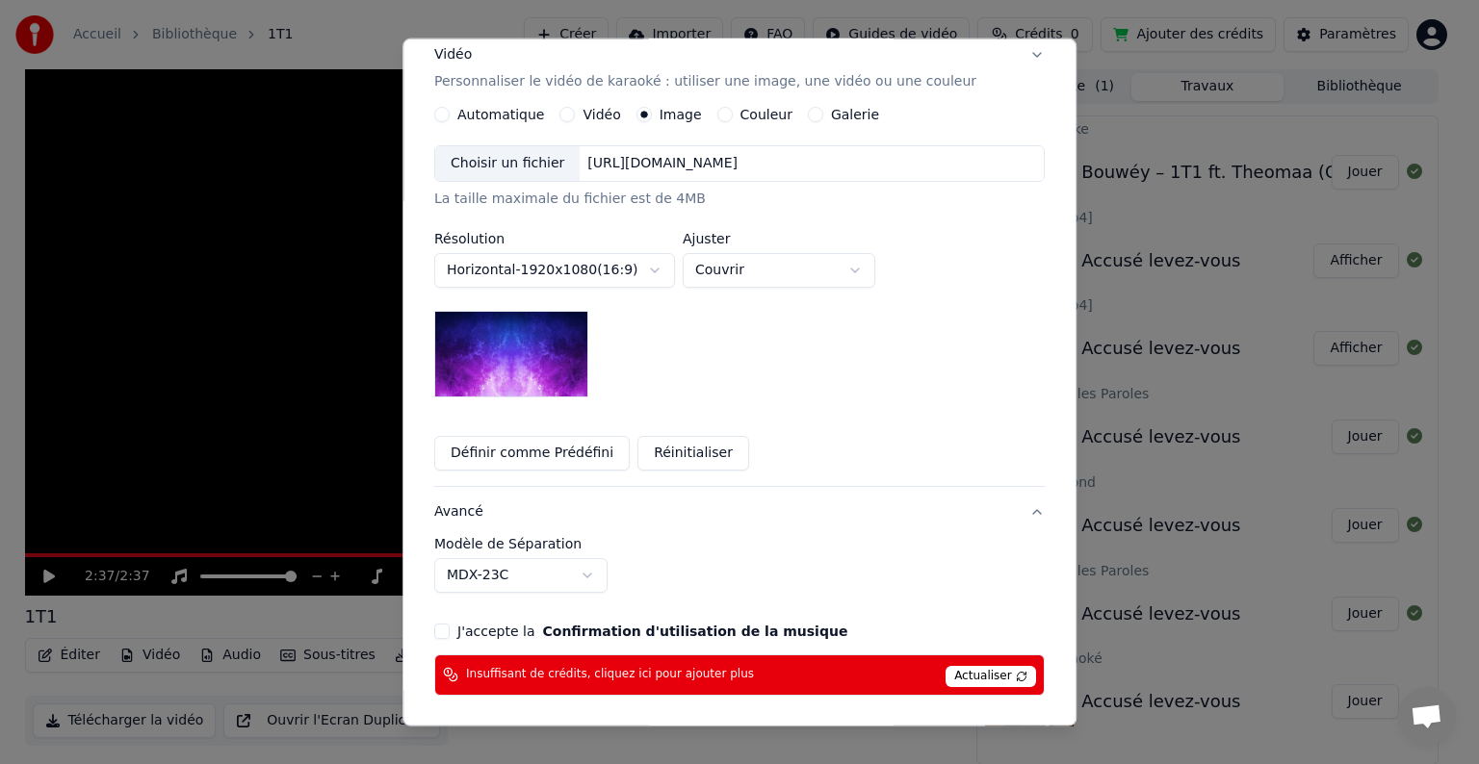
scroll to position [21, 0]
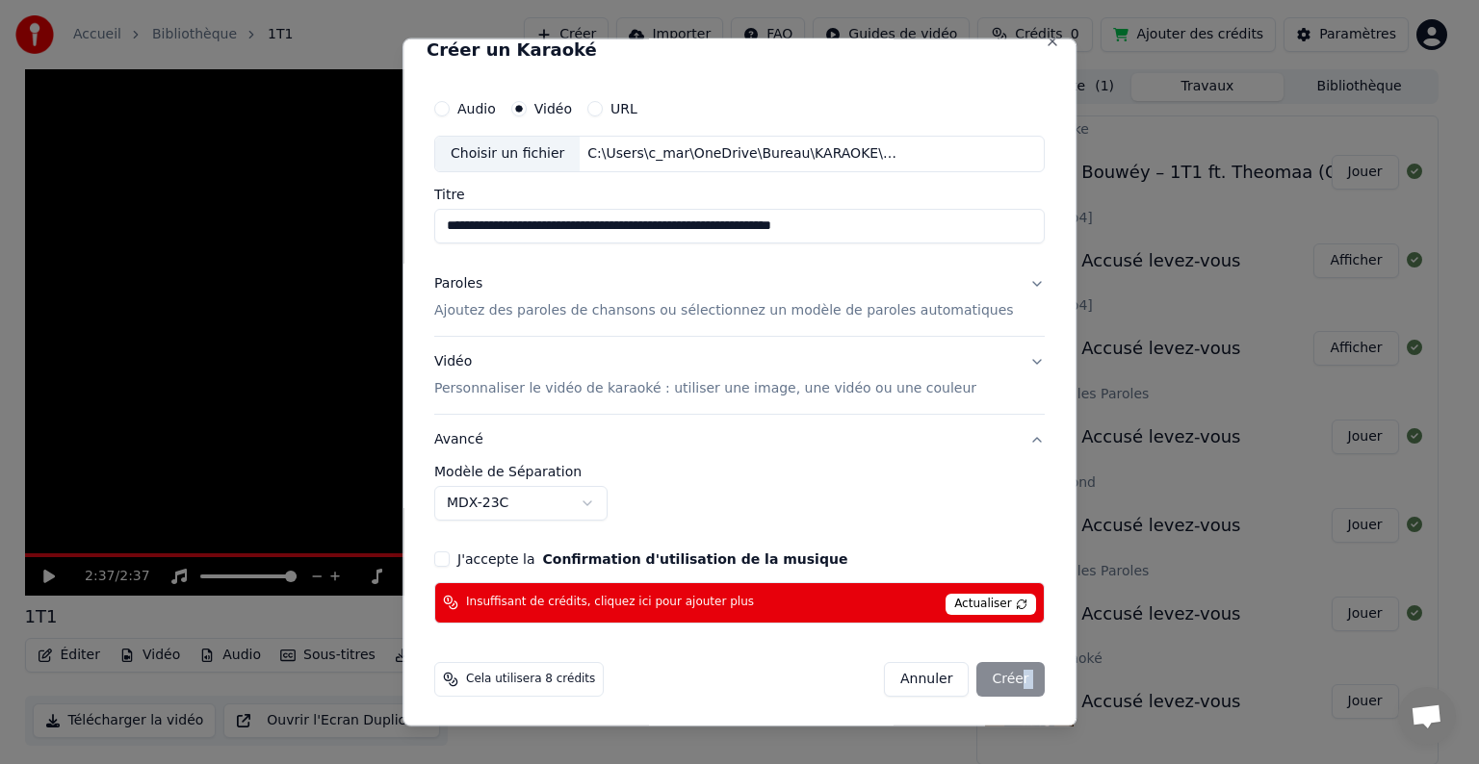
click at [450, 563] on button "J'accepte la Confirmation d'utilisation de la musique" at bounding box center [441, 559] width 15 height 15
click at [997, 360] on button "Vidéo Personnaliser le vidéo de karaoké : utiliser une image, une vidéo ou une …" at bounding box center [739, 375] width 610 height 77
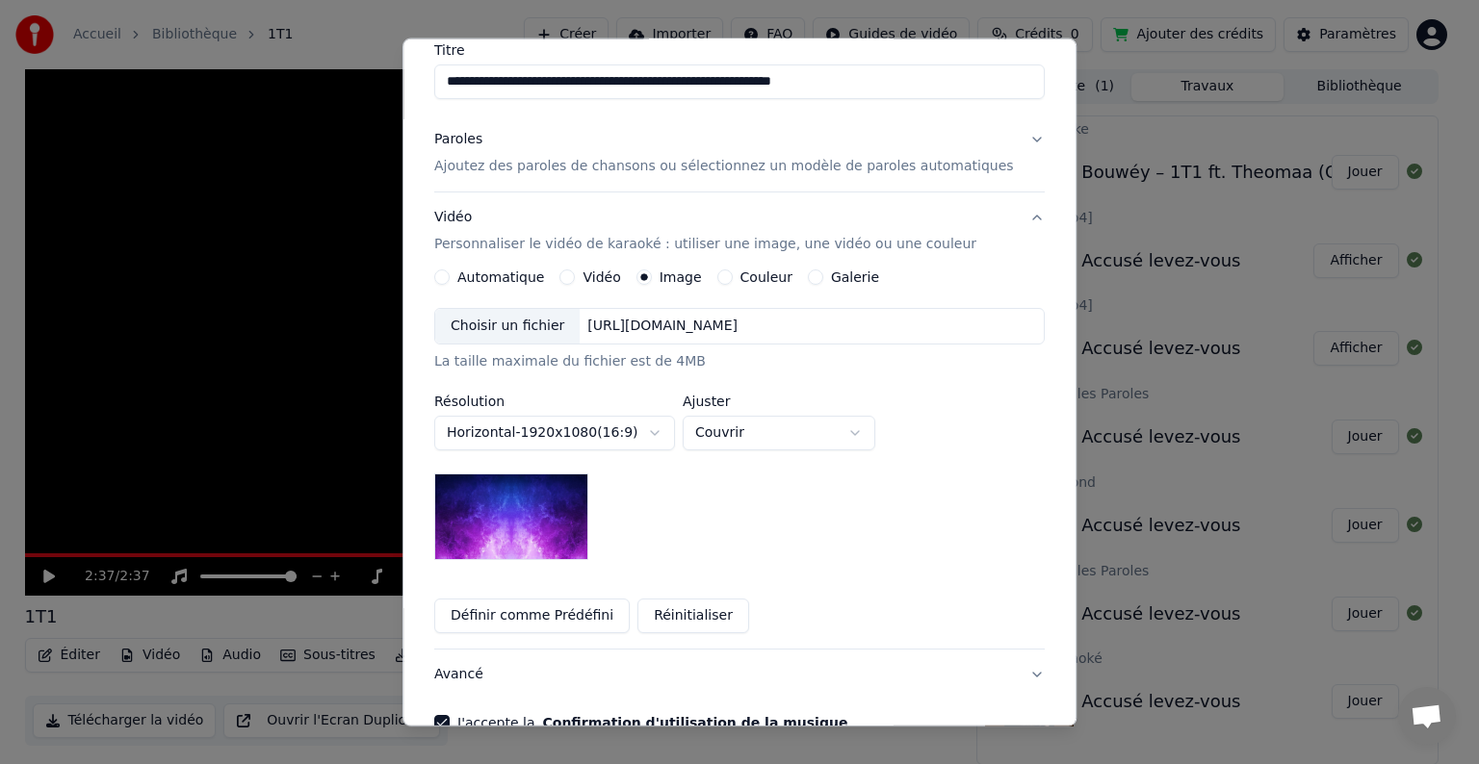
scroll to position [172, 0]
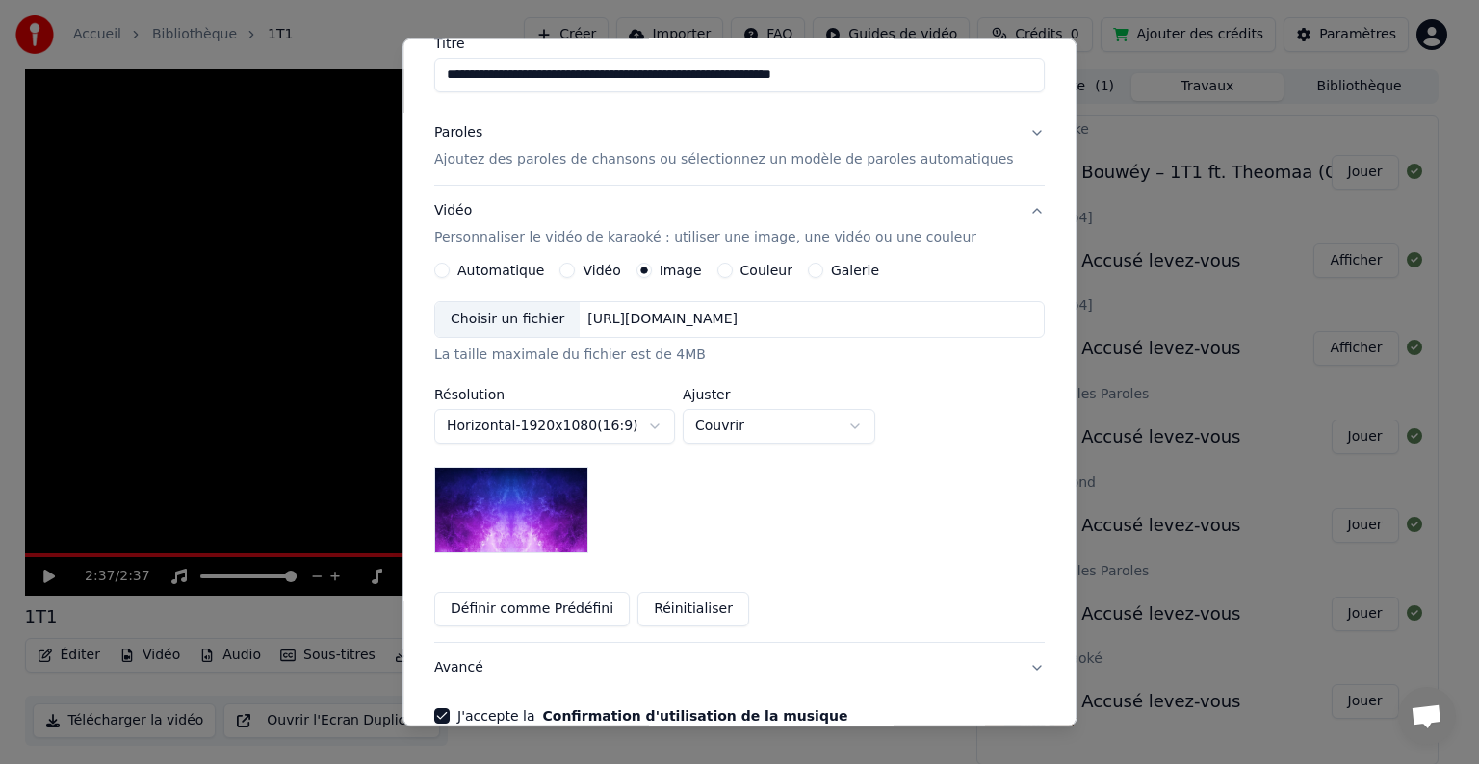
click at [515, 270] on label "Automatique" at bounding box center [500, 270] width 87 height 13
click at [450, 270] on button "Automatique" at bounding box center [441, 270] width 15 height 15
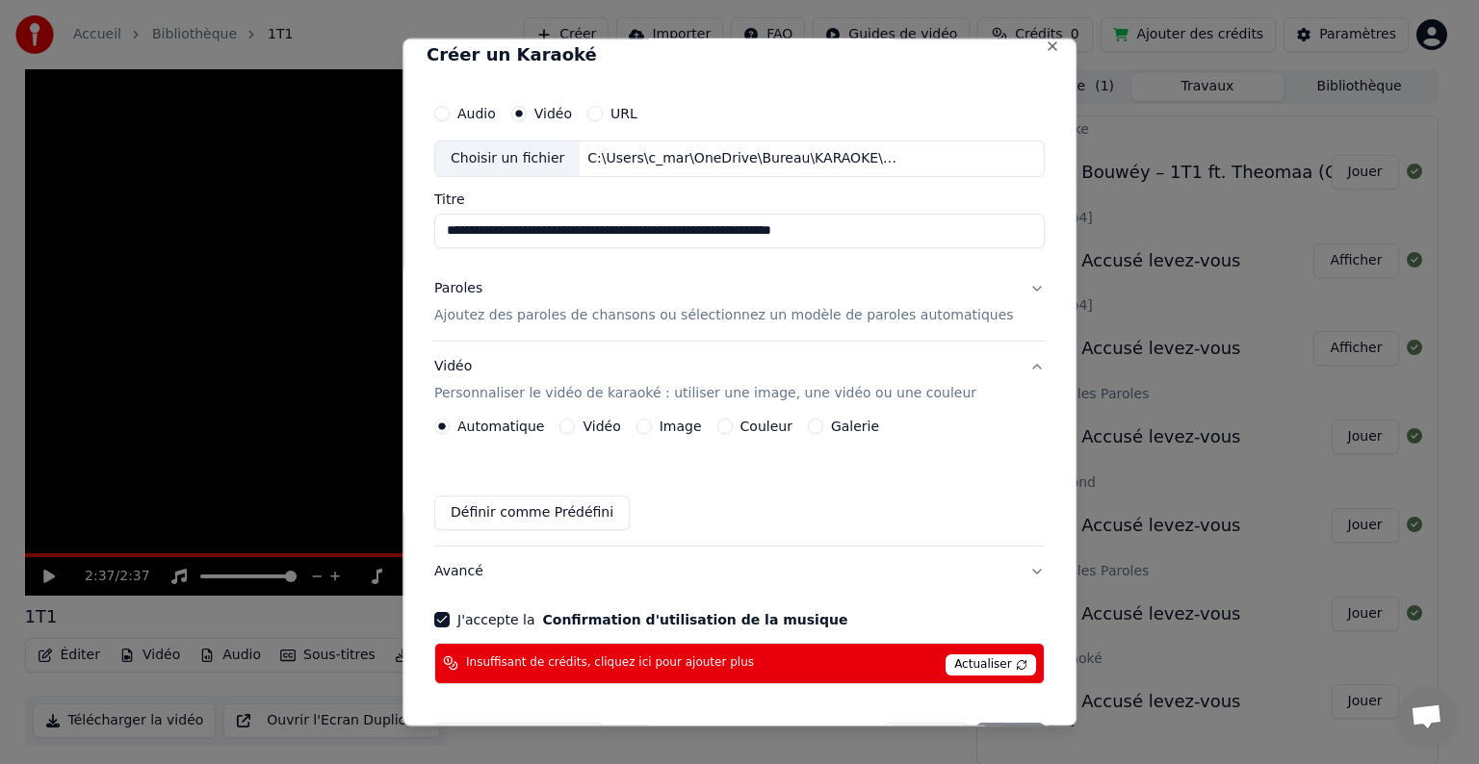
scroll to position [0, 0]
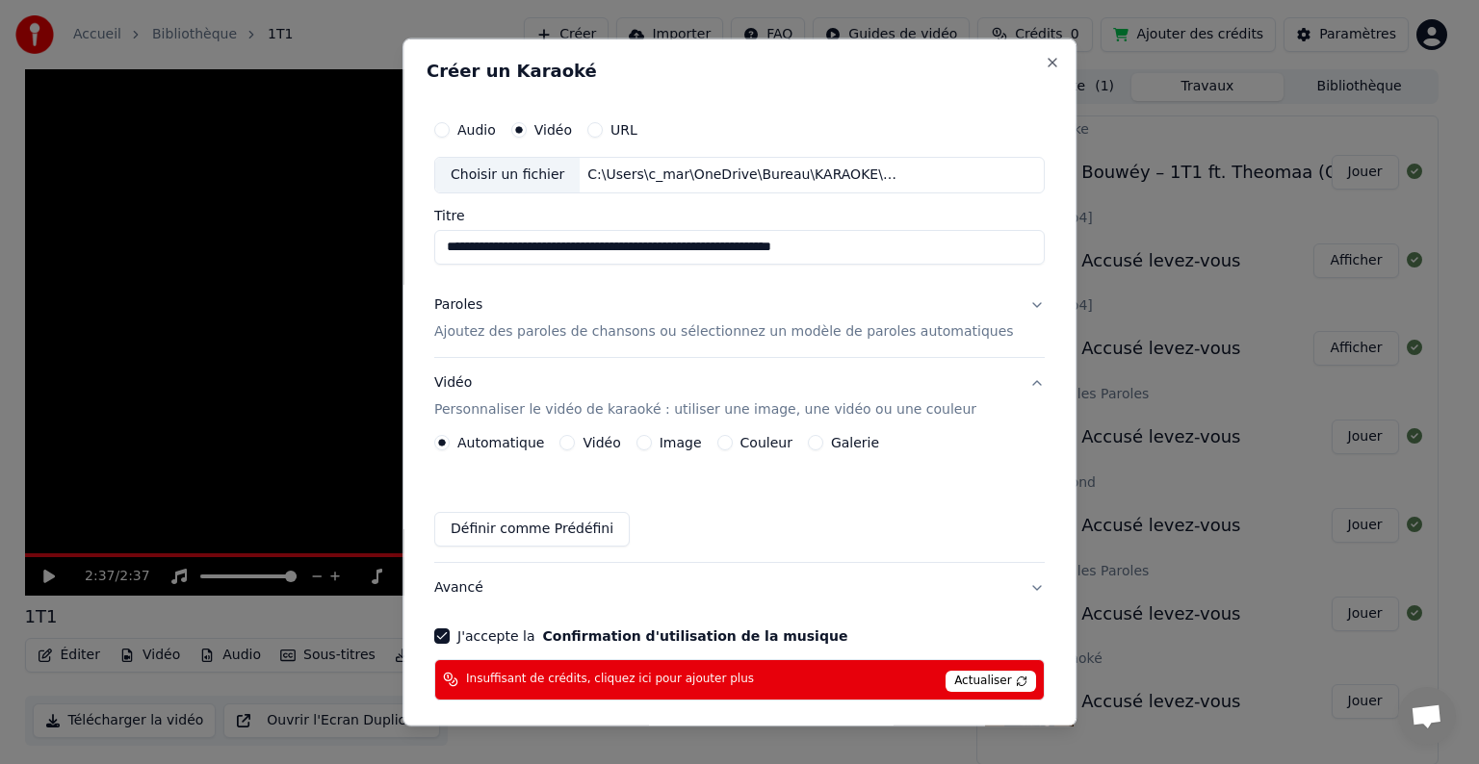
click at [997, 306] on button "Paroles Ajoutez des paroles de chansons ou sélectionnez un modèle de paroles au…" at bounding box center [739, 318] width 610 height 77
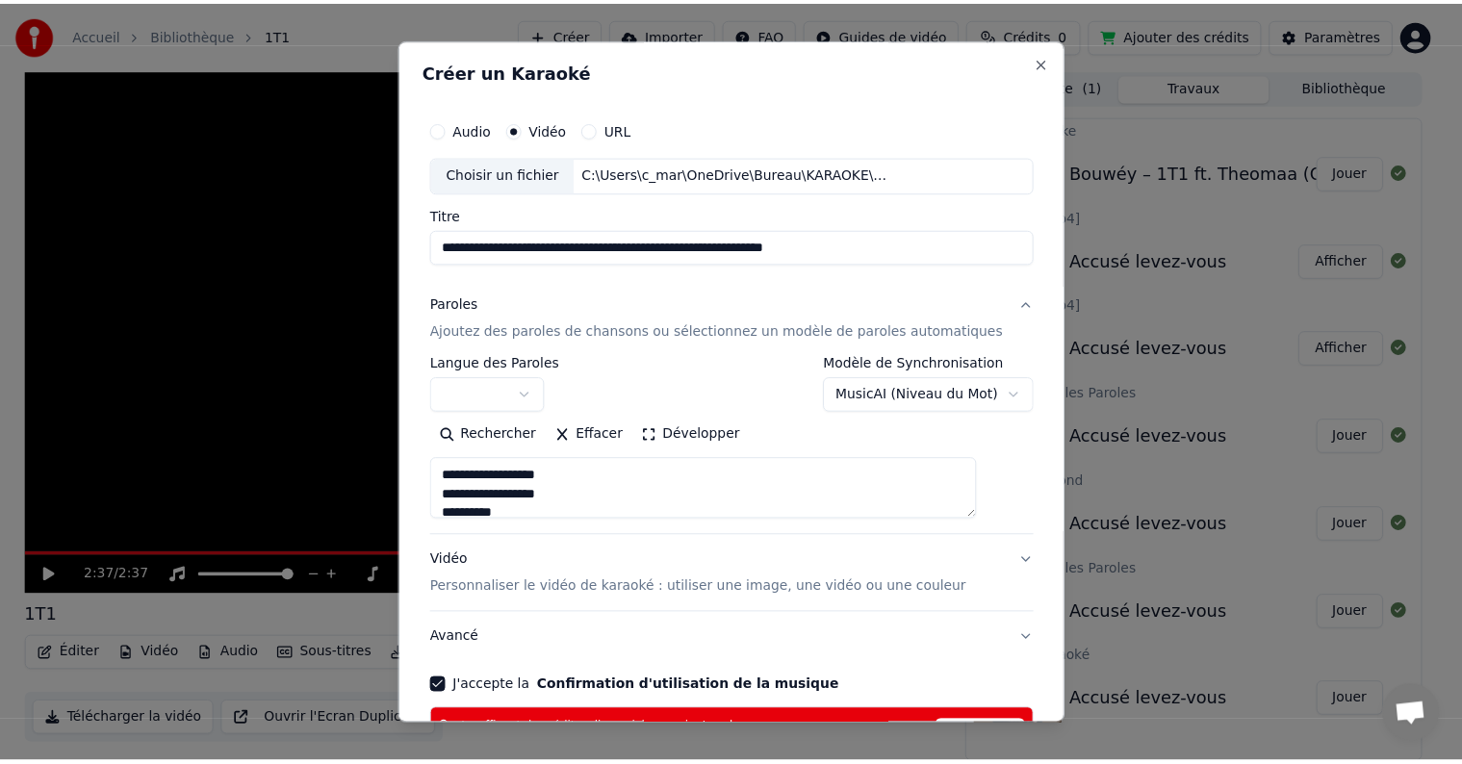
scroll to position [129, 0]
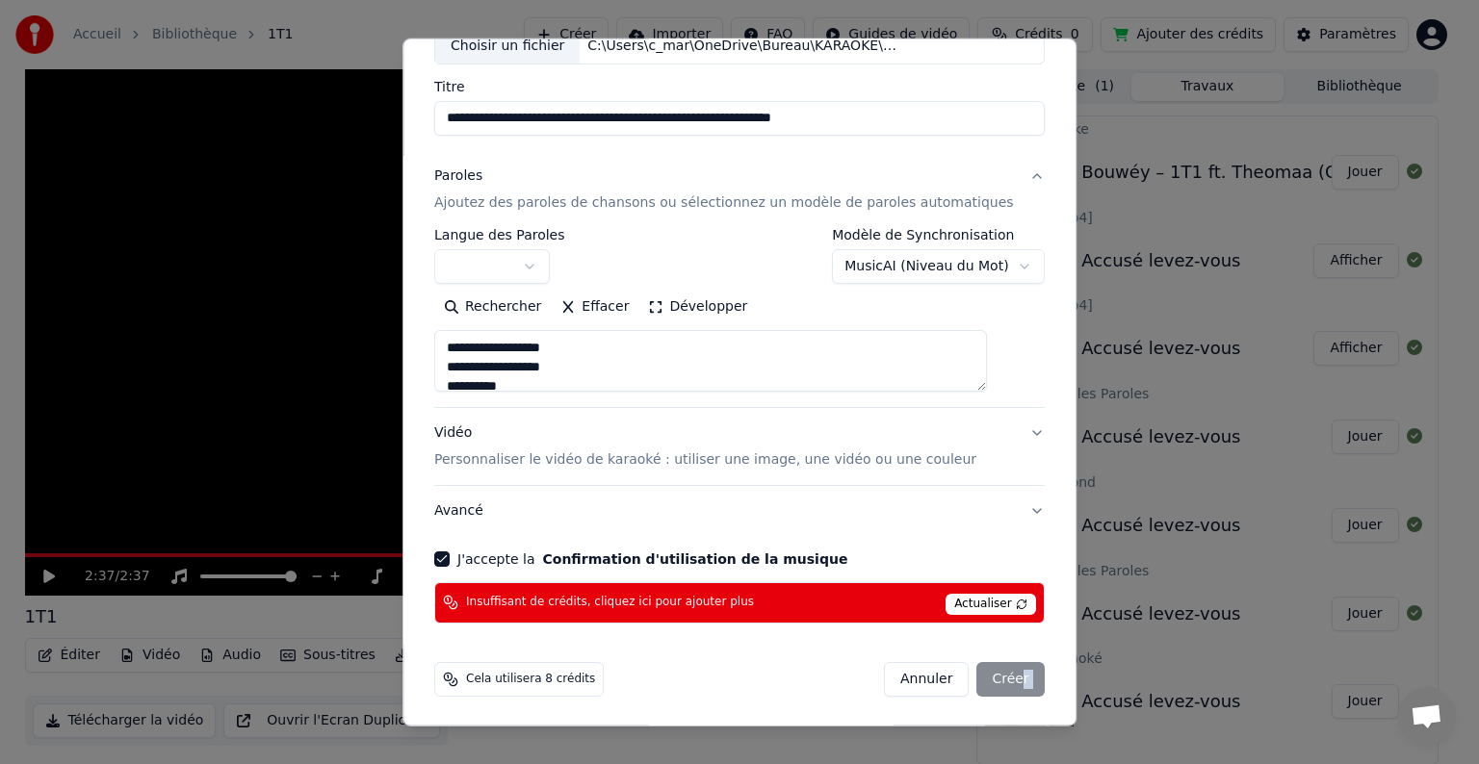
type textarea "**********"
select select "**********"
select select
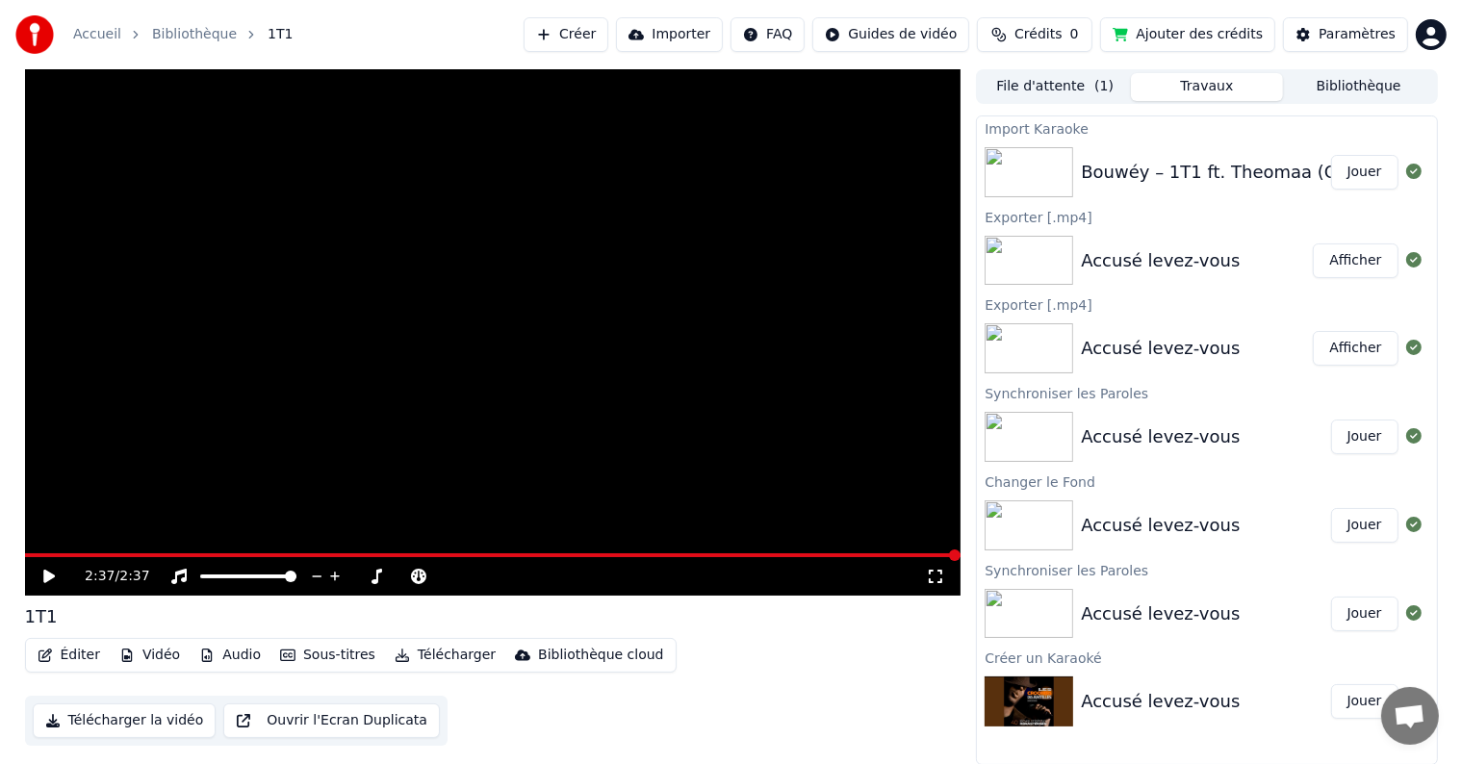
click at [1062, 27] on span "Crédits" at bounding box center [1038, 34] width 47 height 19
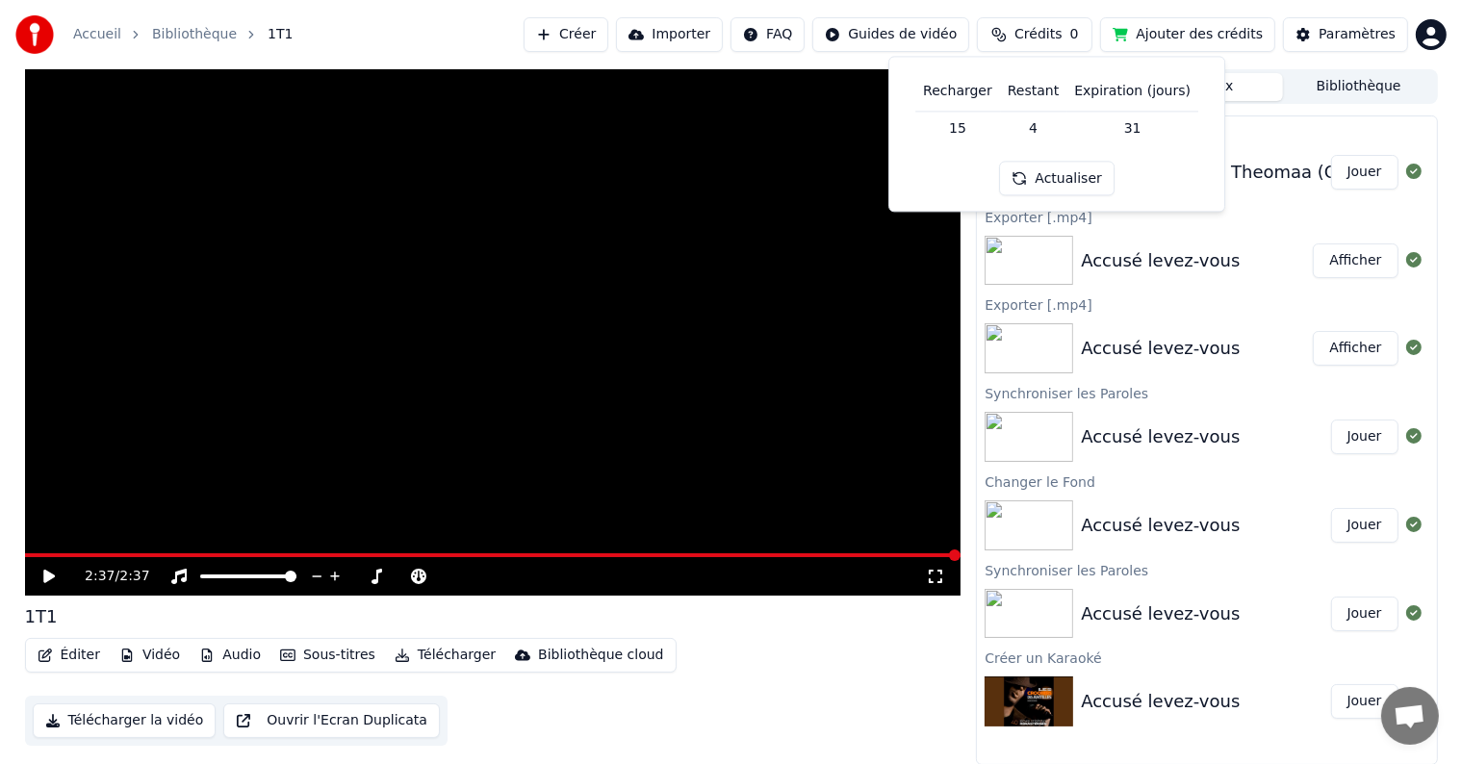
click at [1047, 176] on button "Actualiser" at bounding box center [1056, 179] width 115 height 35
click at [976, 92] on th "Recharger" at bounding box center [957, 91] width 85 height 39
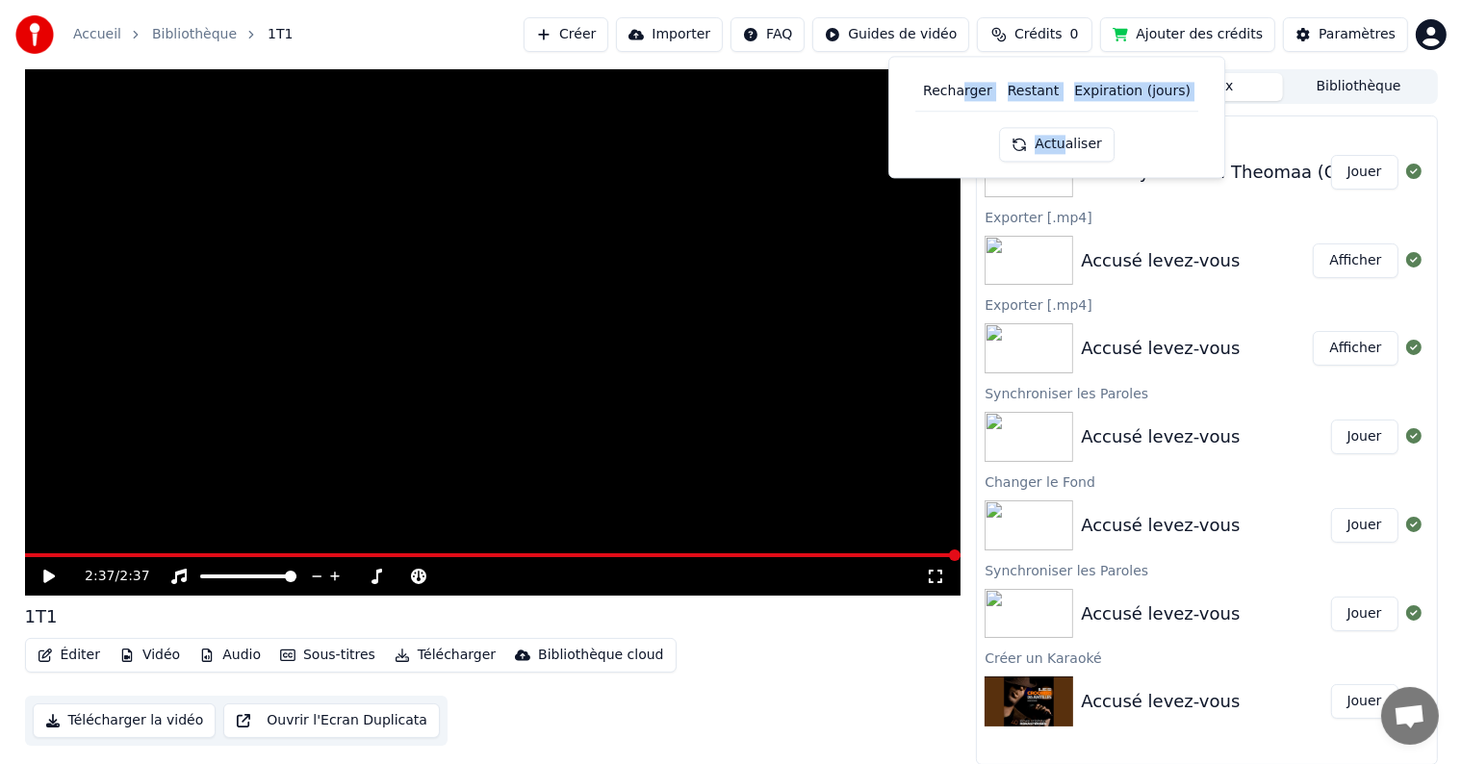
drag, startPoint x: 968, startPoint y: 80, endPoint x: 1066, endPoint y: 143, distance: 116.1
click at [1066, 143] on div "Recharger Restant Expiration (jours) Actualiser" at bounding box center [1057, 116] width 304 height 89
click at [1066, 143] on button "Actualiser" at bounding box center [1056, 144] width 115 height 35
click at [1062, 27] on span "Crédits" at bounding box center [1038, 34] width 47 height 19
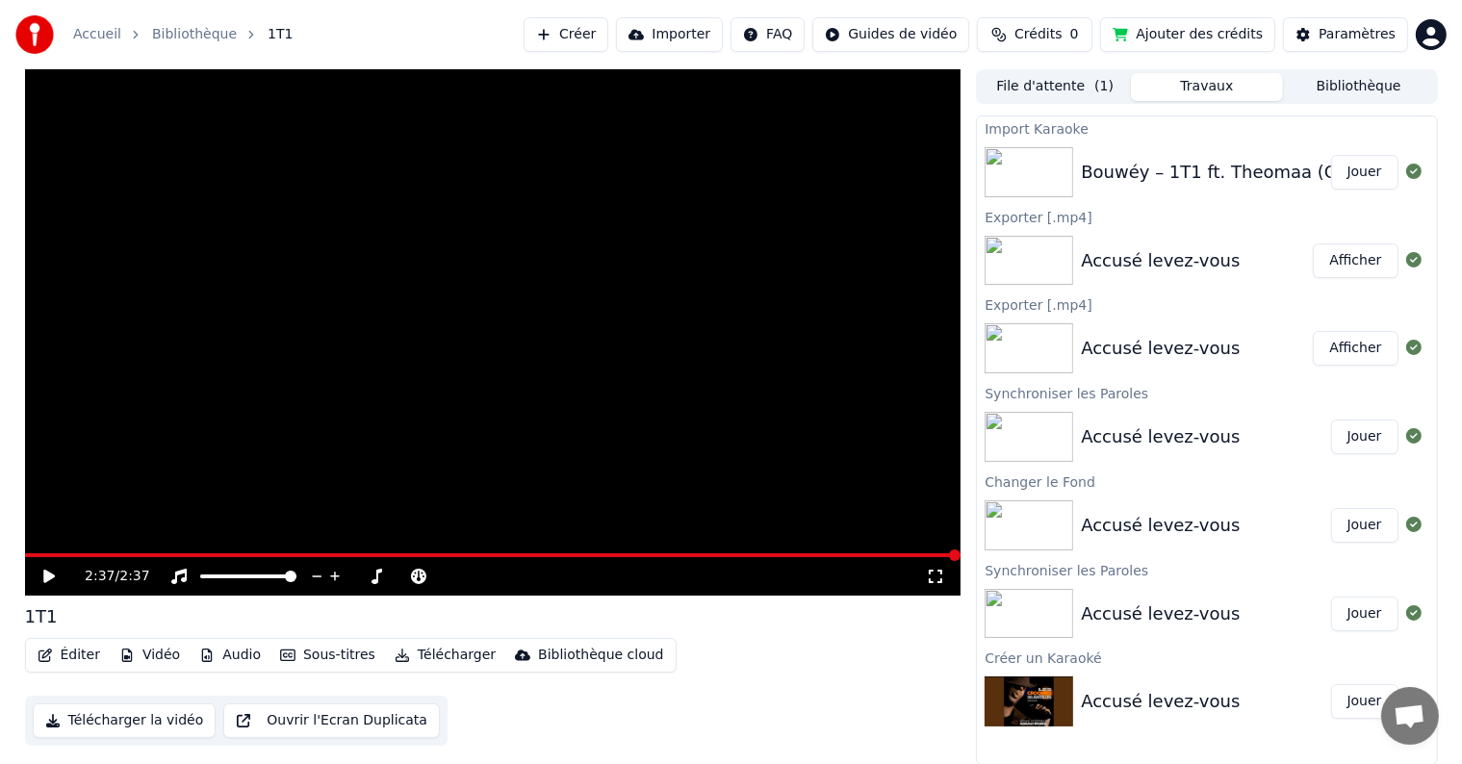
click at [1062, 27] on span "Crédits" at bounding box center [1038, 34] width 47 height 19
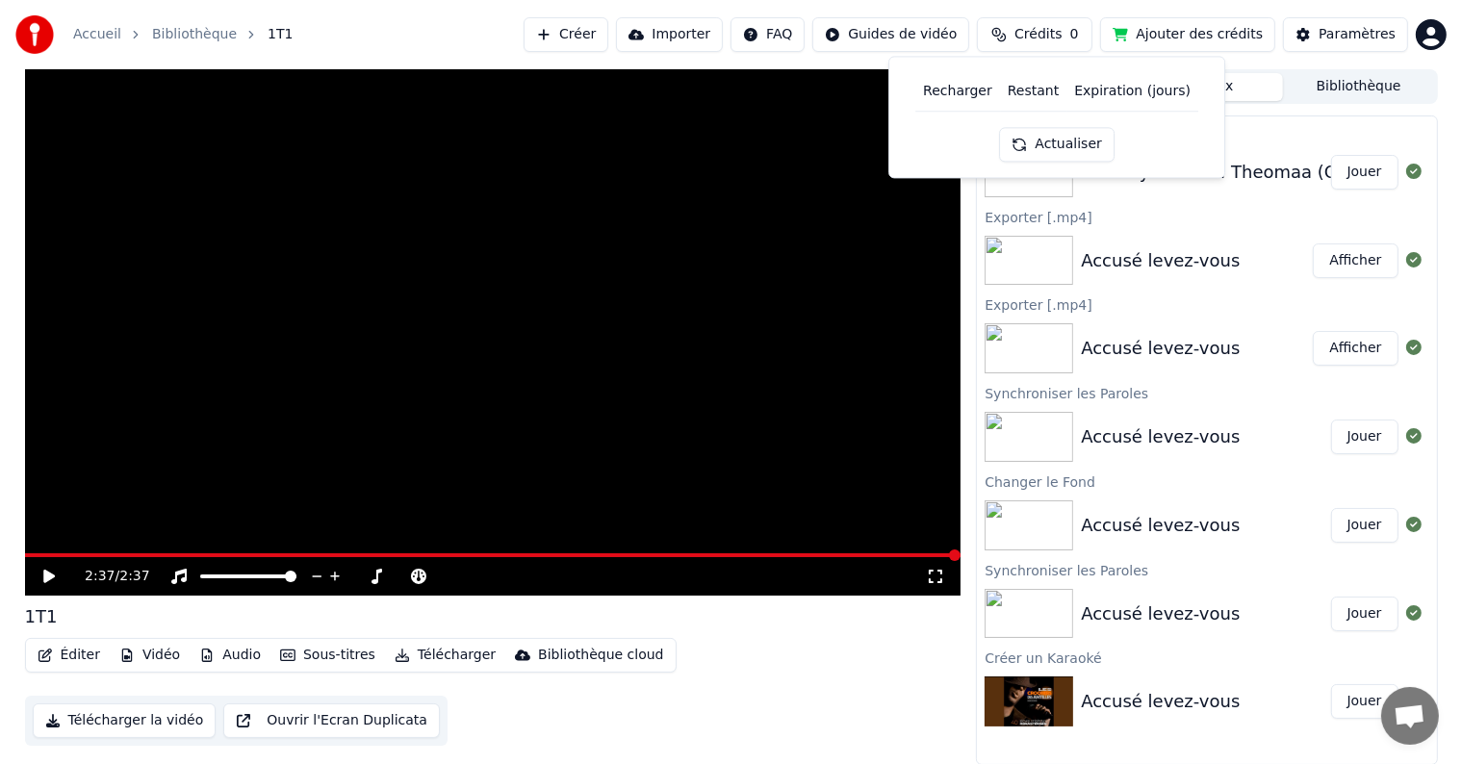
click at [963, 90] on th "Recharger" at bounding box center [957, 91] width 85 height 39
click at [1060, 142] on button "Actualiser" at bounding box center [1056, 144] width 115 height 35
click at [1167, 39] on button "Ajouter des crédits" at bounding box center [1187, 34] width 175 height 35
